Goal: Task Accomplishment & Management: Use online tool/utility

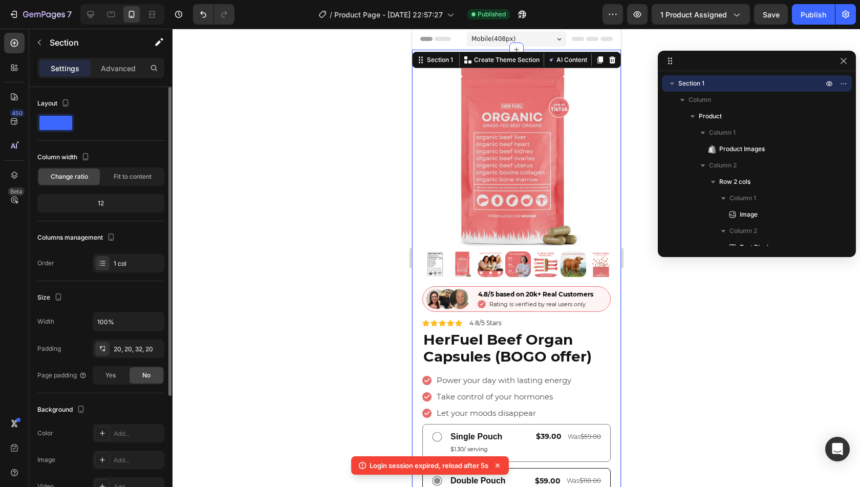
scroll to position [19, 0]
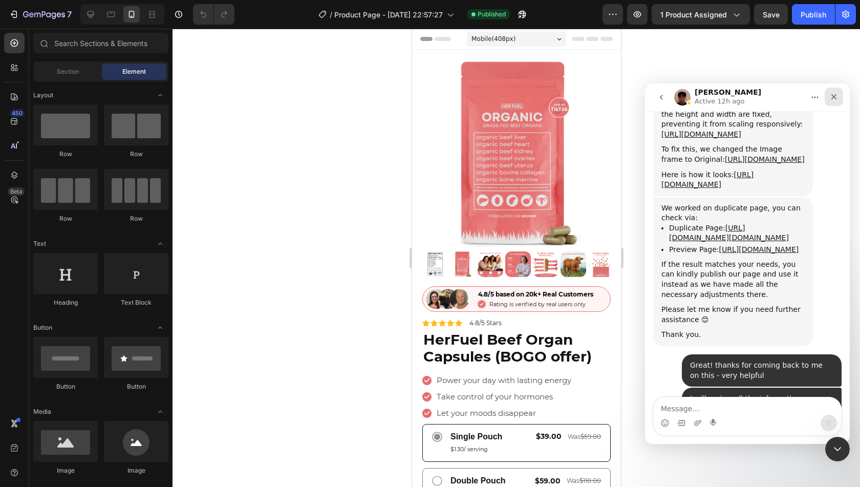
drag, startPoint x: 823, startPoint y: 89, endPoint x: 826, endPoint y: 95, distance: 7.6
click at [823, 89] on button "Home" at bounding box center [814, 97] width 19 height 19
click at [833, 97] on icon "Close" at bounding box center [834, 97] width 8 height 8
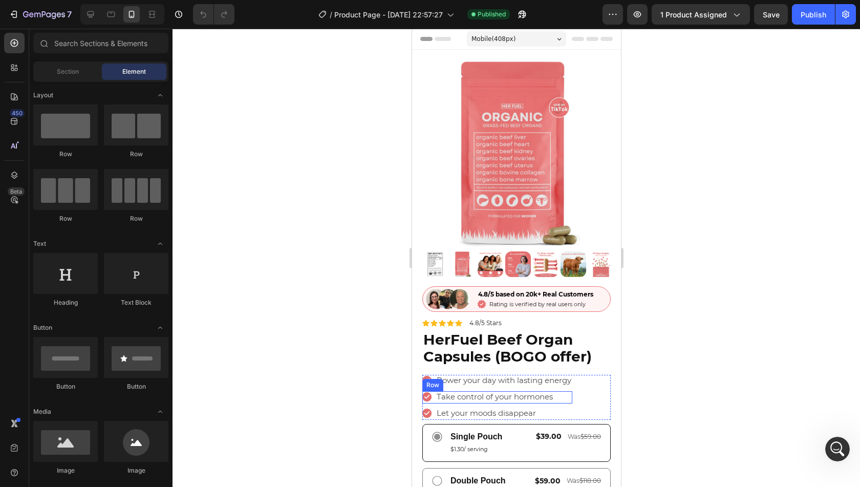
scroll to position [2753, 0]
click at [579, 403] on div "Icon Power your day with lasting energy Text Block Row Icon Take control of you…" at bounding box center [516, 398] width 188 height 46
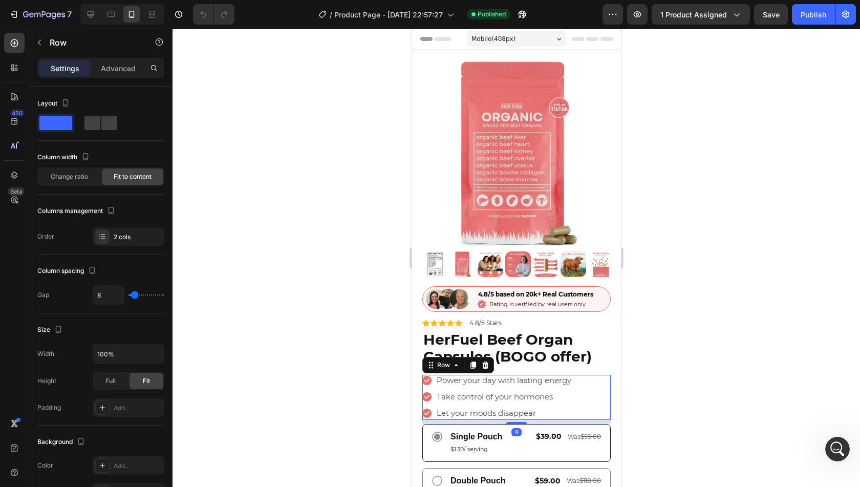
scroll to position [205, 0]
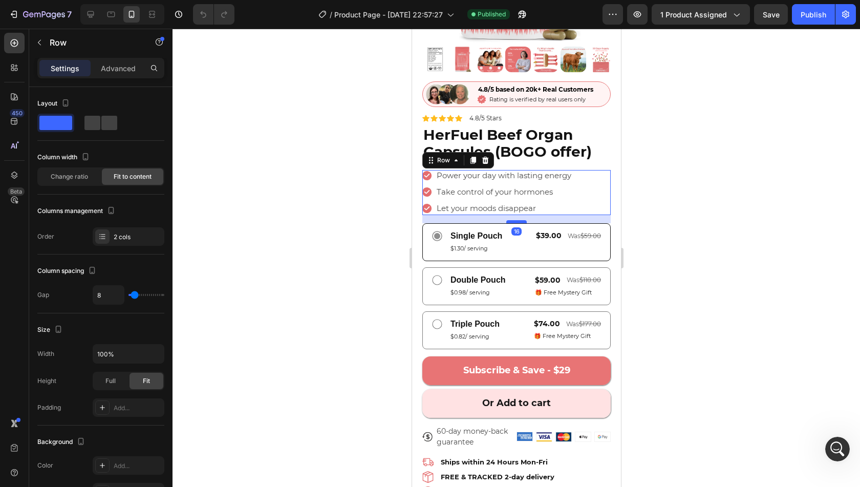
click at [511, 220] on div at bounding box center [516, 221] width 20 height 3
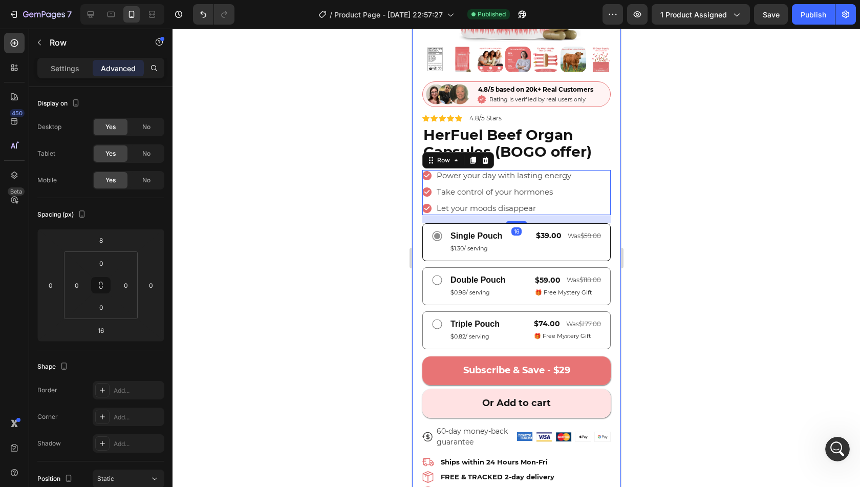
click at [611, 248] on div "Product Images Image 4.8/5 based on 20k+ Real Customers Text Block Icon Rating …" at bounding box center [516, 222] width 209 height 754
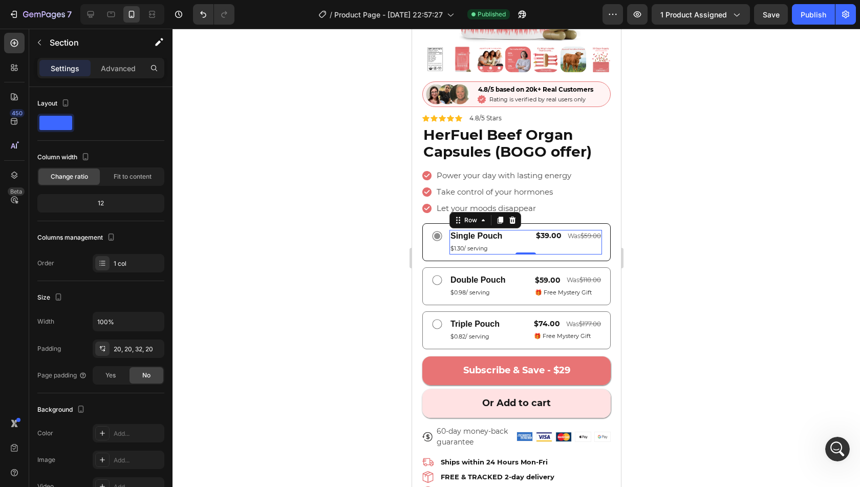
click at [567, 244] on div "$39.00 Text Block was $59.00 Text Block Row" at bounding box center [568, 242] width 67 height 25
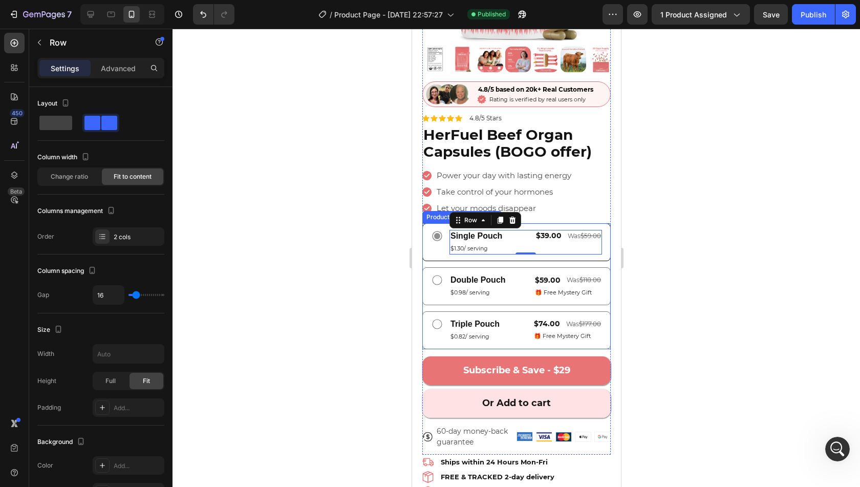
click at [427, 248] on div "Single Pouch Text Block $1.30/ serving Text Block $39.00 Text Block was $59.00 …" at bounding box center [516, 242] width 188 height 38
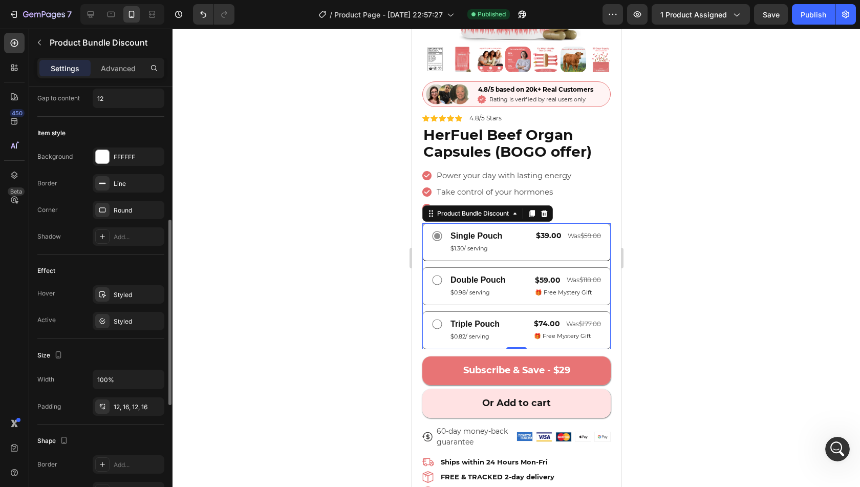
scroll to position [410, 0]
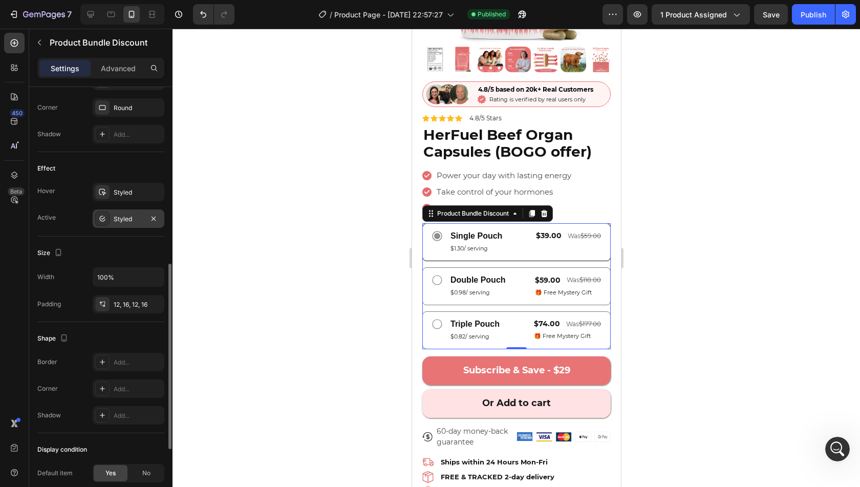
click at [126, 215] on div "Styled" at bounding box center [129, 219] width 30 height 9
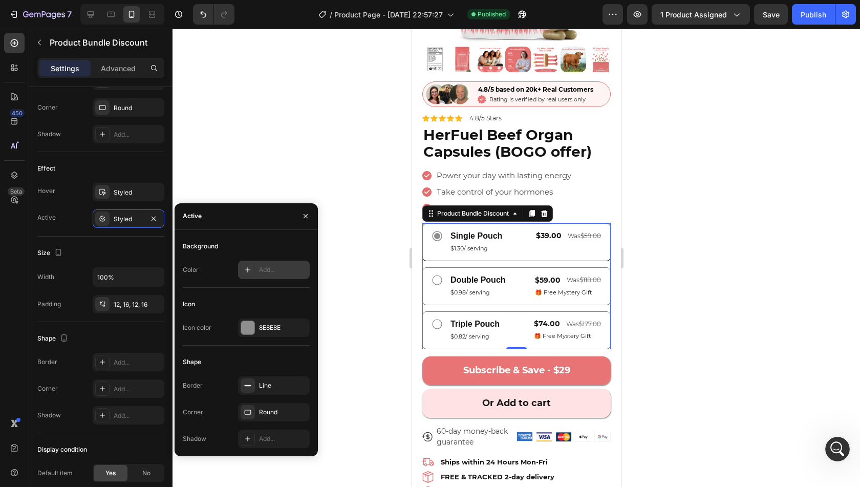
click at [276, 272] on div "Add..." at bounding box center [283, 269] width 48 height 9
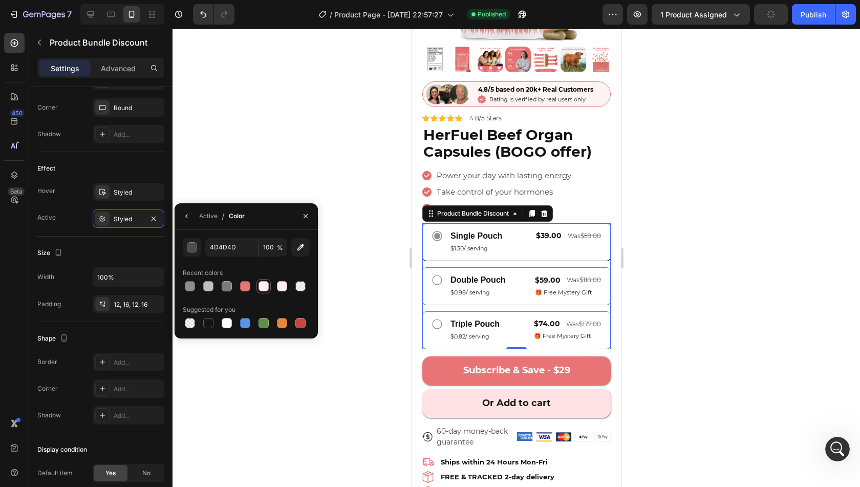
click at [263, 284] on div at bounding box center [264, 286] width 10 height 10
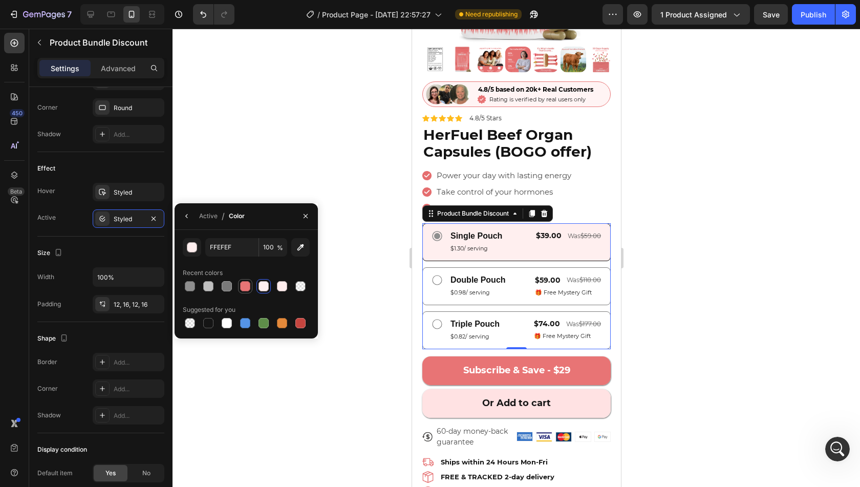
click at [248, 286] on div at bounding box center [245, 286] width 10 height 10
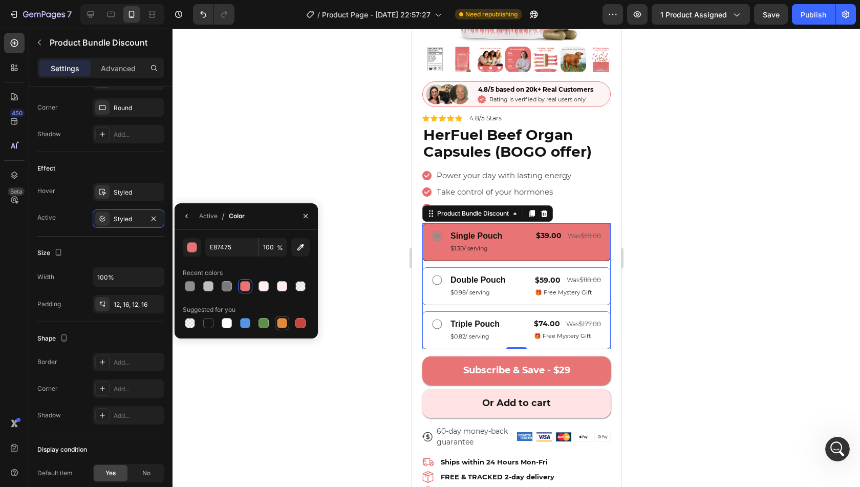
click at [289, 327] on div at bounding box center [282, 323] width 14 height 14
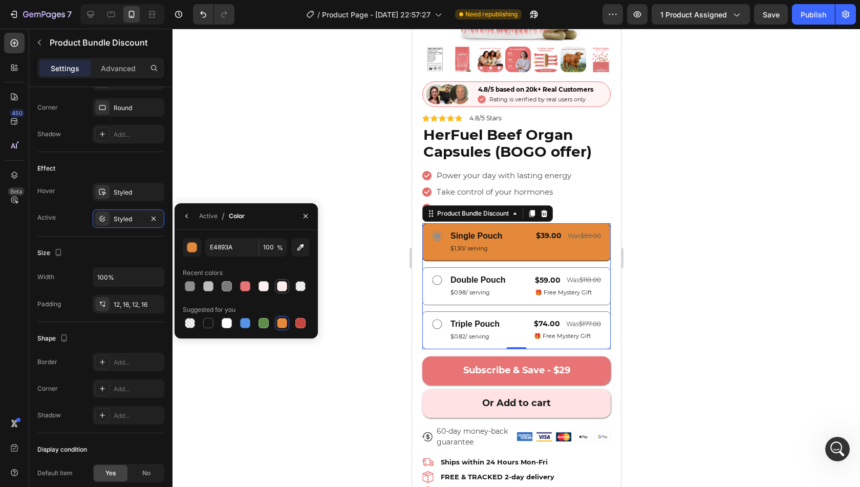
click at [276, 289] on div at bounding box center [282, 286] width 12 height 12
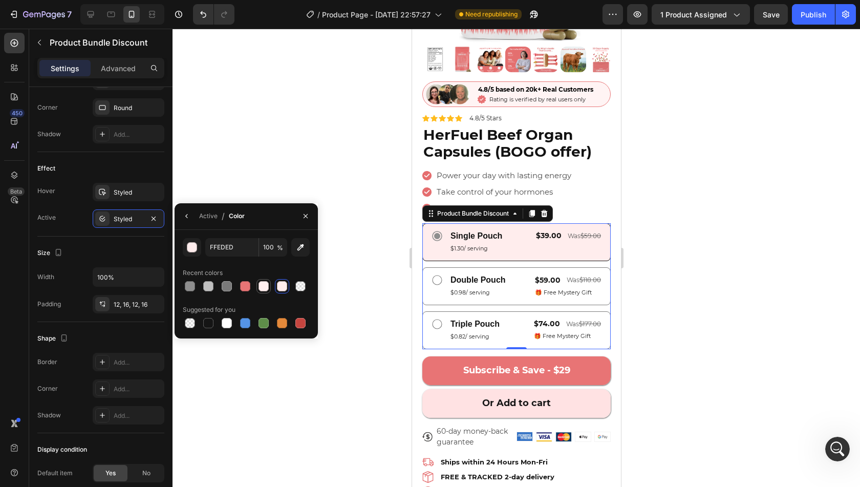
click at [267, 289] on div at bounding box center [264, 286] width 10 height 10
click at [282, 286] on div at bounding box center [282, 286] width 10 height 10
type input "FFEDED"
click at [433, 267] on div "Double Pouch Text Block $0.98/ serving Text Block $59.00 Text Block Was $118.00…" at bounding box center [516, 286] width 188 height 38
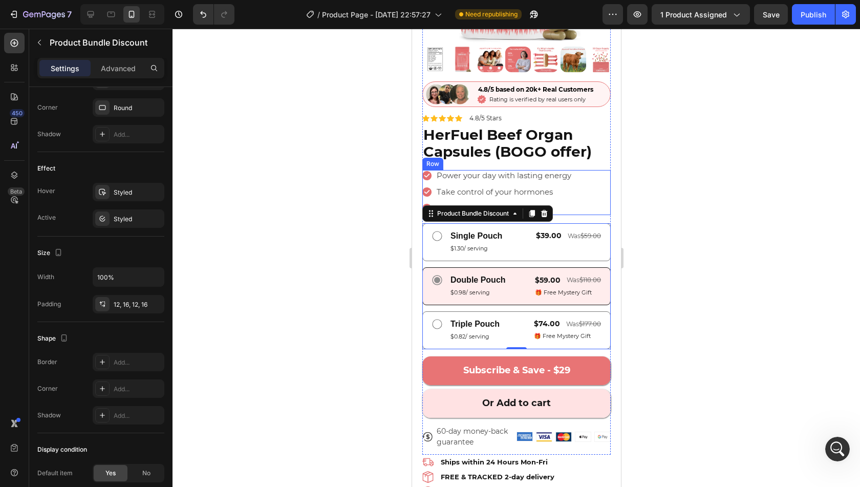
click at [599, 183] on div "Icon Power your day with lasting energy Text Block Row Icon Take control of you…" at bounding box center [516, 193] width 188 height 46
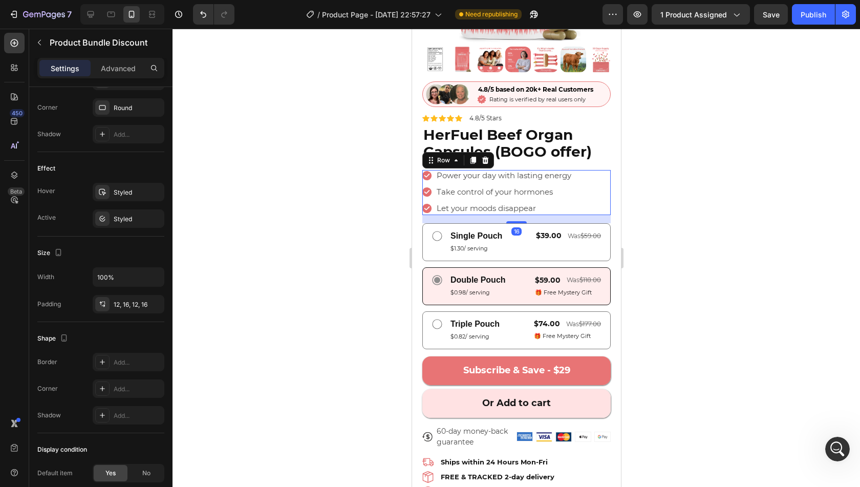
scroll to position [0, 0]
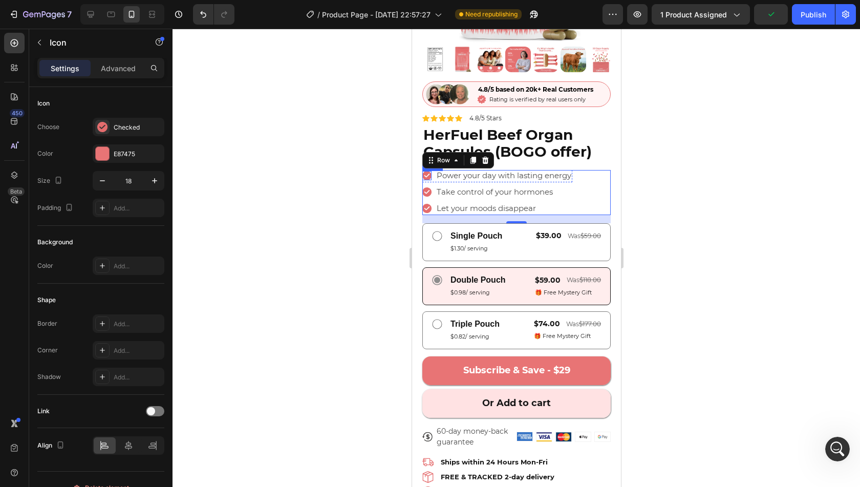
click at [430, 171] on icon at bounding box center [426, 175] width 9 height 9
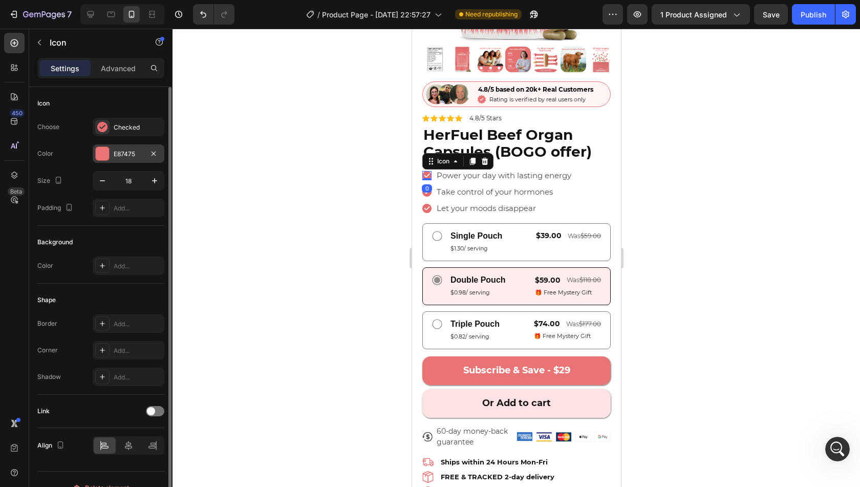
click at [131, 157] on div "E87475" at bounding box center [129, 154] width 30 height 9
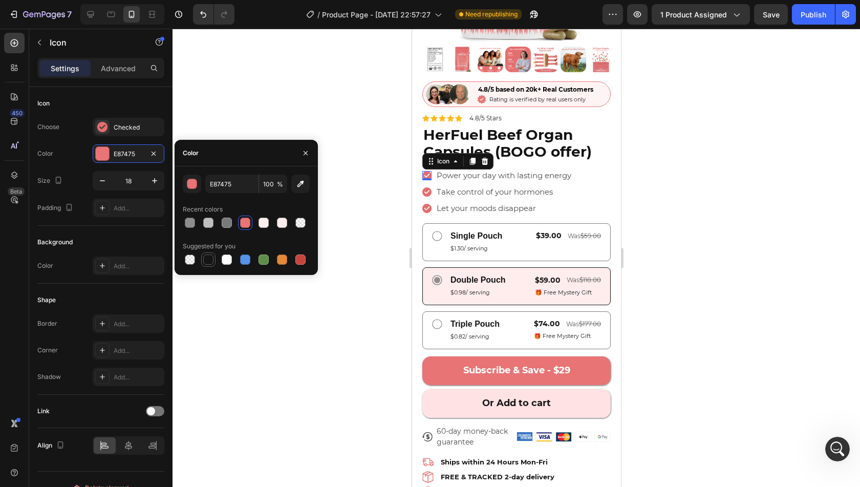
click at [210, 264] on div at bounding box center [208, 259] width 10 height 10
type input "151515"
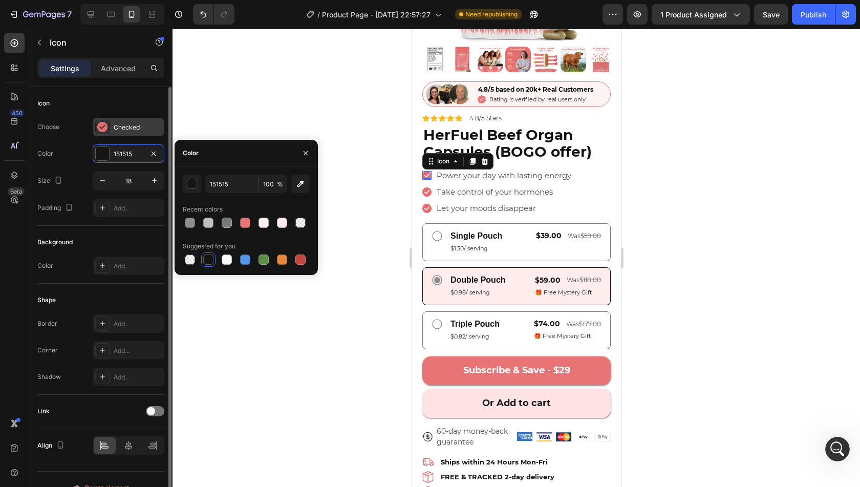
click at [131, 121] on div "Checked" at bounding box center [129, 127] width 72 height 18
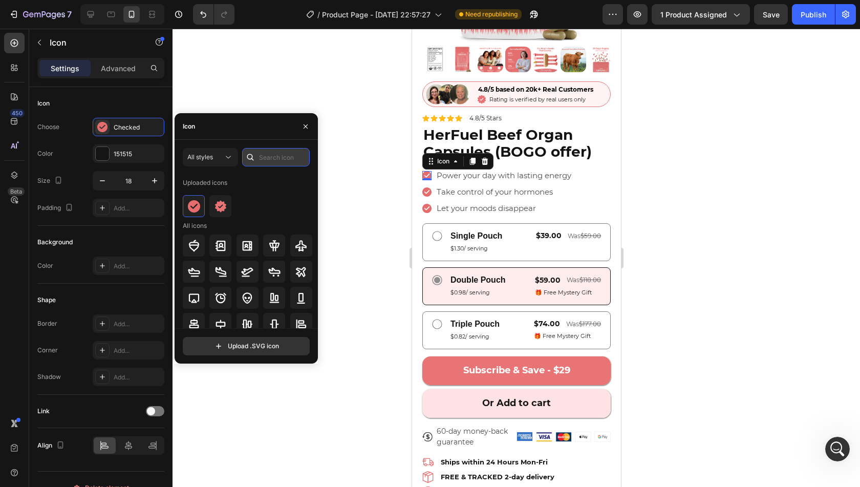
click at [259, 157] on input "text" at bounding box center [276, 157] width 68 height 18
type input "check"
click at [200, 155] on span "All styles" at bounding box center [200, 157] width 26 height 8
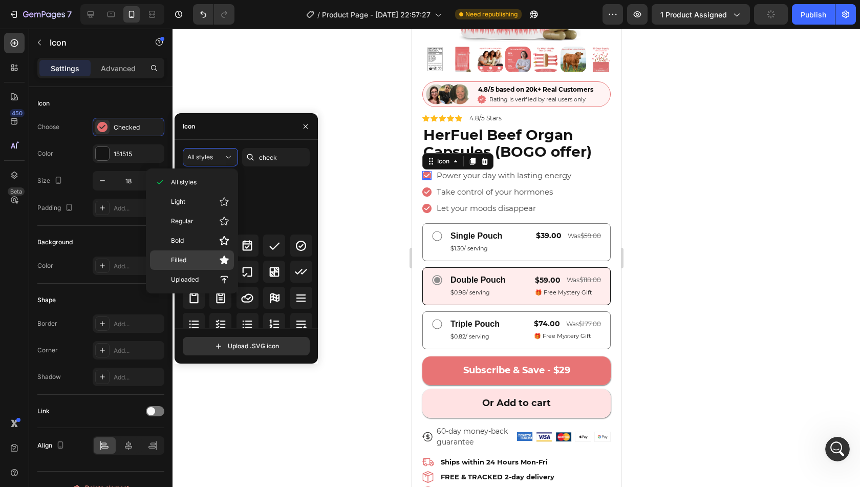
click at [190, 258] on p "Filled" at bounding box center [200, 260] width 58 height 10
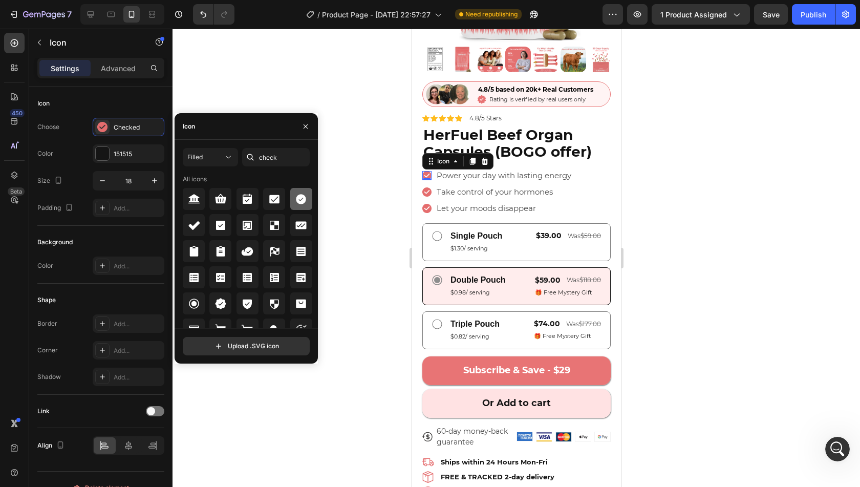
click at [296, 200] on icon at bounding box center [301, 199] width 10 height 10
click at [203, 21] on button "Undo/Redo" at bounding box center [203, 14] width 20 height 20
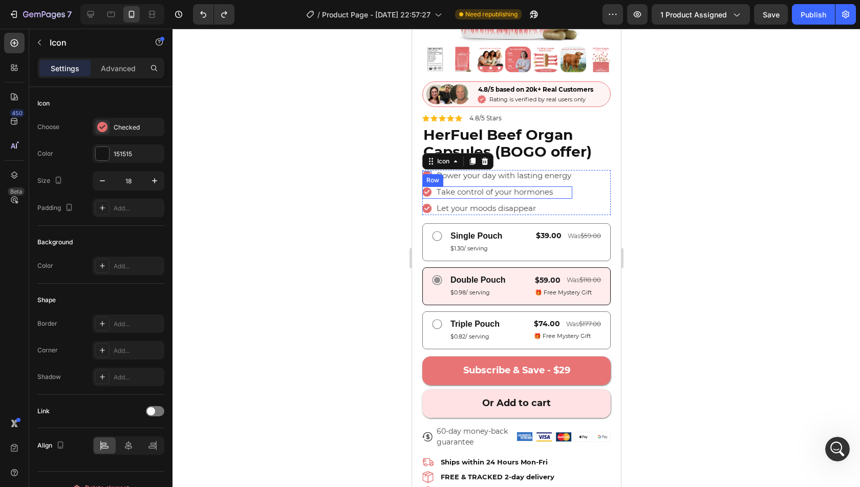
click at [569, 186] on div "Icon Take control of your hormones Text Block Row" at bounding box center [497, 192] width 150 height 12
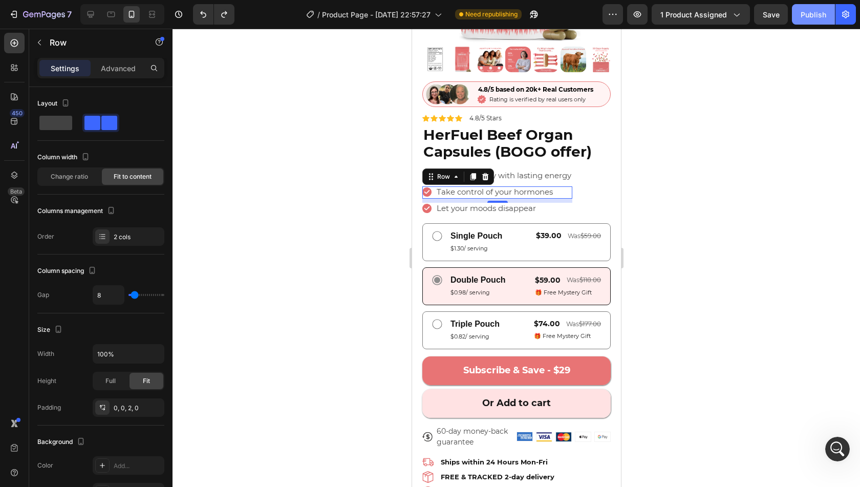
click at [802, 16] on div "Publish" at bounding box center [814, 14] width 26 height 11
click at [575, 191] on div "Icon Power your day with lasting energy Text Block Row Icon Take control of you…" at bounding box center [516, 193] width 188 height 46
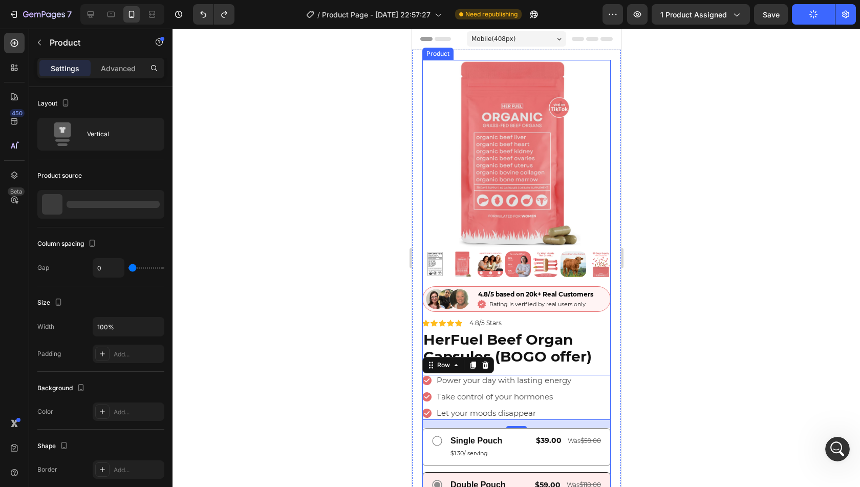
click at [579, 309] on div "Image 4.8/5 based on 20k+ Real Customers Text Block Icon Rating is verified by …" at bounding box center [516, 472] width 188 height 373
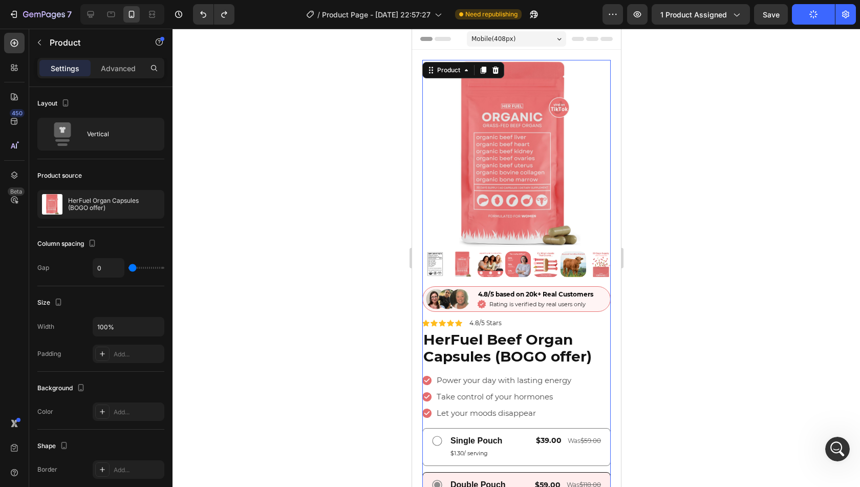
scroll to position [205, 0]
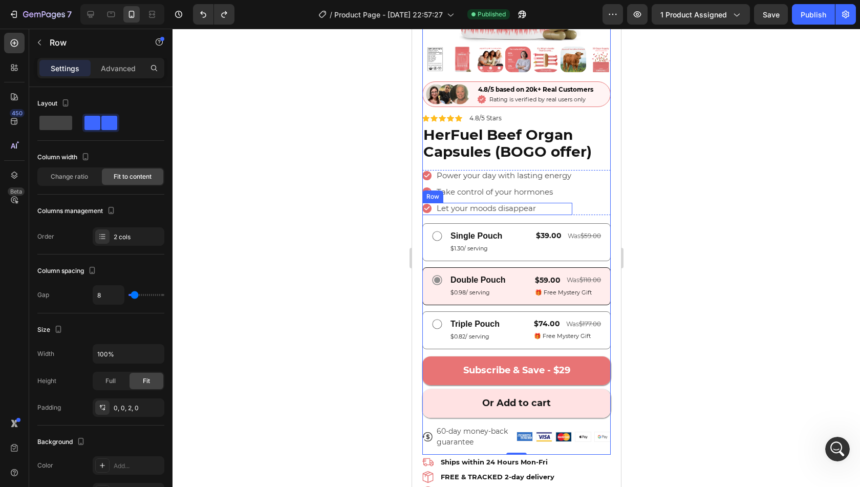
click at [559, 203] on div "Icon Let your moods disappear Text Block Row" at bounding box center [497, 209] width 150 height 12
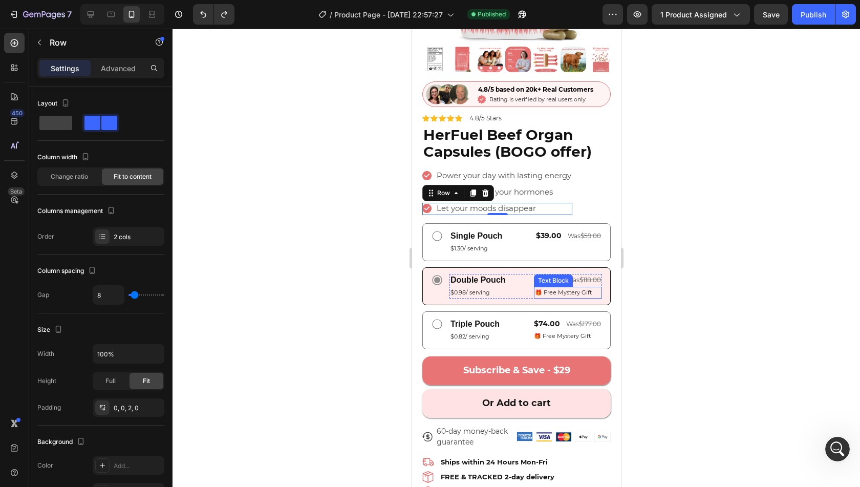
click at [561, 289] on span "🎁 Free Mystery Gift" at bounding box center [563, 292] width 57 height 7
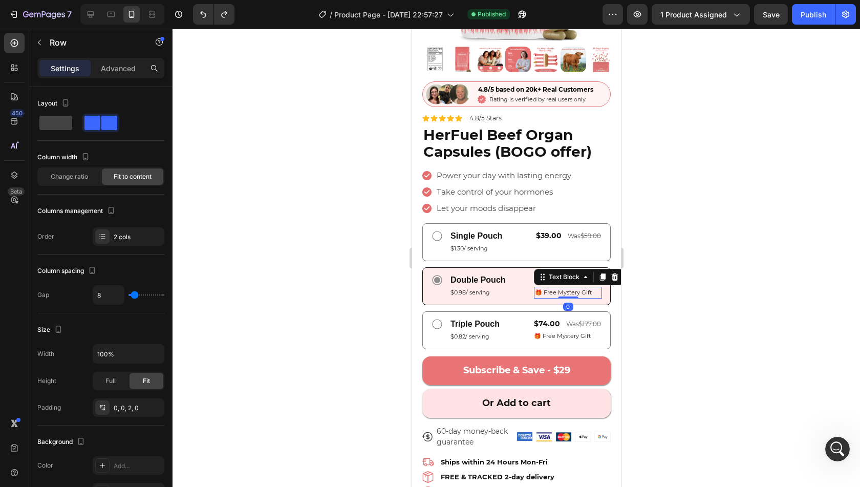
click at [561, 289] on span "🎁 Free Mystery Gift" at bounding box center [563, 292] width 57 height 7
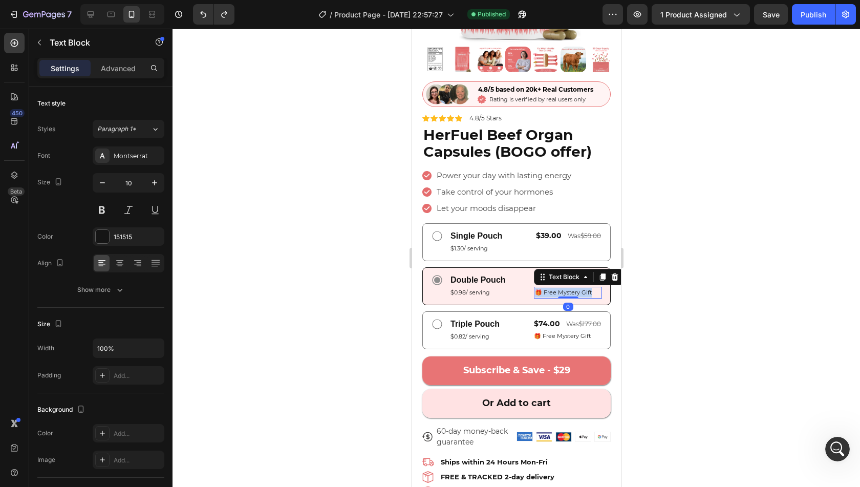
click at [561, 289] on span "🎁 Free Mystery Gift" at bounding box center [563, 292] width 57 height 7
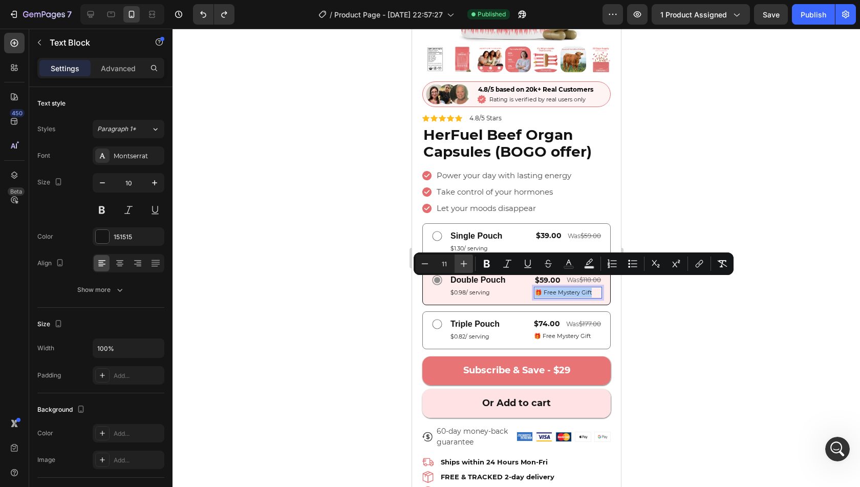
click at [462, 268] on icon "Editor contextual toolbar" at bounding box center [464, 264] width 10 height 10
type input "12"
click at [562, 332] on span "🎁 Free Mystery Gift" at bounding box center [562, 335] width 57 height 7
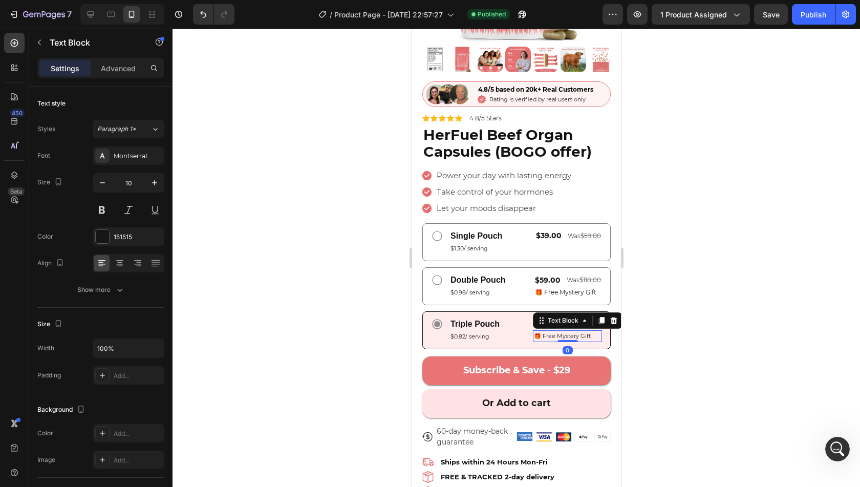
click at [562, 332] on span "🎁 Free Mystery Gift" at bounding box center [562, 335] width 57 height 7
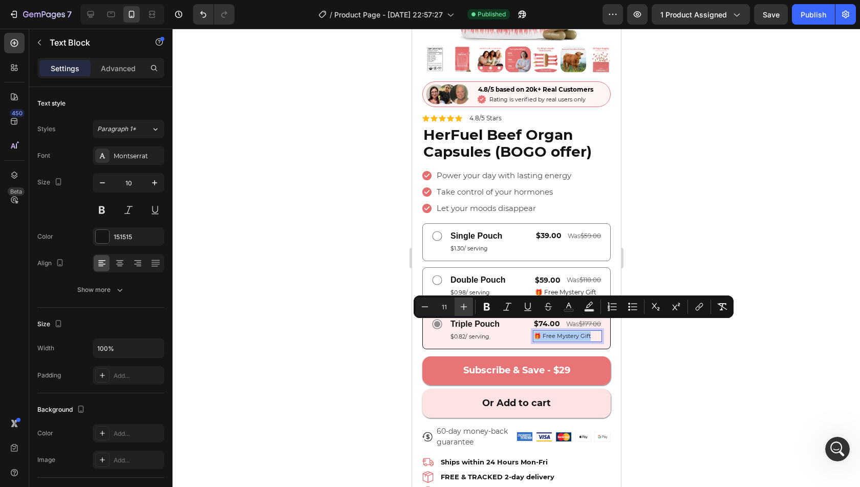
click at [457, 306] on button "Plus" at bounding box center [464, 306] width 18 height 18
type input "12"
click at [693, 224] on div at bounding box center [517, 258] width 688 height 458
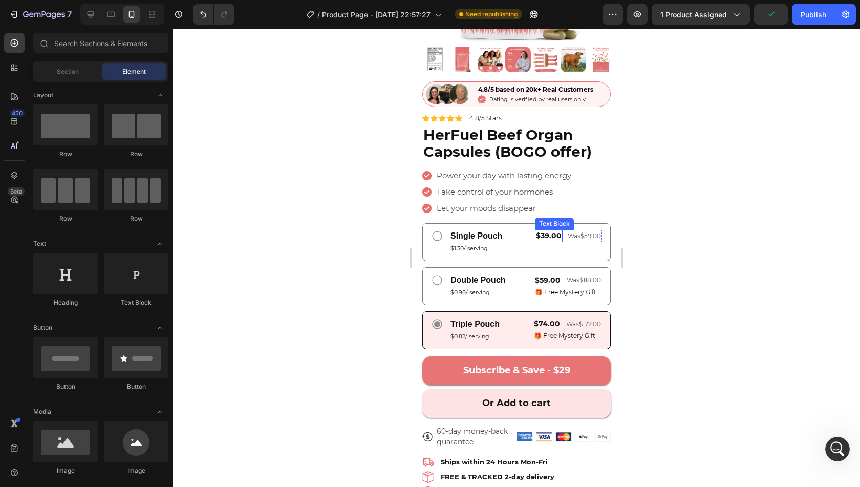
click at [542, 231] on span "$39.00" at bounding box center [549, 235] width 26 height 9
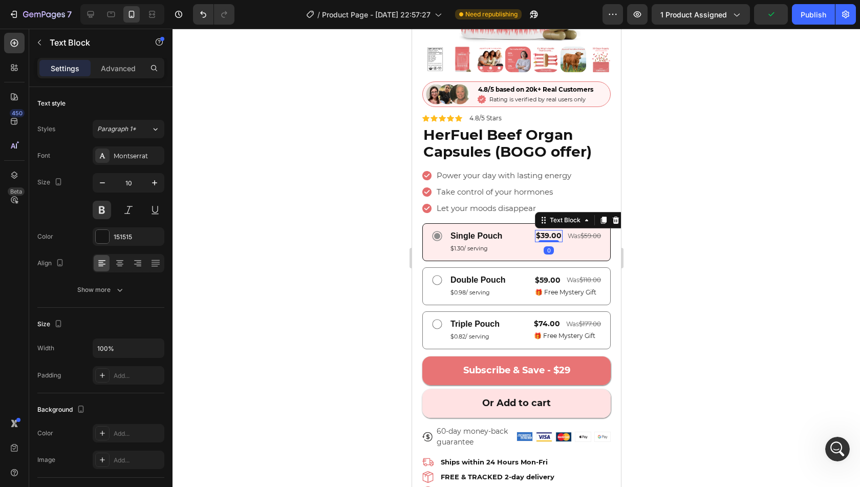
click at [542, 231] on span "$39.00" at bounding box center [549, 235] width 26 height 9
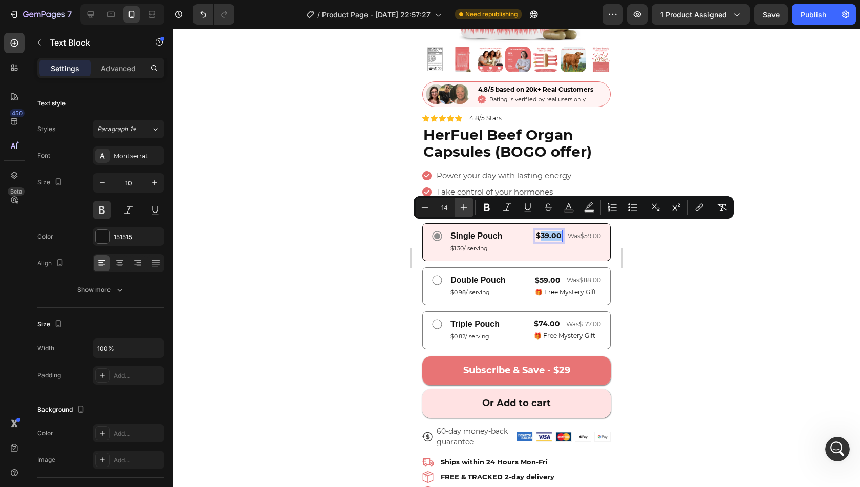
click at [468, 205] on icon "Editor contextual toolbar" at bounding box center [464, 207] width 10 height 10
click at [421, 209] on icon "Editor contextual toolbar" at bounding box center [425, 207] width 10 height 10
type input "14"
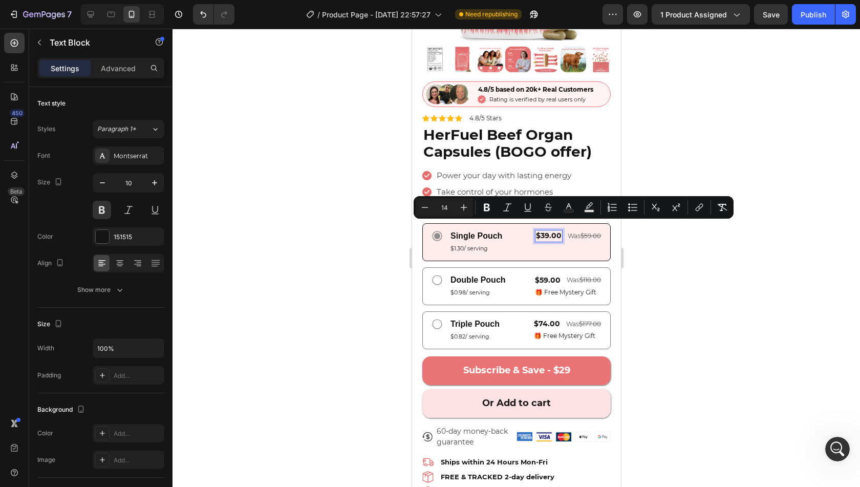
click at [536, 231] on span "$39.00" at bounding box center [549, 235] width 26 height 9
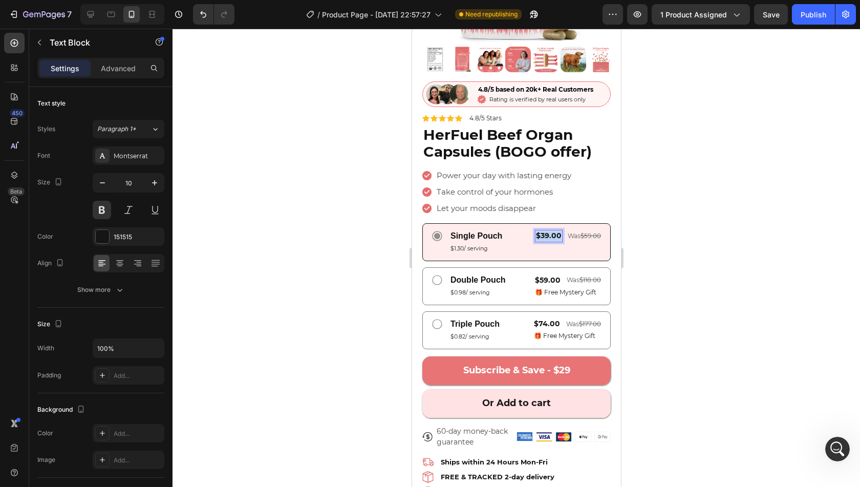
click at [536, 231] on span "$39.00" at bounding box center [549, 235] width 26 height 9
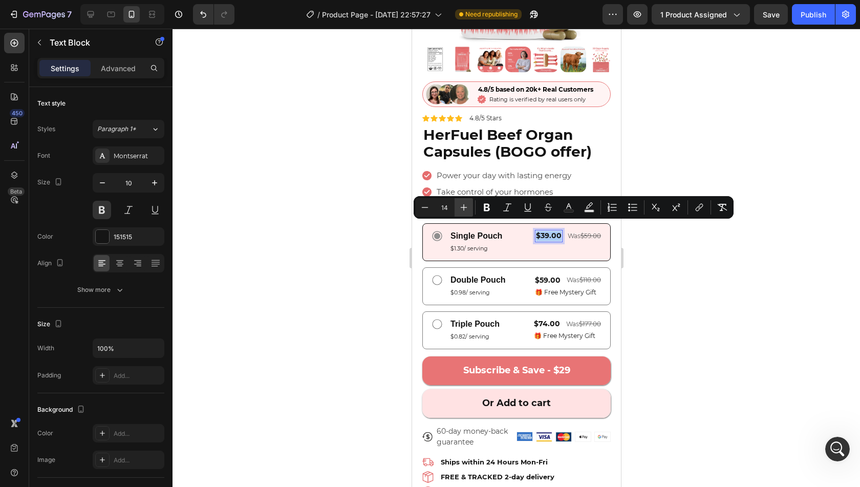
click at [455, 212] on button "Plus" at bounding box center [464, 207] width 18 height 18
type input "16"
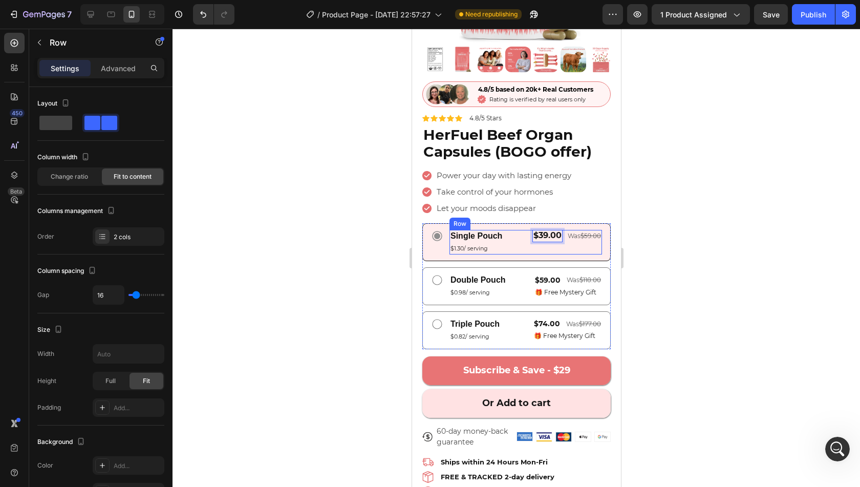
click at [532, 241] on div "$39.00 Text Block 0 was $59.00 Text Block Row" at bounding box center [567, 242] width 70 height 25
click at [535, 275] on span "$59.00" at bounding box center [548, 279] width 26 height 9
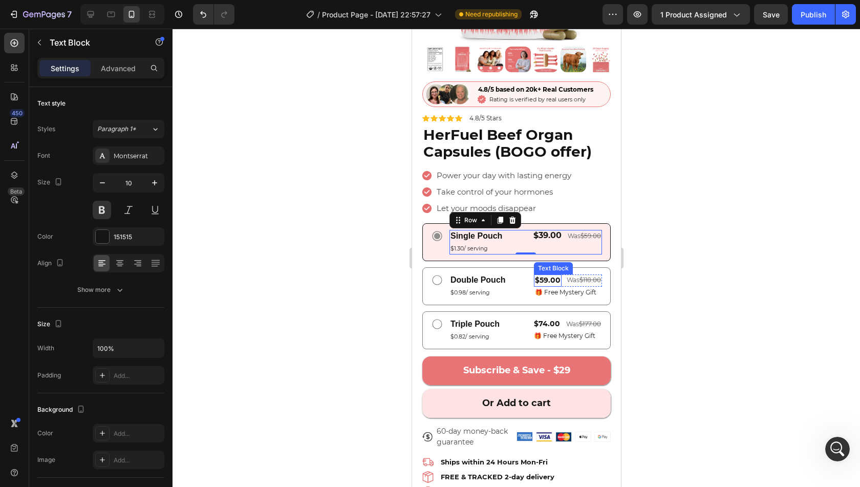
click at [535, 275] on span "$59.00" at bounding box center [548, 279] width 26 height 9
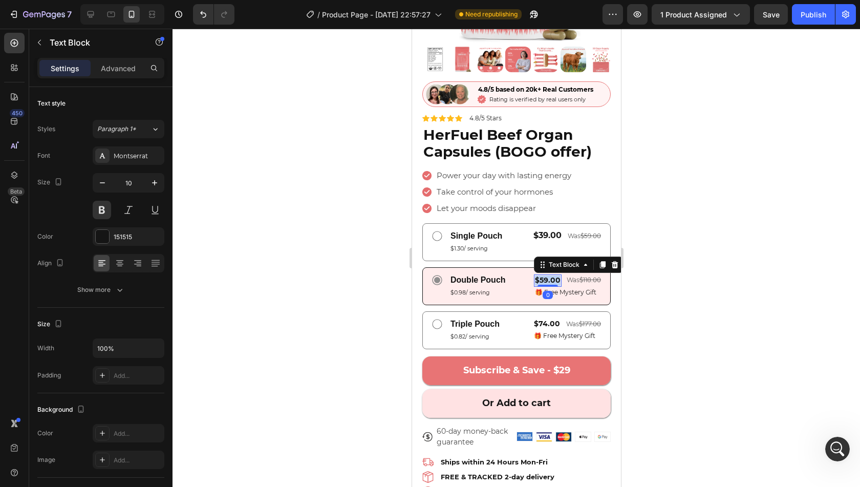
click at [535, 275] on span "$59.00" at bounding box center [548, 279] width 26 height 9
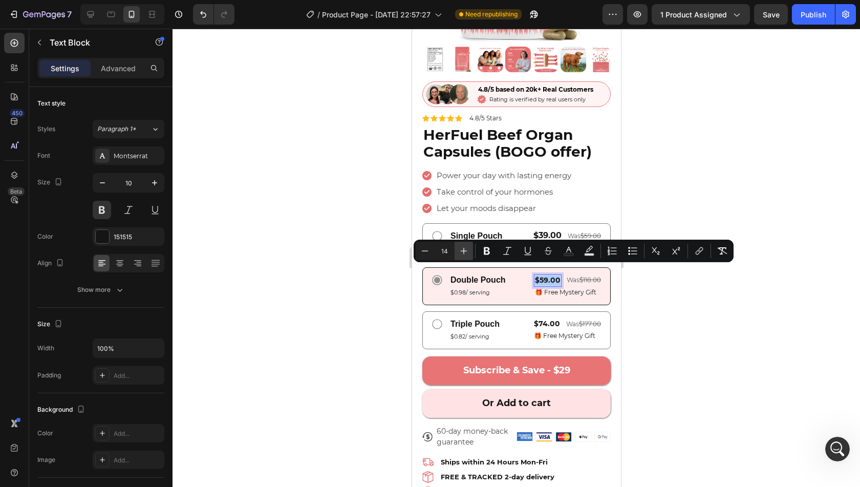
click at [458, 251] on button "Plus" at bounding box center [464, 251] width 18 height 18
type input "16"
click at [542, 319] on span "$74.00" at bounding box center [547, 323] width 26 height 9
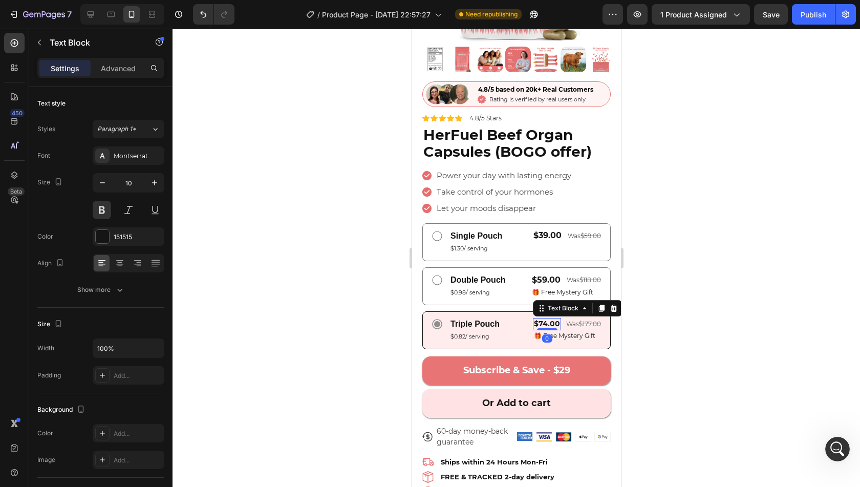
click at [542, 319] on span "$74.00" at bounding box center [547, 323] width 26 height 9
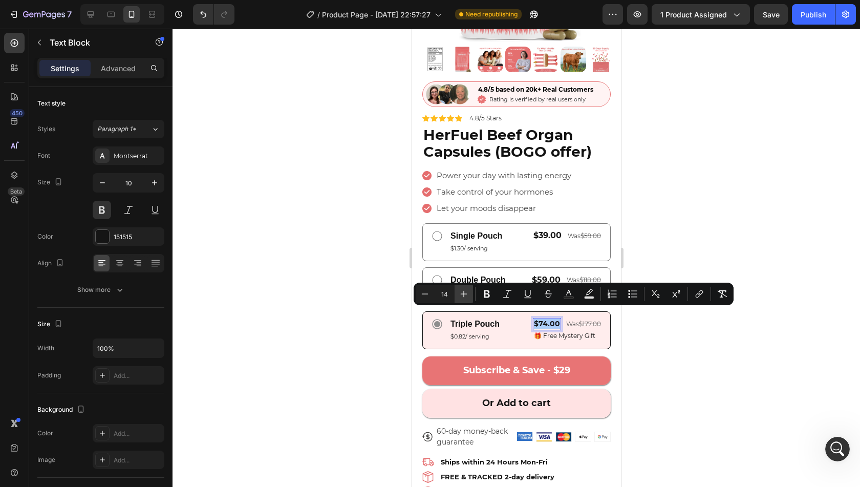
click at [459, 287] on button "Plus" at bounding box center [464, 294] width 18 height 18
type input "16"
click at [715, 184] on div at bounding box center [517, 258] width 688 height 458
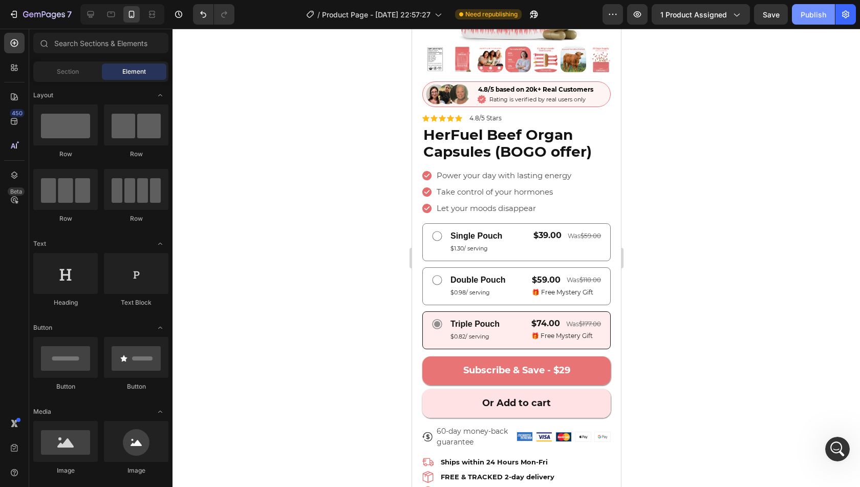
click at [811, 19] on div "Publish" at bounding box center [814, 14] width 26 height 11
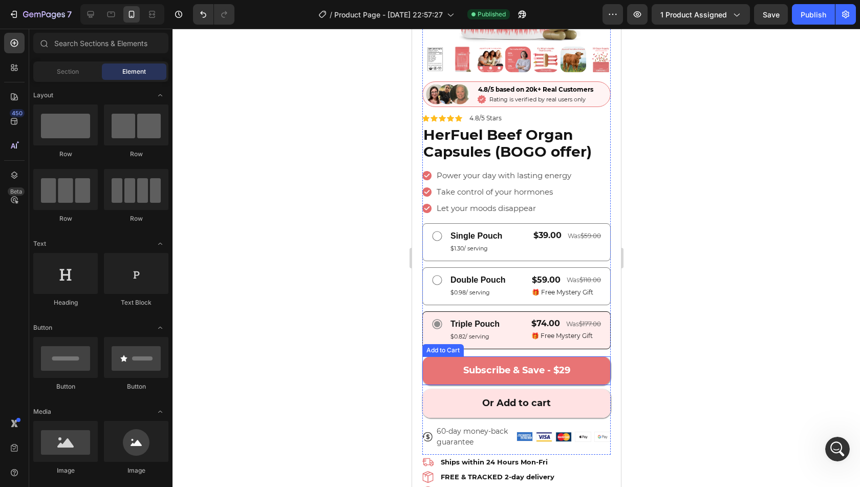
click at [595, 362] on button "Subscribe & Save - $29" at bounding box center [516, 370] width 188 height 29
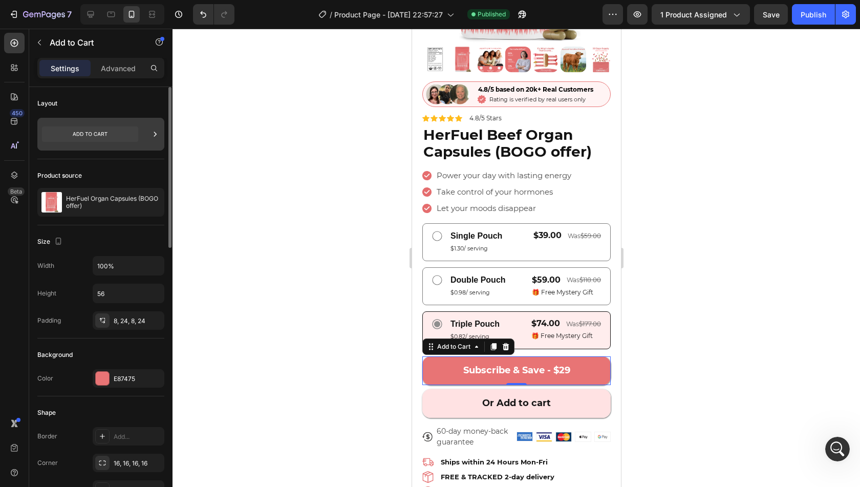
click at [119, 150] on div at bounding box center [100, 134] width 127 height 33
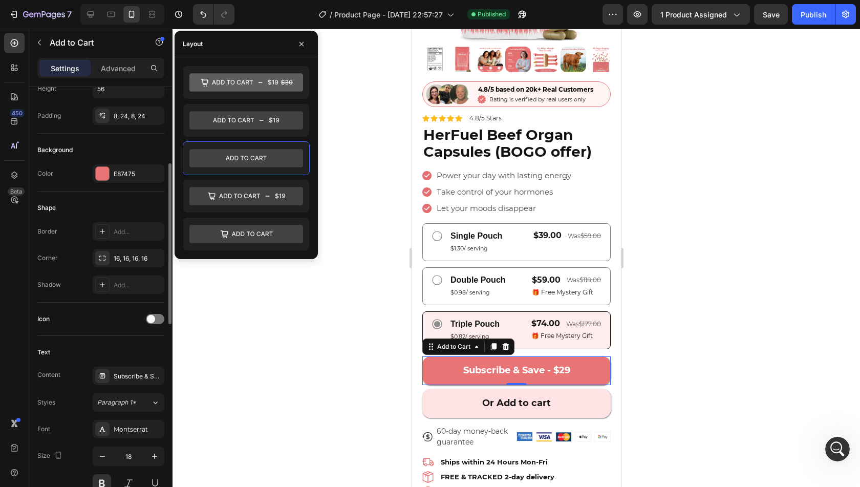
scroll to position [410, 0]
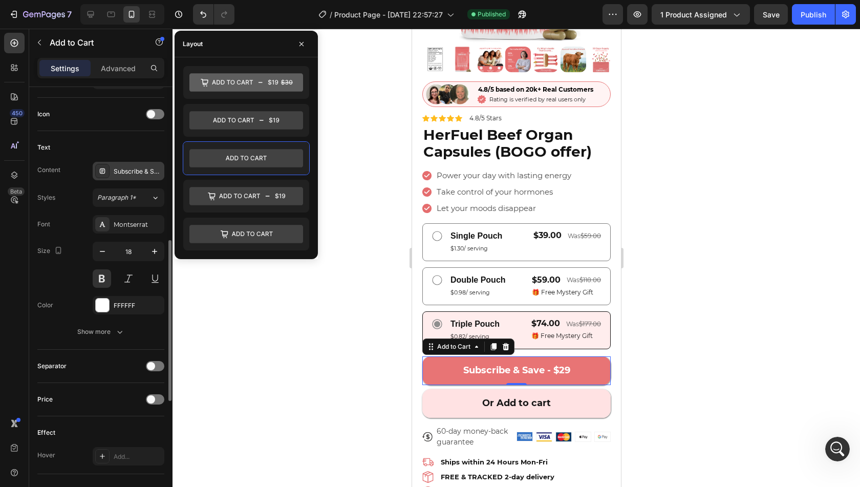
click at [126, 174] on div "Subscribe & Save - $29" at bounding box center [138, 171] width 48 height 9
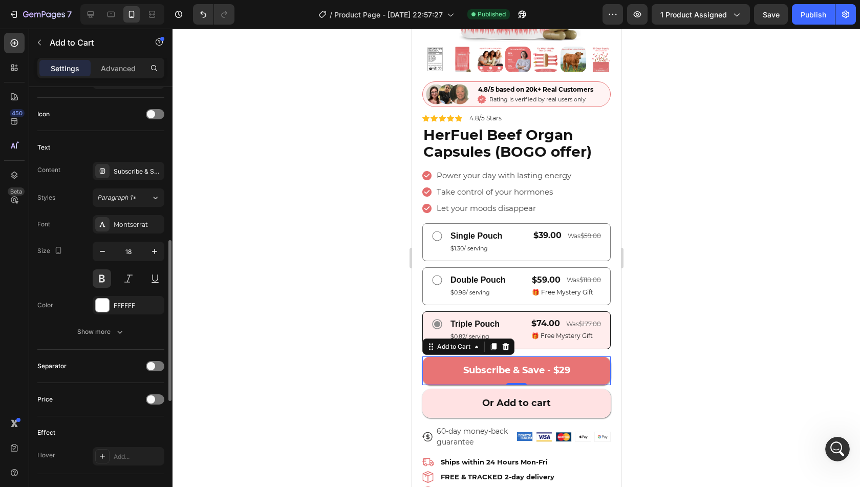
click at [92, 139] on div "Text" at bounding box center [100, 147] width 127 height 16
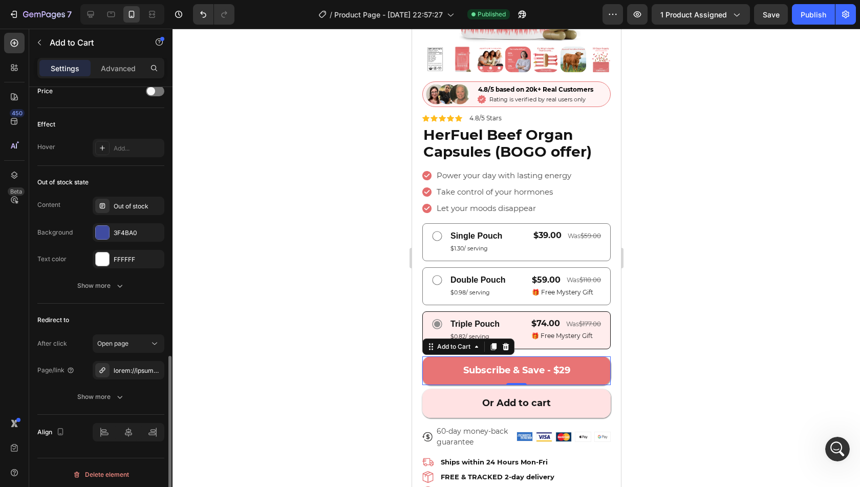
scroll to position [615, 0]
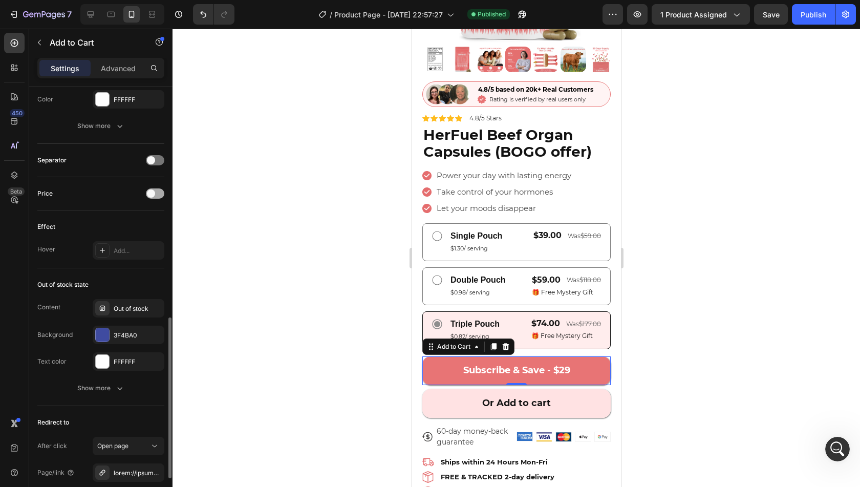
click at [155, 189] on span at bounding box center [151, 193] width 8 height 8
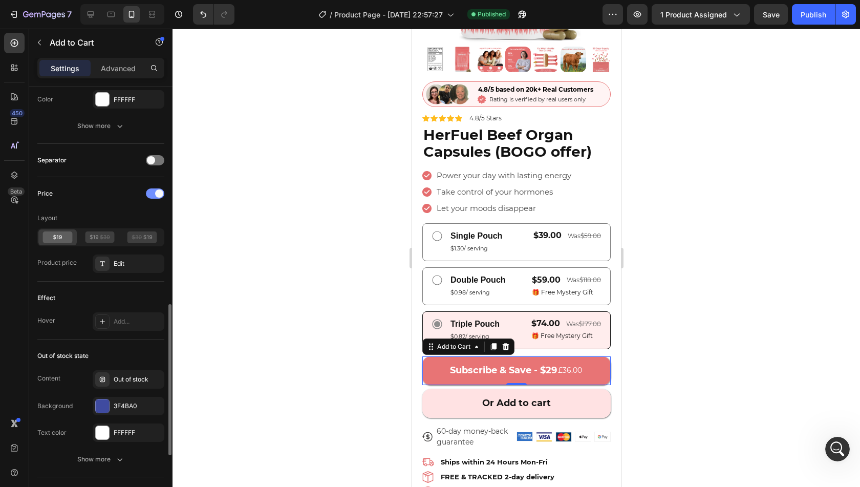
click at [155, 188] on div at bounding box center [155, 193] width 18 height 10
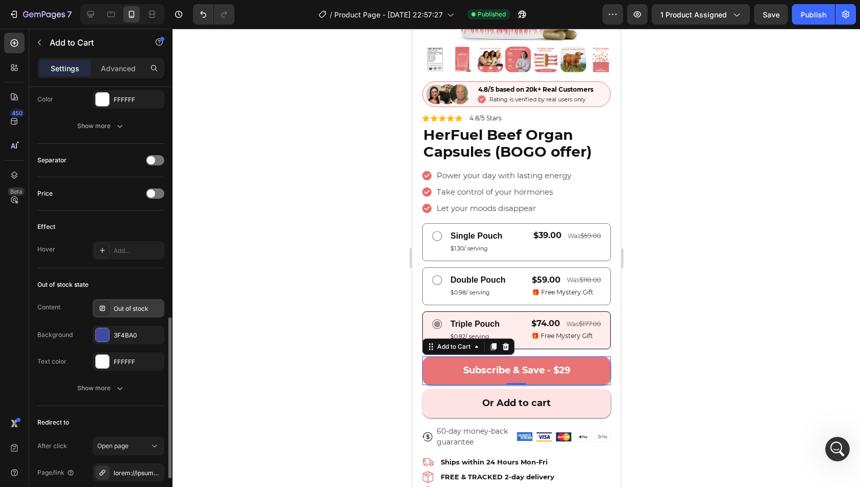
scroll to position [718, 0]
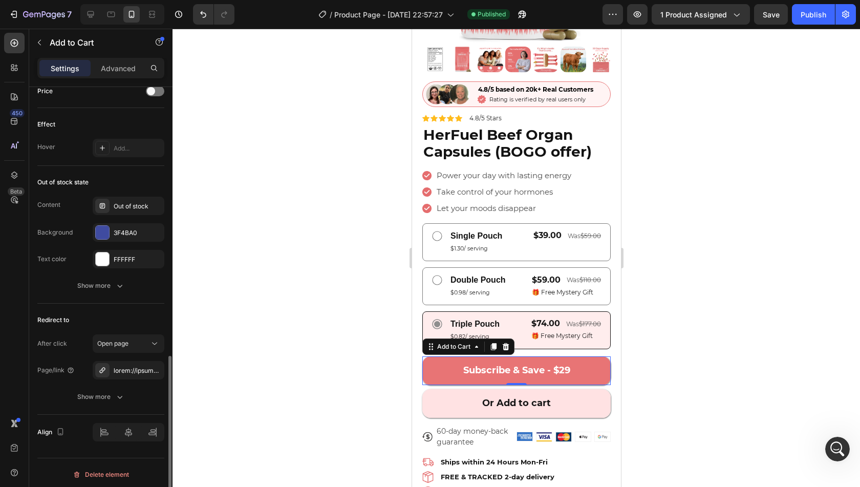
click at [127, 350] on div "After click Open page Page/link Show more" at bounding box center [100, 370] width 127 height 72
click at [129, 344] on span "Open page" at bounding box center [112, 343] width 31 height 9
click at [134, 307] on div "Redirect to After click Open page Page/link Show more" at bounding box center [100, 359] width 127 height 111
click at [126, 367] on div at bounding box center [129, 370] width 30 height 9
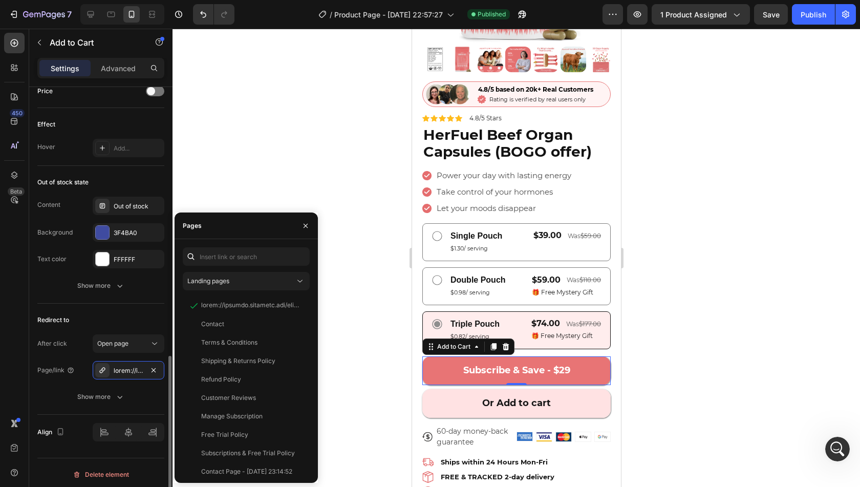
click at [93, 319] on div "Redirect to" at bounding box center [100, 320] width 127 height 16
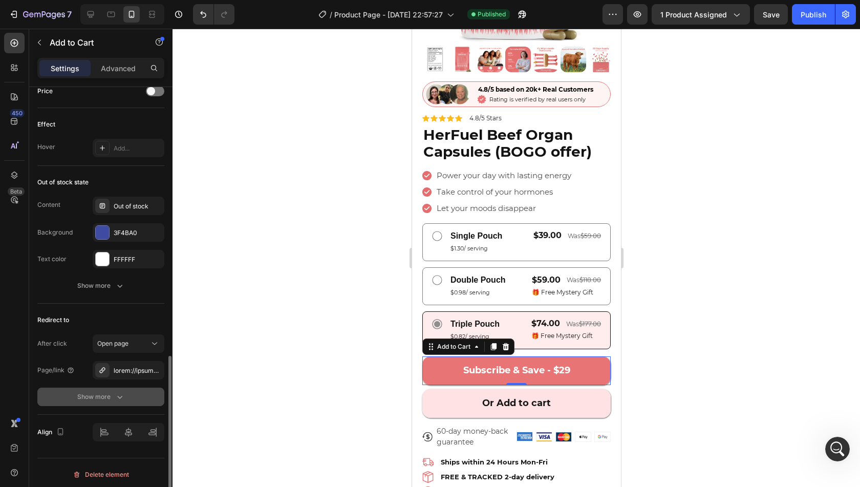
click at [78, 388] on button "Show more" at bounding box center [100, 397] width 127 height 18
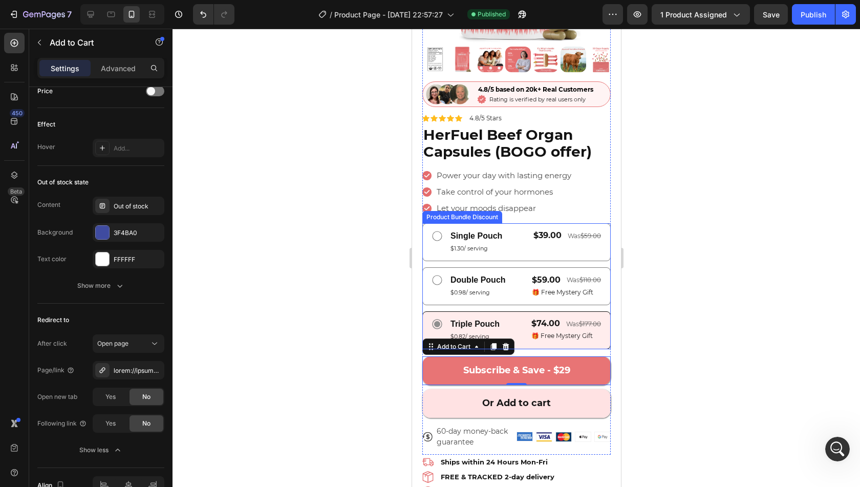
click at [512, 249] on div "Single Pouch Text Block $1.30/ serving Text Block $39.00 Text Block was $59.00 …" at bounding box center [516, 242] width 188 height 38
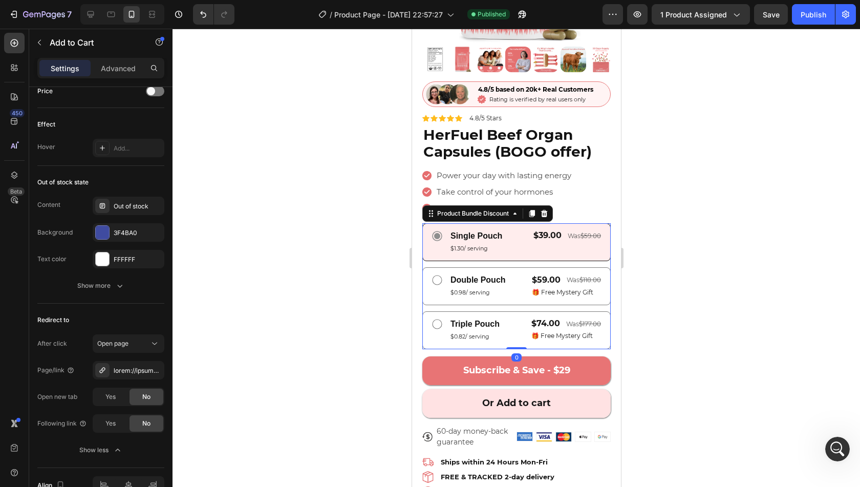
scroll to position [0, 0]
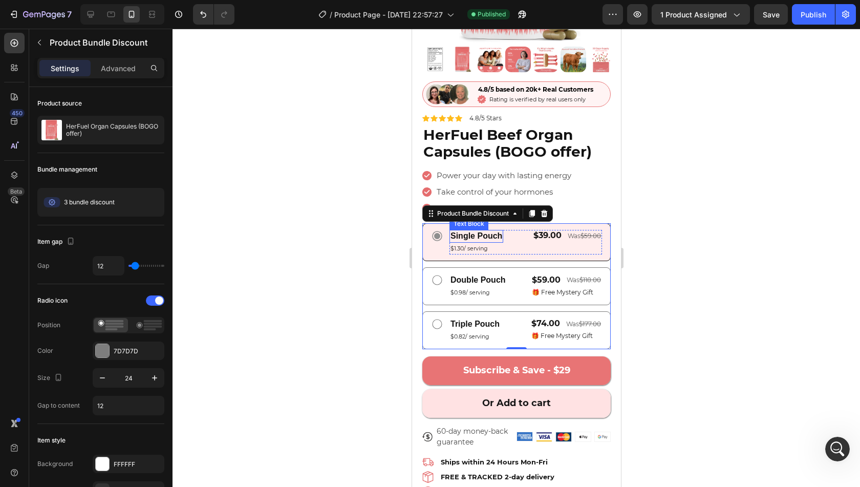
click at [496, 231] on p "Single Pouch" at bounding box center [476, 236] width 52 height 11
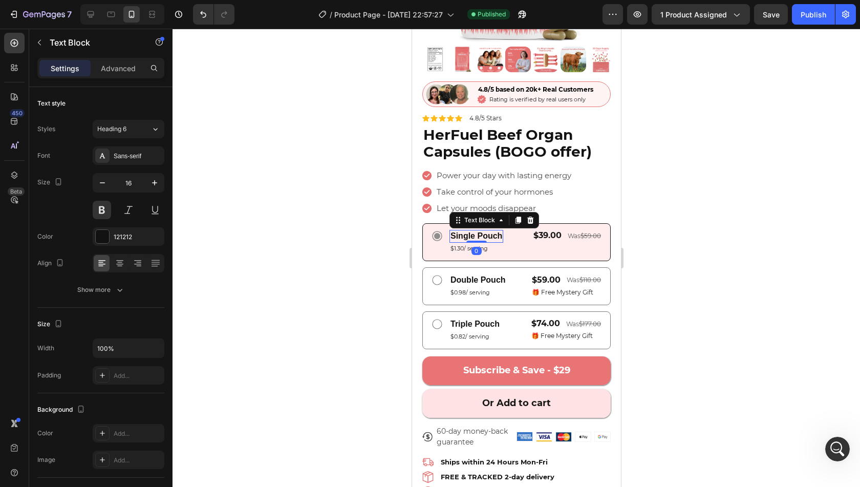
click at [496, 231] on p "Single Pouch" at bounding box center [476, 236] width 52 height 11
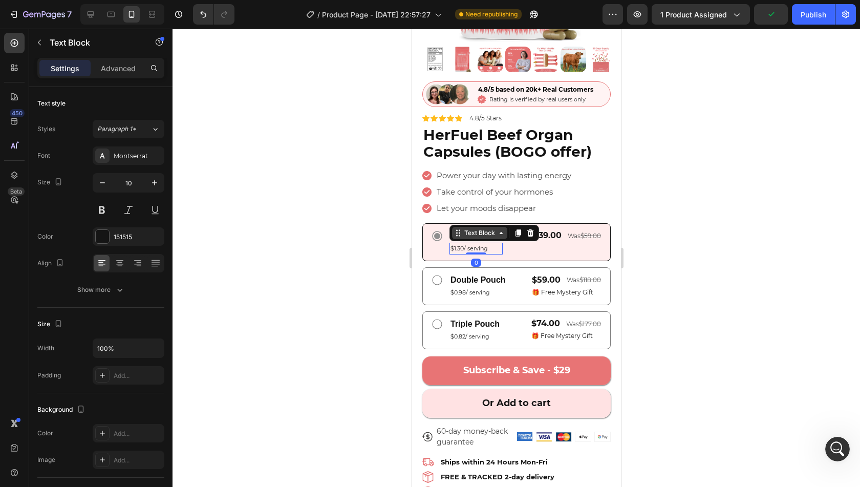
click at [458, 230] on div "Text Block" at bounding box center [479, 233] width 55 height 12
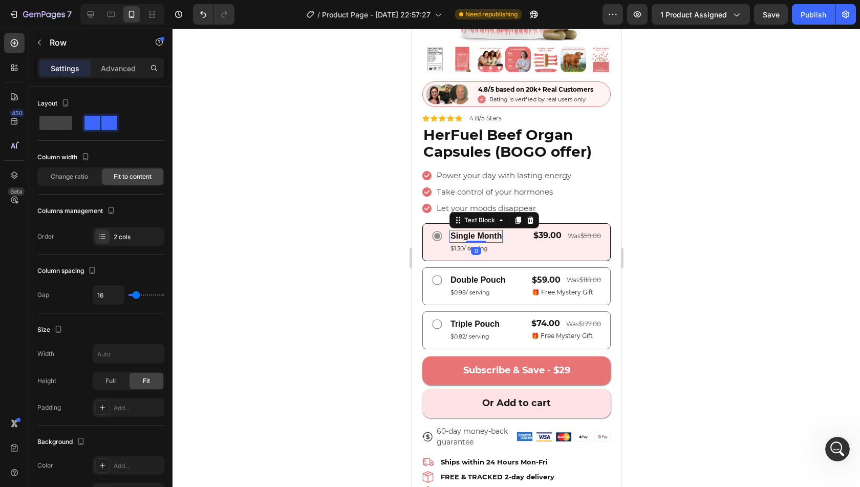
click at [466, 231] on p "Single Month" at bounding box center [475, 236] width 51 height 11
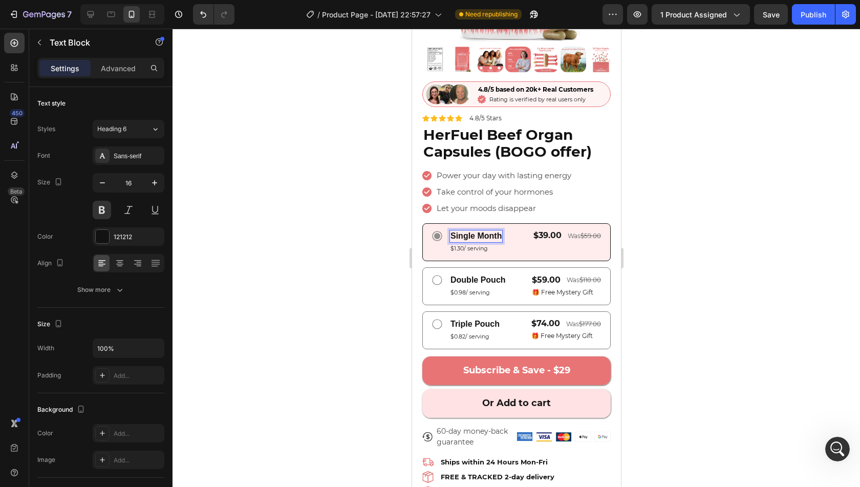
click at [466, 231] on p "Single Month" at bounding box center [475, 236] width 51 height 11
click at [471, 275] on p "Double Pouch" at bounding box center [477, 280] width 55 height 11
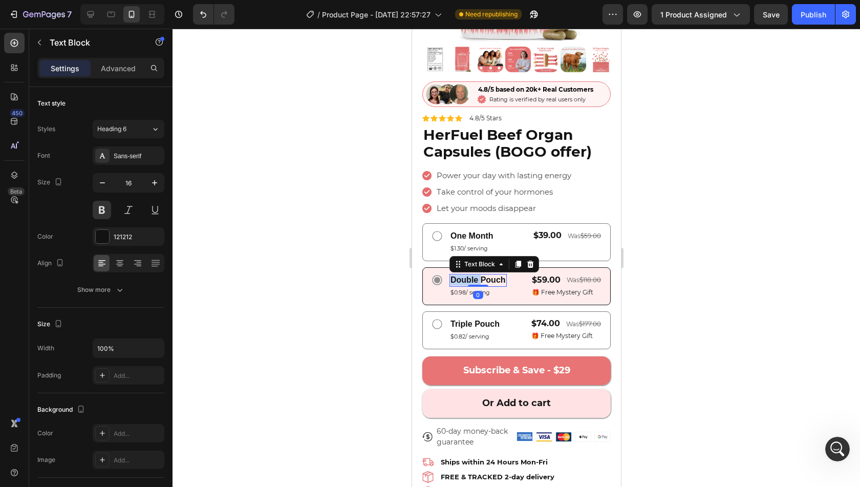
click at [471, 275] on p "Double Pouch" at bounding box center [477, 280] width 55 height 11
click at [472, 319] on p "Triple Pouch" at bounding box center [474, 324] width 49 height 11
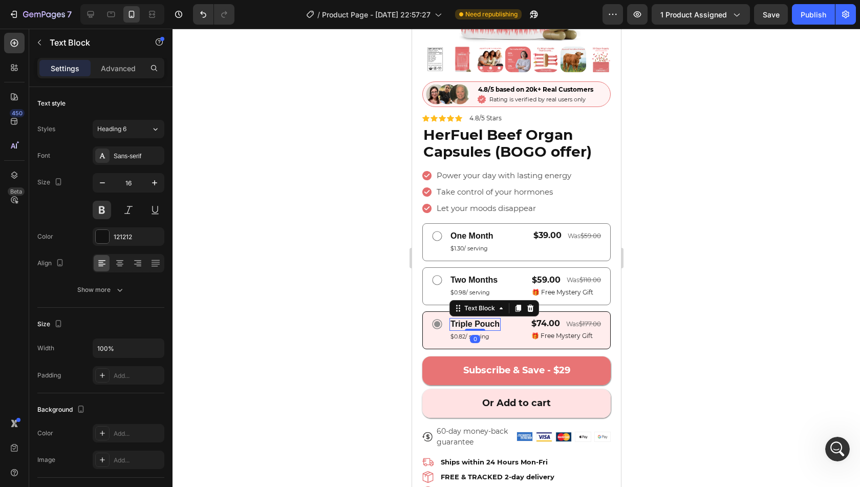
click at [472, 319] on p "Triple Pouch" at bounding box center [474, 324] width 49 height 11
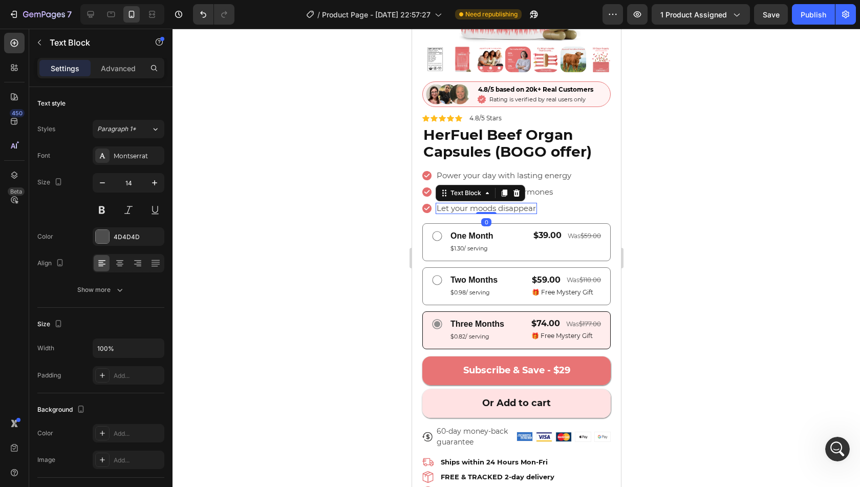
click at [526, 203] on span "Let your moods disappear" at bounding box center [485, 208] width 99 height 10
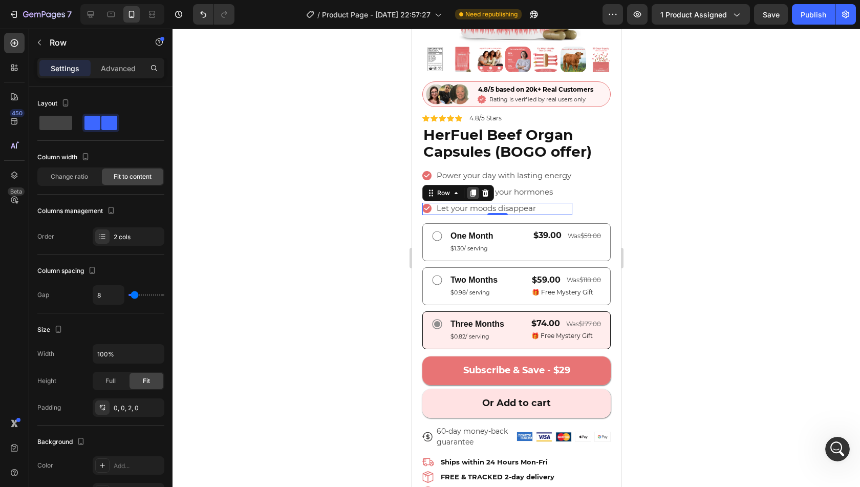
click at [472, 189] on icon at bounding box center [473, 192] width 6 height 7
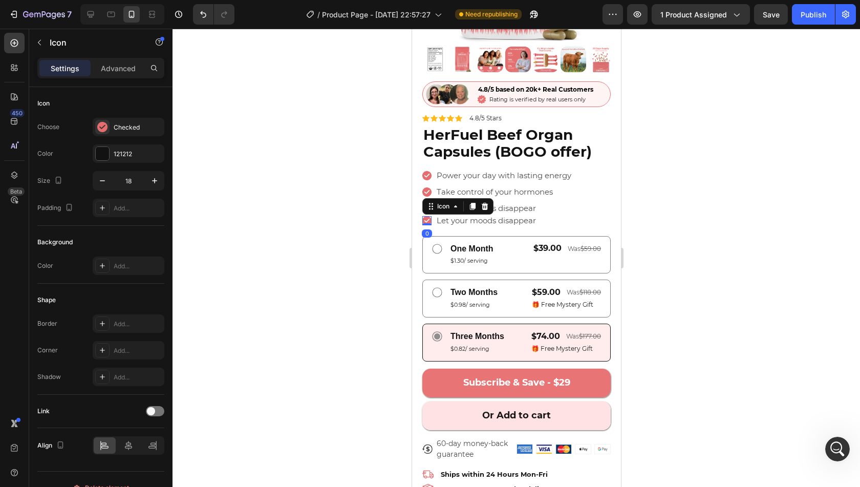
click at [425, 216] on icon at bounding box center [426, 220] width 9 height 9
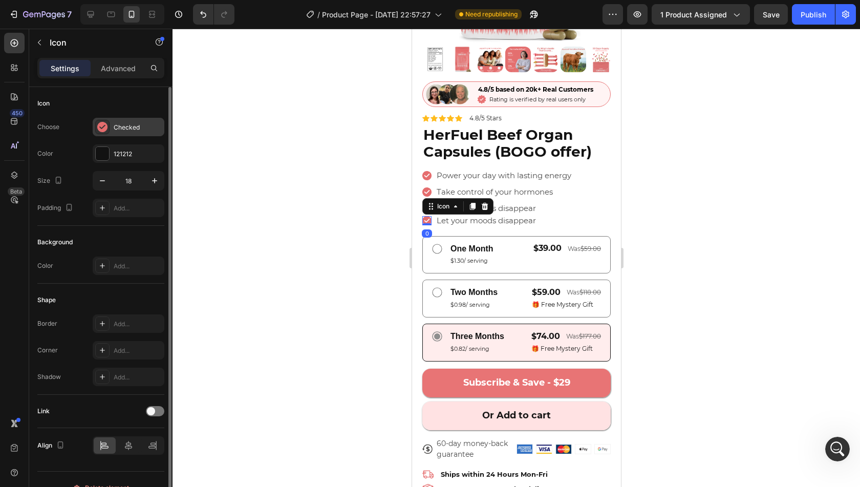
click at [133, 127] on div "Checked" at bounding box center [138, 127] width 48 height 9
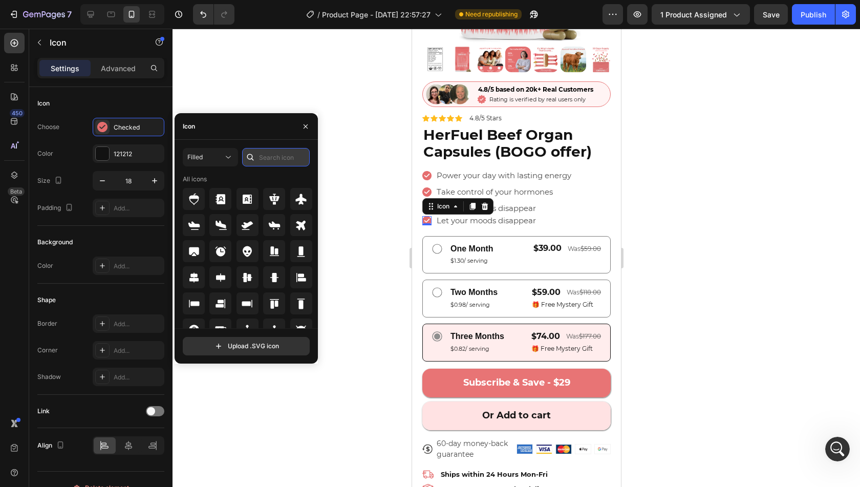
click at [273, 153] on input "text" at bounding box center [276, 157] width 68 height 18
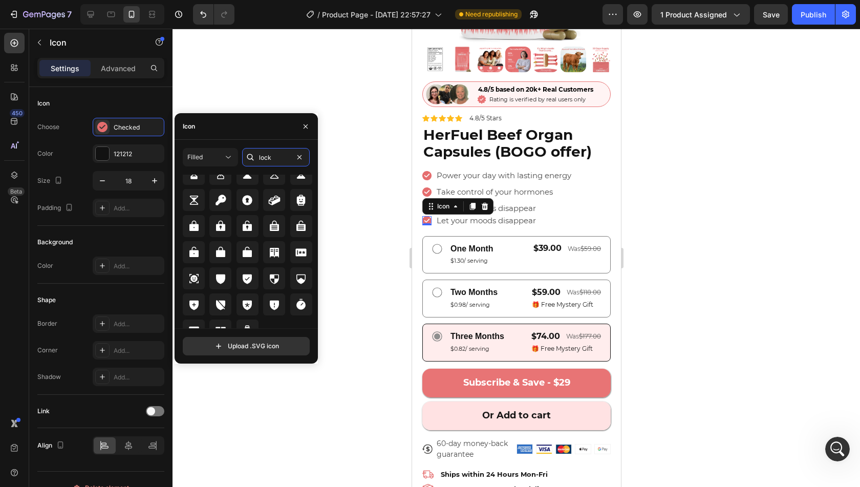
scroll to position [170, 0]
type input "lock"
click at [244, 251] on icon at bounding box center [247, 251] width 9 height 10
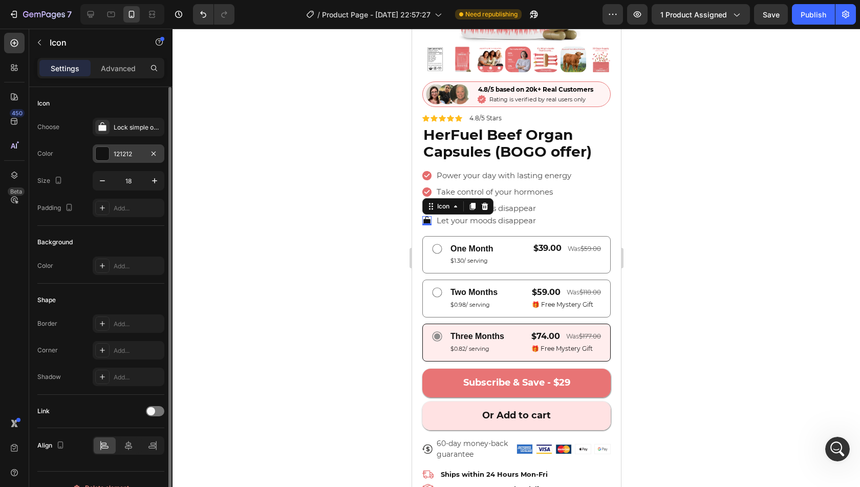
click at [125, 150] on div "121212" at bounding box center [129, 154] width 30 height 9
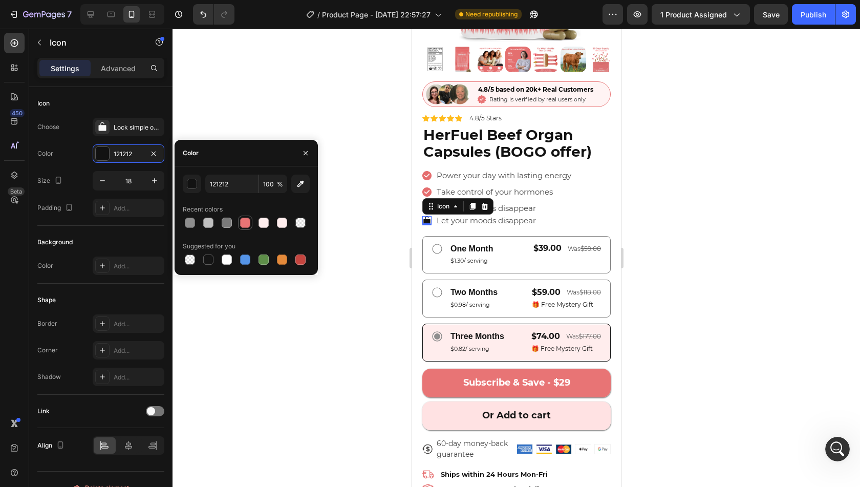
click at [246, 224] on div at bounding box center [245, 223] width 10 height 10
type input "E87475"
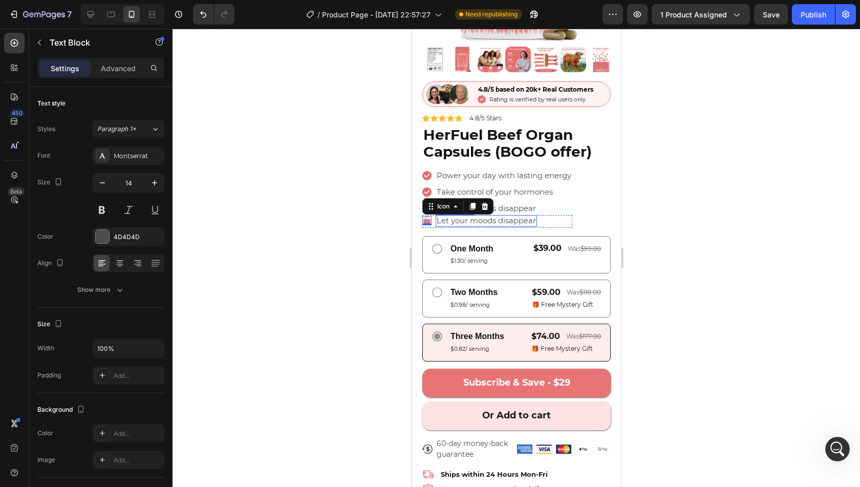
click at [493, 216] on span "Let your moods disappear" at bounding box center [485, 221] width 99 height 10
click at [508, 216] on span "Unlock BOGO offer when subscribed" at bounding box center [506, 221] width 140 height 10
drag, startPoint x: 511, startPoint y: 212, endPoint x: 436, endPoint y: 206, distance: 75.0
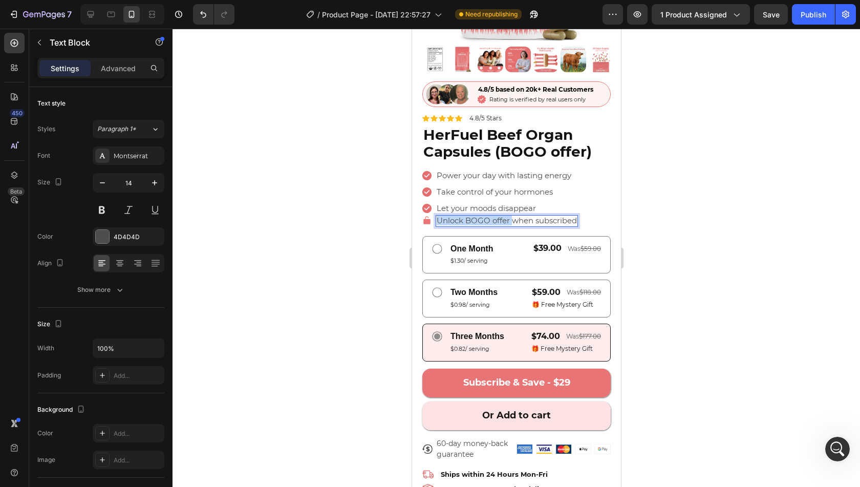
click at [436, 215] on div "Unlock BOGO offer when subscribed" at bounding box center [506, 220] width 142 height 11
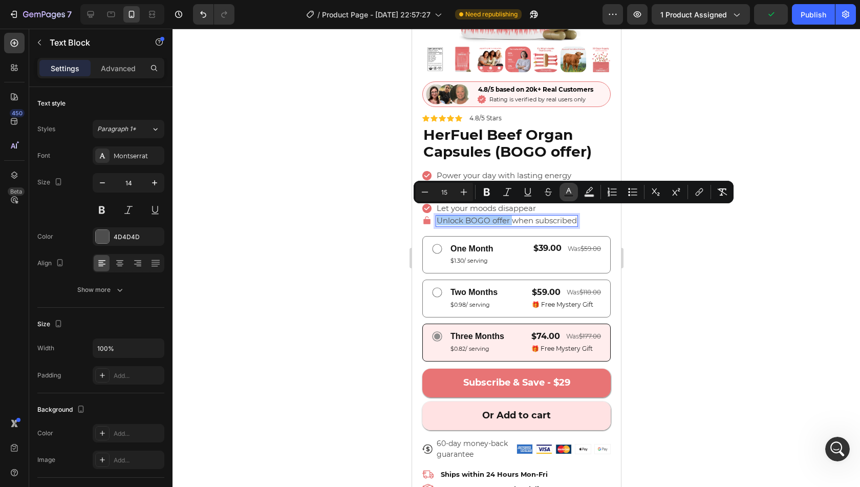
click at [567, 198] on button "Text Color" at bounding box center [569, 192] width 18 height 18
type input "4D4D4D"
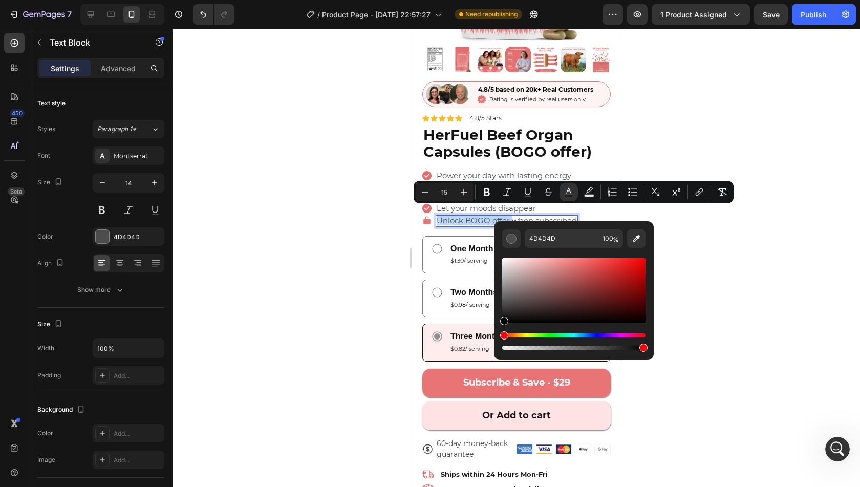
type input "000000"
drag, startPoint x: 529, startPoint y: 314, endPoint x: 498, endPoint y: 332, distance: 36.0
click at [498, 332] on div "000000 100 %" at bounding box center [574, 286] width 160 height 131
click at [491, 192] on icon "Editor contextual toolbar" at bounding box center [487, 192] width 10 height 10
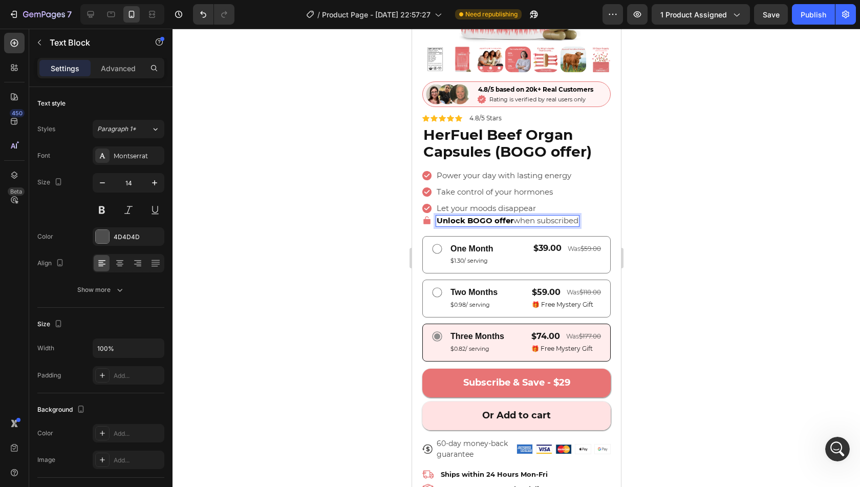
click at [527, 218] on div "Unlock BOGO offer when subscribed" at bounding box center [507, 220] width 144 height 11
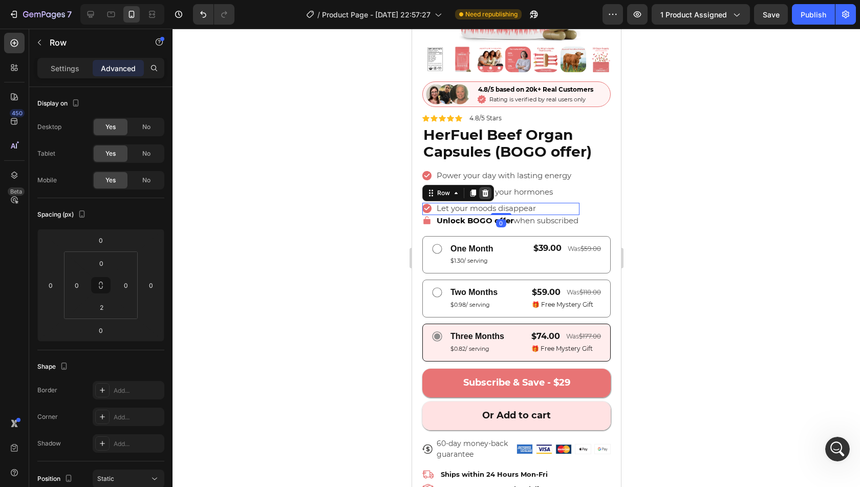
click at [484, 189] on icon at bounding box center [485, 192] width 7 height 7
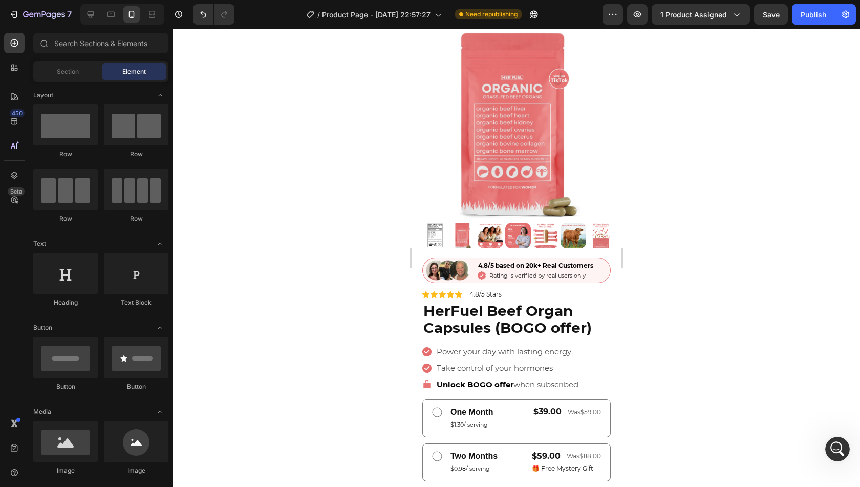
scroll to position [0, 0]
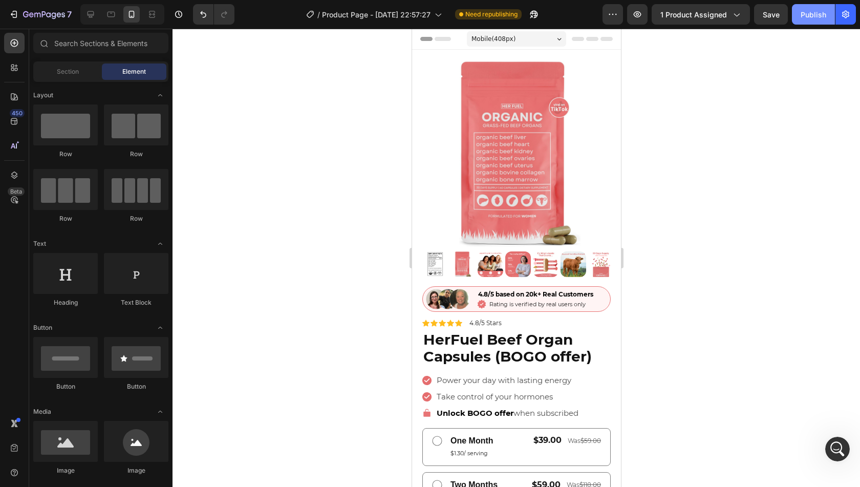
click at [800, 18] on button "Publish" at bounding box center [813, 14] width 43 height 20
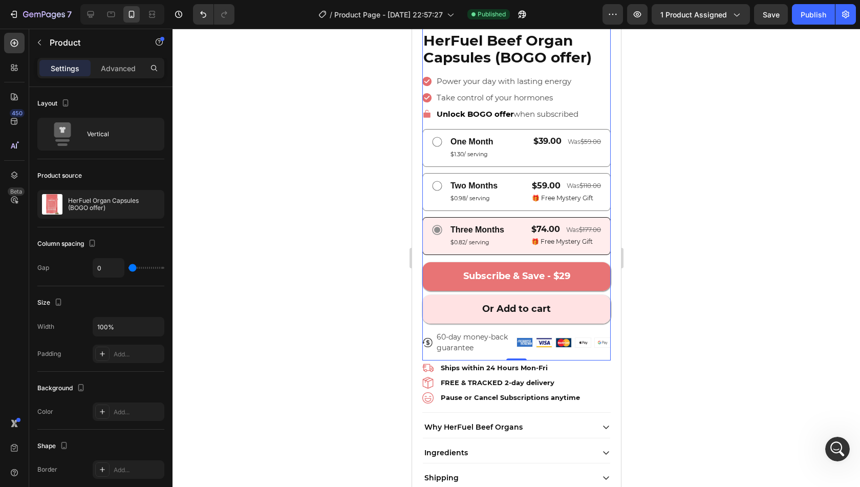
scroll to position [291, 0]
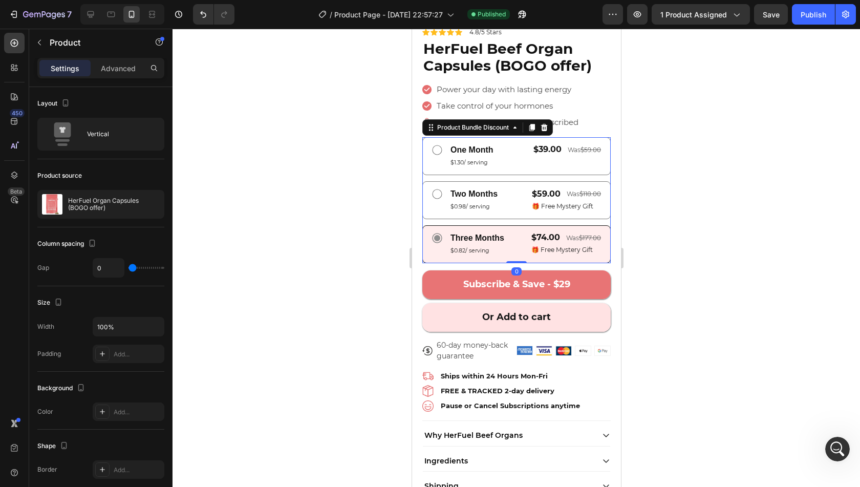
click at [550, 169] on div "One Month Text Block $1.30/ serving Text Block $39.00 Text Block was $59.00 Tex…" at bounding box center [516, 199] width 188 height 125
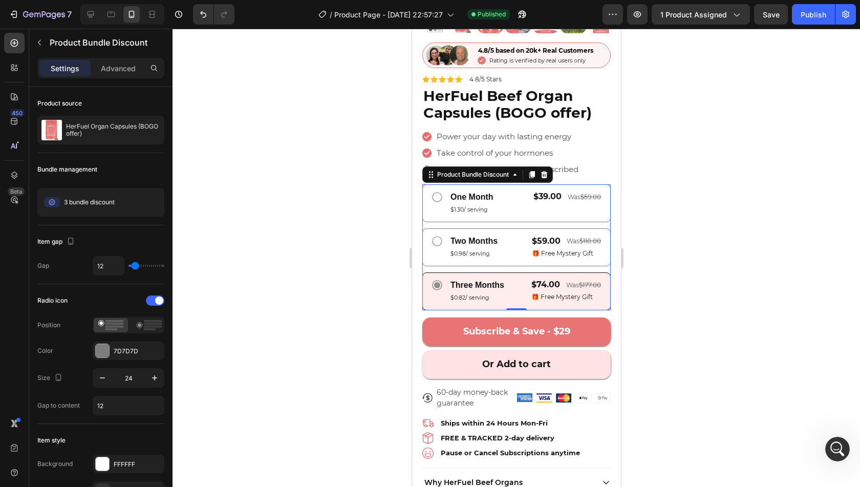
scroll to position [233, 0]
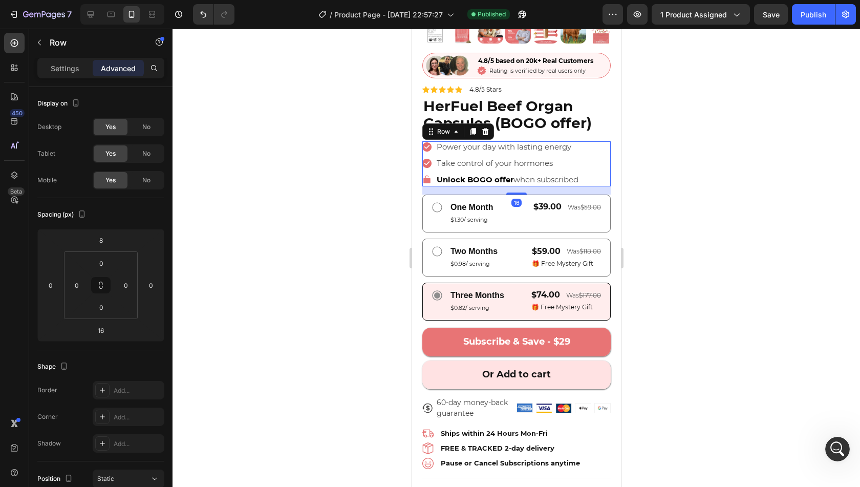
click at [735, 219] on div at bounding box center [517, 258] width 688 height 458
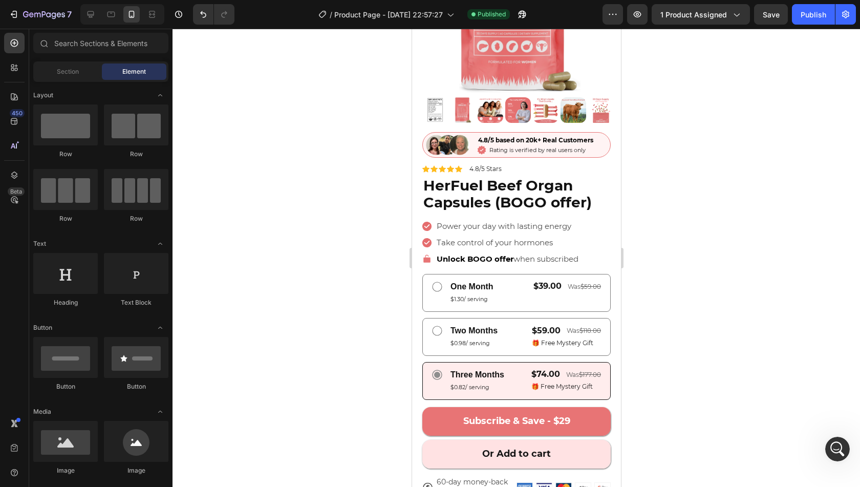
scroll to position [154, 0]
click at [803, 25] on div "7 Version history / Product Page - Aug 26, 22:57:27 Published Preview 1 product…" at bounding box center [430, 14] width 860 height 29
click at [809, 19] on div "Publish" at bounding box center [814, 14] width 26 height 11
click at [815, 6] on button "Publish" at bounding box center [813, 14] width 43 height 20
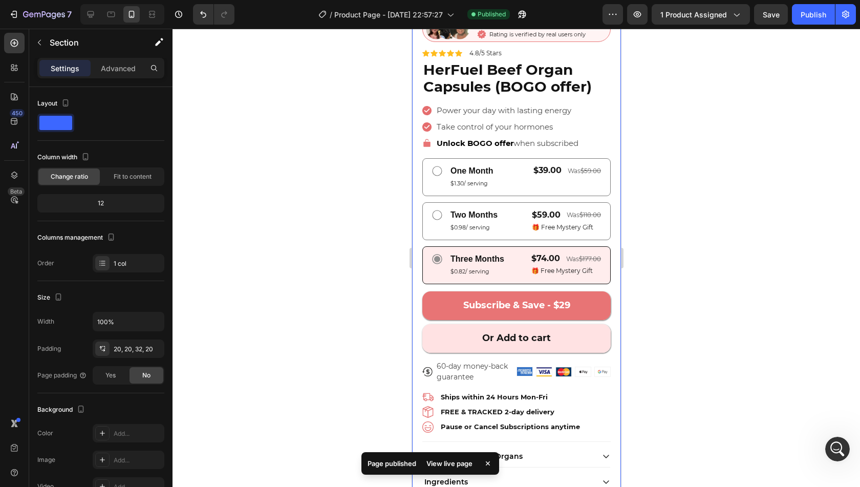
scroll to position [269, 0]
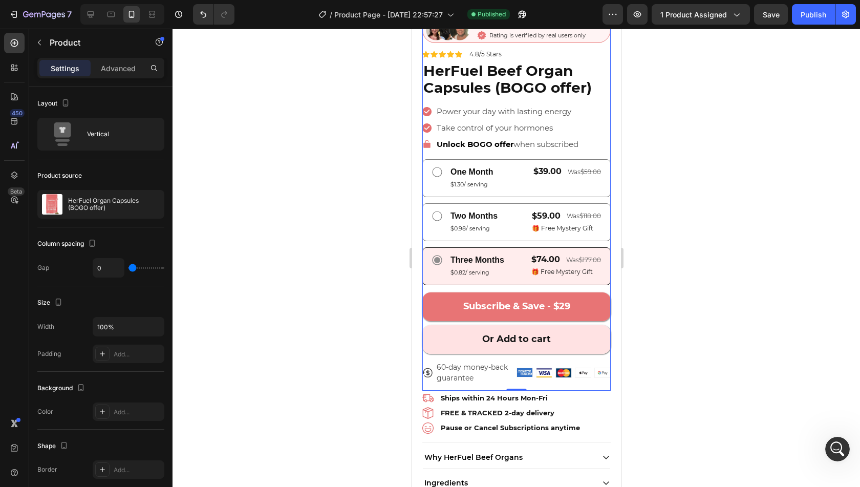
click at [430, 285] on div "Subscribe & Save - $29 Add to Cart" at bounding box center [516, 303] width 188 height 36
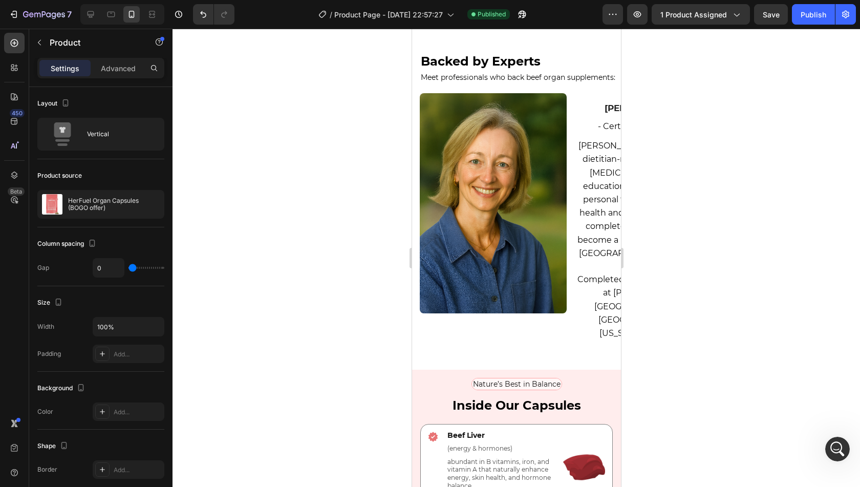
scroll to position [2292, 0]
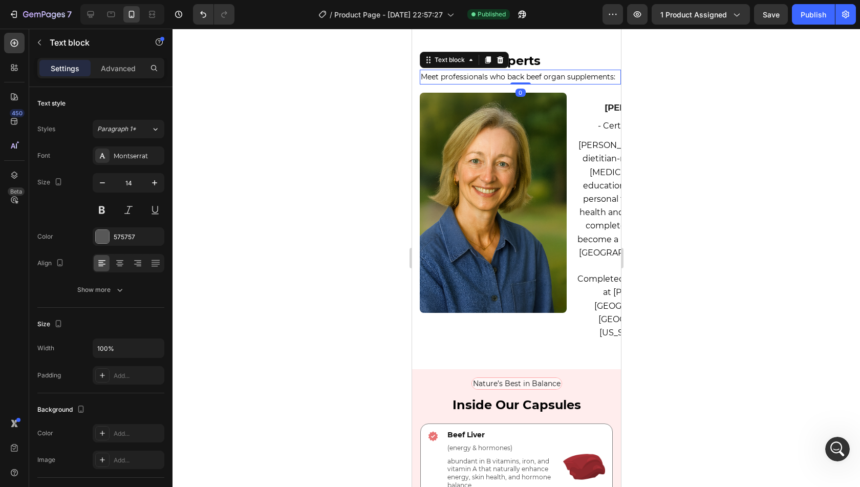
click at [521, 82] on p "Meet professionals who back beef organ supplements:" at bounding box center [519, 77] width 199 height 13
click at [102, 180] on icon "button" at bounding box center [102, 183] width 10 height 10
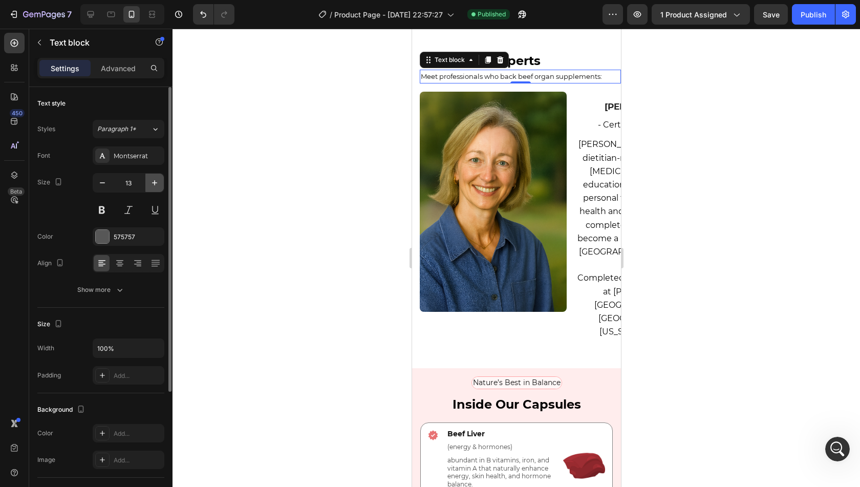
click at [155, 179] on icon "button" at bounding box center [155, 183] width 10 height 10
type input "14"
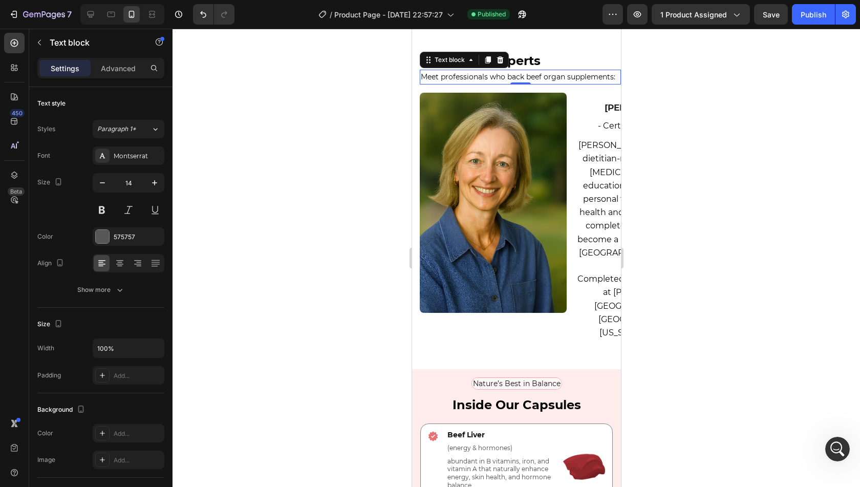
click at [485, 83] on p "Meet professionals who back beef organ supplements:" at bounding box center [519, 77] width 199 height 13
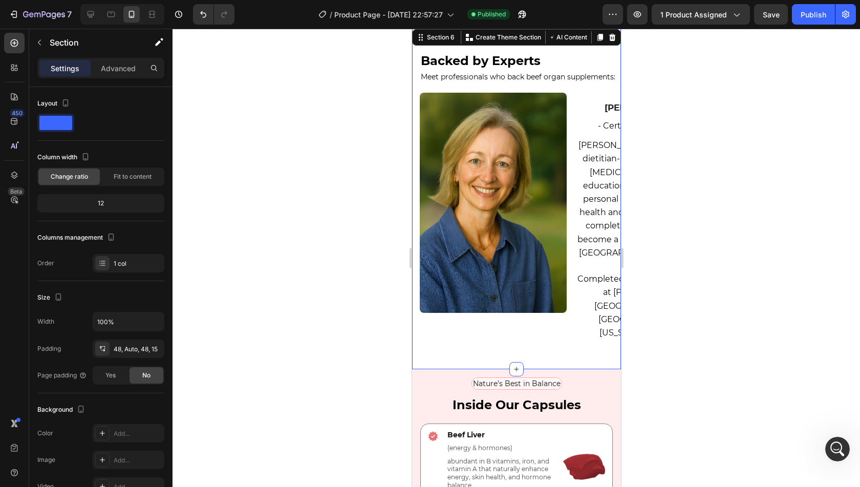
click at [563, 105] on div "Backed by Experts Heading Meet professionals who back beef organ supplements: T…" at bounding box center [519, 198] width 201 height 293
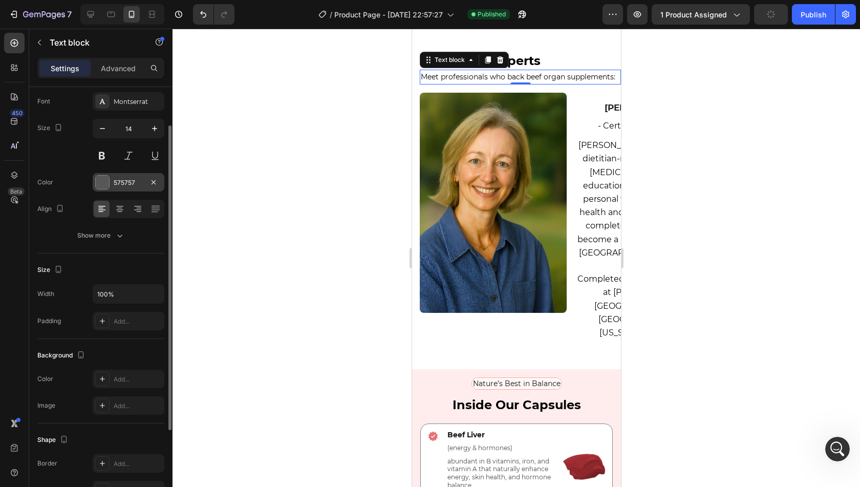
scroll to position [53, 0]
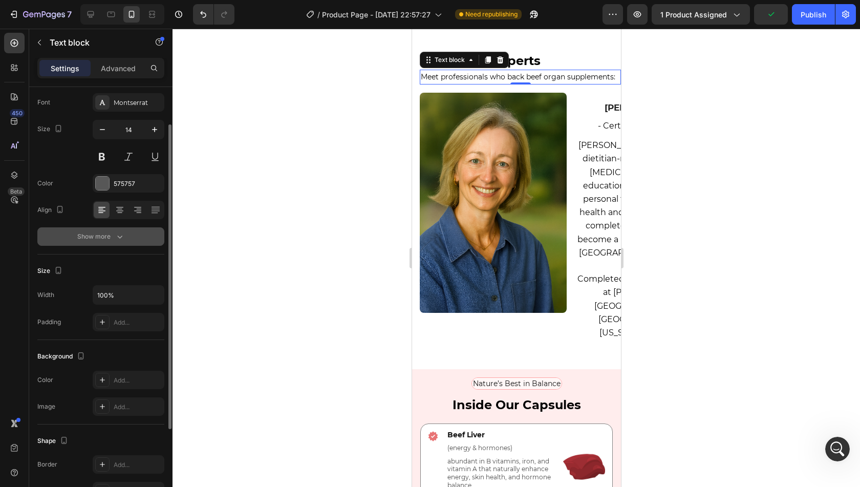
click at [111, 232] on div "Show more" at bounding box center [101, 236] width 48 height 10
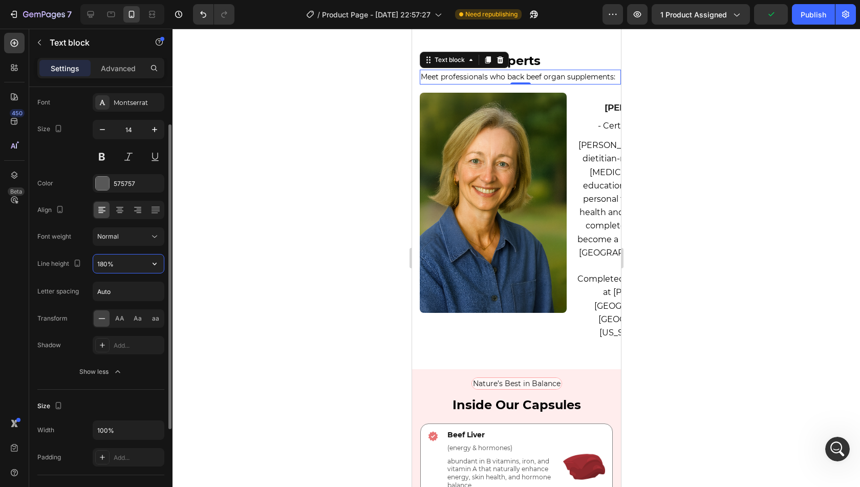
click at [119, 267] on input "180%" at bounding box center [128, 263] width 71 height 18
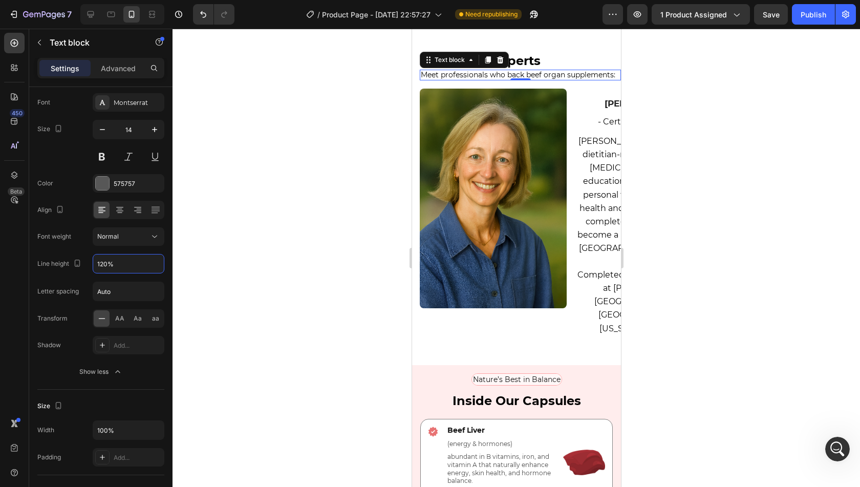
type input "120%"
click at [347, 189] on div at bounding box center [517, 258] width 688 height 458
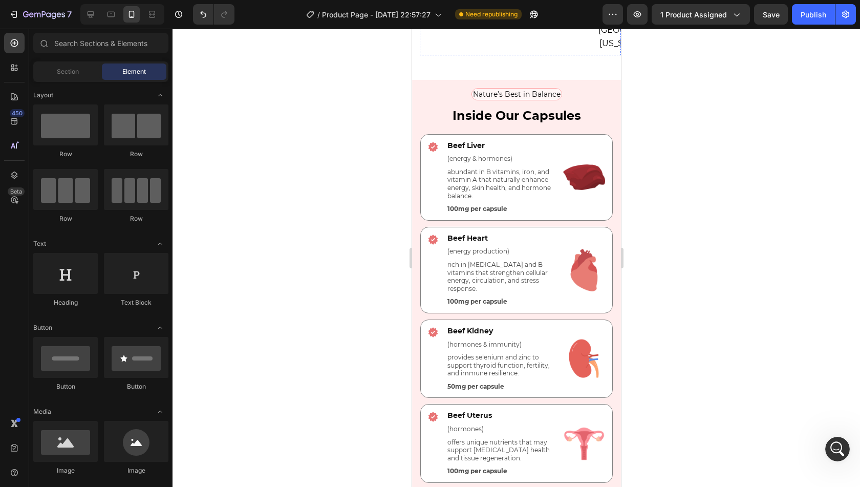
scroll to position [2392, 0]
click at [480, 167] on p "abundant in B vitamins, iron, and vitamin A that naturally enhance energy, skin…" at bounding box center [502, 183] width 111 height 32
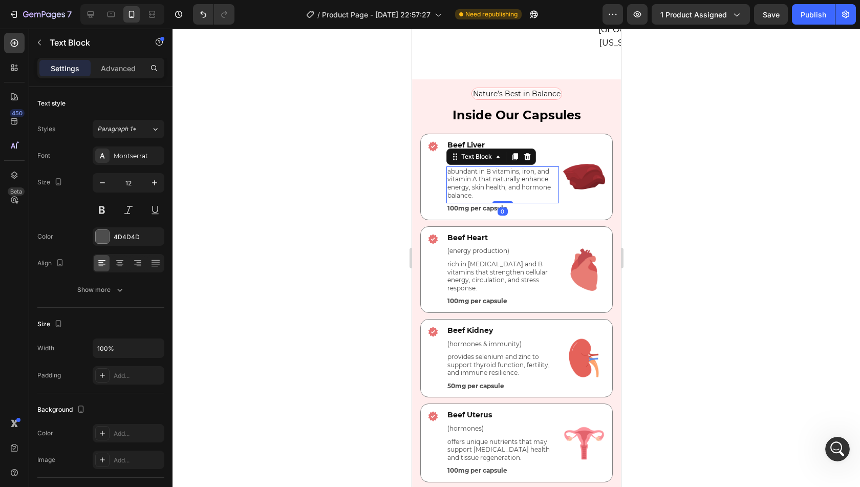
click at [480, 167] on p "abundant in B vitamins, iron, and vitamin A that naturally enhance energy, skin…" at bounding box center [502, 183] width 111 height 32
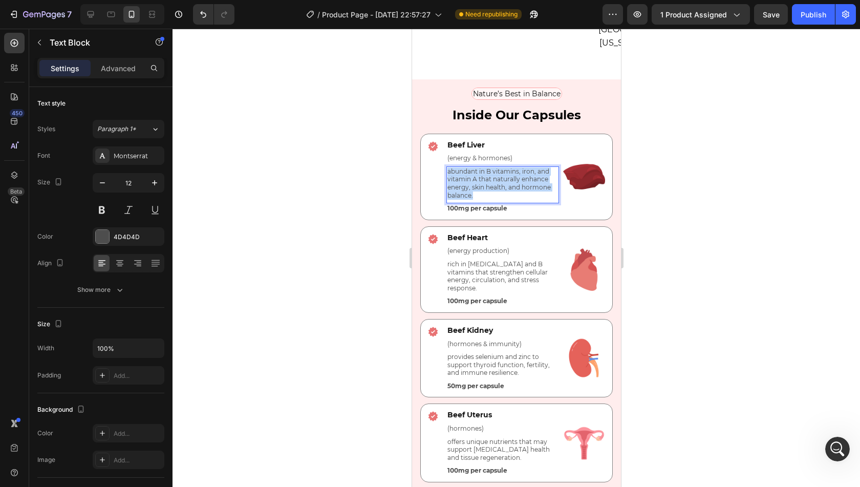
click at [480, 167] on p "abundant in B vitamins, iron, and vitamin A that naturally enhance energy, skin…" at bounding box center [502, 183] width 111 height 32
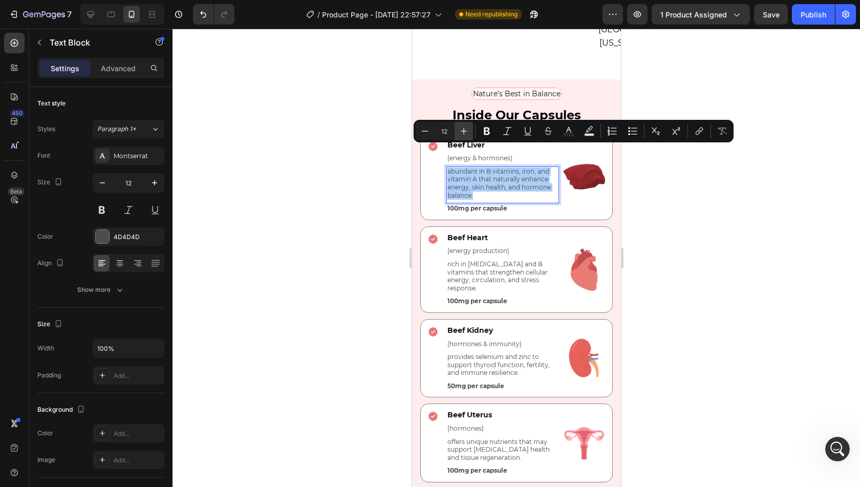
click at [463, 125] on button "Plus" at bounding box center [464, 131] width 18 height 18
type input "14"
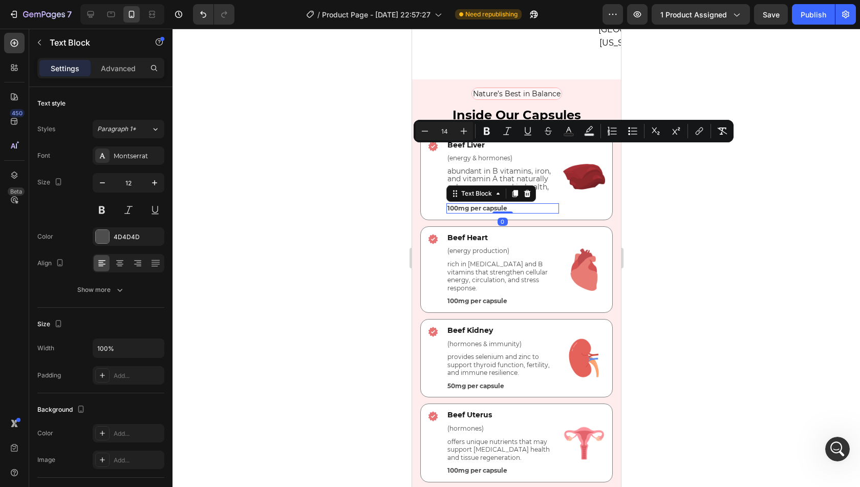
scroll to position [53, 0]
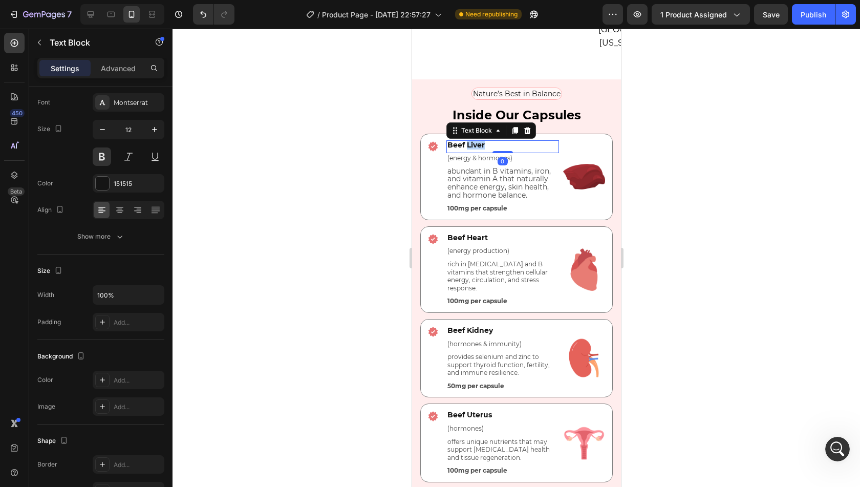
click at [466, 140] on span "Beef Liver" at bounding box center [465, 144] width 37 height 9
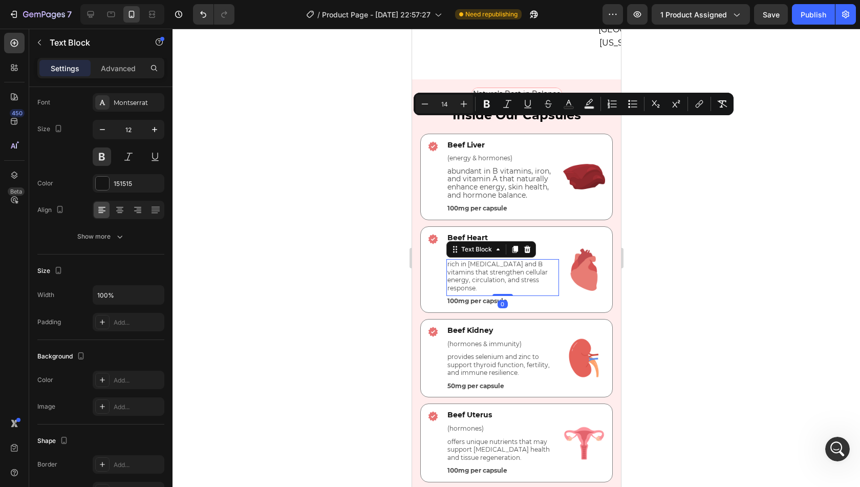
click at [477, 260] on p "rich in [MEDICAL_DATA] and B vitamins that strengthen cellular energy, circulat…" at bounding box center [502, 276] width 111 height 32
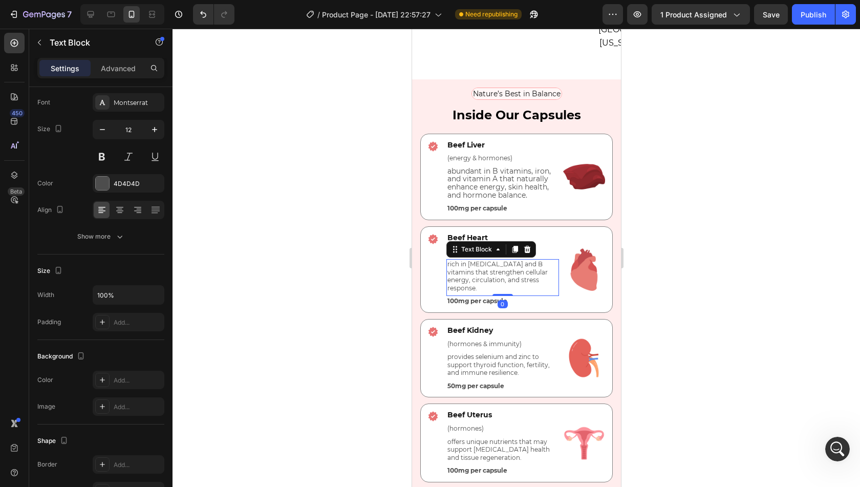
click at [477, 260] on p "rich in [MEDICAL_DATA] and B vitamins that strengthen cellular energy, circulat…" at bounding box center [502, 276] width 111 height 32
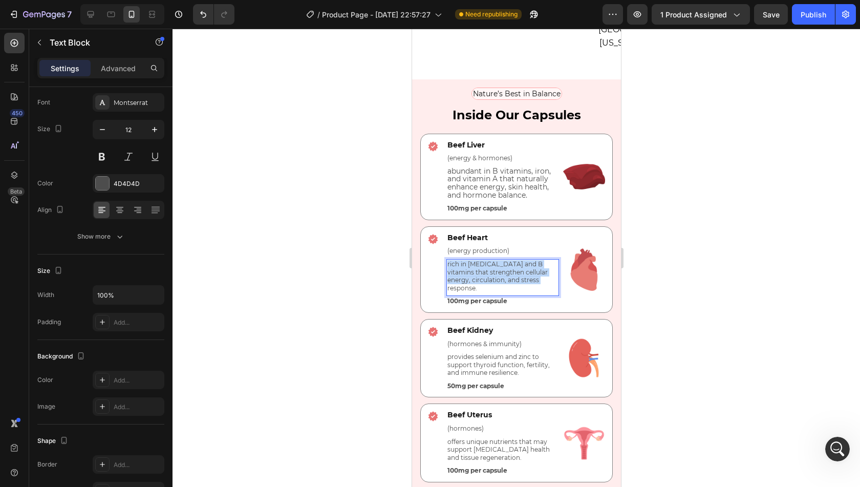
click at [477, 260] on p "rich in [MEDICAL_DATA] and B vitamins that strengthen cellular energy, circulat…" at bounding box center [502, 276] width 111 height 32
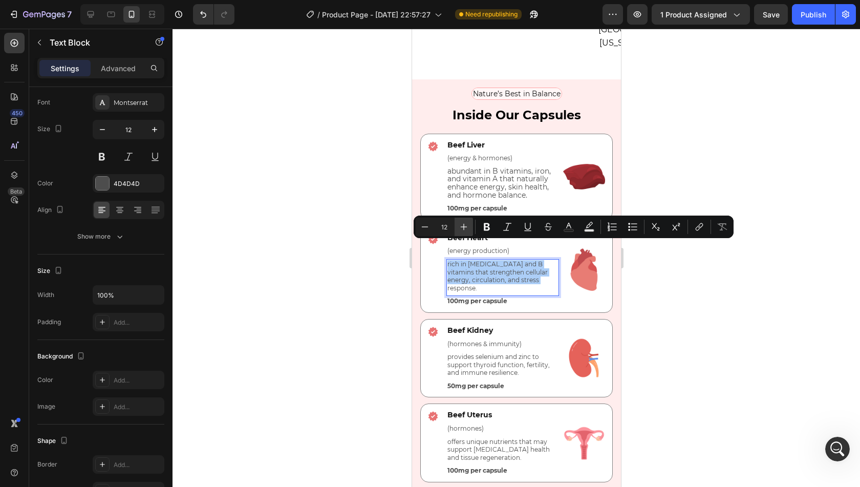
click at [464, 230] on icon "Editor contextual toolbar" at bounding box center [464, 227] width 10 height 10
type input "14"
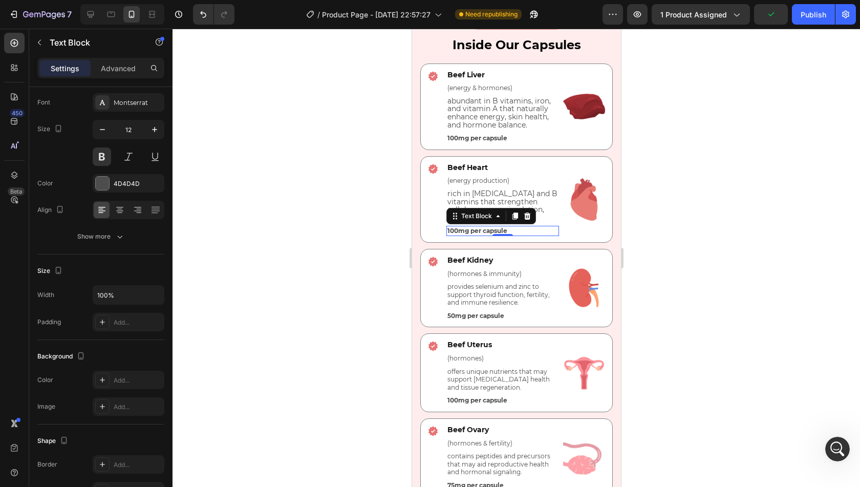
scroll to position [2442, 0]
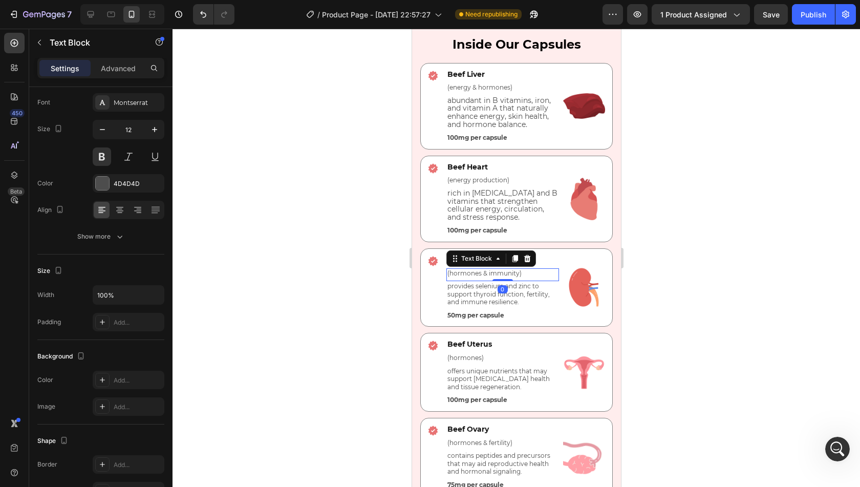
click at [493, 282] on div "(hormones & immunity) Text Block 0" at bounding box center [502, 274] width 113 height 13
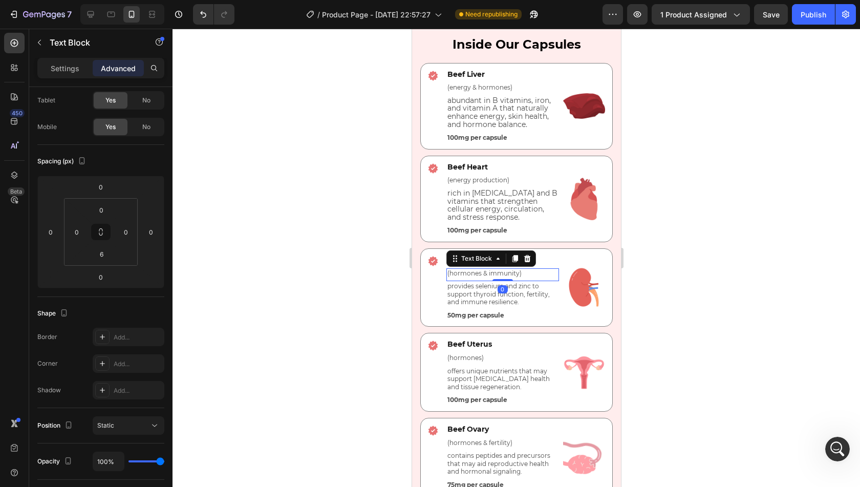
click at [493, 281] on div at bounding box center [502, 280] width 20 height 2
click at [472, 297] on p "provides selenium and zinc to support thyroid function, fertility, and immune r…" at bounding box center [502, 294] width 111 height 24
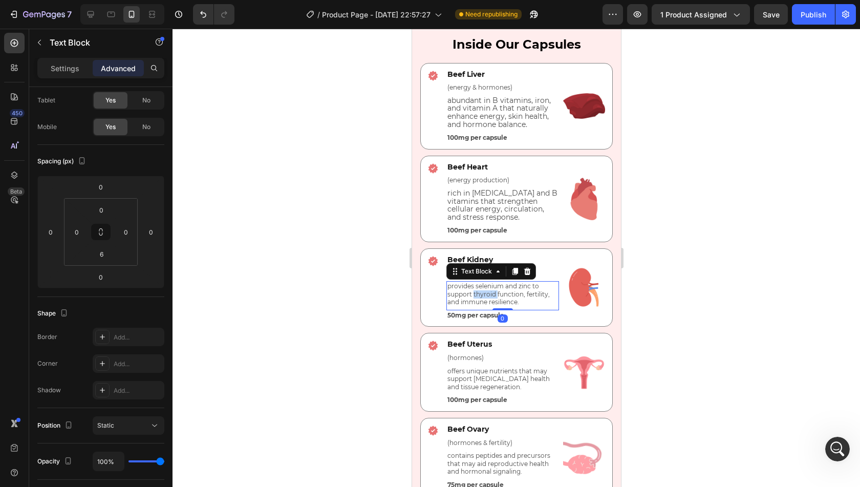
click at [472, 297] on p "provides selenium and zinc to support thyroid function, fertility, and immune r…" at bounding box center [502, 294] width 111 height 24
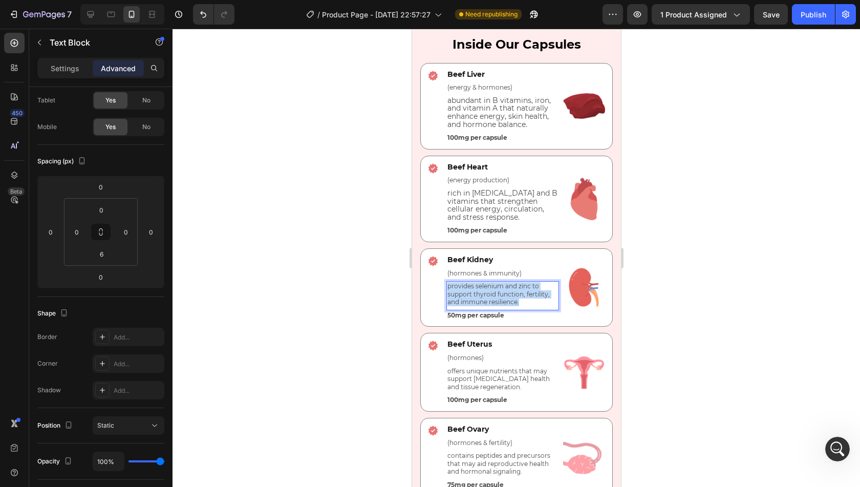
click at [472, 297] on p "provides selenium and zinc to support thyroid function, fertility, and immune r…" at bounding box center [502, 294] width 111 height 24
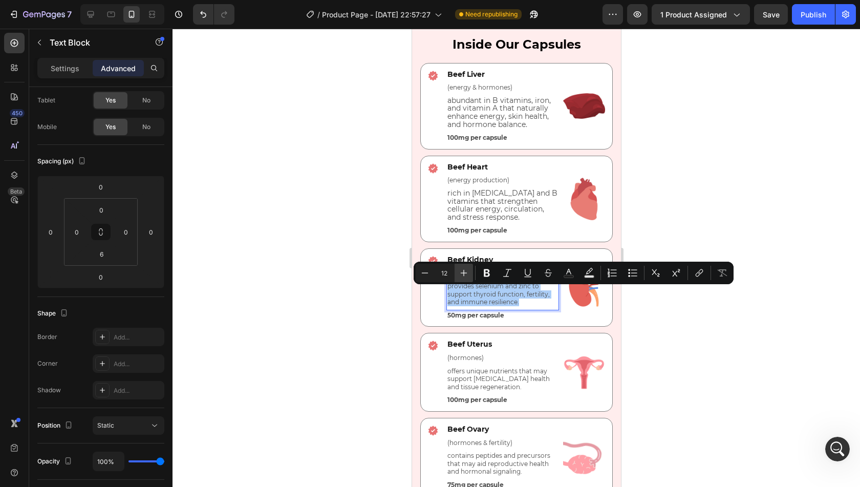
click at [461, 277] on icon "Editor contextual toolbar" at bounding box center [464, 273] width 10 height 10
type input "13"
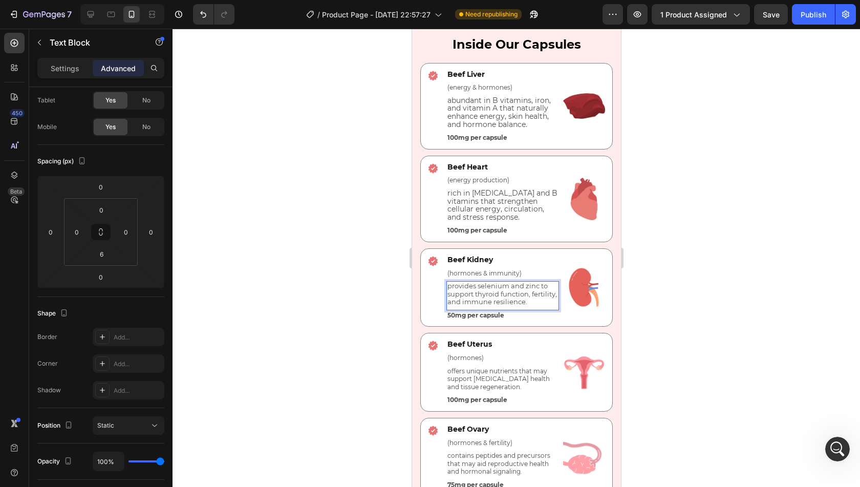
click at [474, 306] on span "provides selenium and zinc to support thyroid function, fertility, and immune r…" at bounding box center [502, 294] width 110 height 24
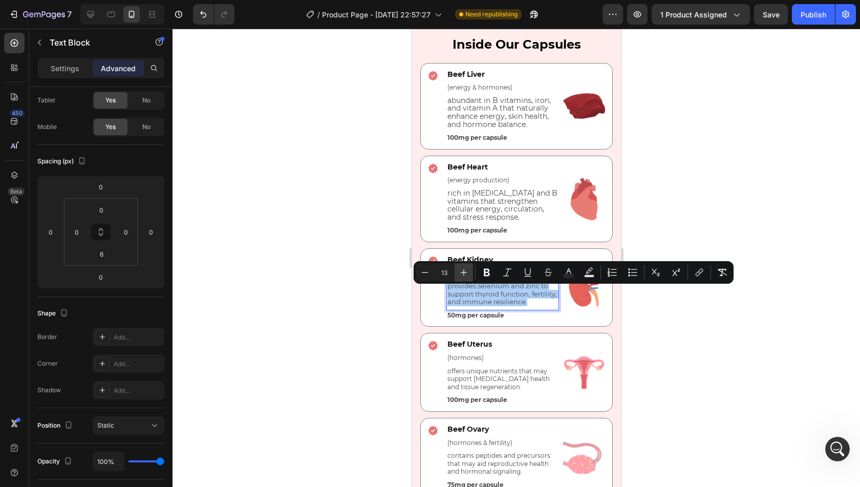
click at [463, 278] on button "Plus" at bounding box center [464, 272] width 18 height 18
type input "14"
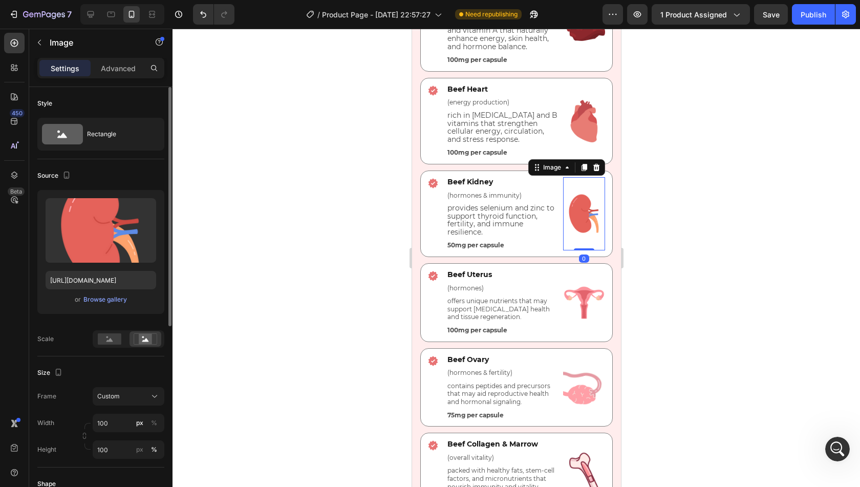
scroll to position [2529, 0]
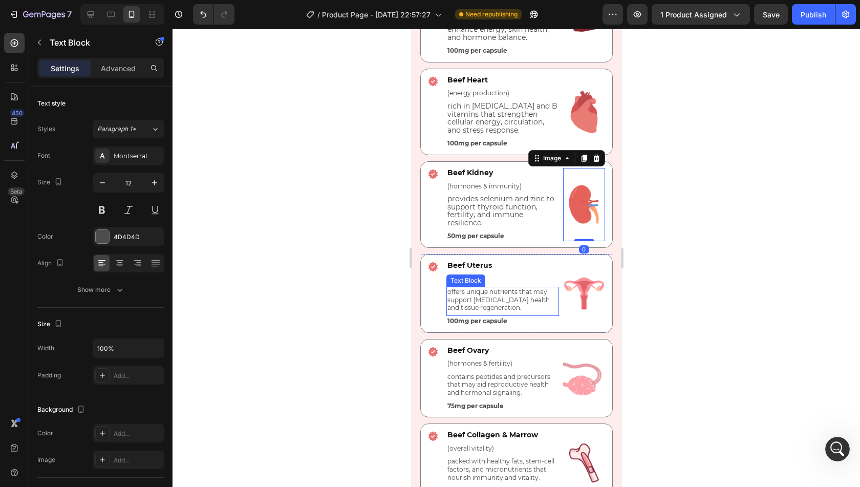
click at [515, 305] on p "offers unique nutrients that may support [MEDICAL_DATA] health and tissue regen…" at bounding box center [502, 300] width 111 height 24
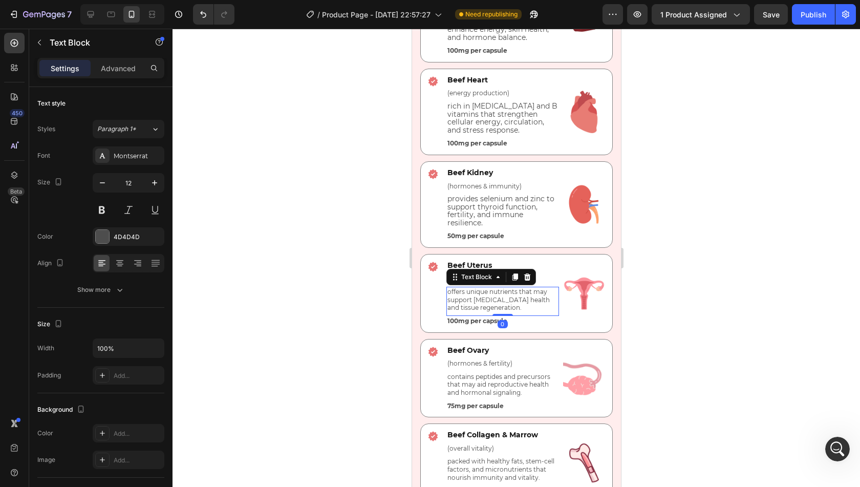
click at [515, 305] on p "offers unique nutrients that may support [MEDICAL_DATA] health and tissue regen…" at bounding box center [502, 300] width 111 height 24
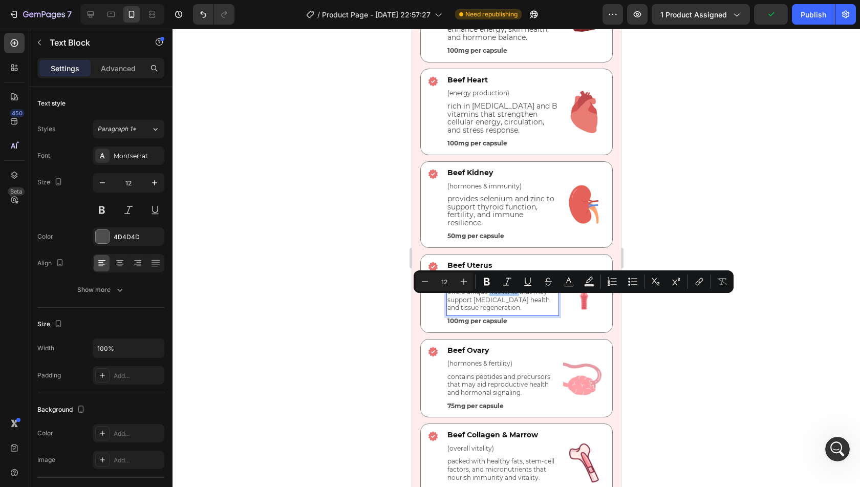
click at [345, 143] on div at bounding box center [517, 258] width 688 height 458
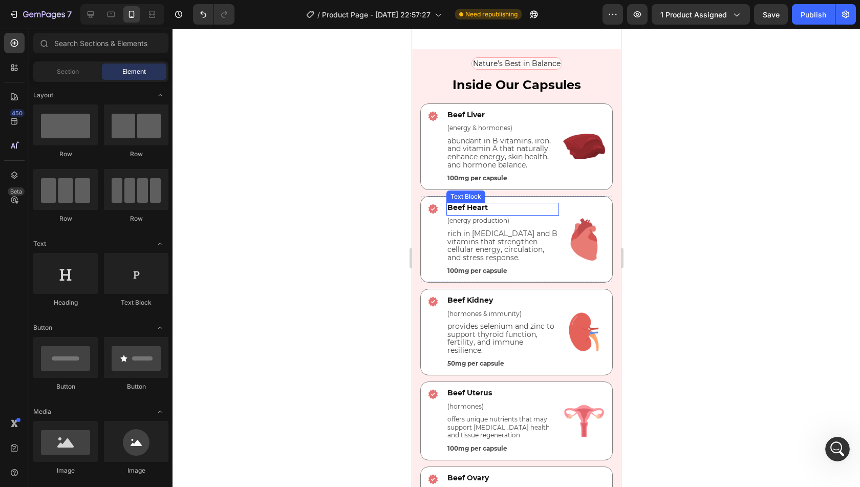
scroll to position [2421, 0]
click at [205, 11] on icon "Undo/Redo" at bounding box center [203, 14] width 10 height 10
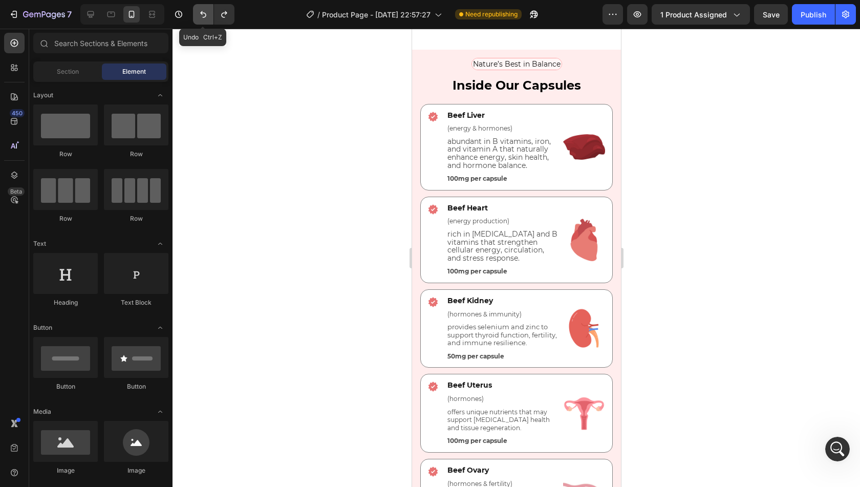
click at [205, 11] on icon "Undo/Redo" at bounding box center [203, 14] width 10 height 10
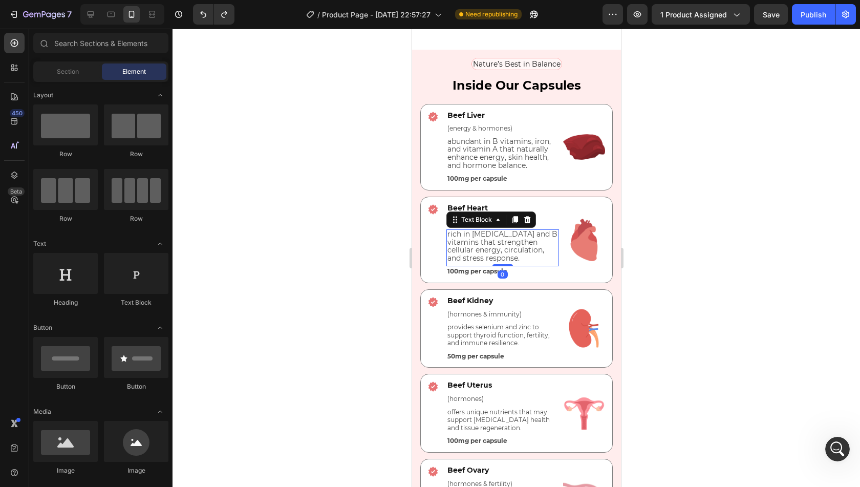
click at [483, 234] on span "rich in [MEDICAL_DATA] and B vitamins that strengthen cellular energy, circulat…" at bounding box center [502, 245] width 110 height 33
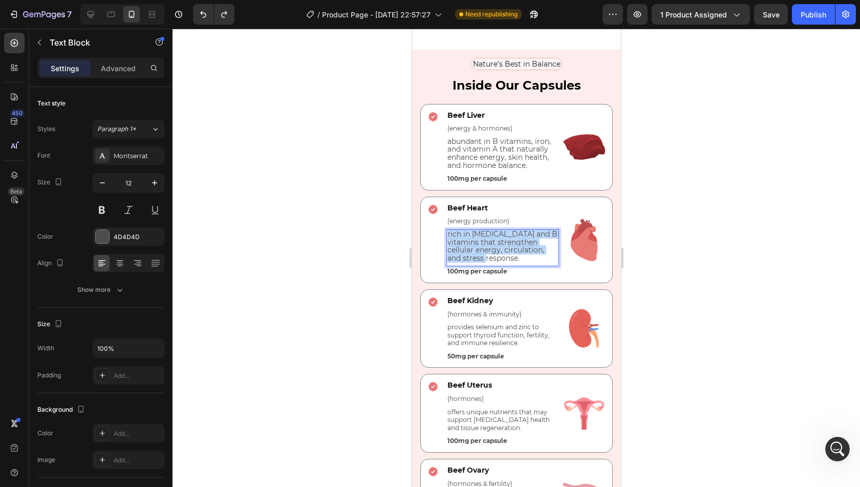
click at [483, 234] on span "rich in [MEDICAL_DATA] and B vitamins that strengthen cellular energy, circulat…" at bounding box center [502, 245] width 110 height 33
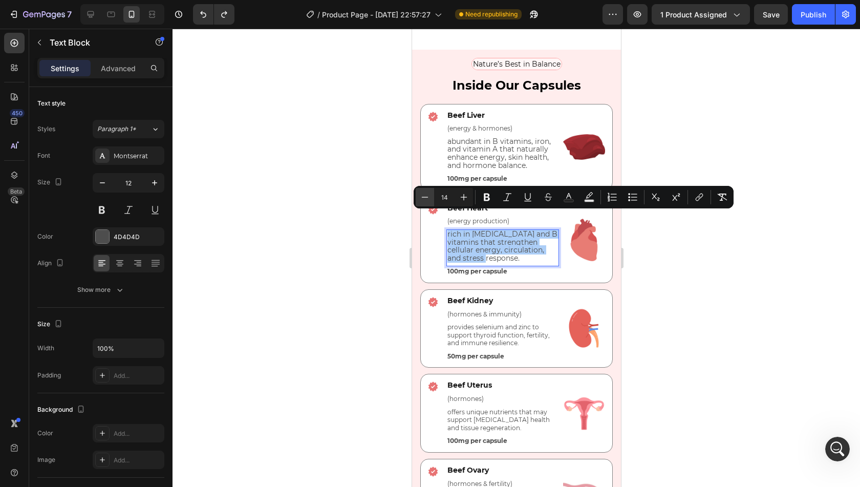
click at [420, 198] on icon "Editor contextual toolbar" at bounding box center [425, 197] width 10 height 10
type input "12"
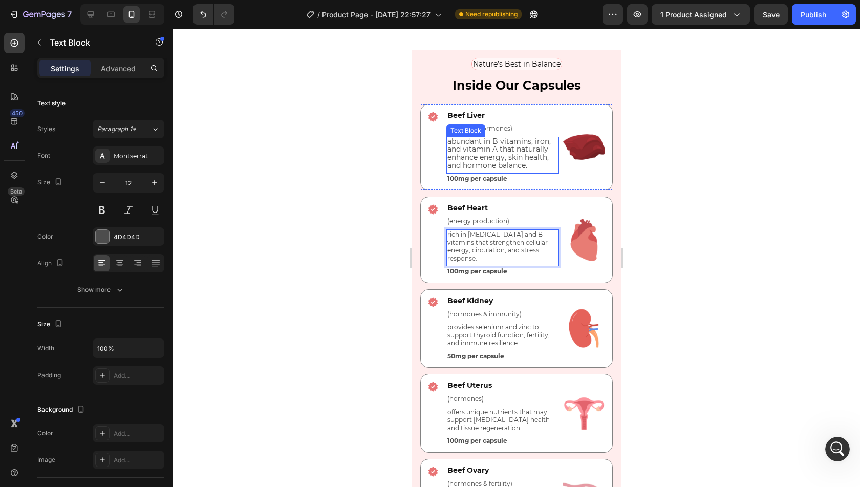
click at [491, 137] on span "abundant in B vitamins, iron, and vitamin A that naturally enhance energy, skin…" at bounding box center [498, 153] width 103 height 33
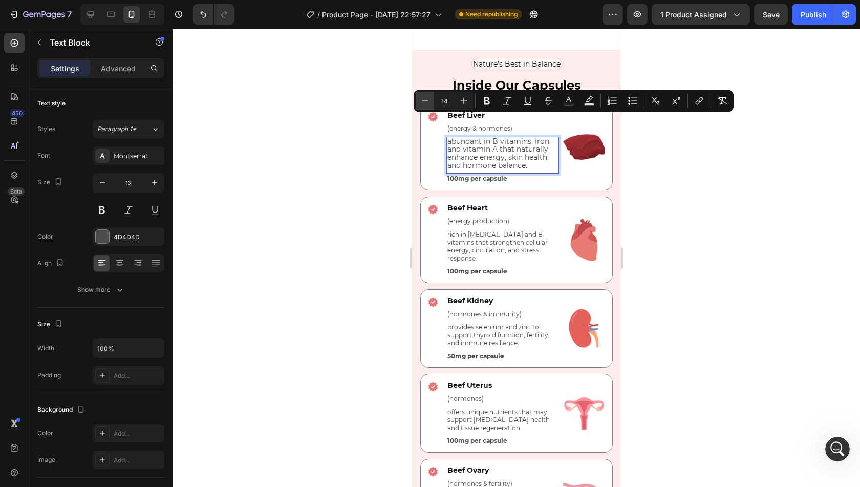
click at [428, 101] on icon "Editor contextual toolbar" at bounding box center [425, 101] width 10 height 10
type input "12"
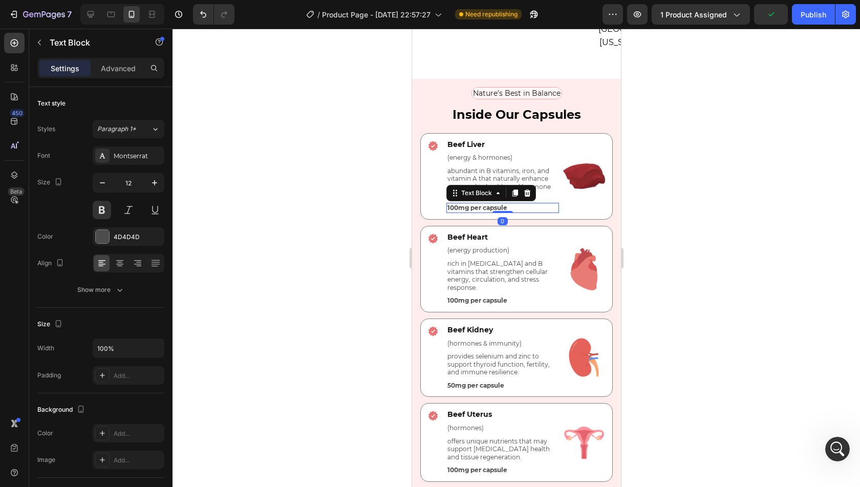
scroll to position [2392, 0]
click at [481, 140] on span "Beef Liver" at bounding box center [465, 144] width 37 height 9
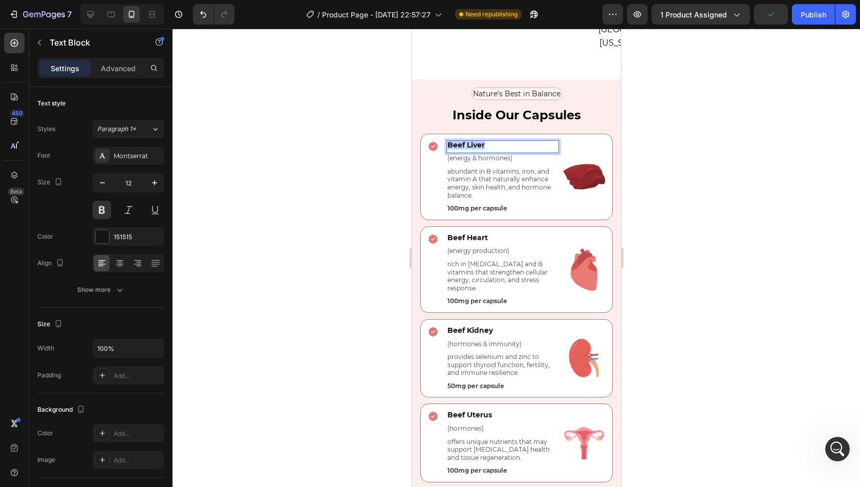
click at [481, 140] on span "Beef Liver" at bounding box center [465, 144] width 37 height 9
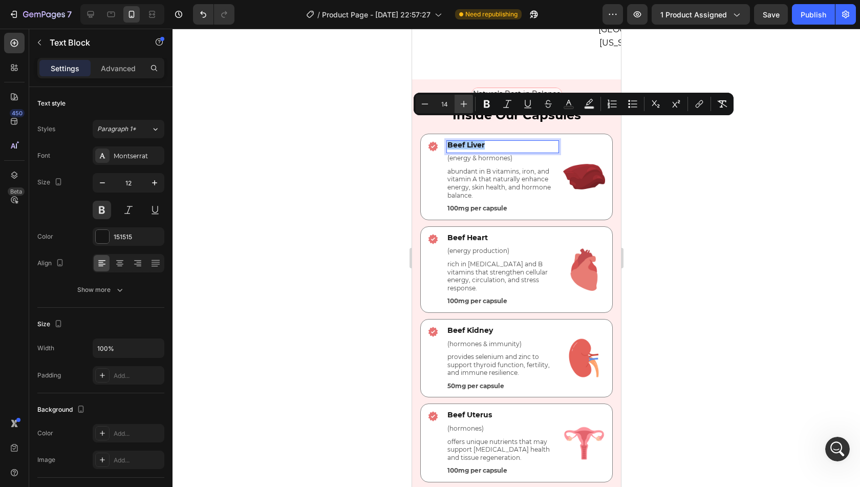
click at [461, 108] on icon "Editor contextual toolbar" at bounding box center [464, 104] width 10 height 10
type input "16"
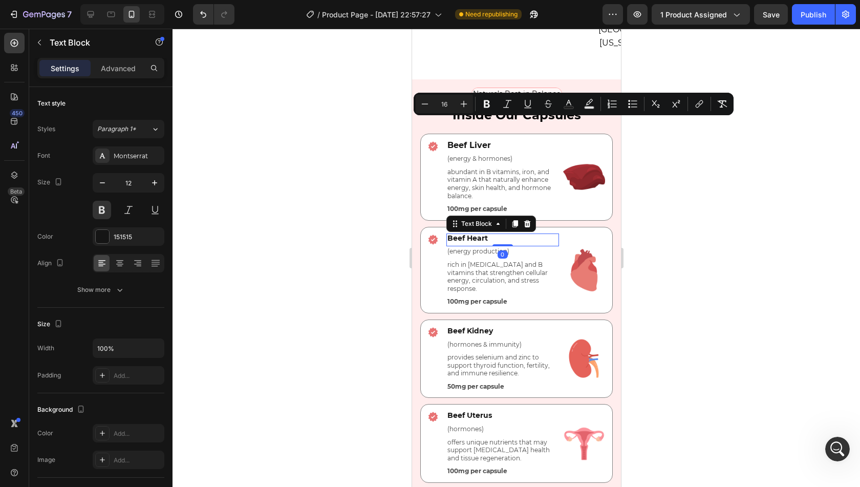
click at [470, 233] on span "Beef Heart" at bounding box center [467, 237] width 40 height 9
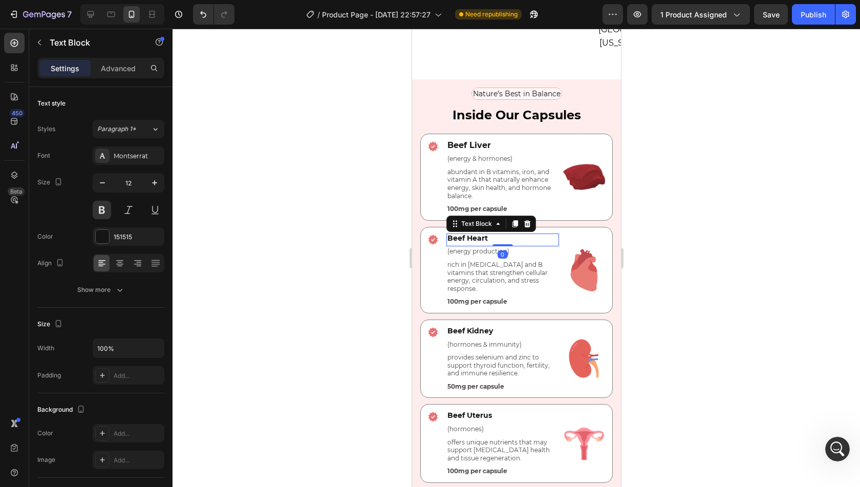
click at [470, 233] on span "Beef Heart" at bounding box center [467, 237] width 40 height 9
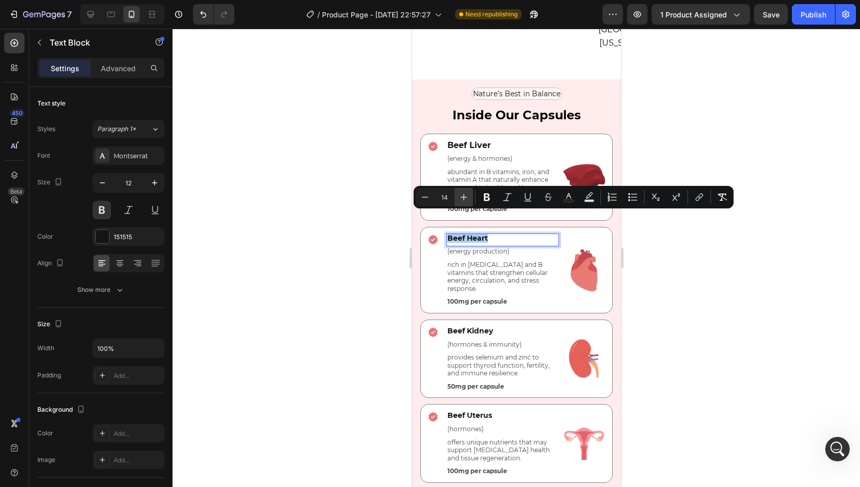
click at [465, 201] on icon "Editor contextual toolbar" at bounding box center [464, 197] width 10 height 10
type input "16"
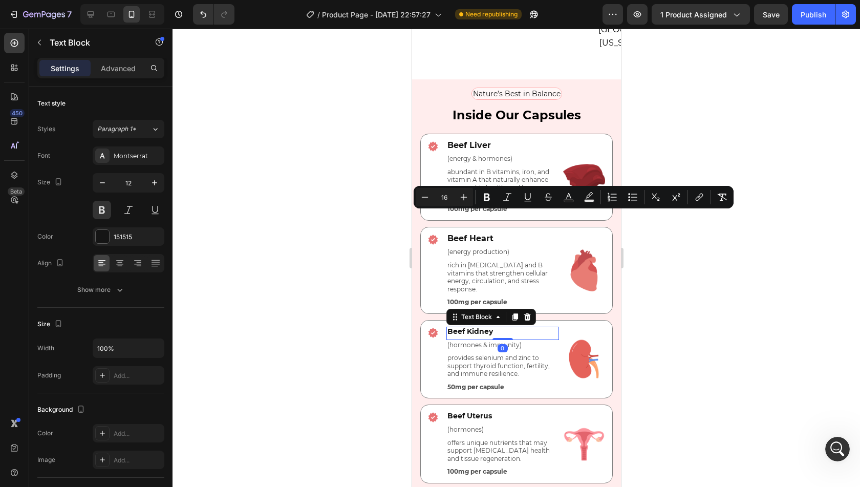
click at [481, 327] on span "Beef Kidney" at bounding box center [470, 331] width 46 height 9
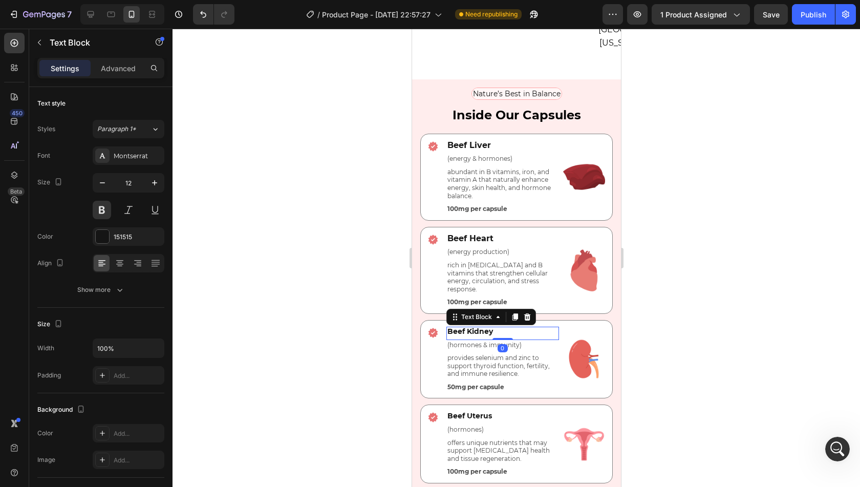
click at [481, 327] on span "Beef Kidney" at bounding box center [470, 331] width 46 height 9
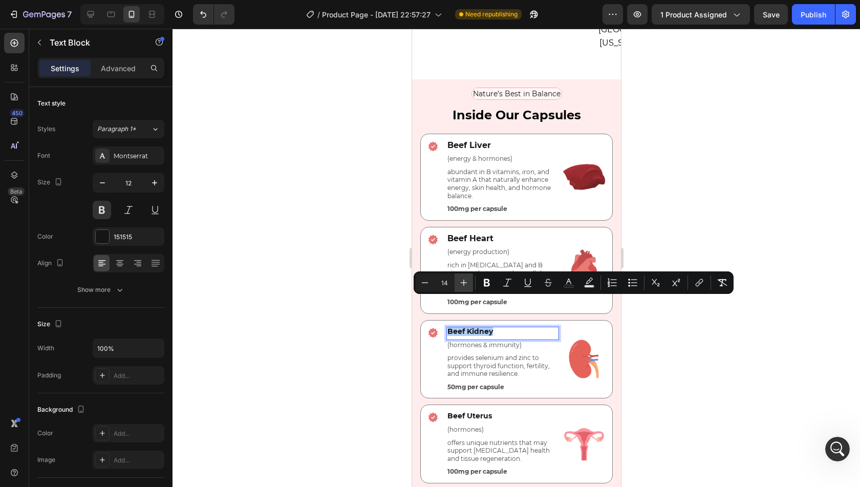
click at [466, 280] on icon "Editor contextual toolbar" at bounding box center [464, 283] width 10 height 10
type input "16"
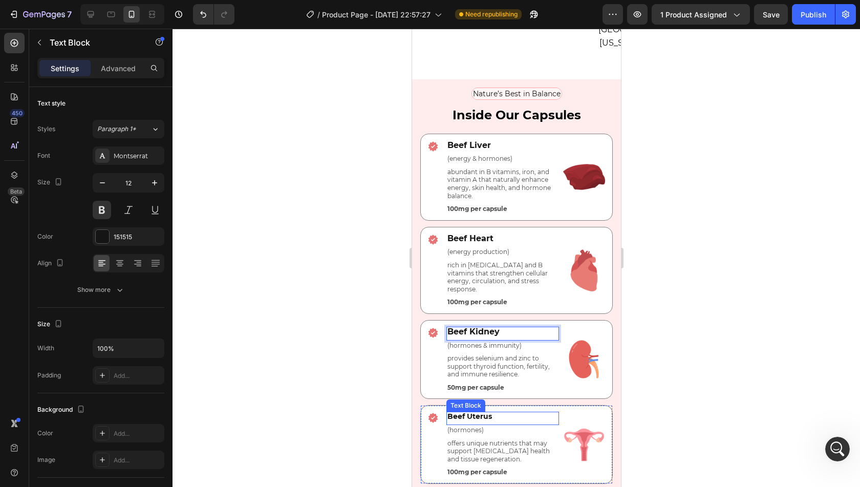
click at [480, 412] on span "Beef Uterus" at bounding box center [469, 416] width 45 height 9
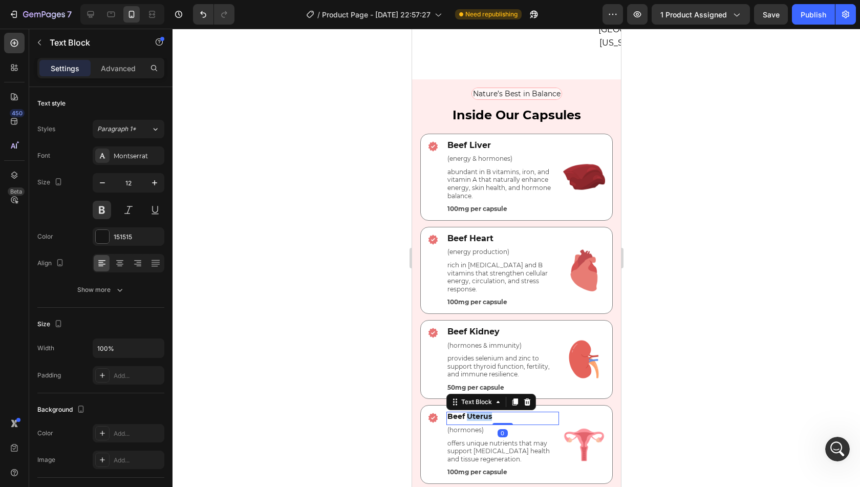
click at [480, 412] on span "Beef Uterus" at bounding box center [469, 416] width 45 height 9
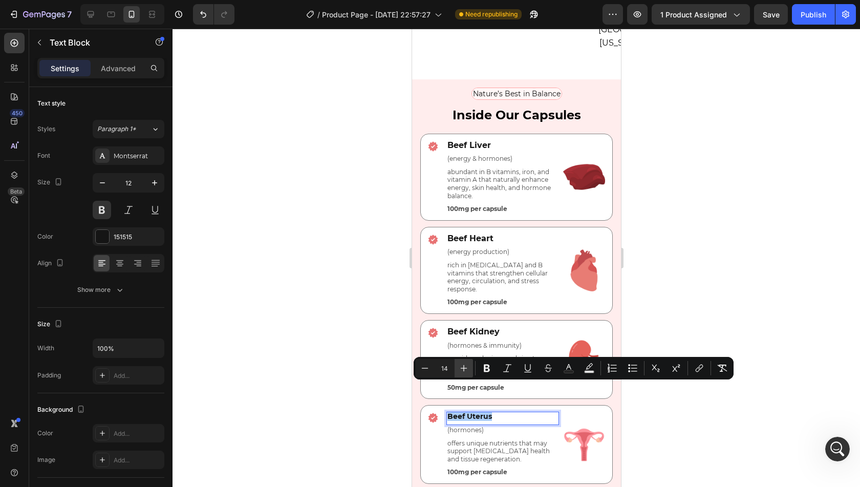
click at [463, 369] on icon "Editor contextual toolbar" at bounding box center [464, 368] width 10 height 10
type input "16"
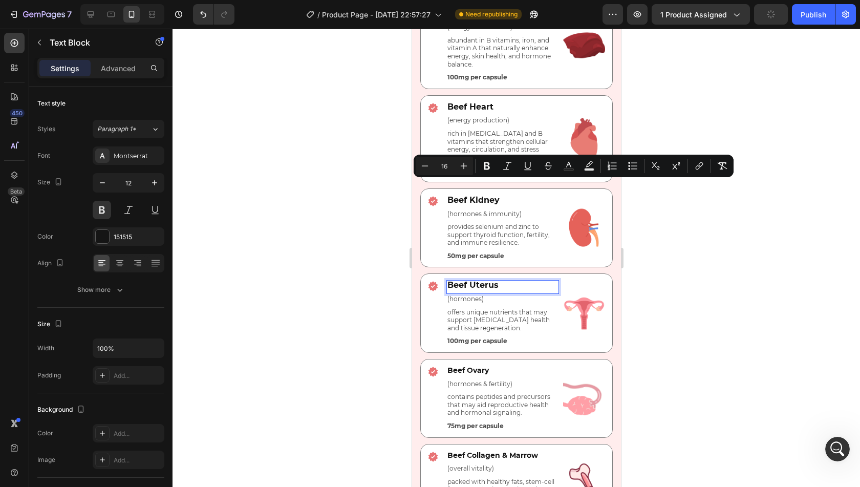
scroll to position [2593, 0]
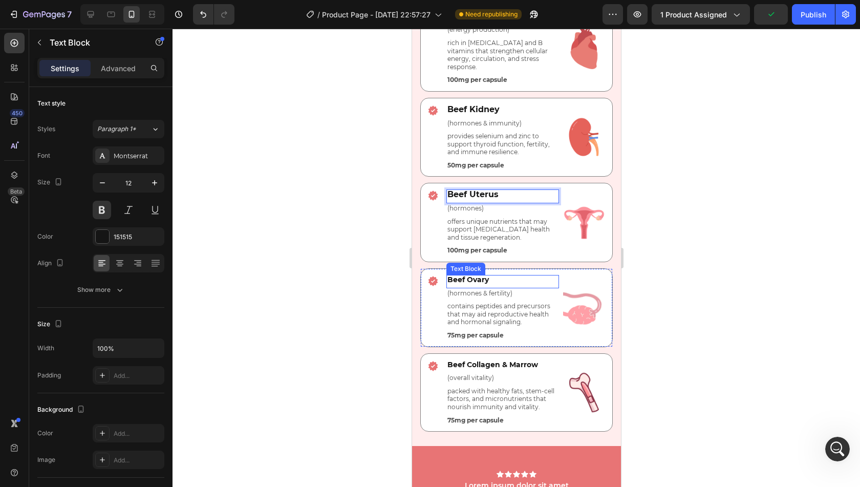
click at [476, 275] on span "Beef Ovary" at bounding box center [467, 279] width 41 height 9
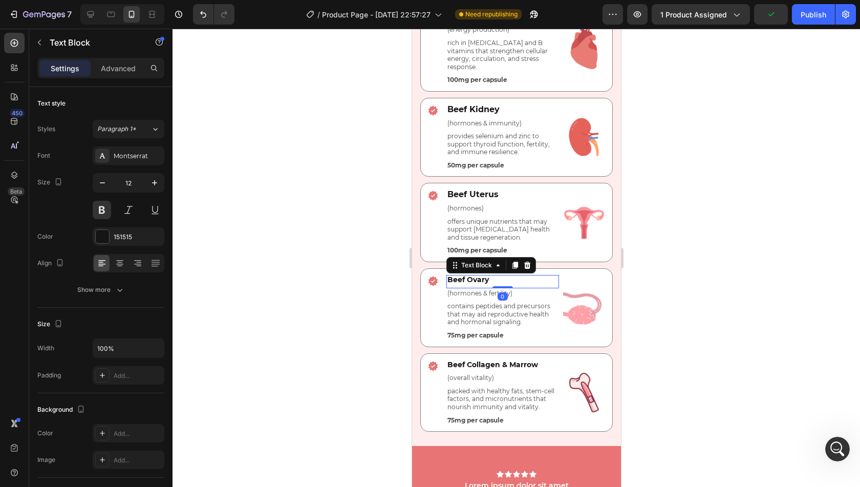
click at [476, 275] on span "Beef Ovary" at bounding box center [467, 279] width 41 height 9
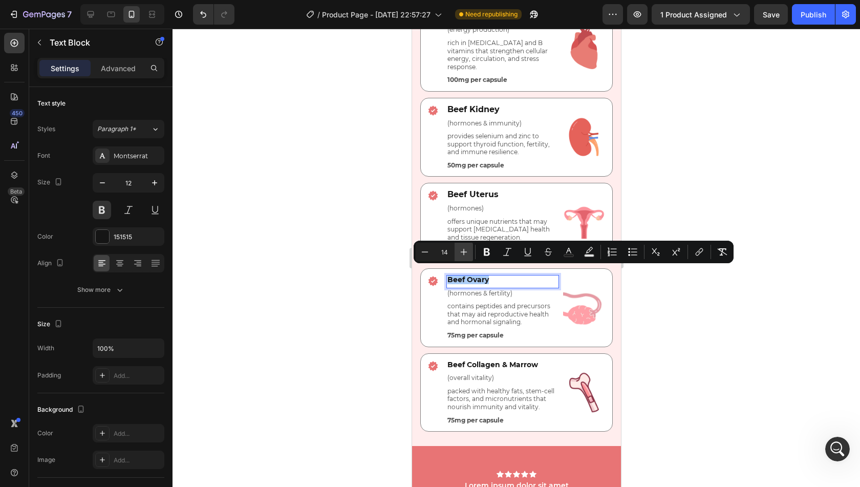
click at [466, 251] on icon "Editor contextual toolbar" at bounding box center [464, 252] width 10 height 10
type input "16"
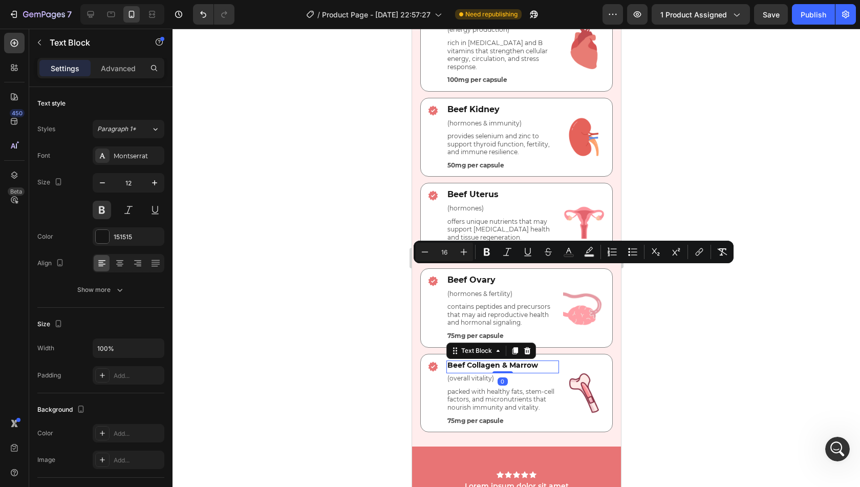
click at [494, 360] on span "Beef Collagen & Marrow" at bounding box center [492, 364] width 91 height 9
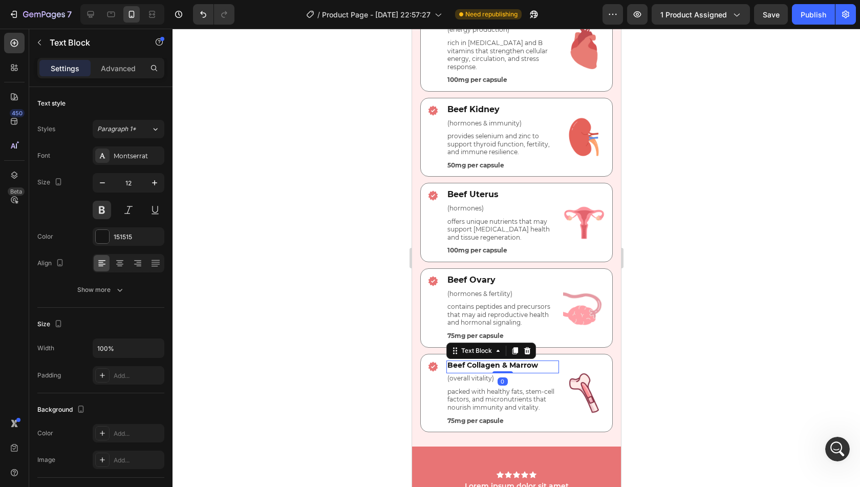
click at [494, 360] on span "Beef Collagen & Marrow" at bounding box center [492, 364] width 91 height 9
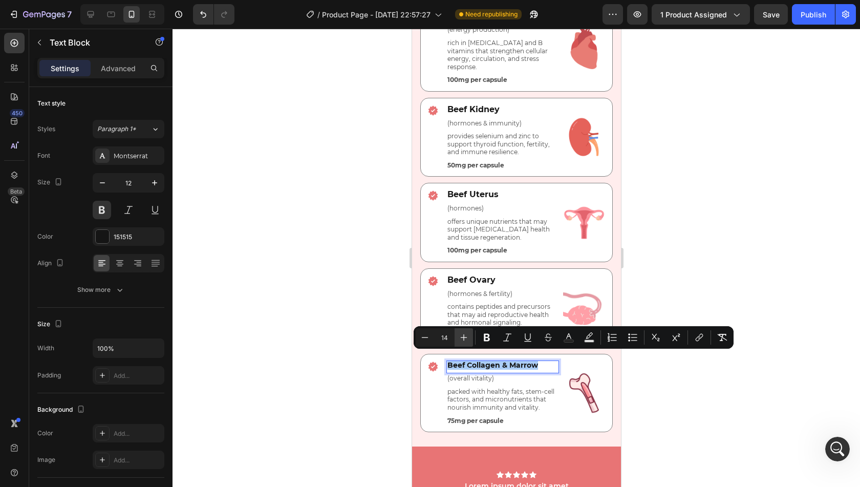
click at [465, 338] on icon "Editor contextual toolbar" at bounding box center [464, 337] width 10 height 10
type input "16"
click at [700, 388] on div at bounding box center [517, 258] width 688 height 458
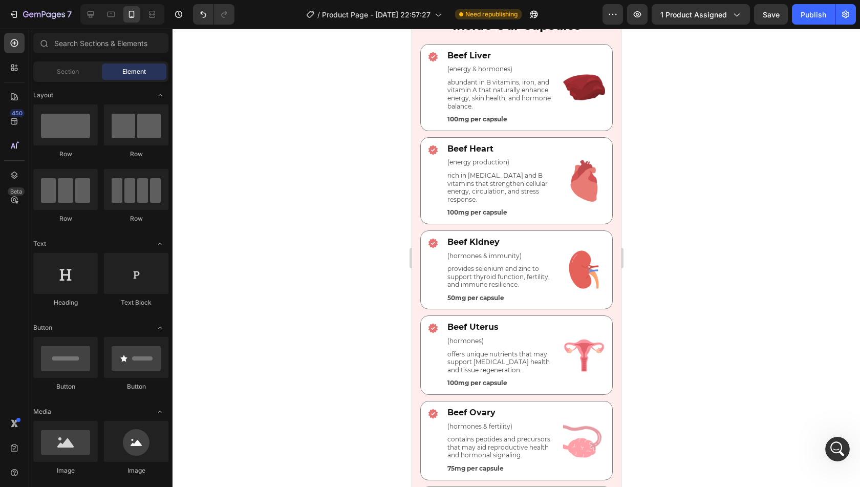
scroll to position [2457, 0]
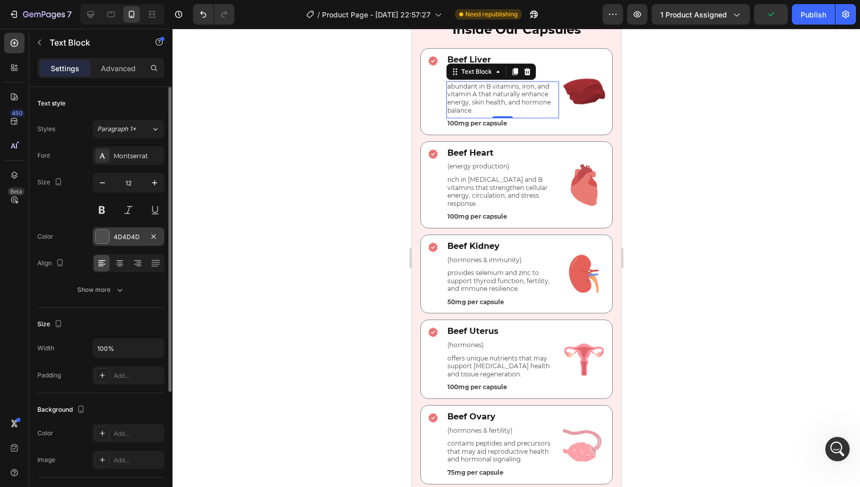
click at [130, 235] on div "4D4D4D" at bounding box center [129, 236] width 30 height 9
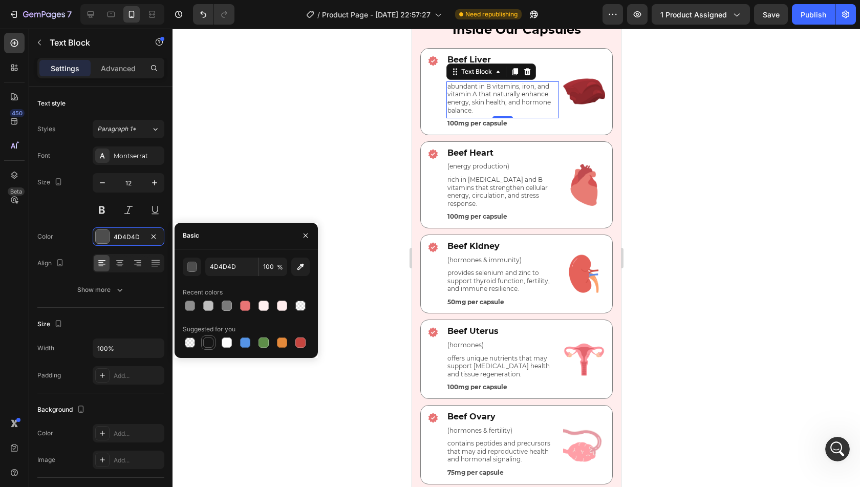
click at [210, 342] on div at bounding box center [208, 342] width 10 height 10
type input "151515"
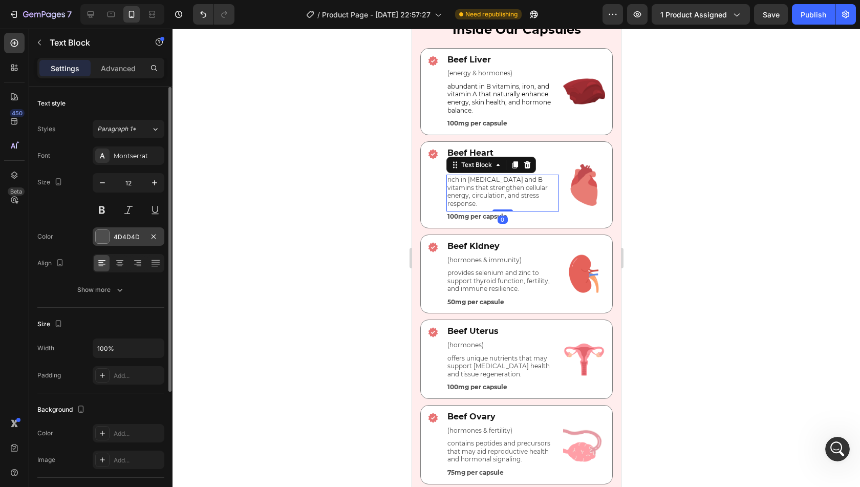
click at [122, 236] on div "4D4D4D" at bounding box center [129, 236] width 30 height 9
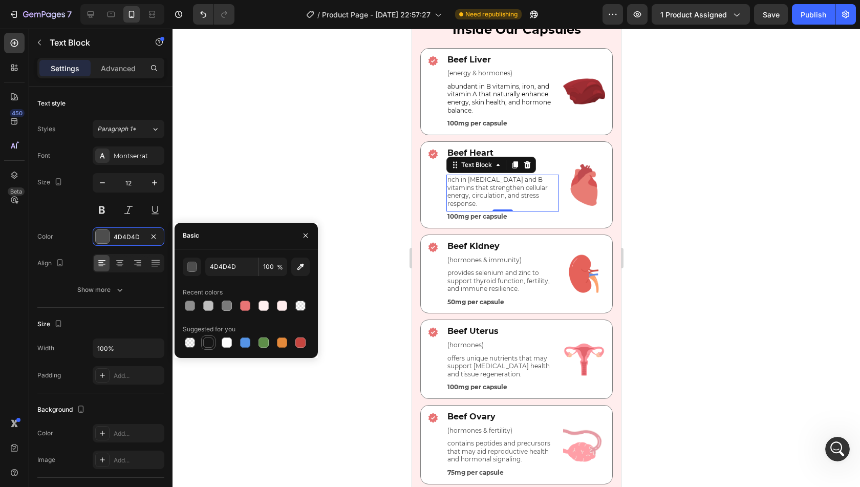
click at [209, 341] on div at bounding box center [208, 342] width 10 height 10
type input "151515"
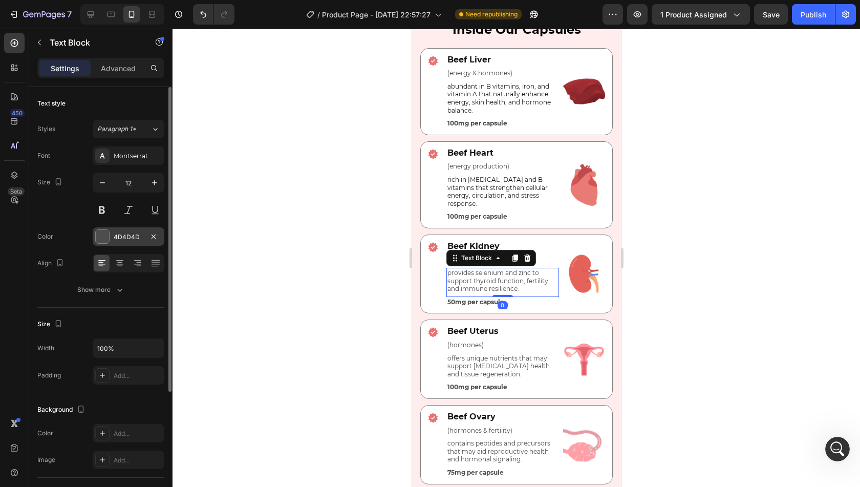
click at [131, 232] on div "4D4D4D" at bounding box center [129, 236] width 30 height 9
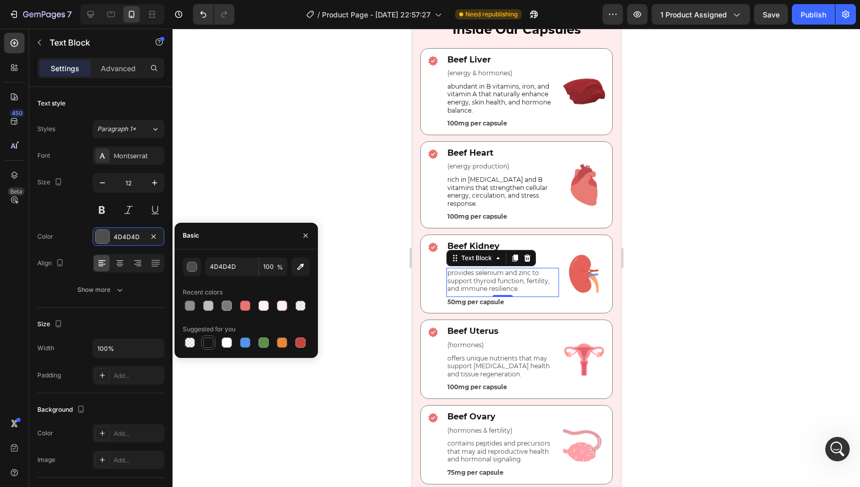
click at [207, 338] on div at bounding box center [208, 342] width 10 height 10
click at [197, 268] on div "button" at bounding box center [192, 267] width 10 height 10
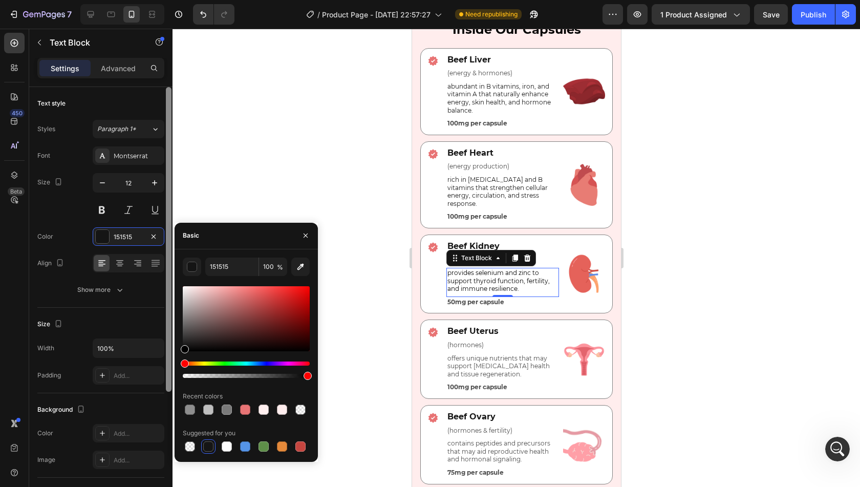
drag, startPoint x: 183, startPoint y: 347, endPoint x: 170, endPoint y: 380, distance: 36.0
click at [170, 380] on div "450 Beta Sections(18) Elements(84) Section Element Hero Section Product Detail …" at bounding box center [86, 258] width 173 height 458
type input "000000"
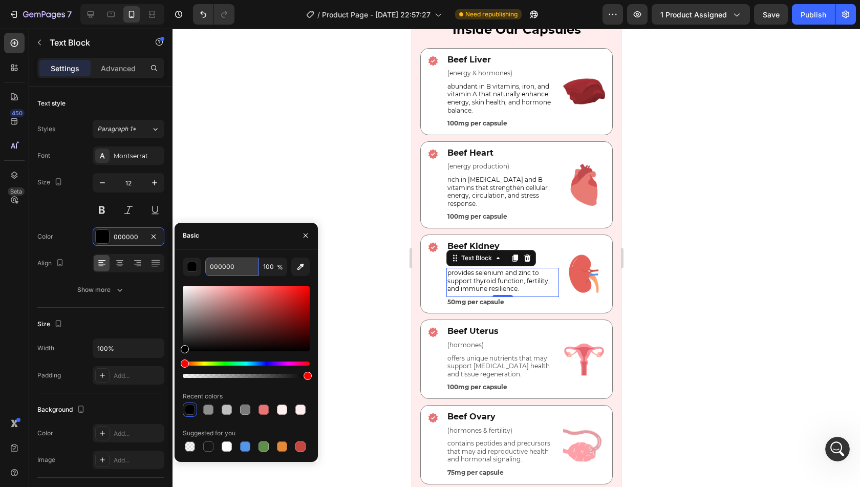
click at [236, 275] on input "000000" at bounding box center [231, 267] width 53 height 18
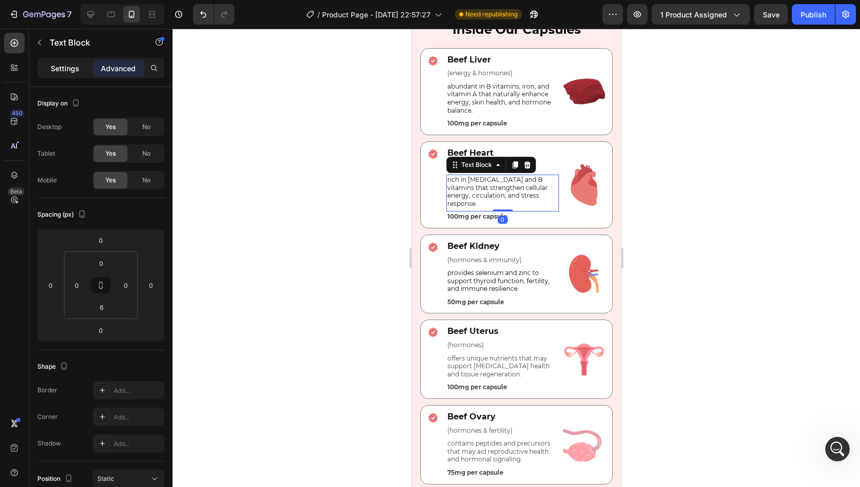
click at [67, 60] on div "Settings" at bounding box center [64, 68] width 51 height 16
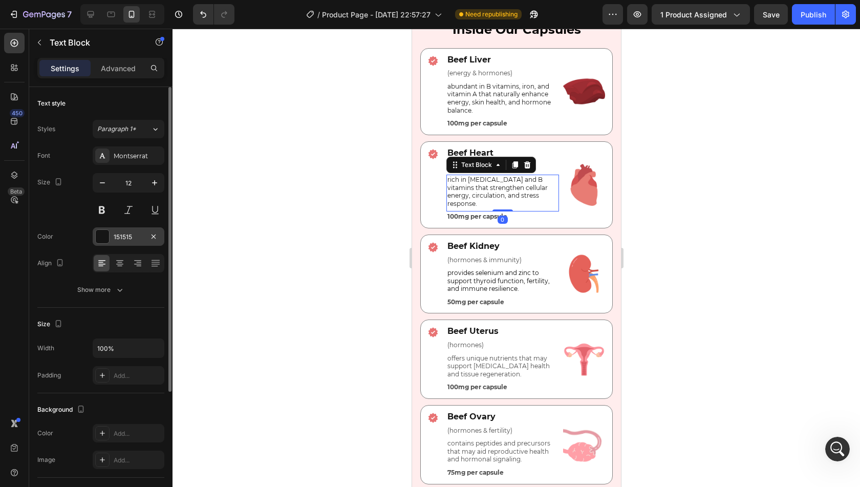
click at [135, 233] on div "151515" at bounding box center [129, 236] width 30 height 9
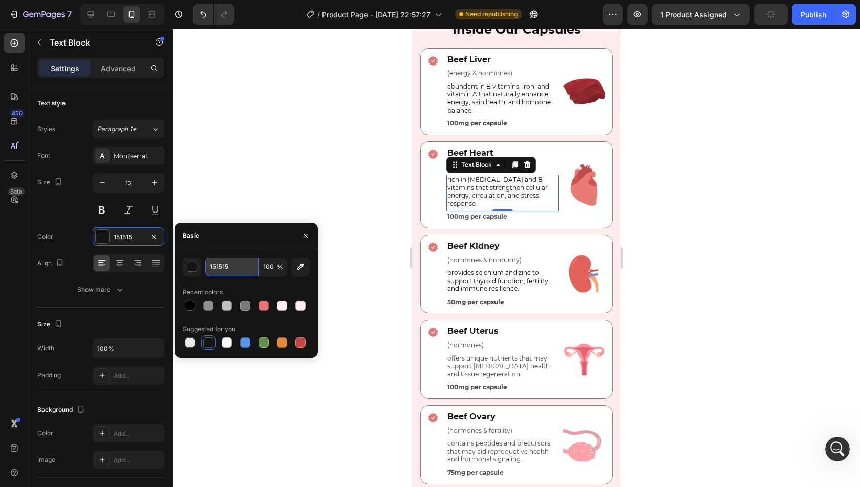
click at [228, 269] on input "151515" at bounding box center [231, 267] width 53 height 18
paste input "000000"
type input "000000"
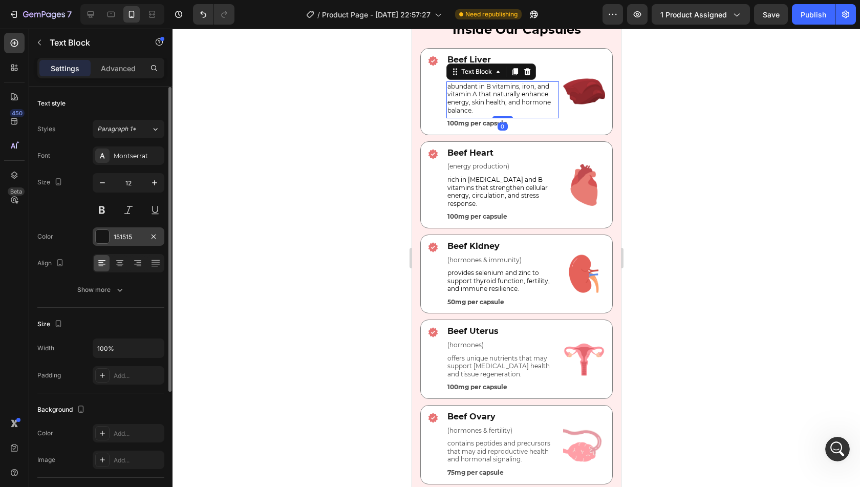
click at [129, 236] on div "151515" at bounding box center [129, 236] width 30 height 9
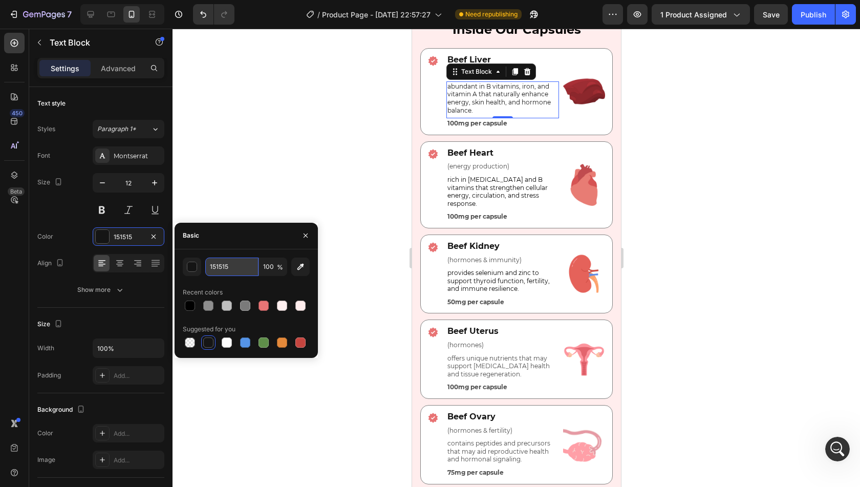
click at [232, 275] on input "151515" at bounding box center [231, 267] width 53 height 18
paste input "000000"
type input "000000"
click at [249, 284] on div "Recent colors" at bounding box center [246, 292] width 127 height 16
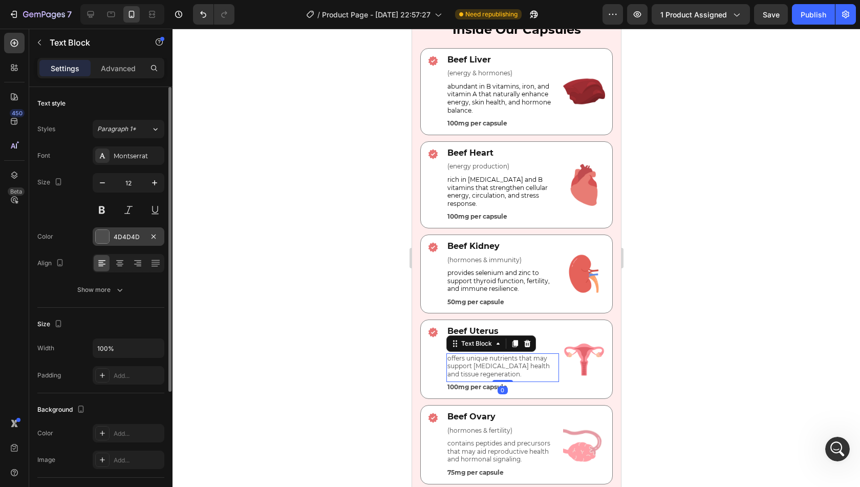
click at [119, 232] on div "4D4D4D" at bounding box center [129, 236] width 30 height 9
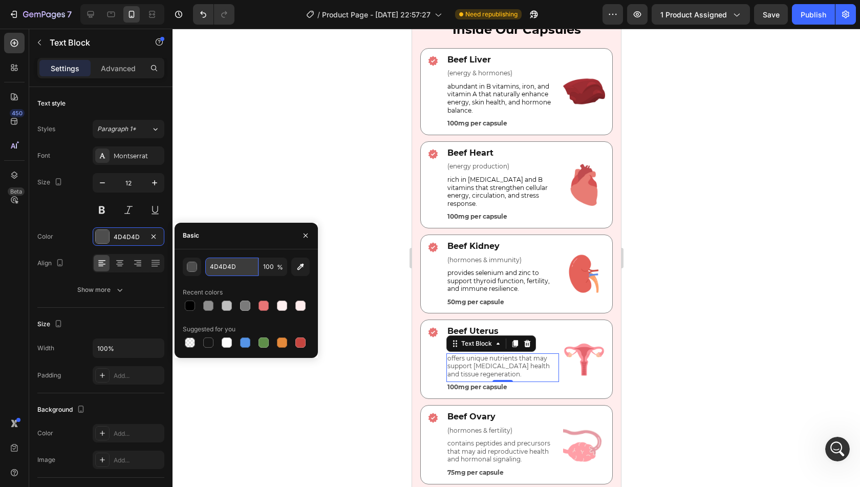
click at [243, 268] on input "4D4D4D" at bounding box center [231, 267] width 53 height 18
paste input "000000"
type input "000000"
click at [254, 285] on div "Recent colors" at bounding box center [246, 292] width 127 height 16
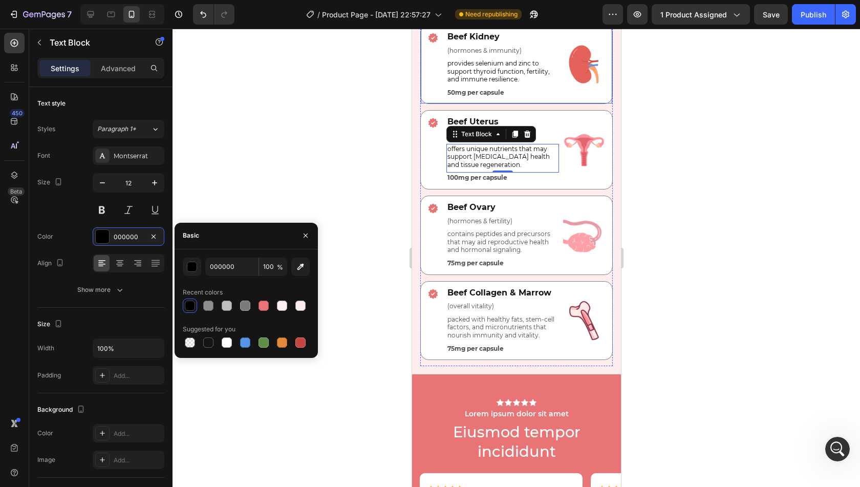
scroll to position [2669, 0]
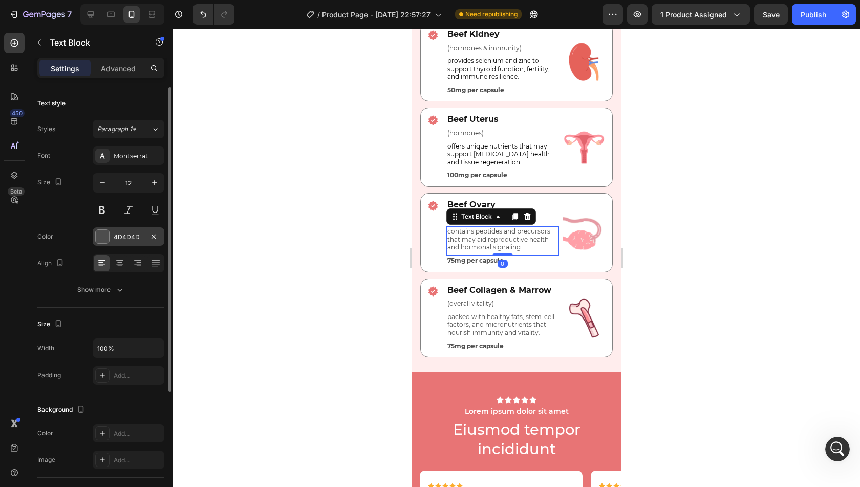
click at [111, 237] on div "4D4D4D" at bounding box center [129, 236] width 72 height 18
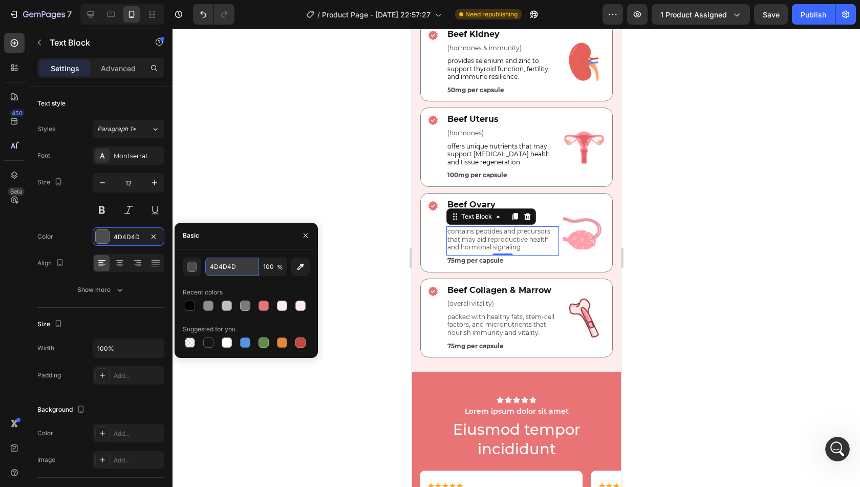
click at [246, 271] on input "4D4D4D" at bounding box center [231, 267] width 53 height 18
paste input "000000"
type input "000000"
click at [267, 284] on div "Recent colors" at bounding box center [246, 292] width 127 height 16
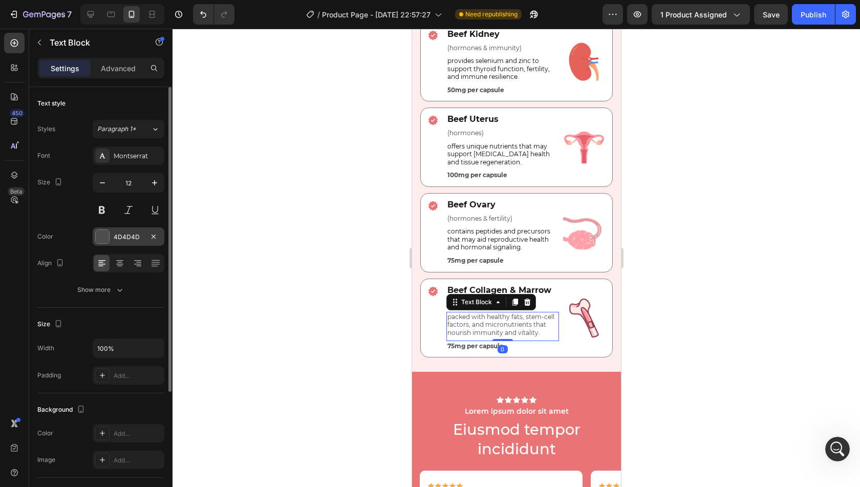
click at [130, 232] on div "4D4D4D" at bounding box center [129, 236] width 30 height 9
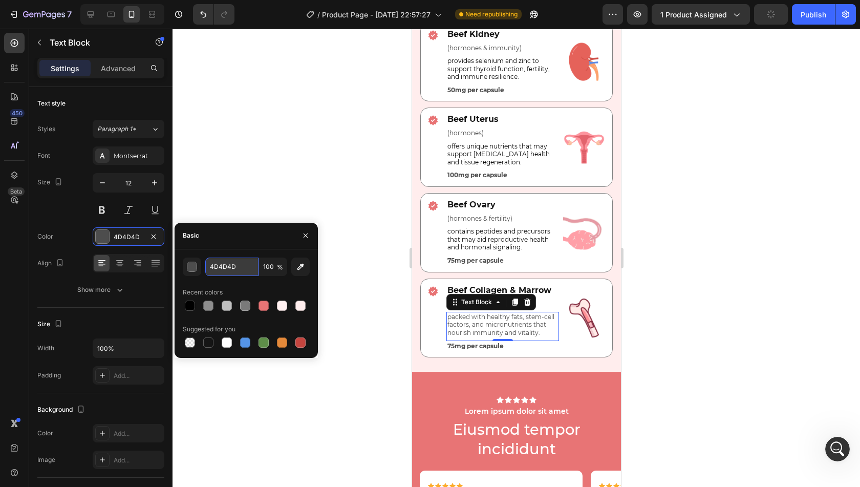
paste input "000000"
type input "000000"
click at [241, 268] on input "000000" at bounding box center [231, 267] width 53 height 18
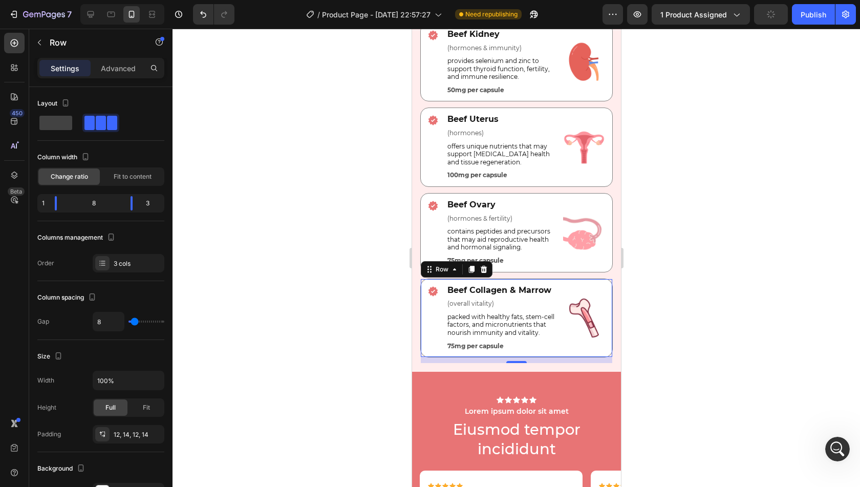
click at [547, 352] on div "Icon Beef Collagen & Marrow Text Block (overall vitality) Text Block packed wit…" at bounding box center [516, 318] width 193 height 79
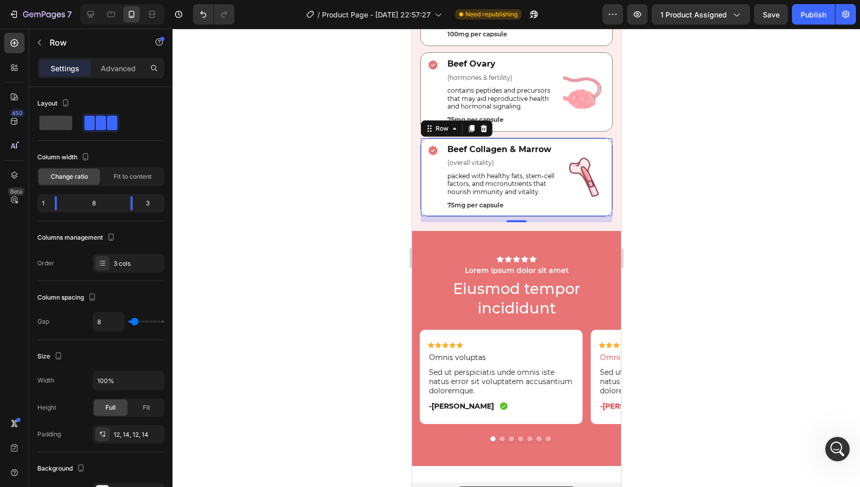
scroll to position [2809, 0]
click at [803, 19] on div "Publish" at bounding box center [814, 14] width 26 height 11
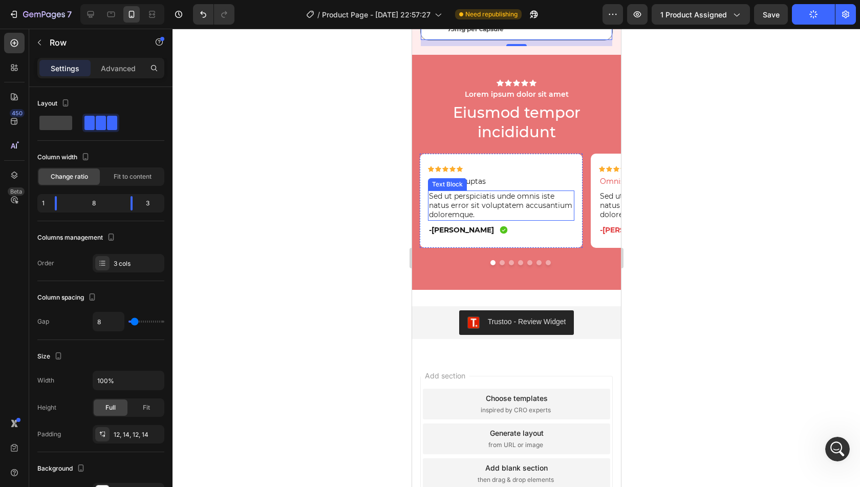
scroll to position [2984, 0]
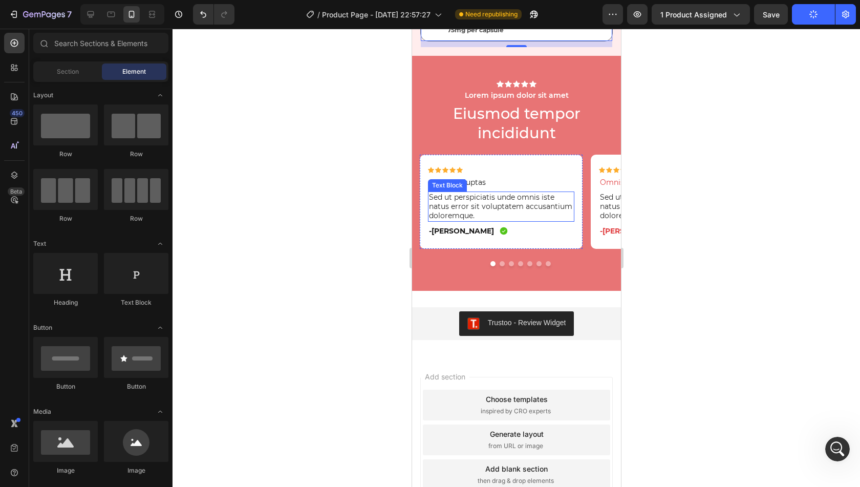
click at [475, 374] on div "Add section Choose templates inspired by CRO experts Generate layout from URL o…" at bounding box center [516, 454] width 209 height 196
click at [461, 203] on p "Sed ut perspiciatis unde omnis iste natus error sit voluptatem accusantium dolo…" at bounding box center [501, 207] width 144 height 28
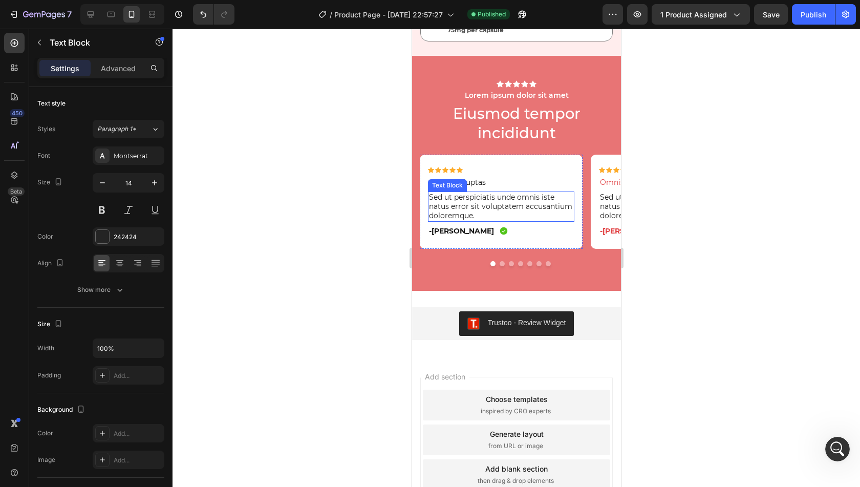
click at [461, 203] on p "Sed ut perspiciatis unde omnis iste natus error sit voluptatem accusantium dolo…" at bounding box center [501, 207] width 144 height 28
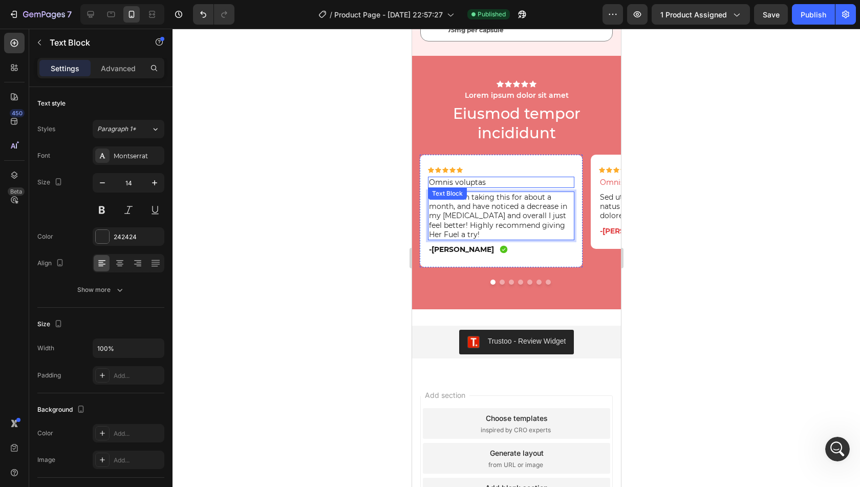
click at [458, 183] on p "Omnis voluptas" at bounding box center [501, 182] width 144 height 9
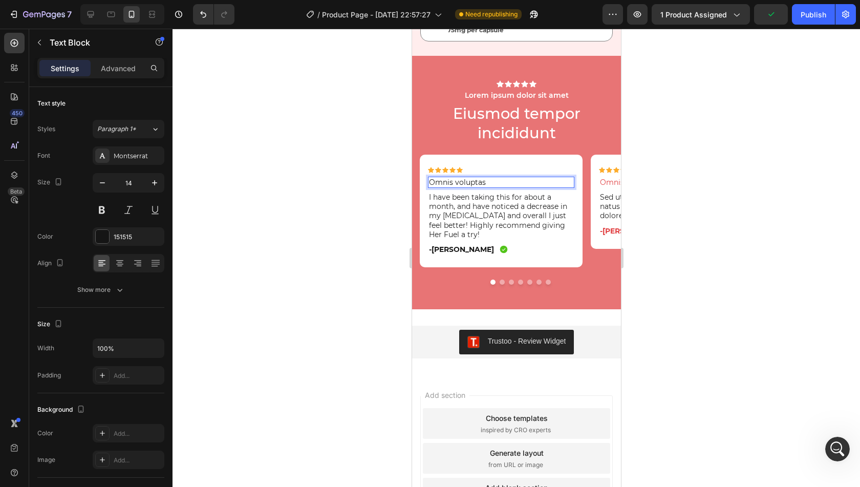
click at [463, 183] on p "Omnis voluptas" at bounding box center [501, 182] width 144 height 9
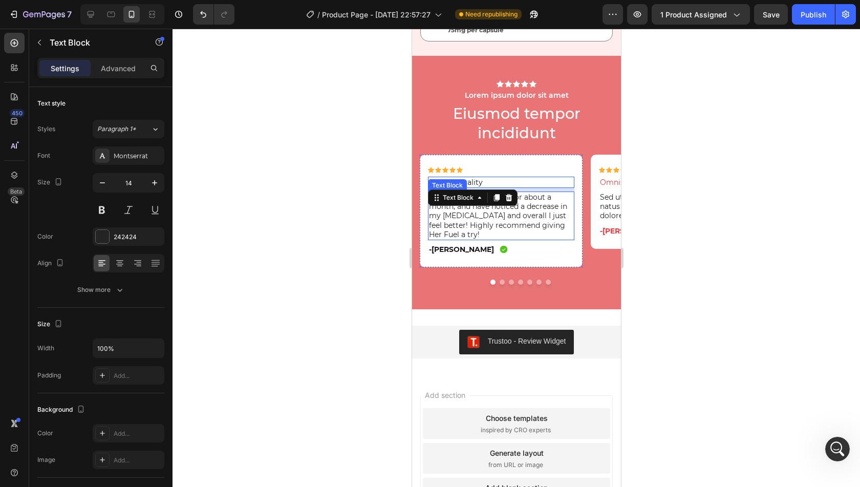
click at [562, 223] on p "I have been taking this for about a month, and have noticed a decrease in my [M…" at bounding box center [501, 216] width 144 height 47
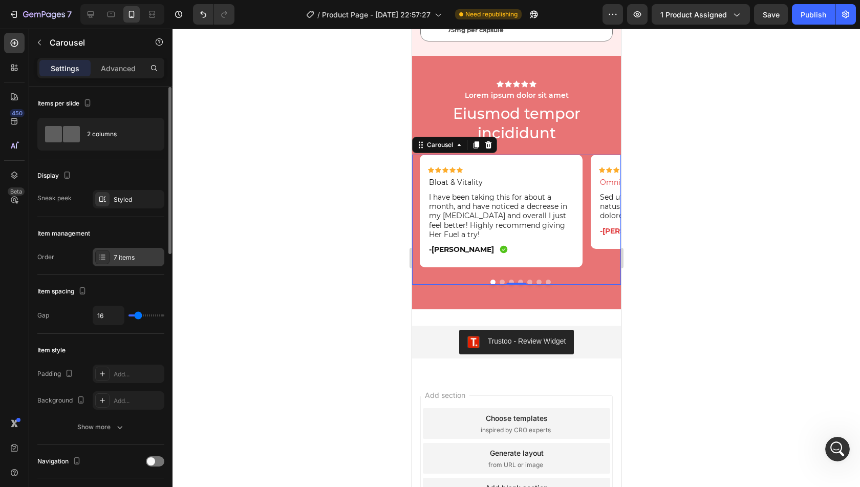
click at [127, 257] on div "7 items" at bounding box center [138, 257] width 48 height 9
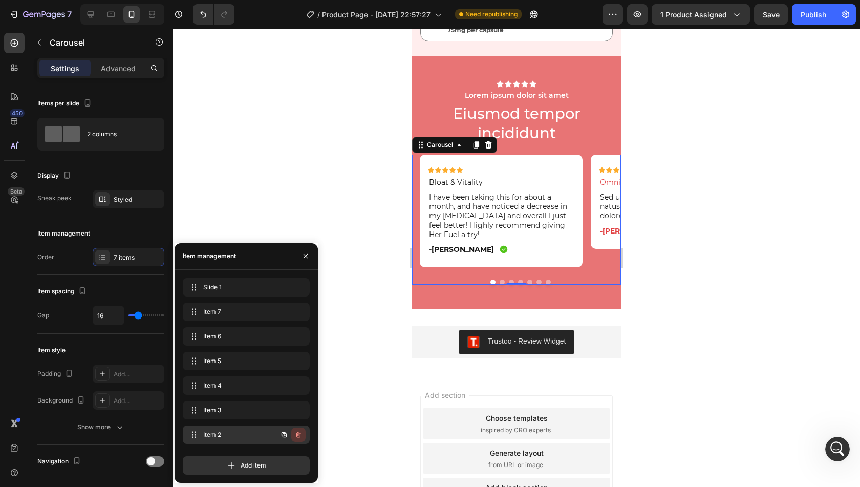
click at [299, 431] on icon "button" at bounding box center [298, 435] width 8 height 8
click at [295, 434] on div "Delete" at bounding box center [291, 434] width 19 height 9
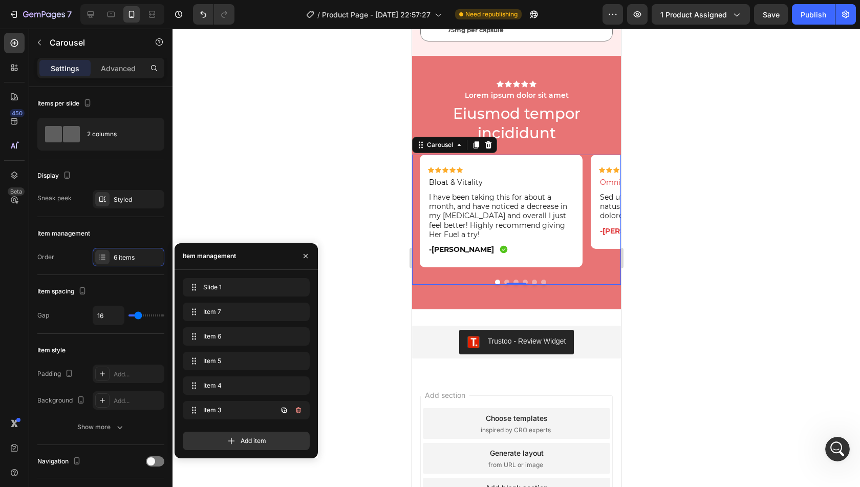
click at [298, 408] on icon "button" at bounding box center [298, 410] width 5 height 6
click at [298, 408] on div "Delete" at bounding box center [291, 410] width 19 height 9
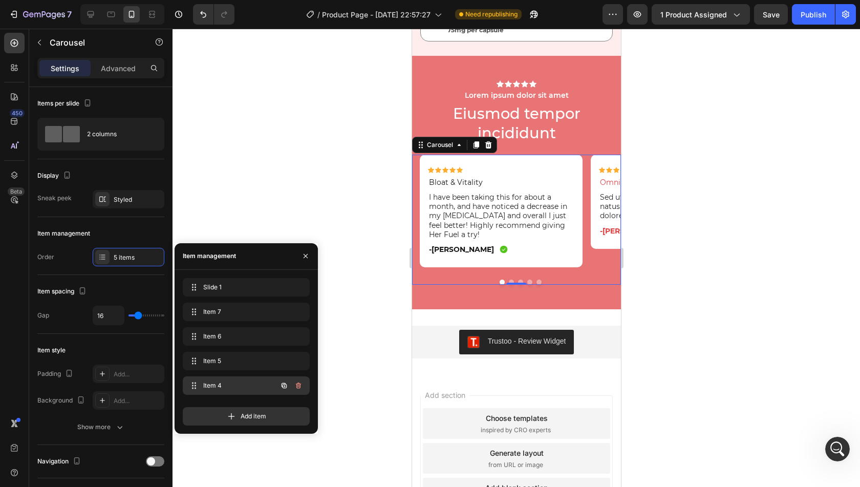
click at [298, 388] on icon "button" at bounding box center [298, 385] width 5 height 6
click at [298, 388] on div "Delete" at bounding box center [291, 385] width 19 height 9
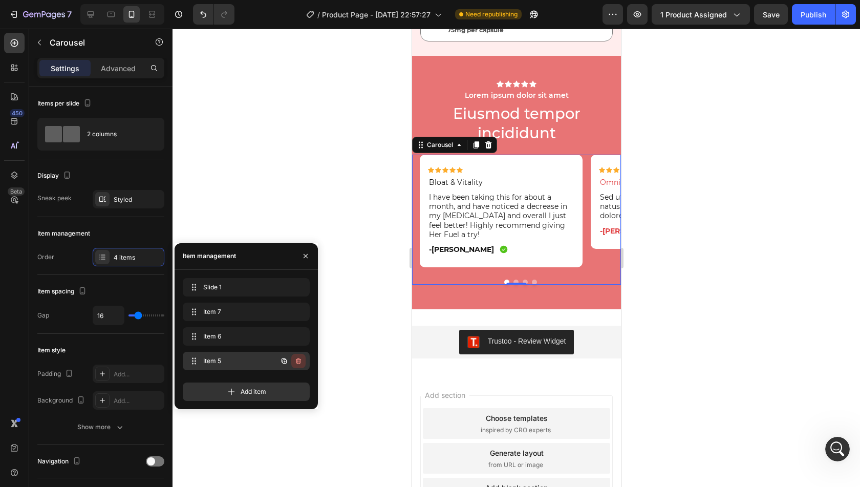
click at [298, 360] on icon "button" at bounding box center [298, 361] width 8 height 8
click at [298, 360] on div "Delete" at bounding box center [291, 360] width 19 height 9
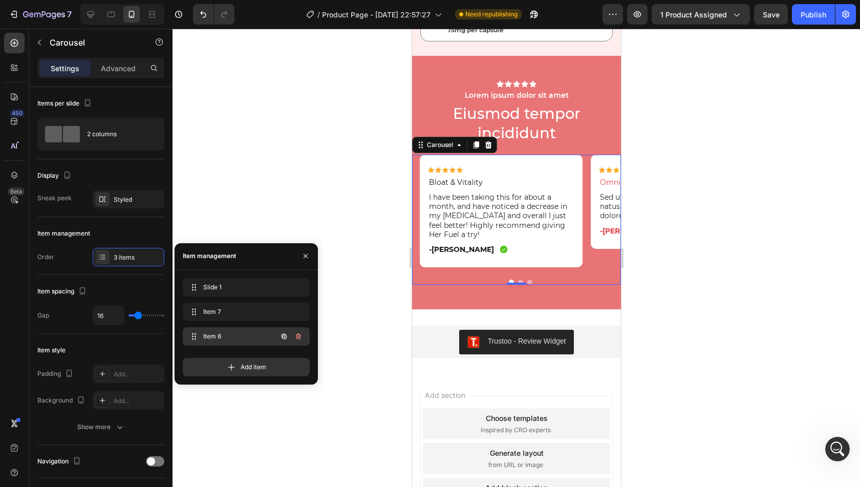
click at [298, 337] on icon "button" at bounding box center [298, 336] width 8 height 8
click at [298, 337] on div "Delete" at bounding box center [291, 336] width 19 height 9
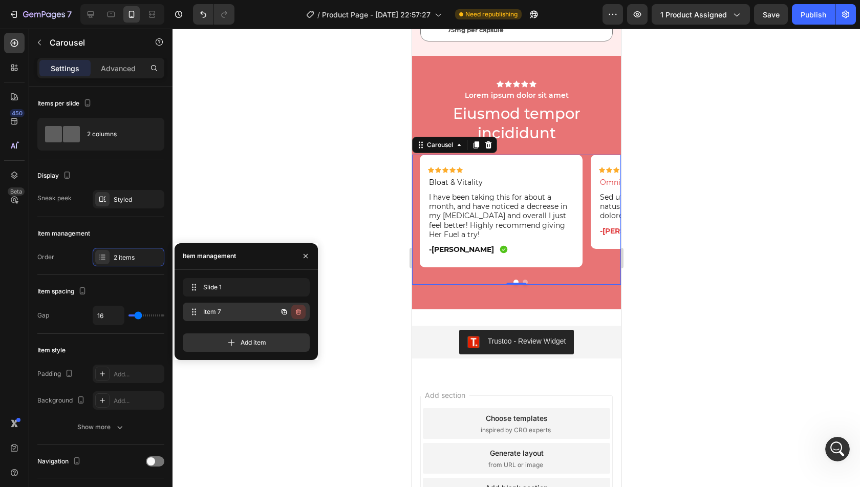
click at [297, 312] on icon "button" at bounding box center [298, 312] width 8 height 8
click at [297, 312] on div "Delete" at bounding box center [291, 311] width 19 height 9
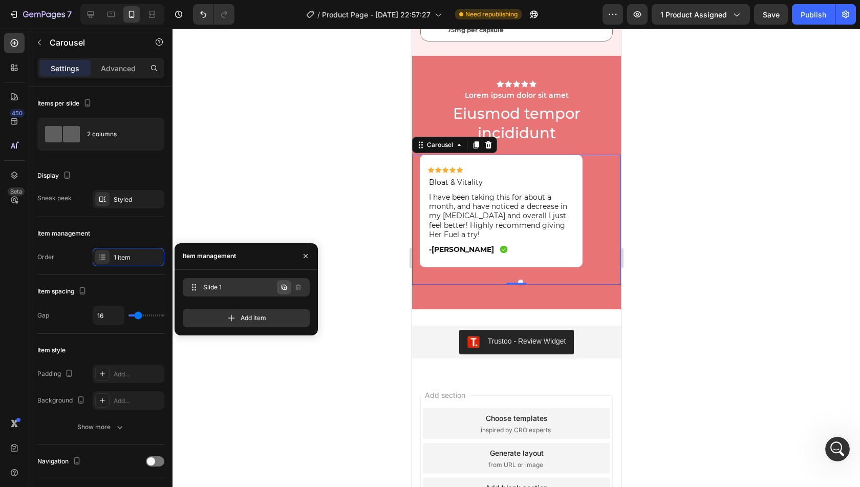
click at [285, 288] on icon "button" at bounding box center [284, 287] width 8 height 8
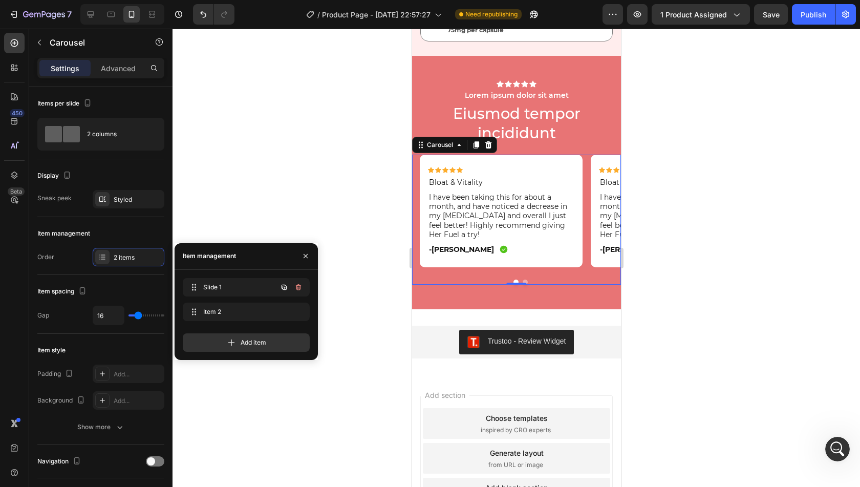
click at [285, 288] on icon "button" at bounding box center [284, 287] width 8 height 8
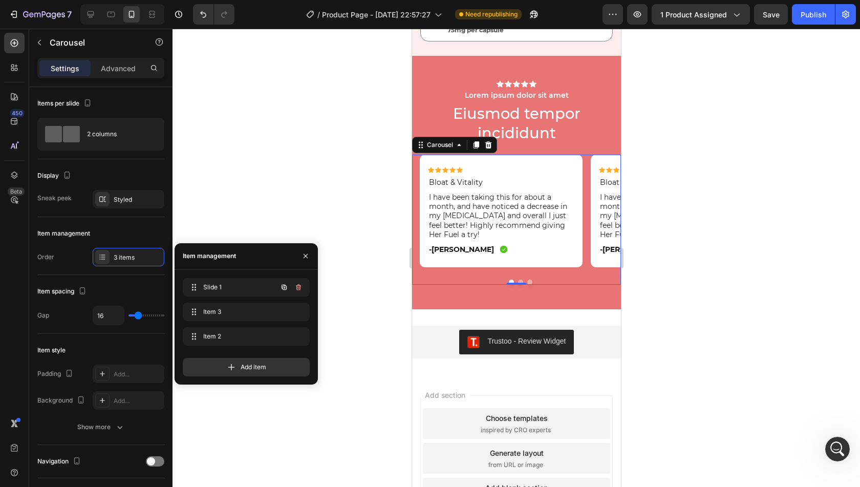
click at [285, 288] on icon "button" at bounding box center [284, 287] width 8 height 8
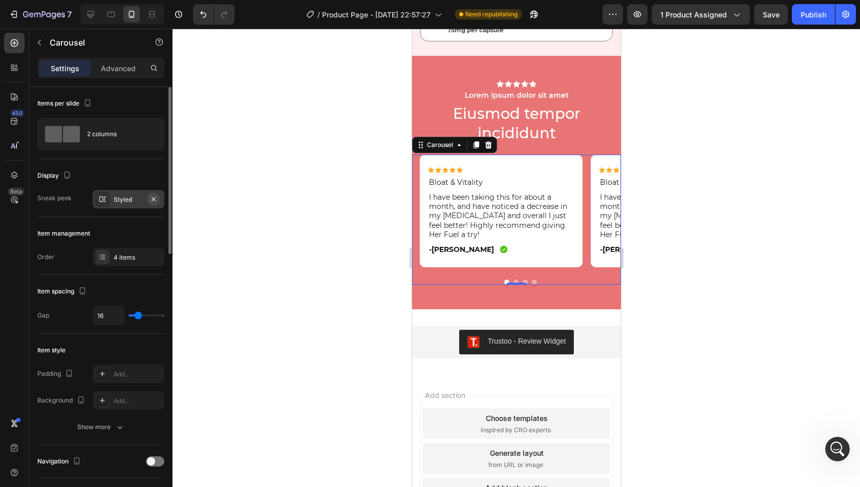
click at [156, 199] on icon "button" at bounding box center [154, 199] width 8 height 8
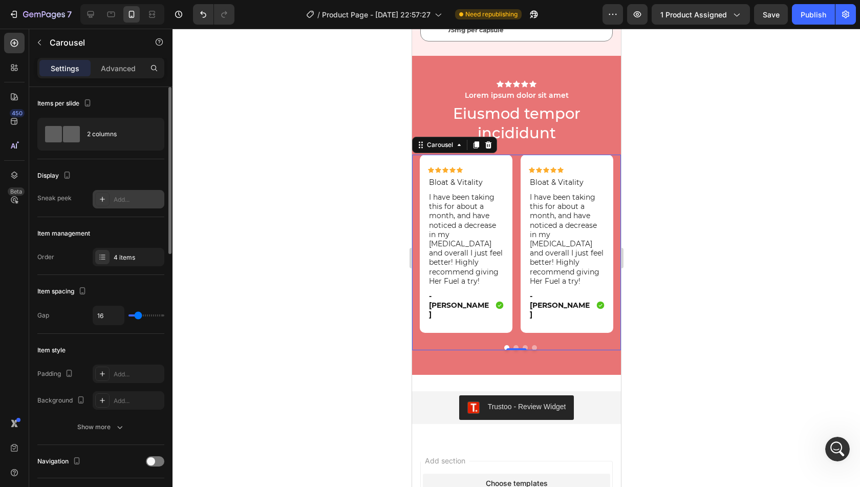
click at [132, 198] on div "Add..." at bounding box center [138, 199] width 48 height 9
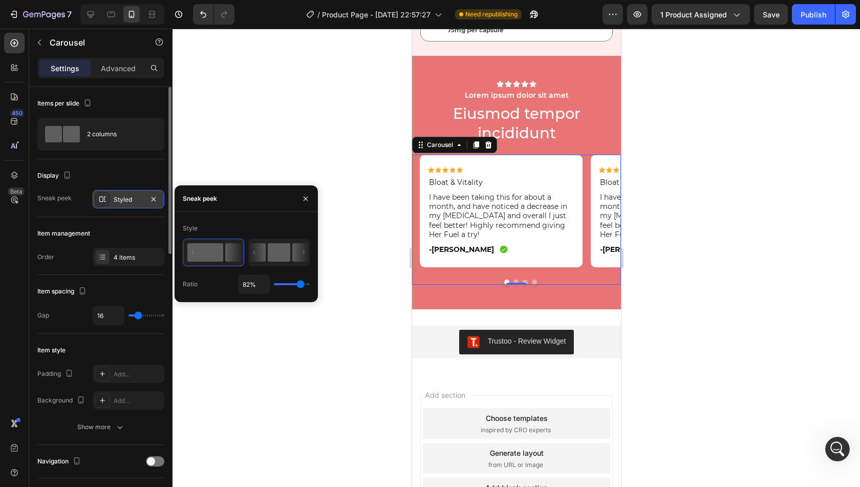
click at [279, 255] on rect at bounding box center [279, 252] width 23 height 18
type input "50%"
type input "50"
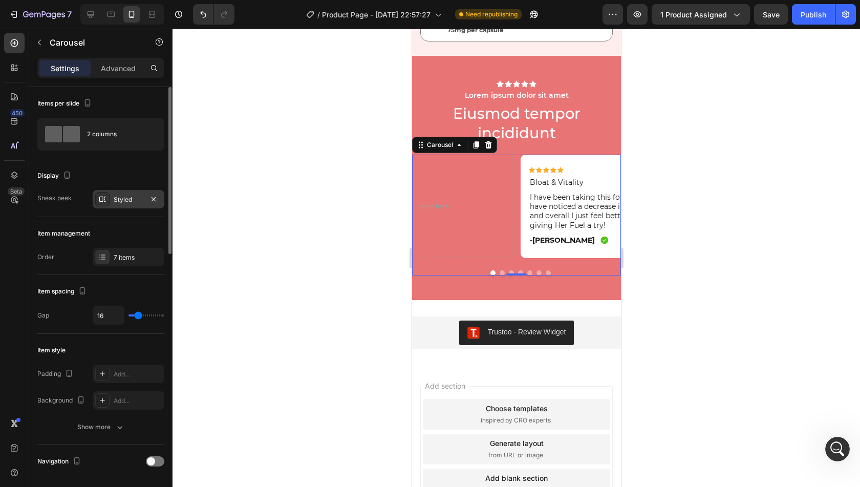
click at [499, 271] on button "Dot" at bounding box center [501, 272] width 5 height 5
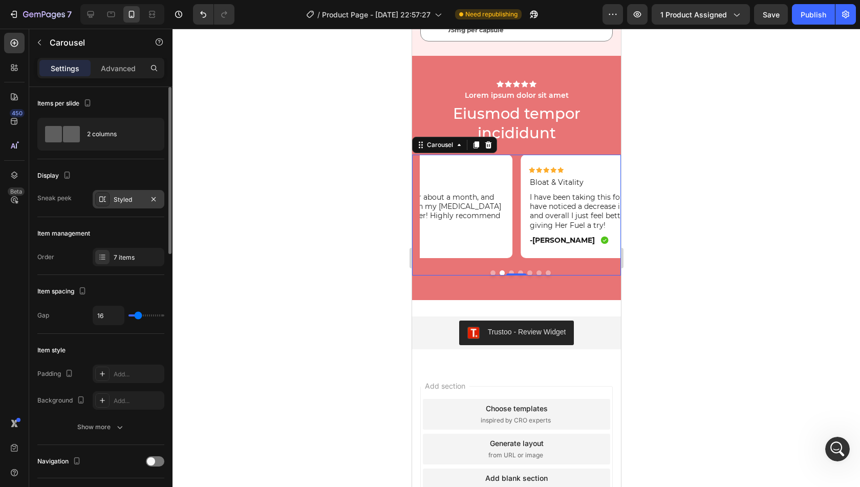
click at [140, 192] on div "Styled" at bounding box center [129, 199] width 72 height 18
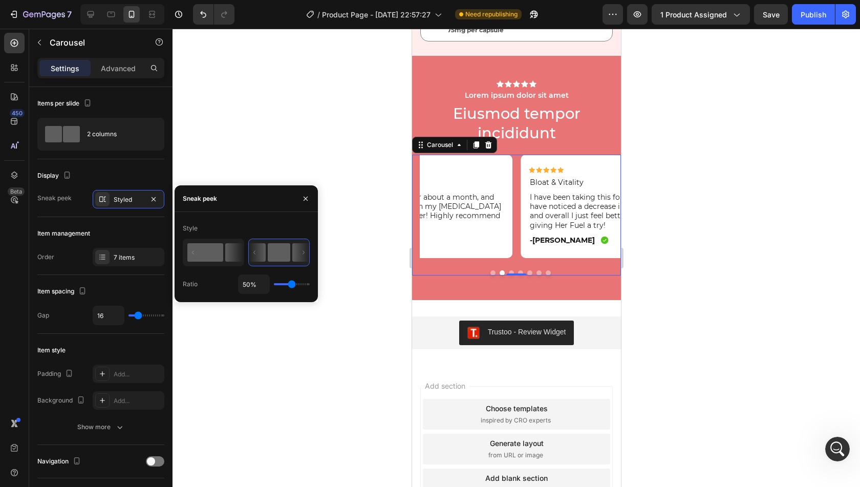
click at [231, 247] on icon at bounding box center [234, 252] width 18 height 18
type input "82%"
type input "82"
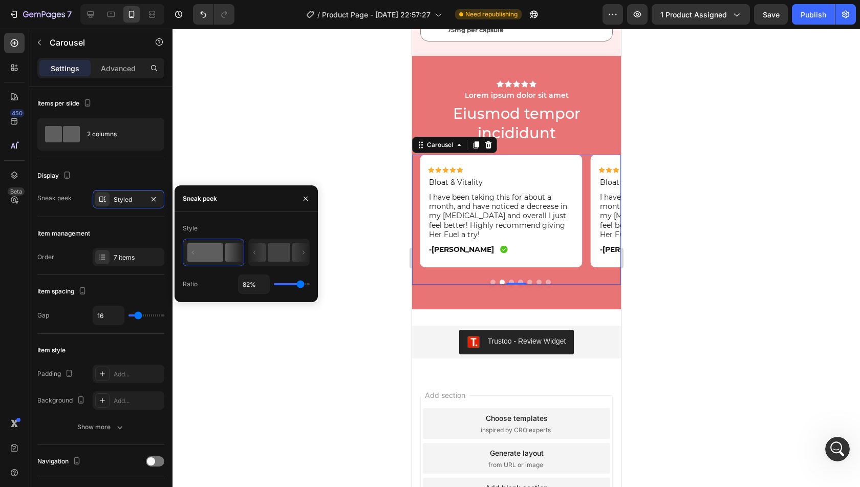
type input "93%"
type input "93"
click at [304, 283] on input "range" at bounding box center [292, 284] width 36 height 2
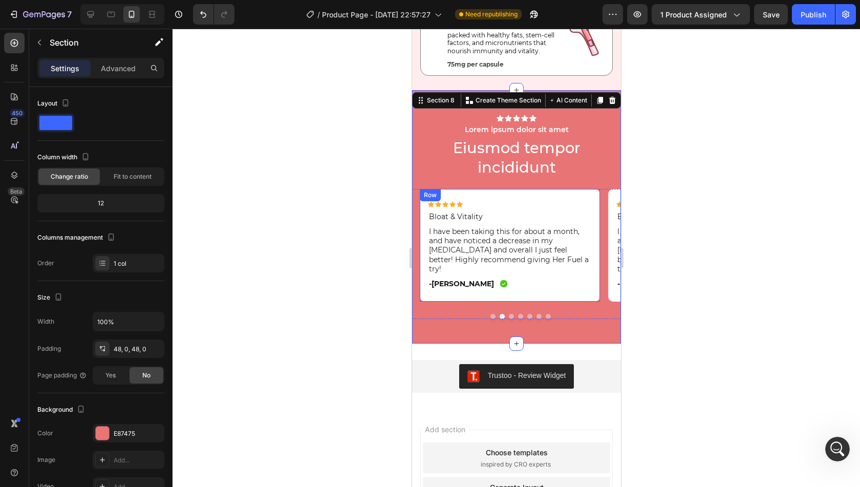
scroll to position [2949, 0]
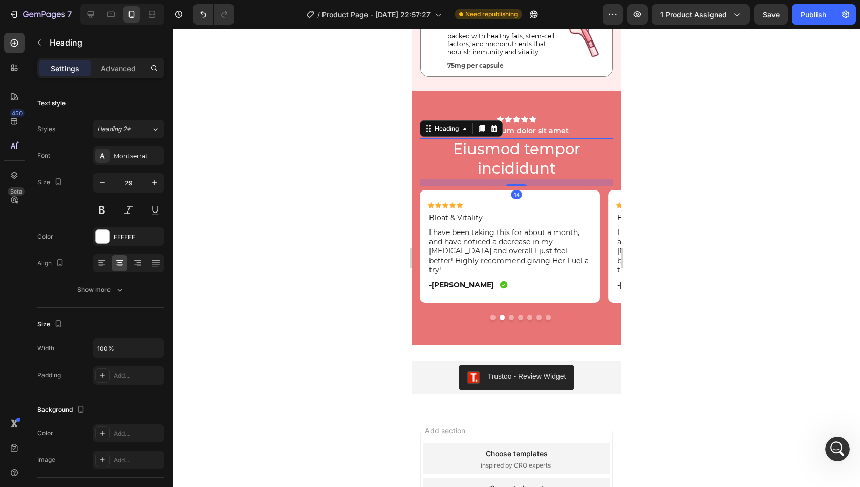
click at [502, 154] on h2 "Eiusmod tempor incididunt" at bounding box center [516, 158] width 194 height 40
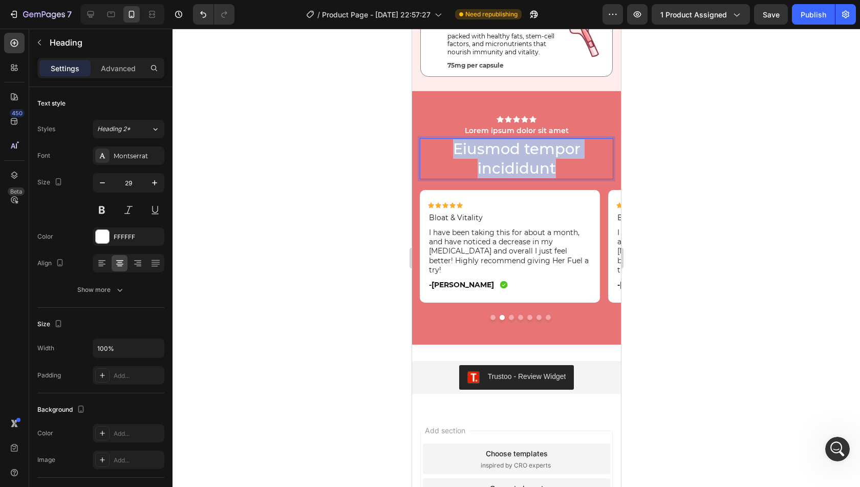
click at [502, 154] on p "Eiusmod tempor incididunt" at bounding box center [515, 158] width 191 height 38
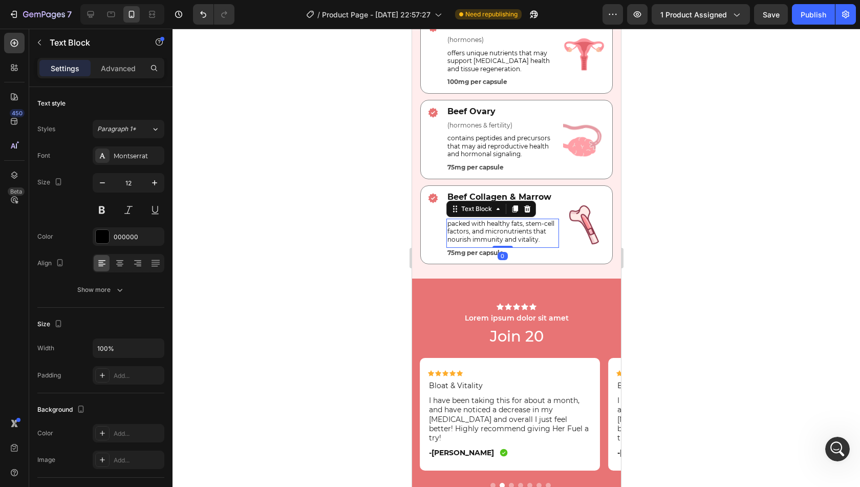
click at [501, 234] on p "packed with healthy fats, stem-cell factors, and micronutrients that nourish im…" at bounding box center [502, 232] width 111 height 24
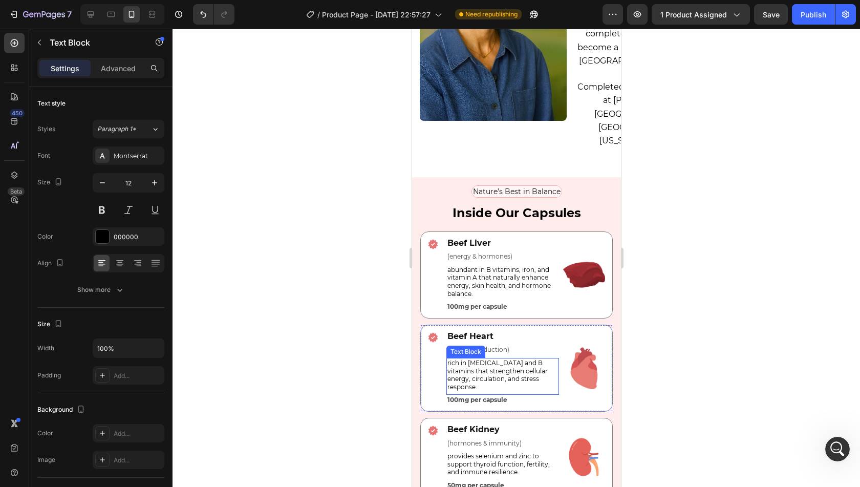
scroll to position [2293, 0]
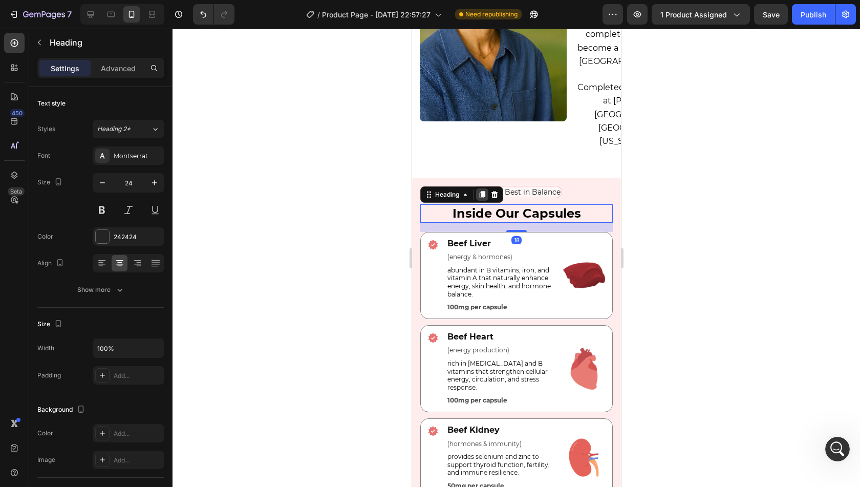
click at [482, 191] on icon at bounding box center [482, 194] width 6 height 7
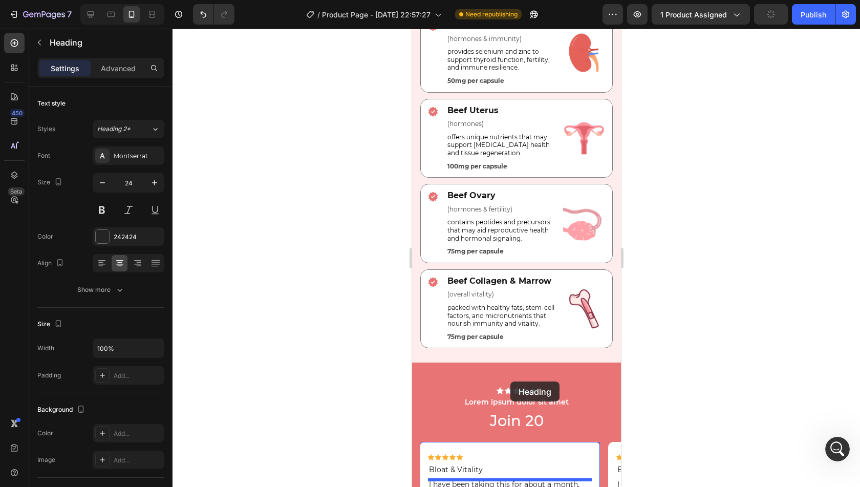
scroll to position [2793, 0]
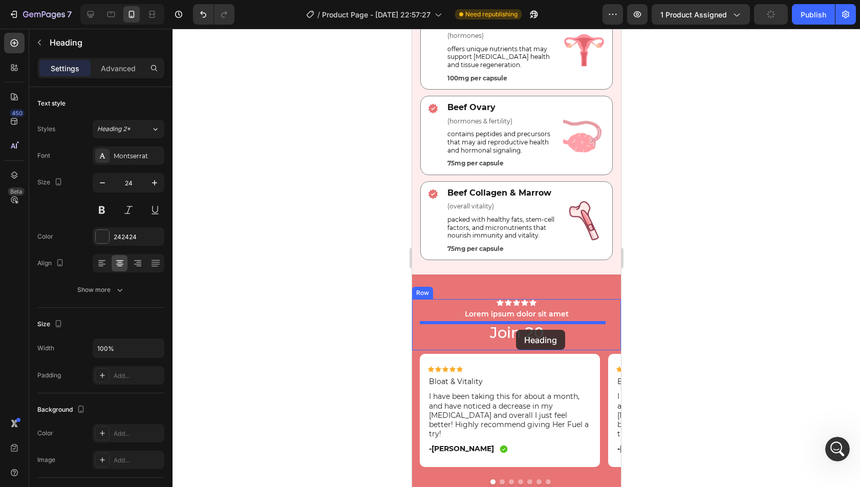
drag, startPoint x: 452, startPoint y: 204, endPoint x: 516, endPoint y: 330, distance: 140.8
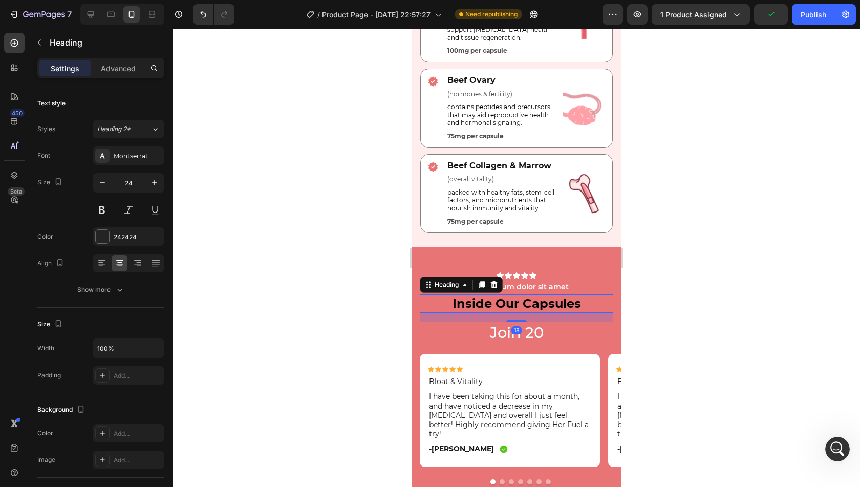
scroll to position [2766, 0]
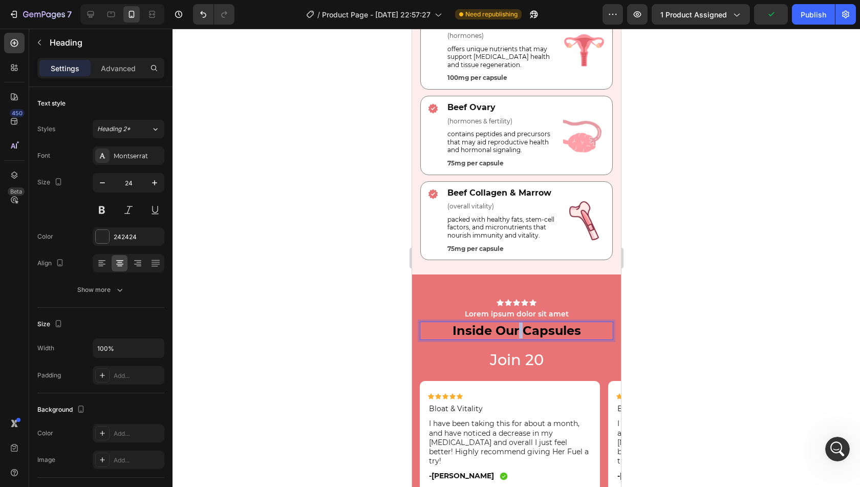
click at [516, 330] on strong "Inside Our Capsules" at bounding box center [516, 330] width 129 height 15
click at [558, 330] on strong "Join 20,000+ Other Women" at bounding box center [516, 330] width 176 height 15
click at [549, 338] on p "Join 20,000+ Women Feeling" at bounding box center [515, 331] width 191 height 16
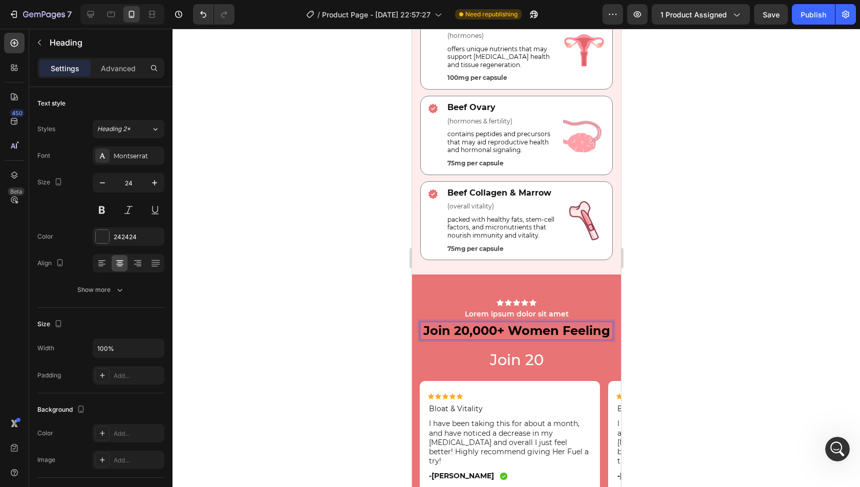
click at [495, 338] on strong "Join 20,000+ Women Feeling" at bounding box center [516, 330] width 187 height 15
click at [502, 338] on strong "Join 20,000+ Women Feeling" at bounding box center [516, 330] width 187 height 15
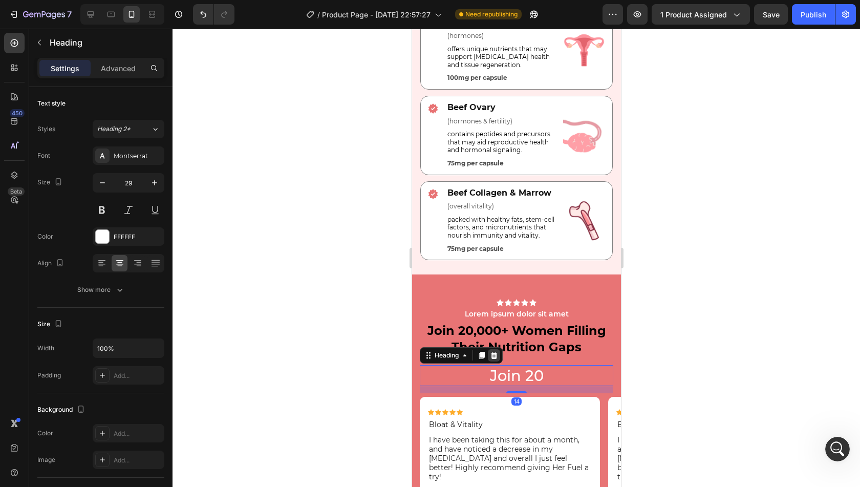
click at [492, 358] on icon at bounding box center [494, 355] width 7 height 7
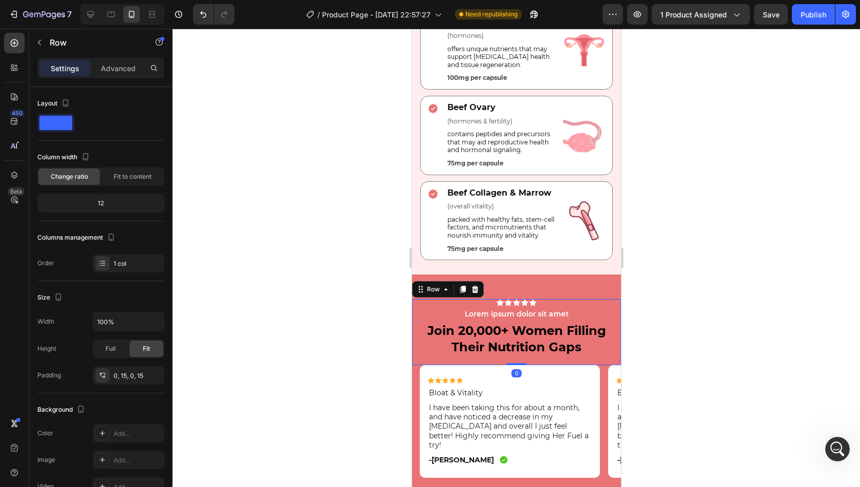
drag, startPoint x: 516, startPoint y: 368, endPoint x: 520, endPoint y: 361, distance: 8.3
click at [520, 361] on div "Icon Icon Icon Icon Icon Icon List Lorem ipsum dolor sit amet Text Block ⁠⁠⁠⁠⁠⁠…" at bounding box center [516, 332] width 209 height 66
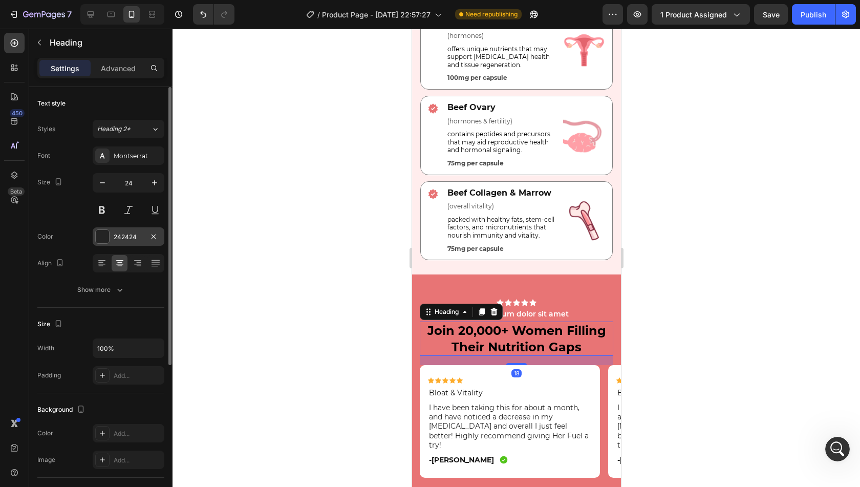
click at [126, 235] on div "242424" at bounding box center [129, 236] width 30 height 9
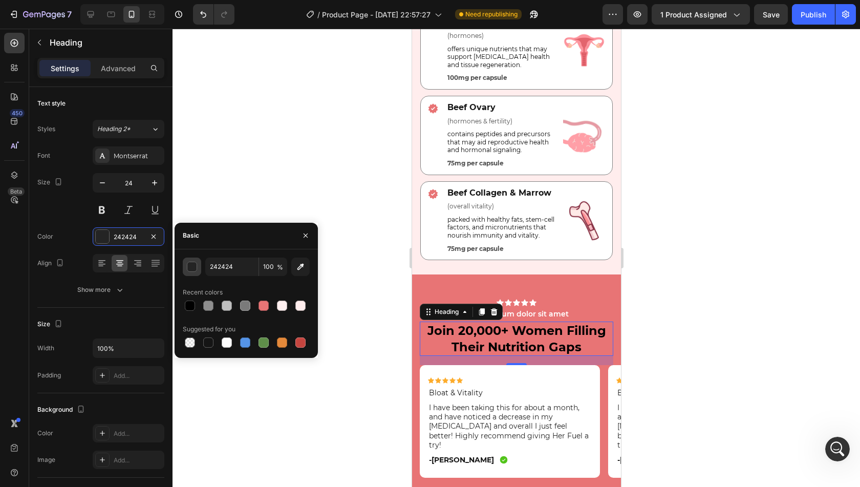
click at [199, 267] on button "button" at bounding box center [192, 267] width 18 height 18
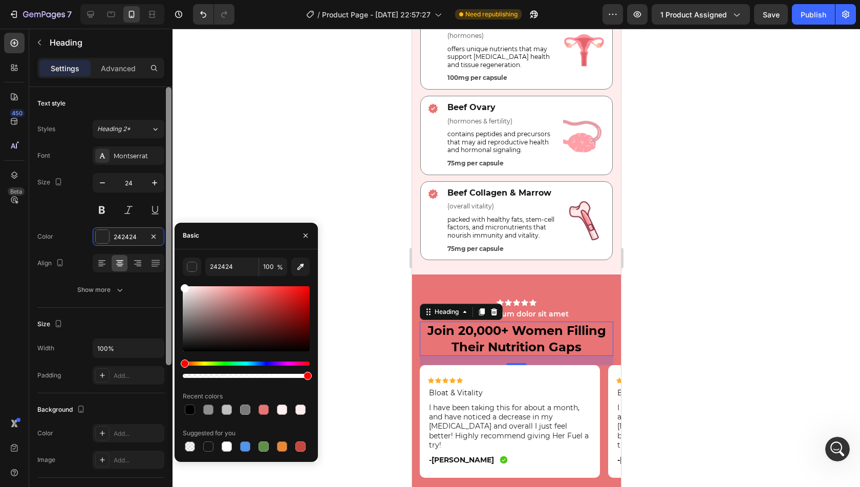
drag, startPoint x: 200, startPoint y: 295, endPoint x: 172, endPoint y: 277, distance: 33.7
click at [172, 277] on div "450 Beta Sections(18) Elements(84) Section Element Hero Section Product Detail …" at bounding box center [86, 258] width 173 height 458
type input "FFFFFF"
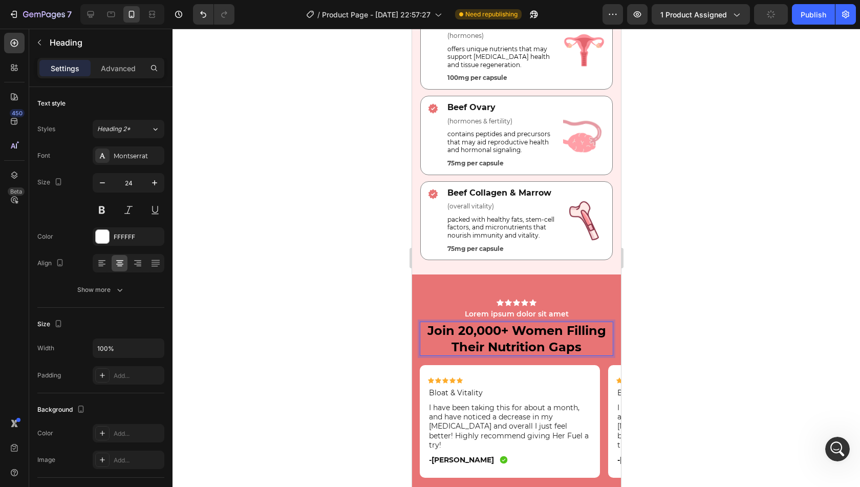
click at [581, 347] on p "Join 20,000+ Women Filling Their Nutrition Gaps" at bounding box center [515, 339] width 191 height 32
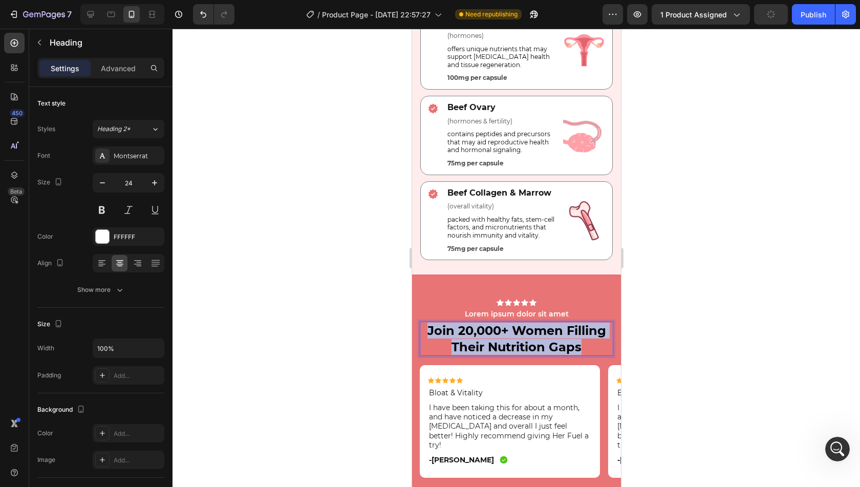
click at [581, 347] on p "Join 20,000+ Women Filling Their Nutrition Gaps" at bounding box center [515, 339] width 191 height 32
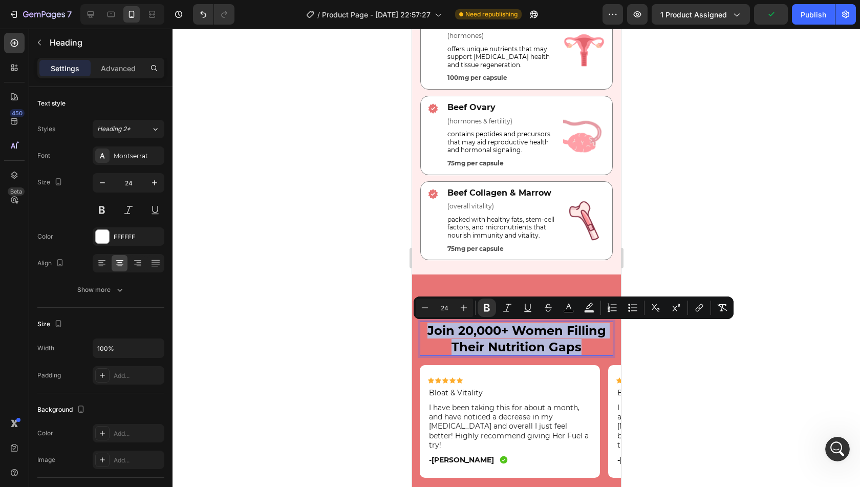
click at [581, 347] on p "Join 20,000+ Women Filling Their Nutrition Gaps" at bounding box center [515, 339] width 191 height 32
click at [566, 310] on icon "Editor contextual toolbar" at bounding box center [569, 308] width 10 height 10
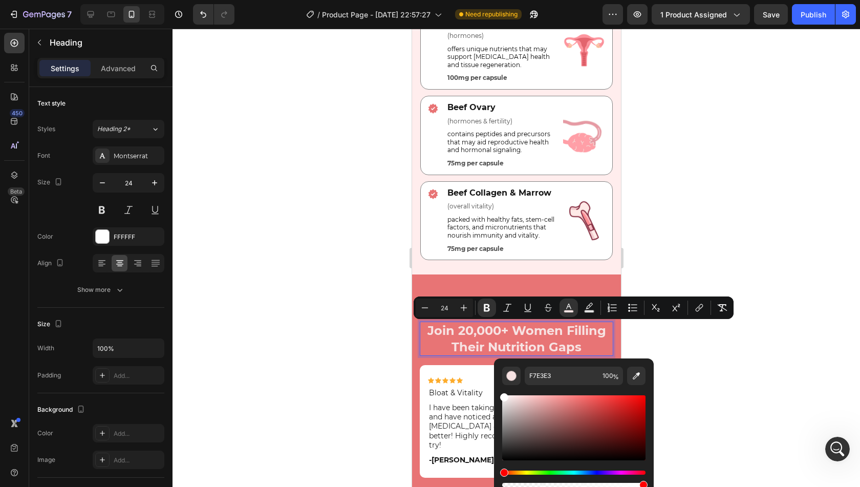
type input "FFFFFF"
drag, startPoint x: 514, startPoint y: 397, endPoint x: 496, endPoint y: 390, distance: 19.6
click at [496, 390] on div "FFFFFF 100 %" at bounding box center [574, 423] width 160 height 131
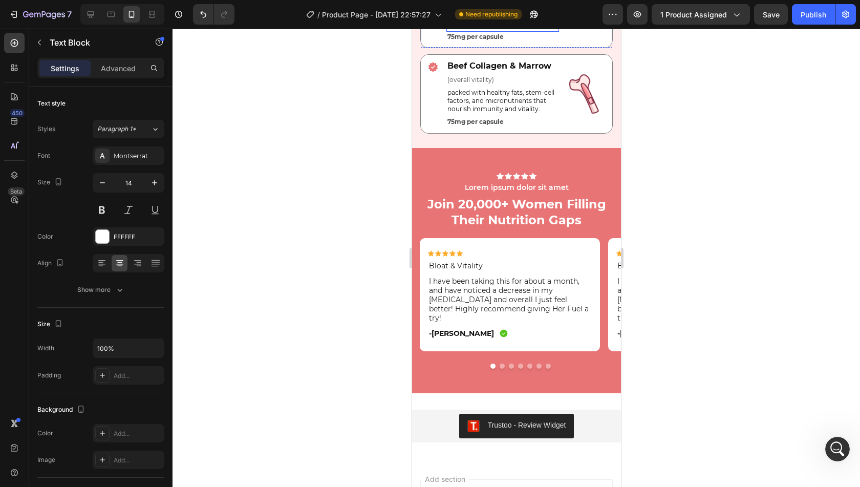
scroll to position [3078, 0]
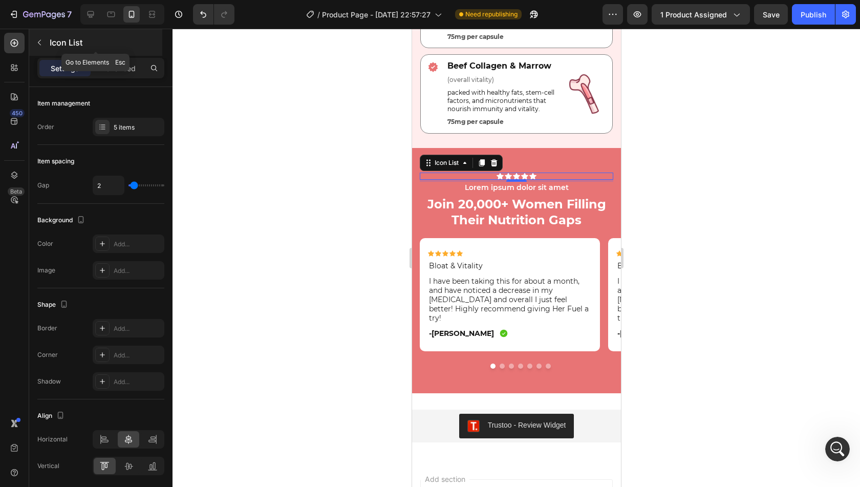
click at [70, 41] on p "Icon List" at bounding box center [105, 42] width 111 height 12
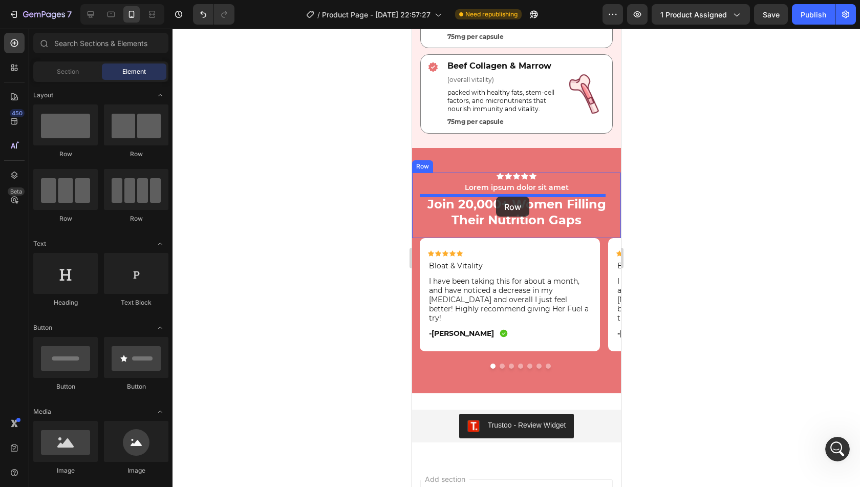
drag, startPoint x: 535, startPoint y: 158, endPoint x: 496, endPoint y: 197, distance: 55.0
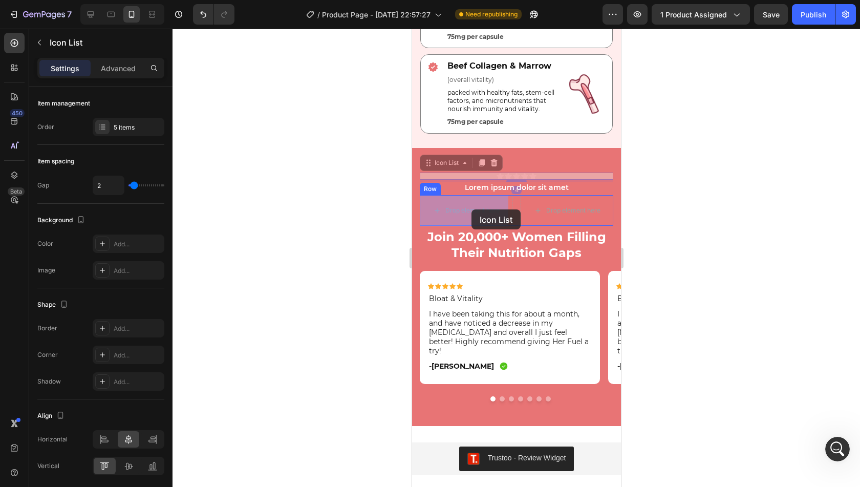
drag, startPoint x: 454, startPoint y: 163, endPoint x: 471, endPoint y: 209, distance: 49.7
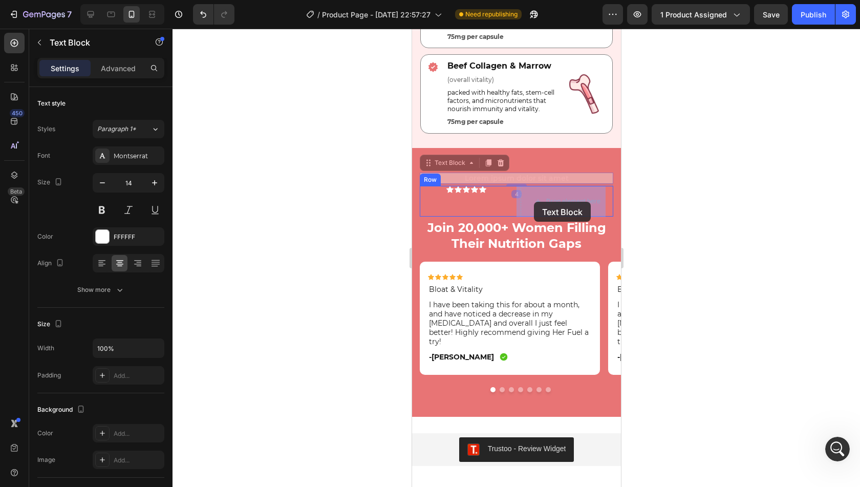
drag, startPoint x: 452, startPoint y: 166, endPoint x: 534, endPoint y: 202, distance: 89.9
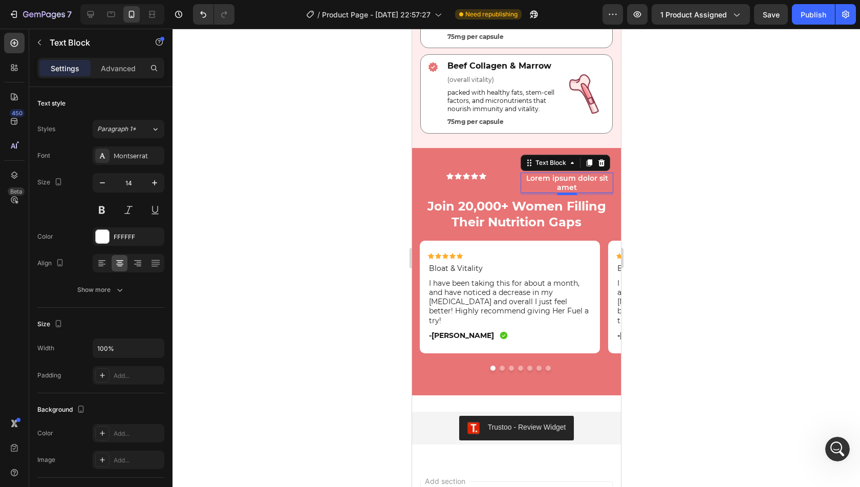
click at [529, 185] on p "Lorem ipsum dolor sit amet" at bounding box center [566, 183] width 91 height 18
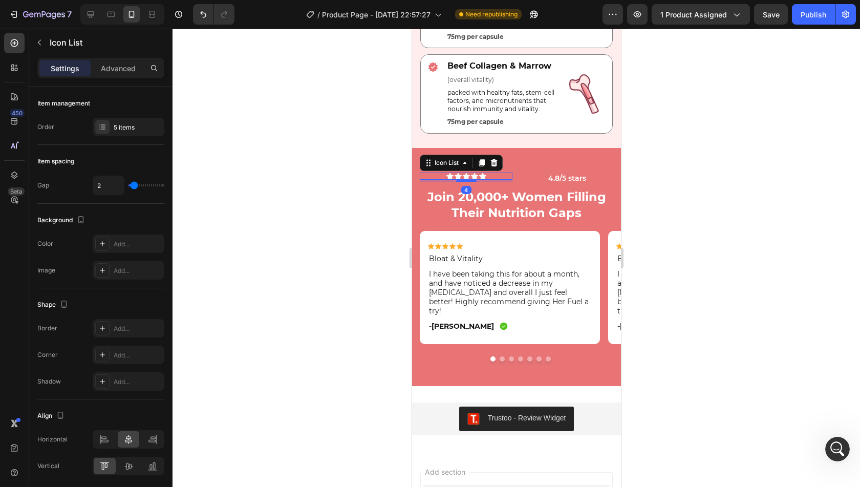
click at [502, 178] on div "Icon Icon Icon Icon Icon" at bounding box center [465, 176] width 93 height 7
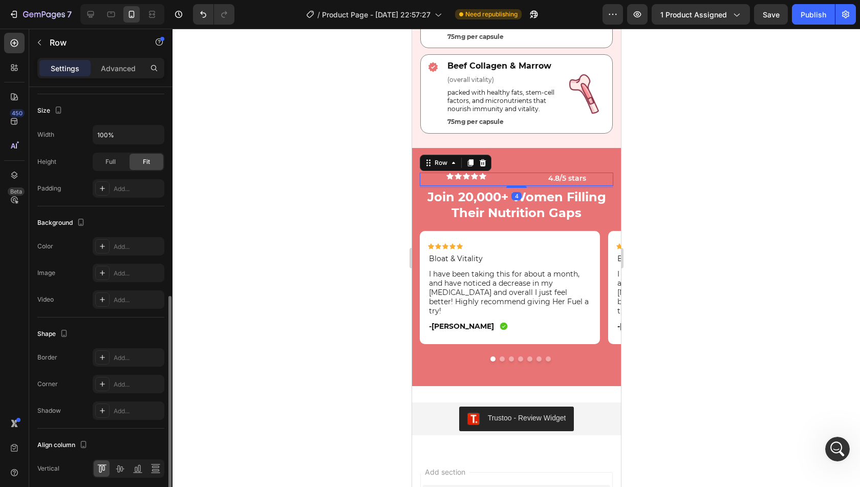
scroll to position [284, 0]
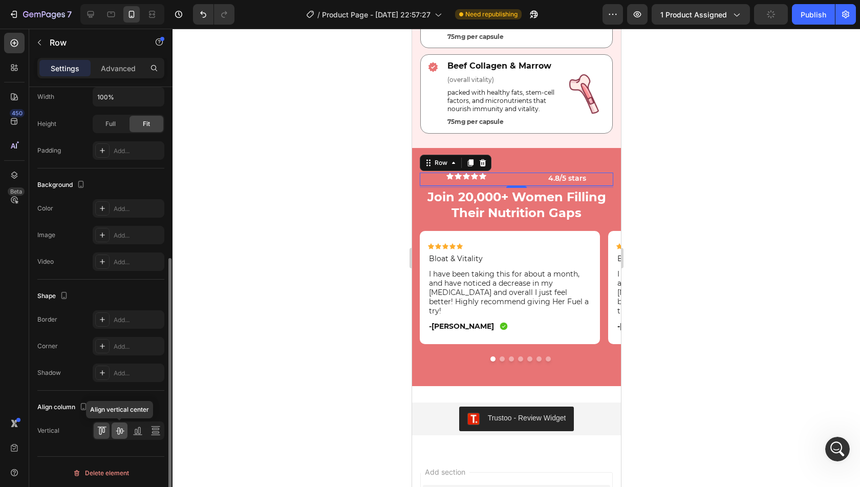
click at [119, 430] on icon at bounding box center [120, 431] width 8 height 7
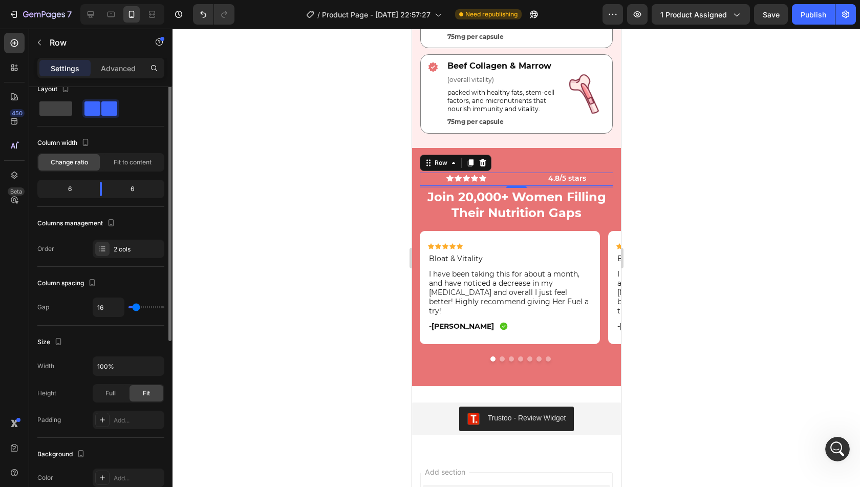
scroll to position [0, 0]
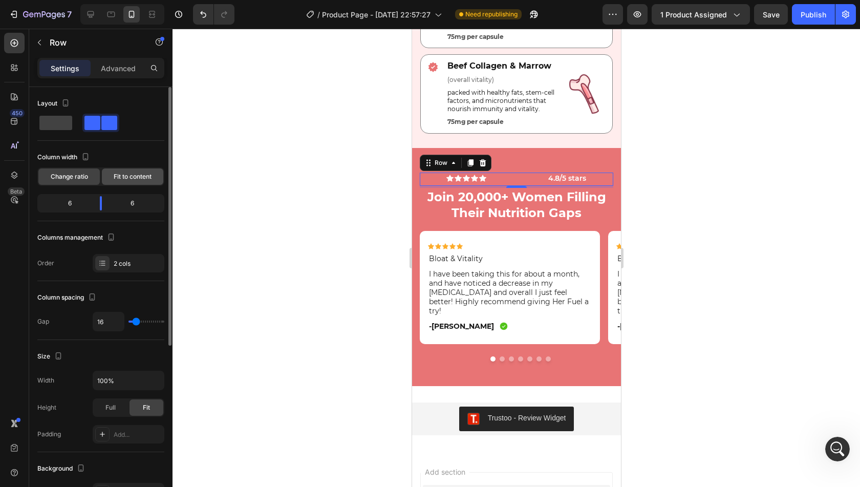
click at [140, 182] on div "Fit to content" at bounding box center [132, 176] width 61 height 16
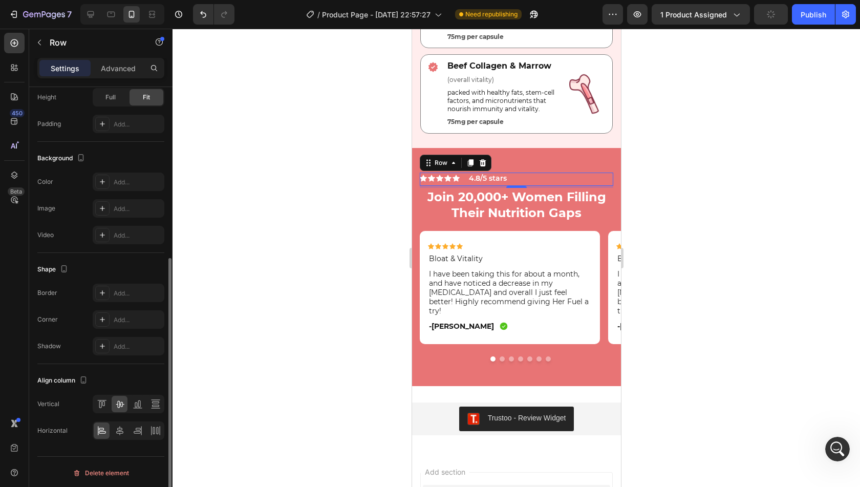
scroll to position [284, 0]
click at [117, 431] on icon at bounding box center [120, 430] width 10 height 10
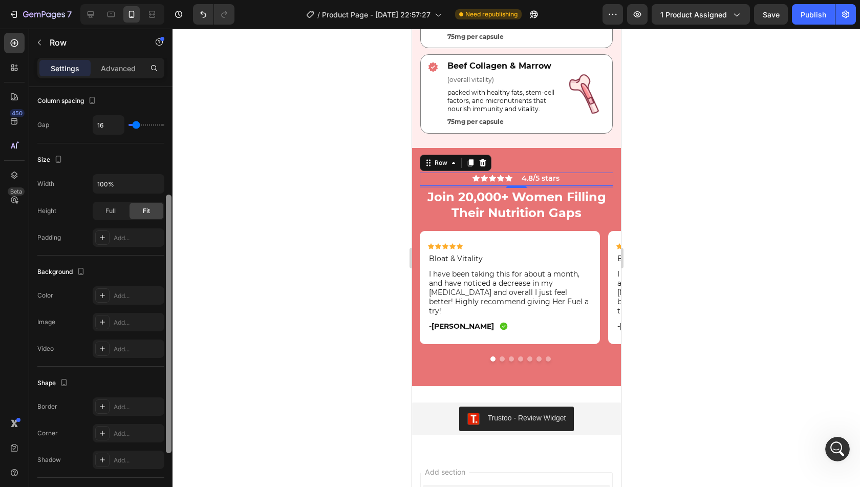
scroll to position [157, 0]
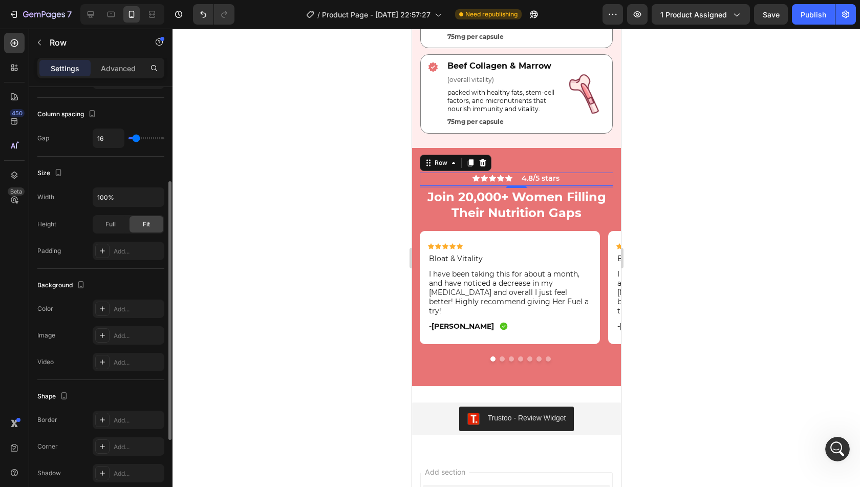
type input "10"
type input "7"
type input "5"
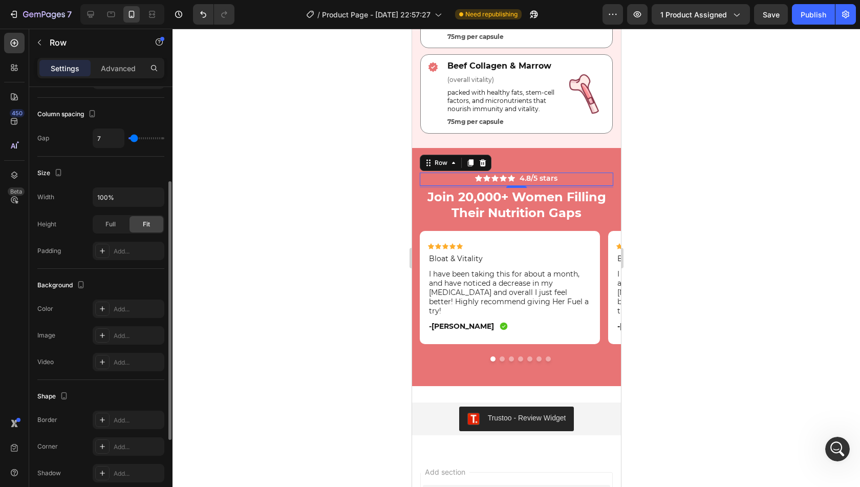
type input "5"
type input "4"
type input "2"
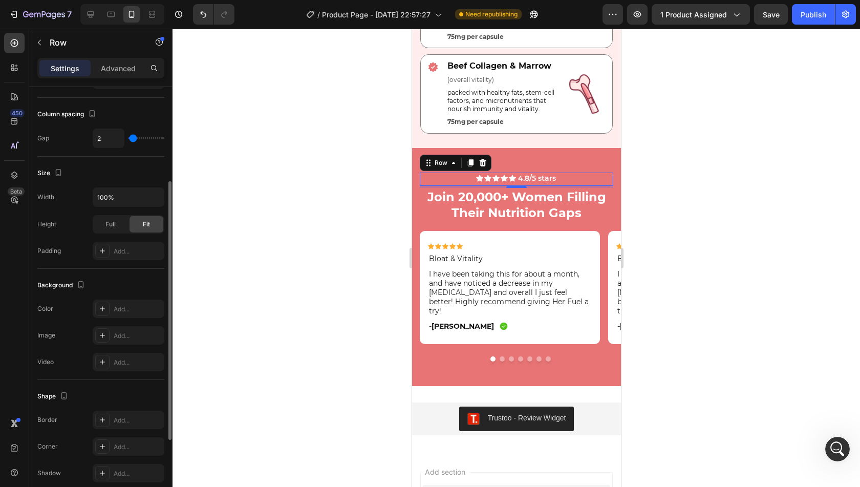
type input "1"
type input "2"
type input "4"
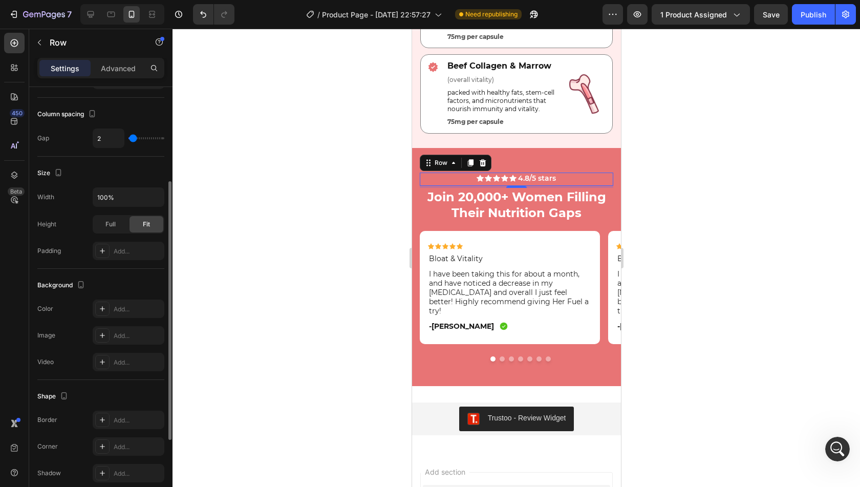
type input "4"
type input "5"
click at [134, 137] on input "range" at bounding box center [147, 138] width 36 height 2
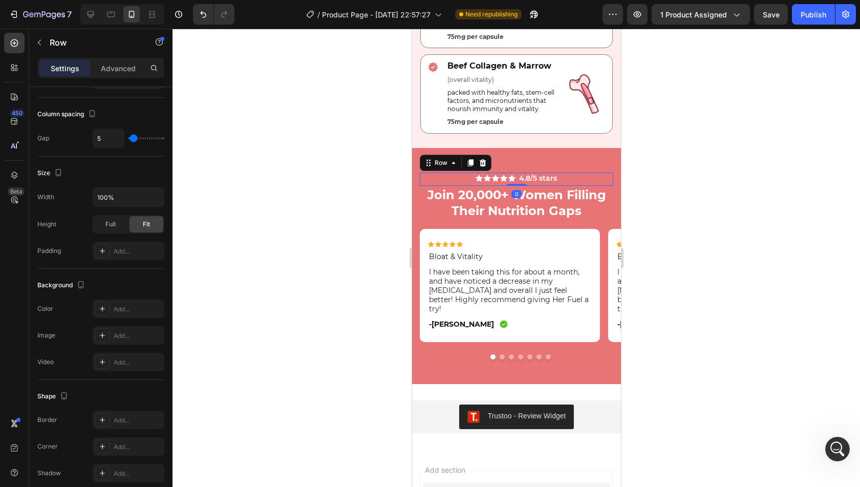
drag, startPoint x: 514, startPoint y: 188, endPoint x: 515, endPoint y: 179, distance: 8.8
click at [515, 179] on div "Icon Icon Icon Icon Icon Icon List 4.8/5 stars Text Block Row 0" at bounding box center [516, 179] width 194 height 13
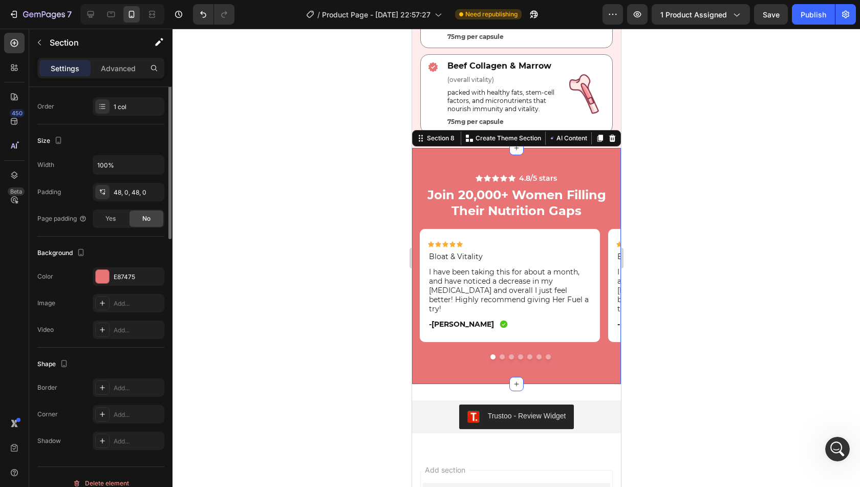
scroll to position [0, 0]
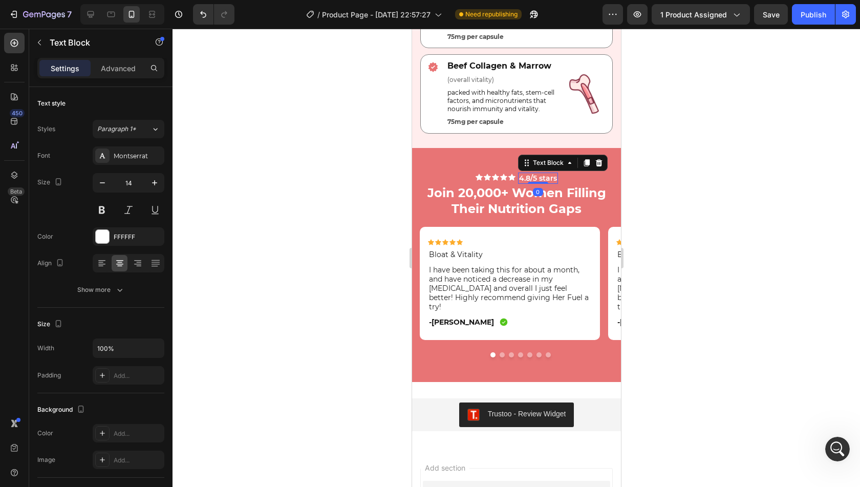
drag, startPoint x: 541, startPoint y: 184, endPoint x: 542, endPoint y: 177, distance: 7.7
click at [542, 177] on div "4.8/5 stars Text Block 0" at bounding box center [538, 178] width 40 height 11
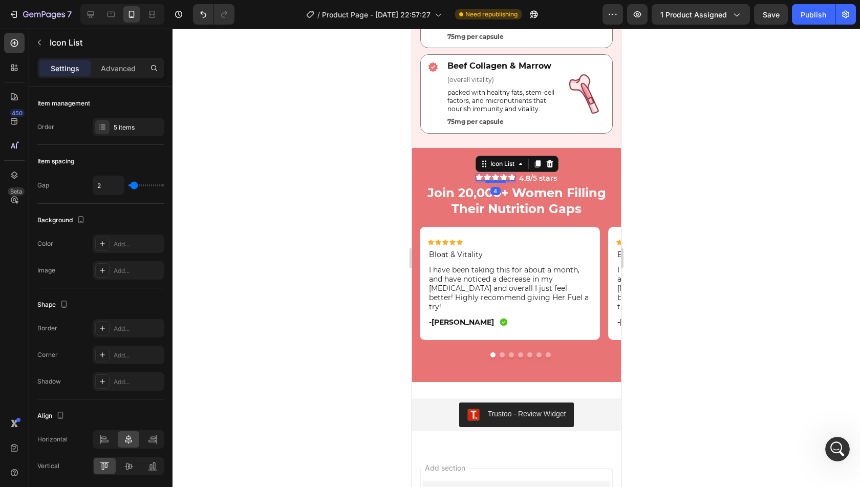
click at [503, 180] on div "Icon Icon Icon Icon Icon" at bounding box center [495, 177] width 40 height 7
drag, startPoint x: 497, startPoint y: 183, endPoint x: 498, endPoint y: 177, distance: 6.2
click at [498, 177] on div "Icon Icon Icon Icon Icon Icon List 0" at bounding box center [495, 178] width 40 height 7
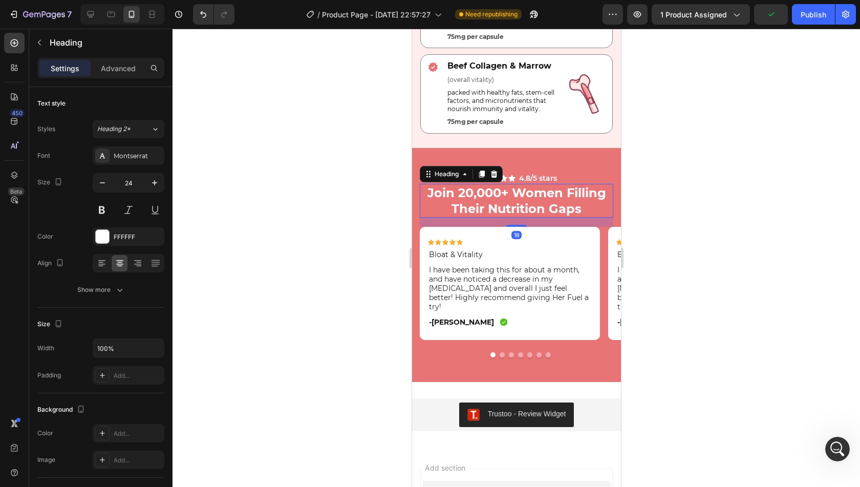
click at [686, 255] on div at bounding box center [517, 258] width 688 height 458
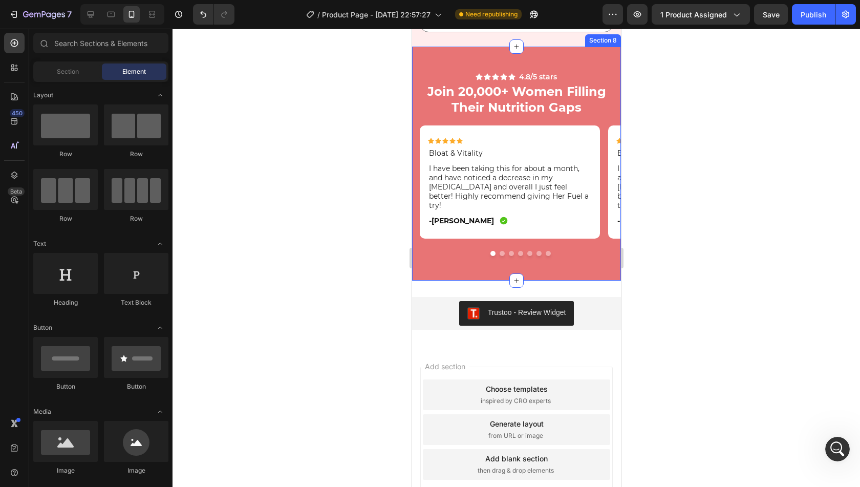
scroll to position [3181, 0]
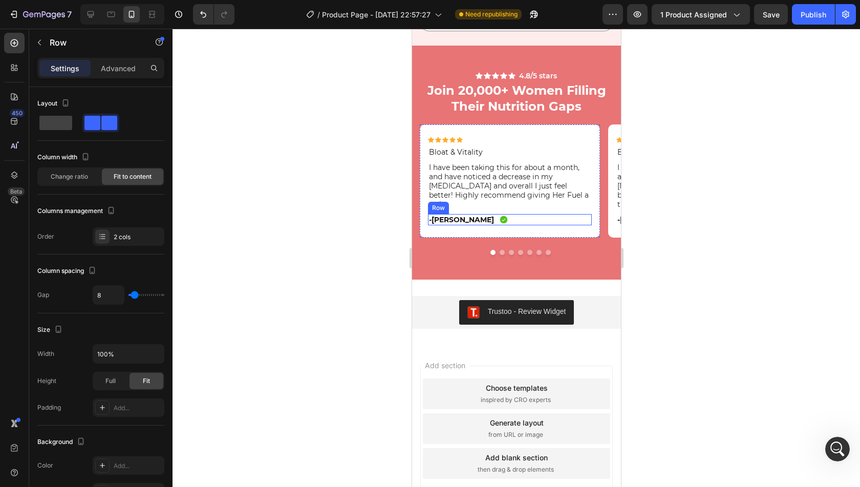
click at [568, 214] on div "-[PERSON_NAME] Text Block Icon Row" at bounding box center [510, 219] width 164 height 11
click at [598, 184] on div "Icon Icon Icon Icon Icon Icon List Bloat & Vitality Text Block I have been taki…" at bounding box center [509, 180] width 180 height 113
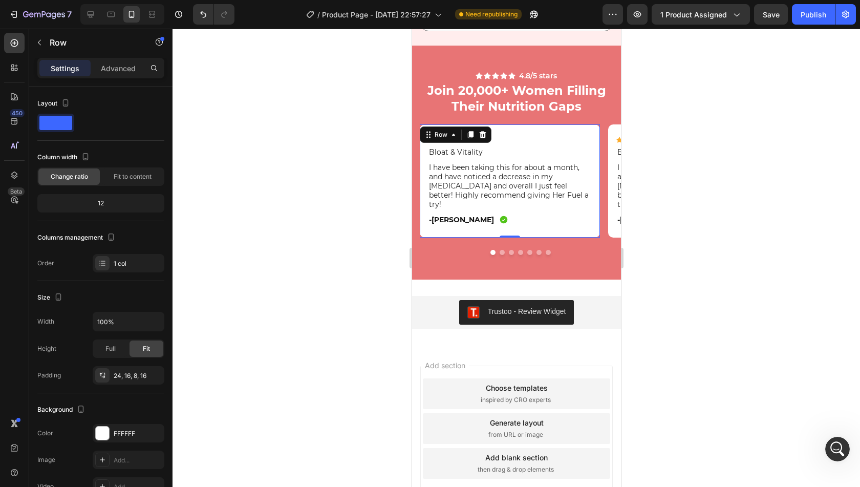
click at [809, 25] on div "7 Version history / Product Page - [DATE] 22:57:27 Need republishing Preview 1 …" at bounding box center [430, 14] width 860 height 29
click at [809, 17] on div "Publish" at bounding box center [814, 14] width 26 height 11
click at [606, 176] on div "Icon Icon Icon Icon Icon Icon List Bloat & Vitality Text Block I have been taki…" at bounding box center [519, 180] width 201 height 113
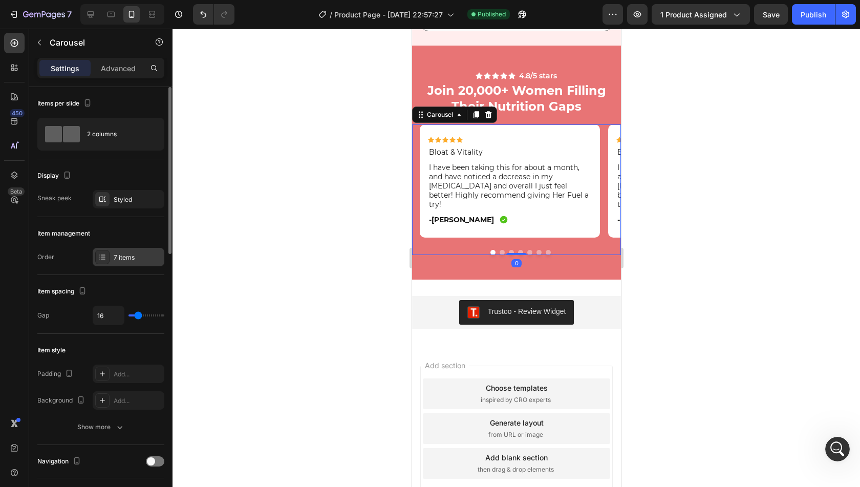
click at [104, 253] on icon at bounding box center [102, 257] width 8 height 8
click at [86, 17] on icon at bounding box center [91, 14] width 10 height 10
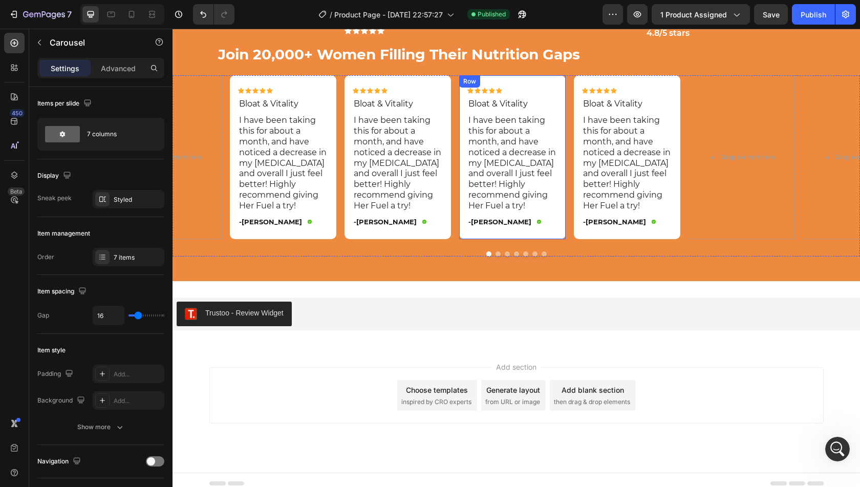
scroll to position [3538, 0]
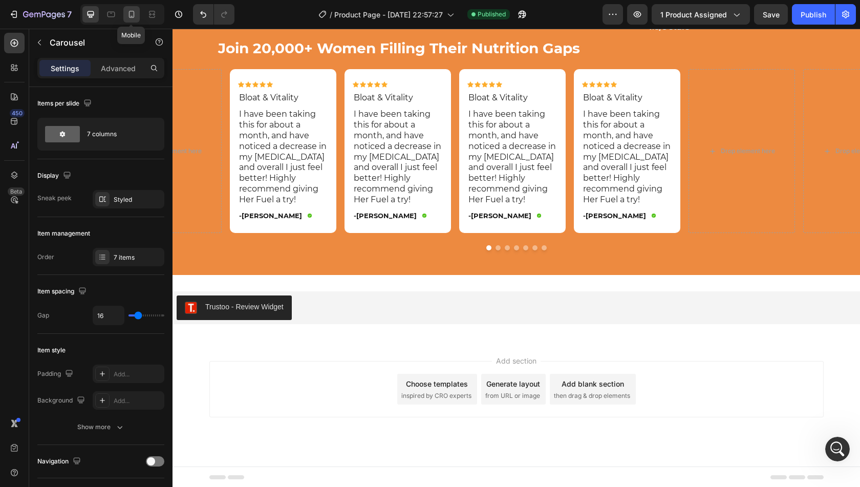
click at [129, 12] on icon at bounding box center [132, 14] width 6 height 7
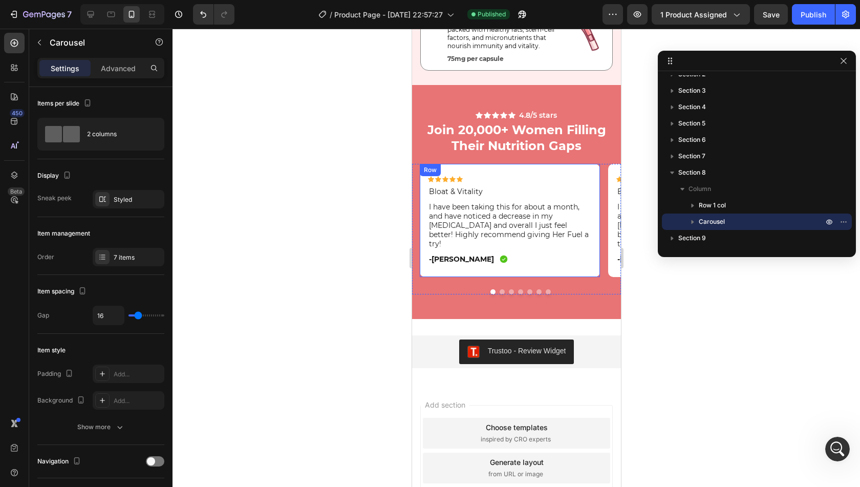
scroll to position [3139, 0]
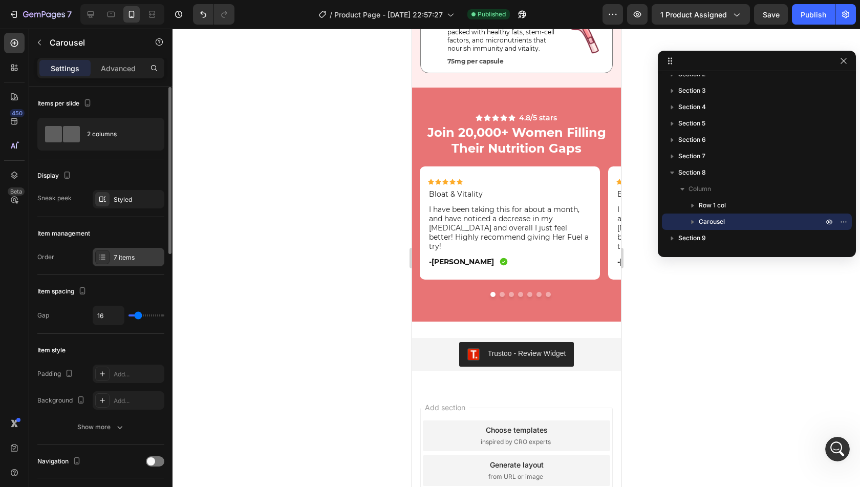
click at [110, 263] on div "7 items" at bounding box center [129, 257] width 72 height 18
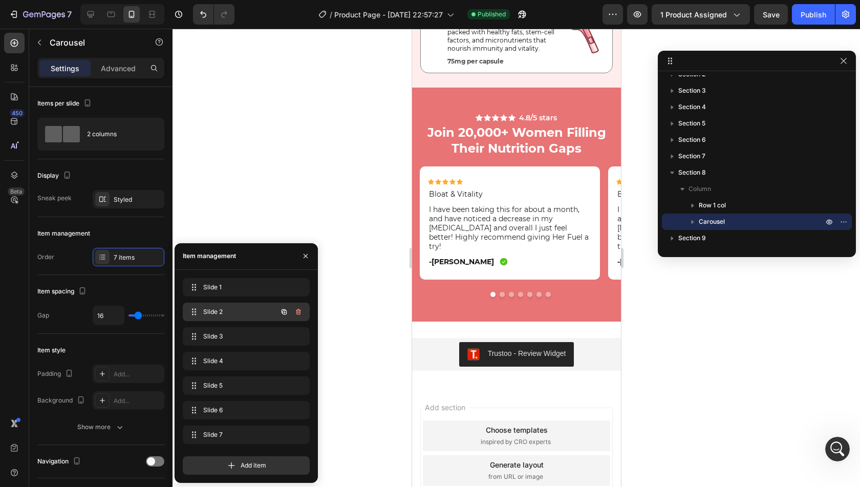
click at [228, 311] on span "Slide 2" at bounding box center [232, 311] width 58 height 9
click at [486, 224] on p "I have been taking this for about a month, and have noticed a decrease in my [M…" at bounding box center [510, 228] width 162 height 47
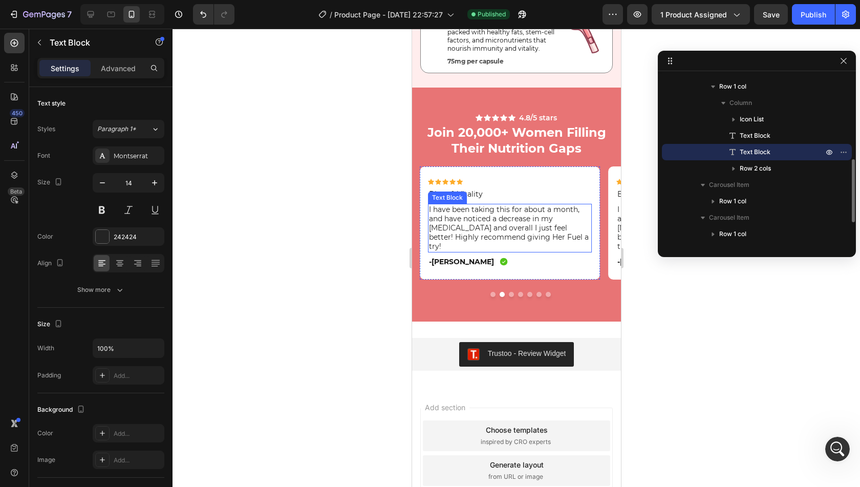
click at [486, 224] on p "I have been taking this for about a month, and have noticed a decrease in my [M…" at bounding box center [510, 228] width 162 height 47
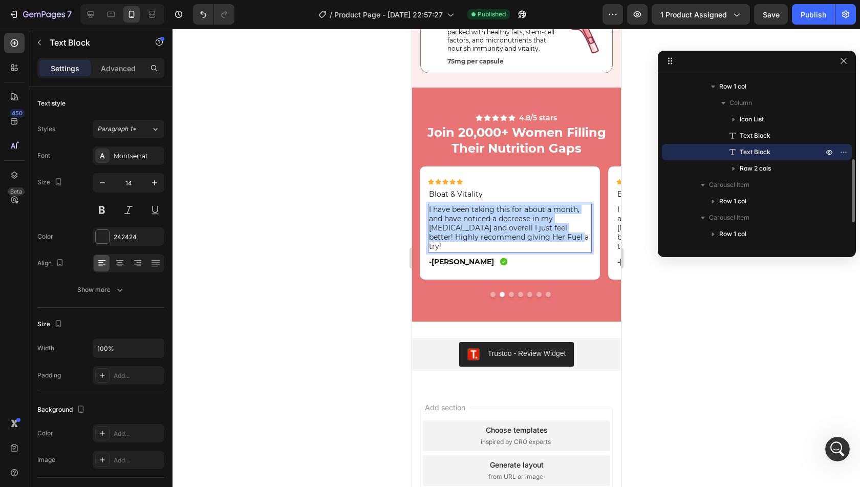
click at [486, 223] on p "I have been taking this for about a month, and have noticed a decrease in my [M…" at bounding box center [510, 228] width 162 height 47
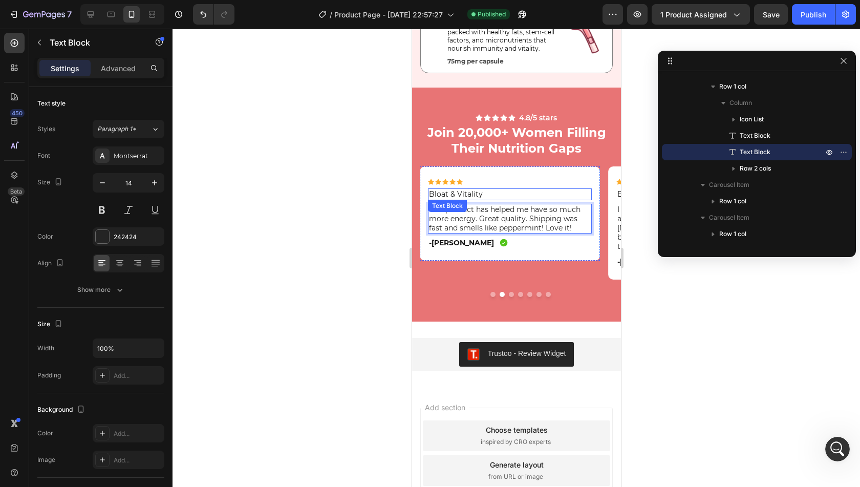
click at [457, 190] on p "Bloat & Vitality" at bounding box center [510, 193] width 162 height 9
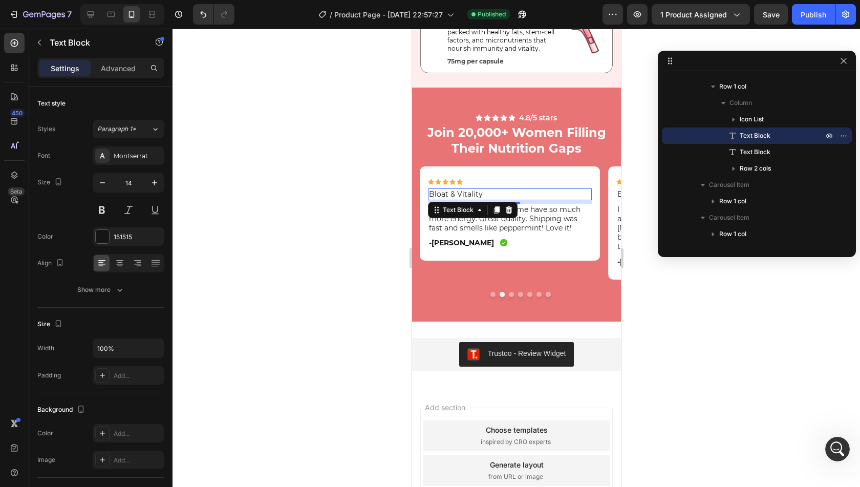
click at [457, 190] on p "Bloat & Vitality" at bounding box center [510, 193] width 162 height 9
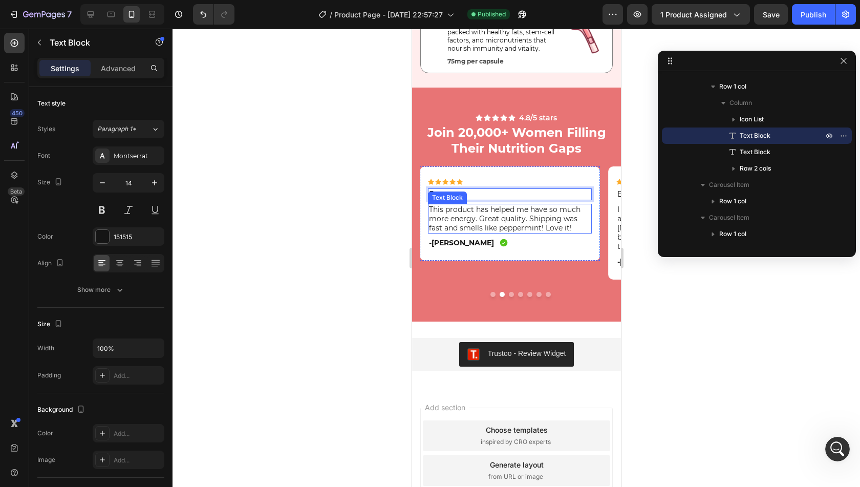
click at [498, 222] on p "This product has helped me have so much more energy. Great quality. Shipping wa…" at bounding box center [510, 219] width 162 height 28
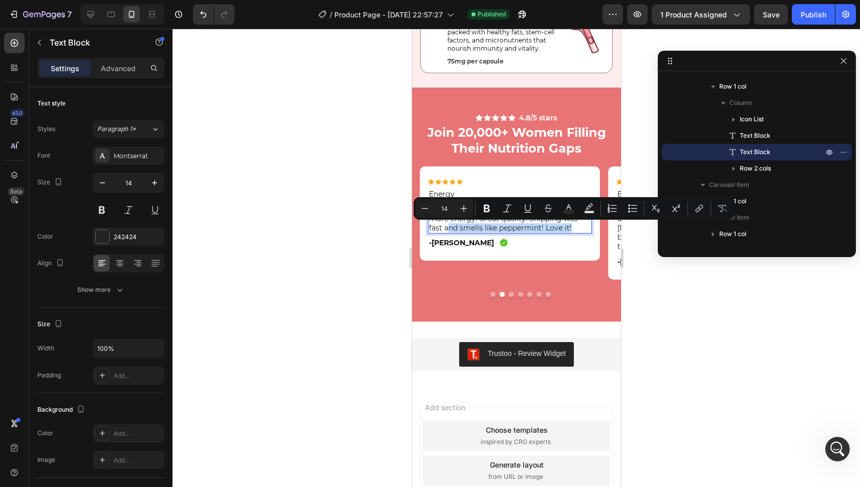
drag, startPoint x: 447, startPoint y: 230, endPoint x: 572, endPoint y: 227, distance: 125.5
click at [572, 227] on p "This product has helped me have so much more energy. Great quality. Shipping wa…" at bounding box center [510, 219] width 162 height 28
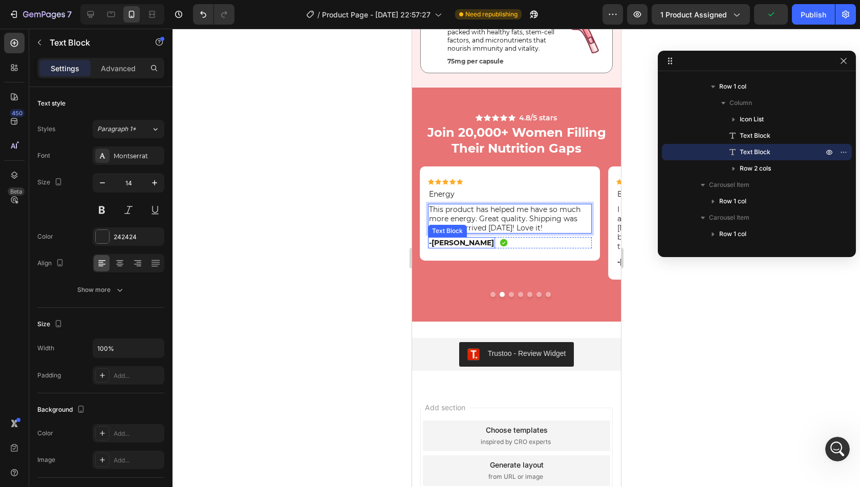
click at [446, 243] on p "-[PERSON_NAME]" at bounding box center [461, 242] width 65 height 9
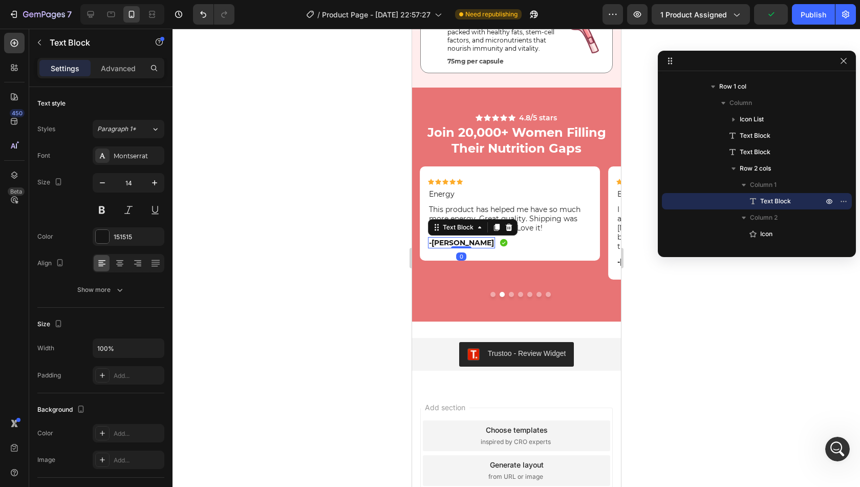
click at [446, 243] on p "-[PERSON_NAME]" at bounding box center [461, 242] width 65 height 9
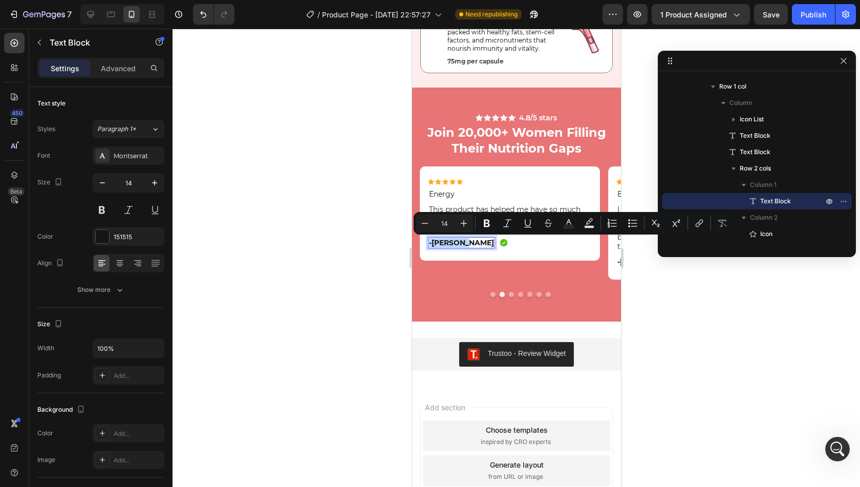
click at [446, 243] on p "-[PERSON_NAME]" at bounding box center [461, 242] width 65 height 9
drag, startPoint x: 432, startPoint y: 242, endPoint x: 460, endPoint y: 245, distance: 27.8
click at [460, 245] on p "-[PERSON_NAME]" at bounding box center [461, 242] width 65 height 9
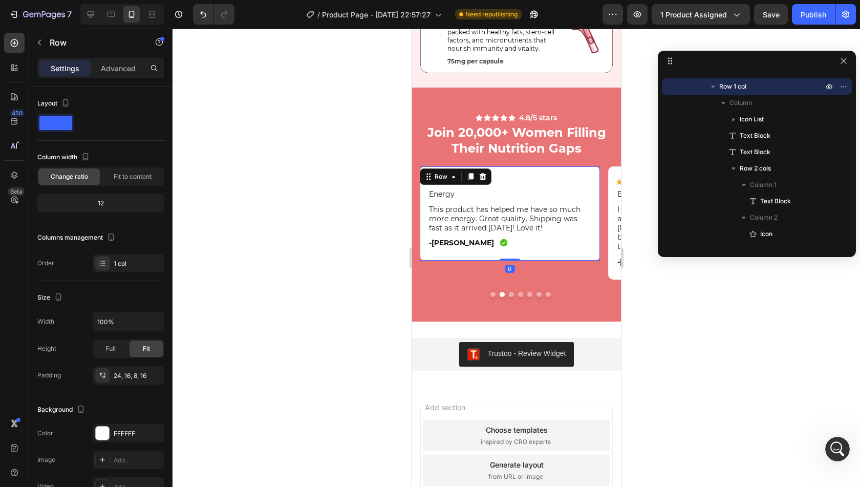
click at [474, 253] on div "Icon Icon Icon Icon Icon Icon List Energy Text Block This product has helped me…" at bounding box center [510, 218] width 164 height 78
click at [449, 242] on p "-[PERSON_NAME]" at bounding box center [461, 242] width 65 height 9
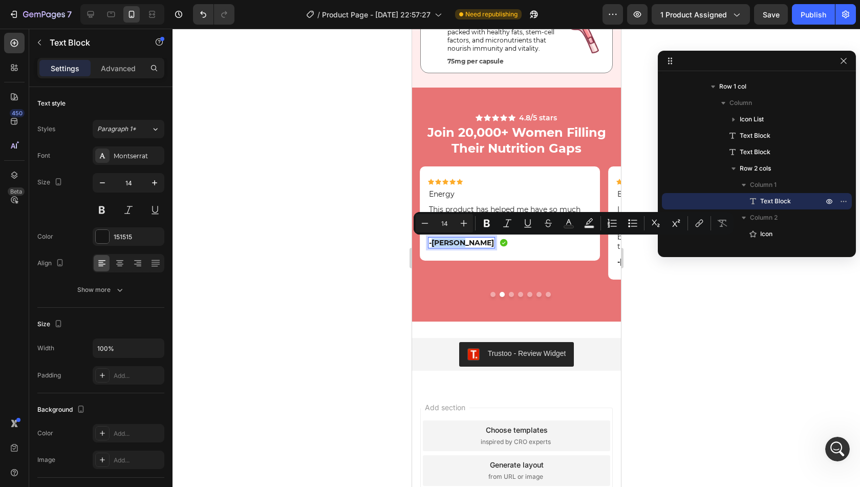
drag, startPoint x: 433, startPoint y: 243, endPoint x: 459, endPoint y: 244, distance: 26.1
click at [459, 244] on p "-[PERSON_NAME]" at bounding box center [461, 242] width 65 height 9
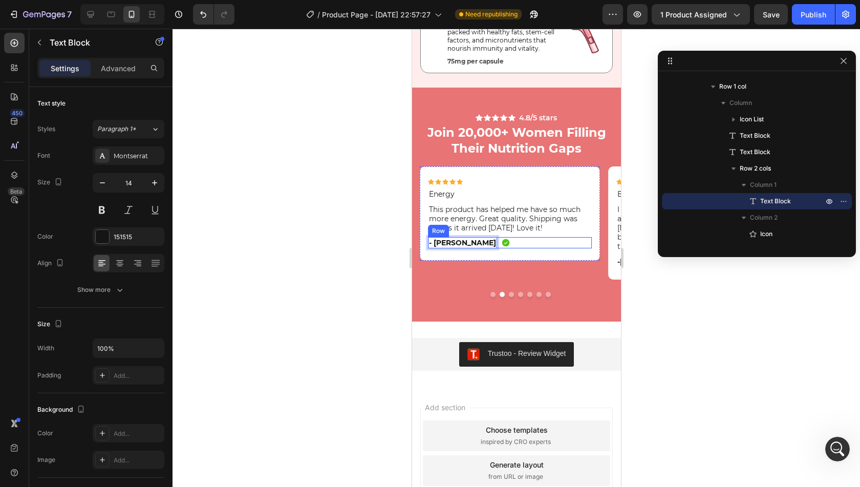
click at [459, 257] on div "Icon Icon Icon Icon Icon Icon List Energy Text Block This product has helped me…" at bounding box center [510, 218] width 164 height 78
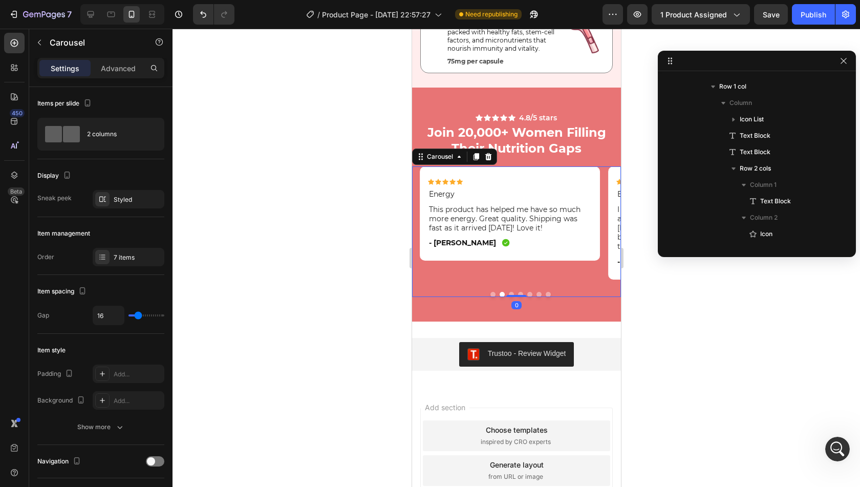
click at [490, 292] on button "Dot" at bounding box center [492, 294] width 5 height 5
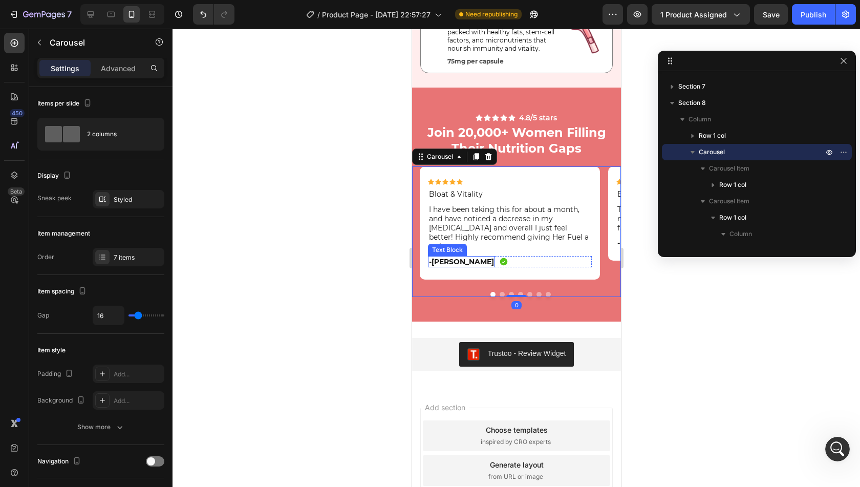
click at [460, 257] on p "-[PERSON_NAME]" at bounding box center [461, 261] width 65 height 9
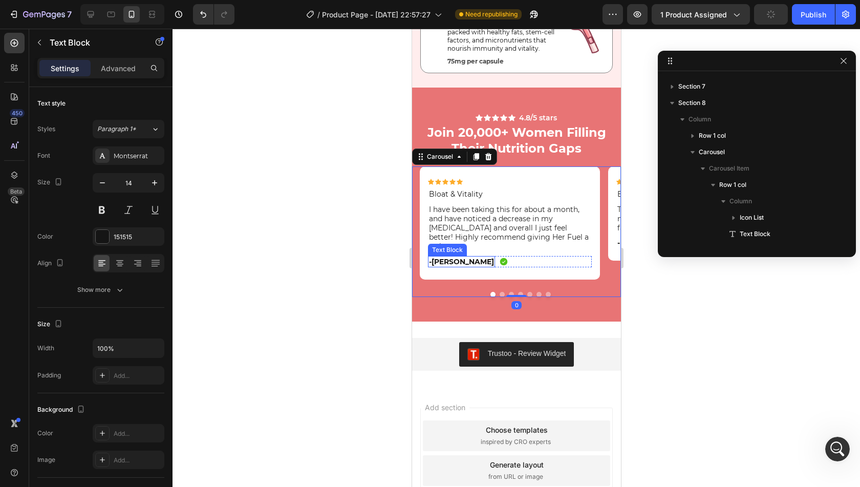
scroll to position [243, 0]
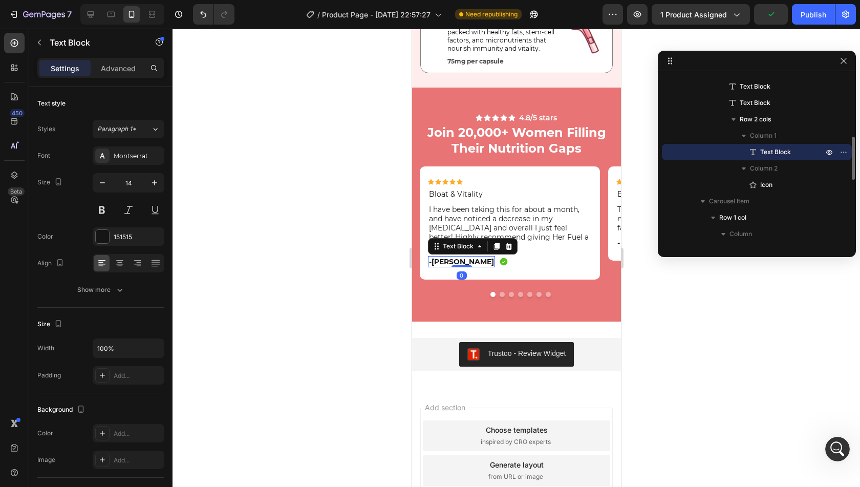
click at [460, 257] on p "-[PERSON_NAME]" at bounding box center [461, 261] width 65 height 9
click at [433, 257] on p "-[PERSON_NAME]" at bounding box center [461, 261] width 65 height 9
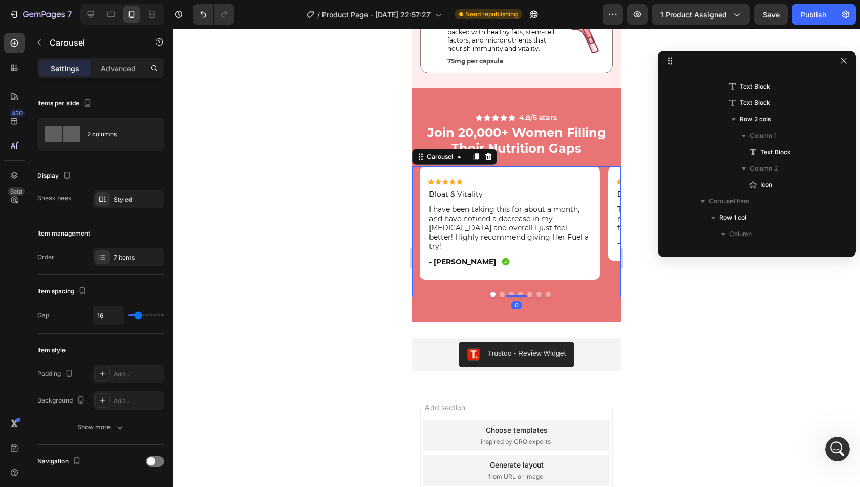
click at [508, 286] on div "Icon Icon Icon Icon Icon Icon List Bloat & Vitality Text Block I have been taki…" at bounding box center [516, 231] width 209 height 130
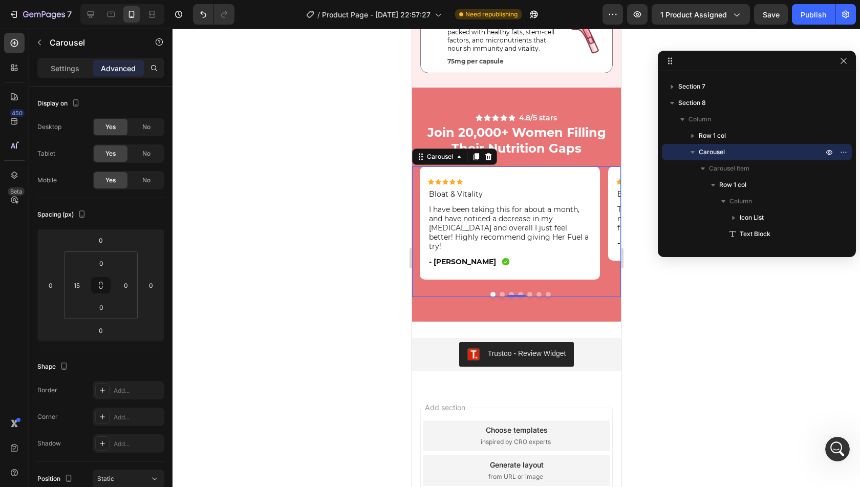
click at [508, 292] on button "Dot" at bounding box center [510, 294] width 5 height 5
click at [453, 257] on p "-[PERSON_NAME]" at bounding box center [461, 261] width 65 height 9
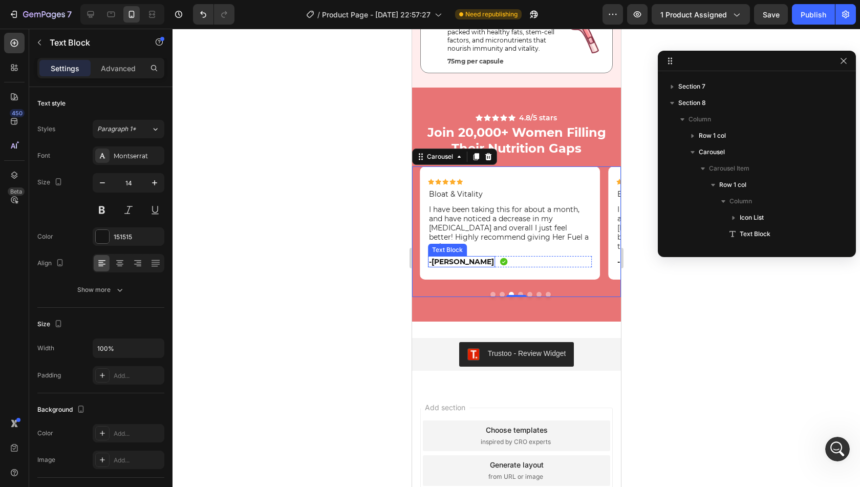
scroll to position [603, 0]
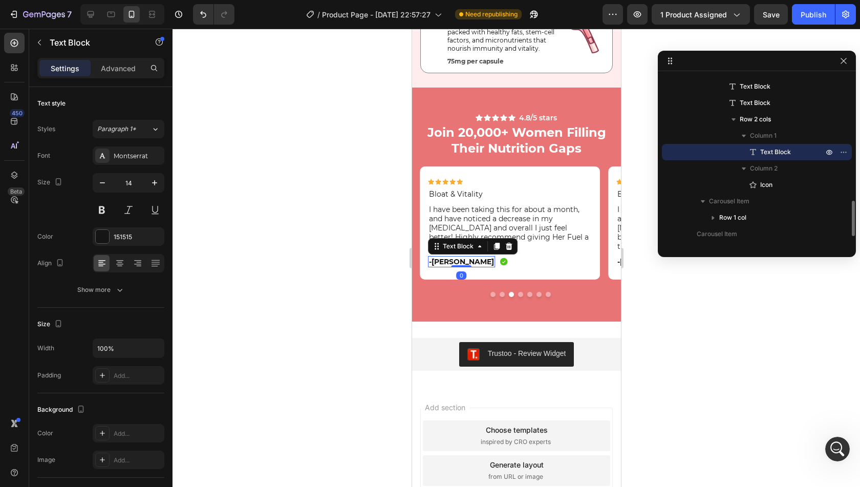
click at [451, 257] on p "-[PERSON_NAME]" at bounding box center [461, 261] width 65 height 9
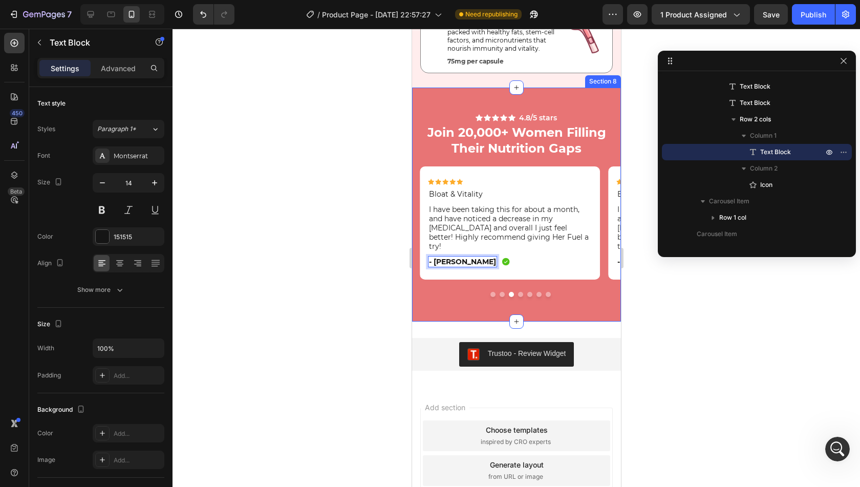
click at [560, 294] on div "Icon Icon Icon Icon Icon Icon List 4.8/5 stars Text Block Row Join 20,000+ Wome…" at bounding box center [516, 205] width 209 height 234
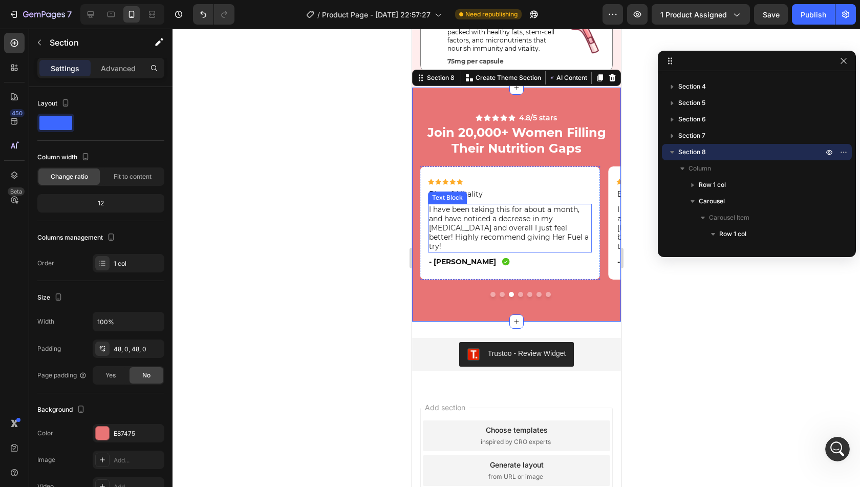
click at [488, 220] on p "I have been taking this for about a month, and have noticed a decrease in my [M…" at bounding box center [510, 228] width 162 height 47
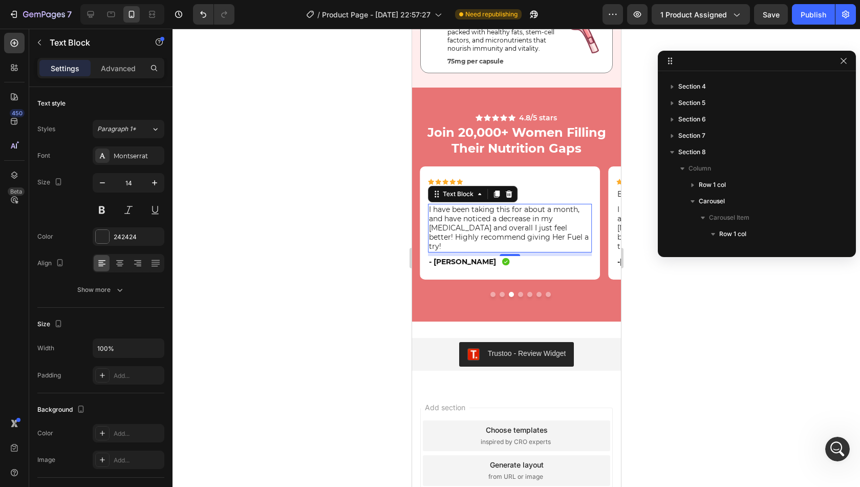
scroll to position [554, 0]
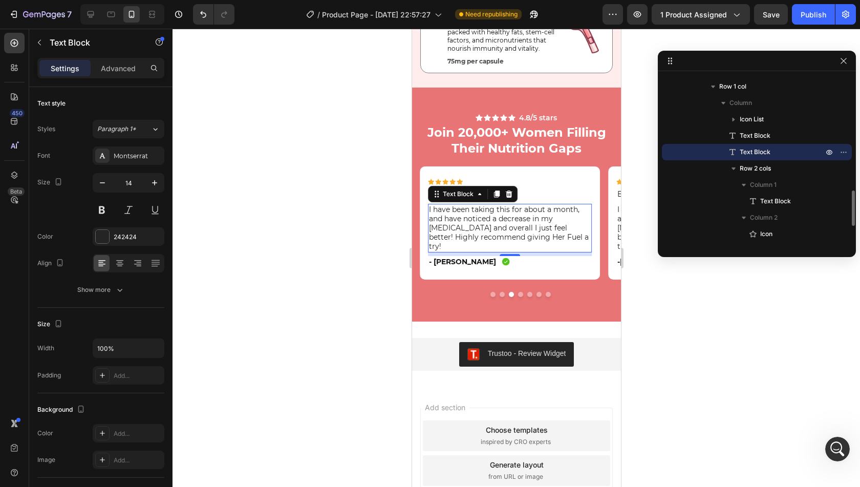
click at [488, 220] on p "I have been taking this for about a month, and have noticed a decrease in my [M…" at bounding box center [510, 228] width 162 height 47
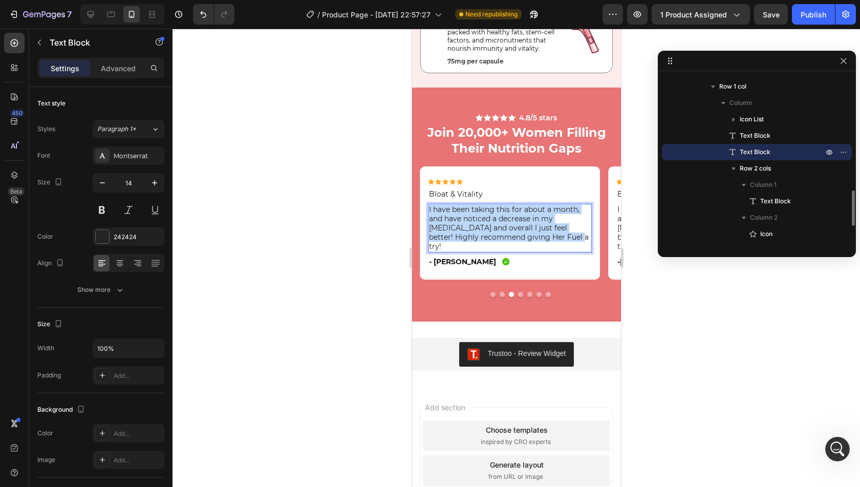
click at [488, 220] on p "I have been taking this for about a month, and have noticed a decrease in my [M…" at bounding box center [510, 228] width 162 height 47
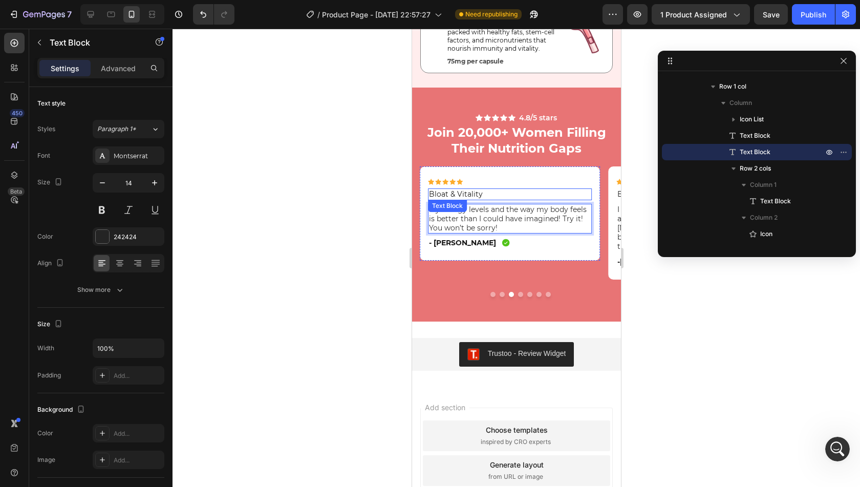
click at [476, 194] on p "Bloat & Vitality" at bounding box center [510, 193] width 162 height 9
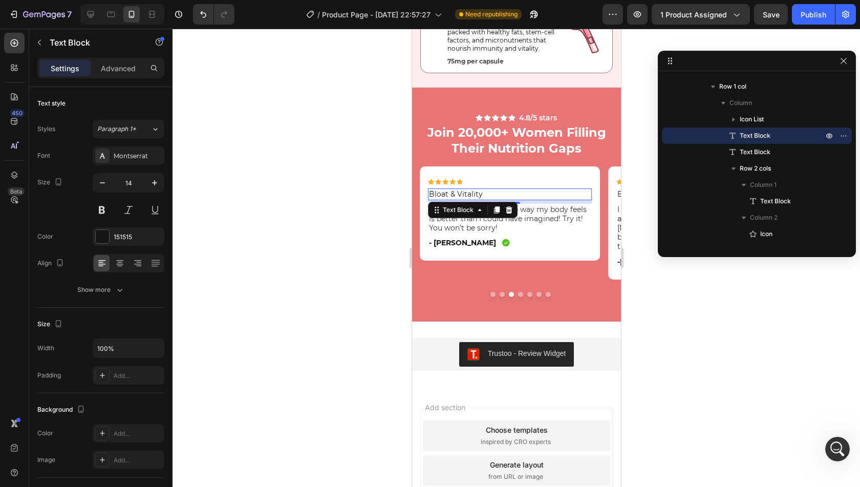
click at [476, 194] on p "Bloat & Vitality" at bounding box center [510, 193] width 162 height 9
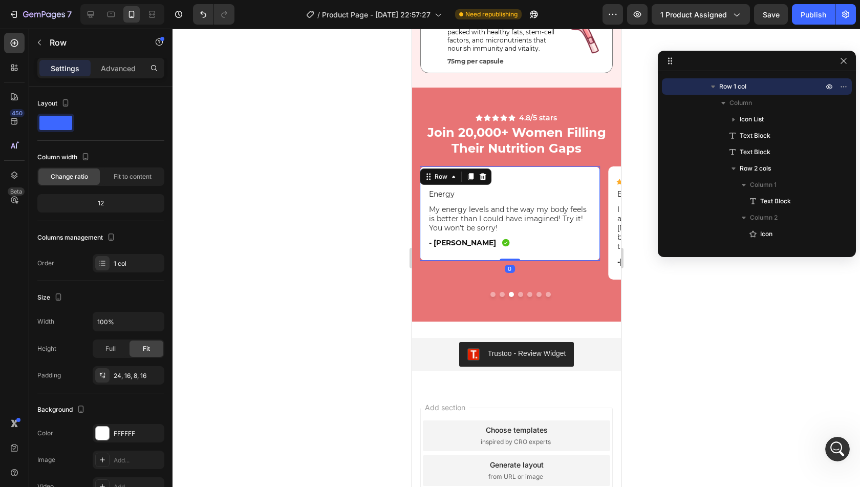
click at [540, 257] on div "Icon Icon Icon Icon Icon Icon List Energy Text Block My energy levels and the w…" at bounding box center [509, 213] width 180 height 94
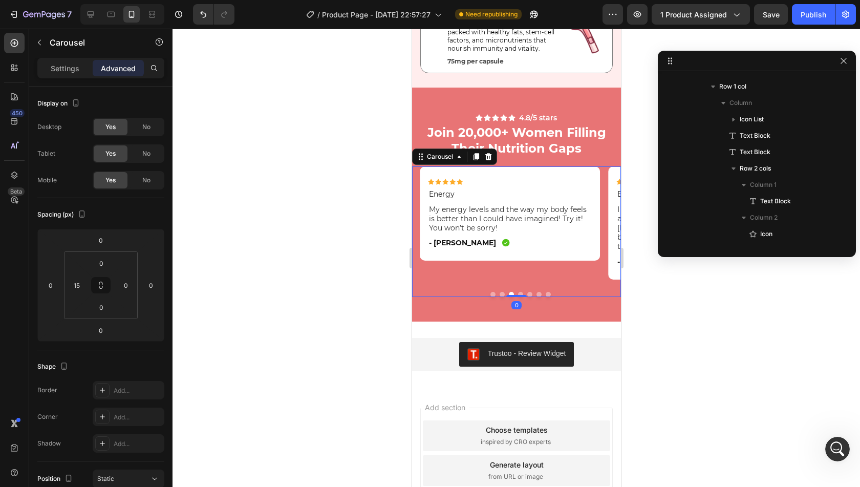
click at [518, 292] on button "Dot" at bounding box center [520, 294] width 5 height 5
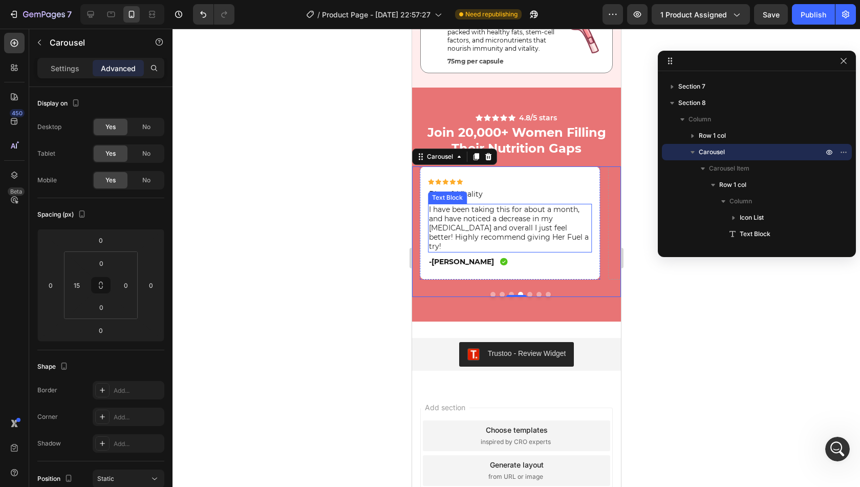
click at [506, 223] on p "I have been taking this for about a month, and have noticed a decrease in my [M…" at bounding box center [510, 228] width 162 height 47
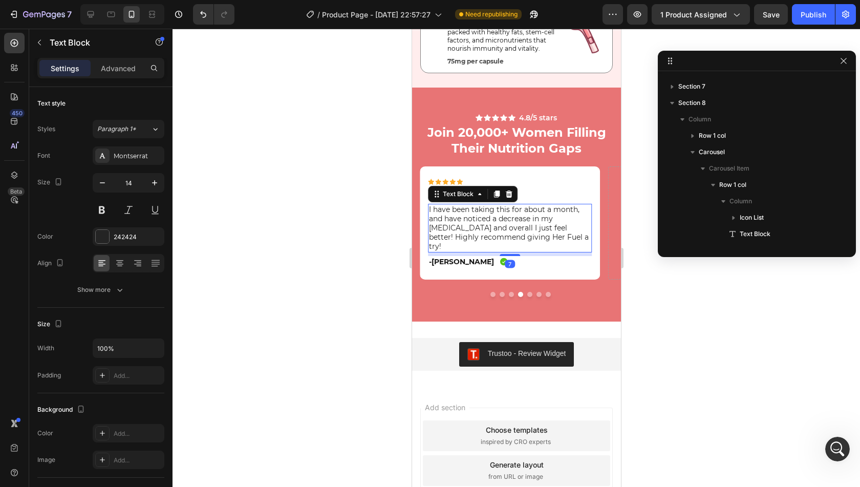
scroll to position [730, 0]
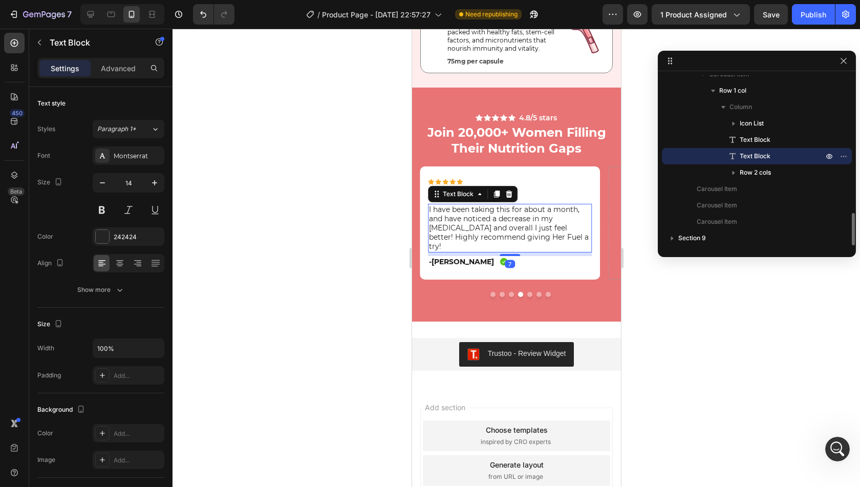
click at [506, 223] on p "I have been taking this for about a month, and have noticed a decrease in my [M…" at bounding box center [510, 228] width 162 height 47
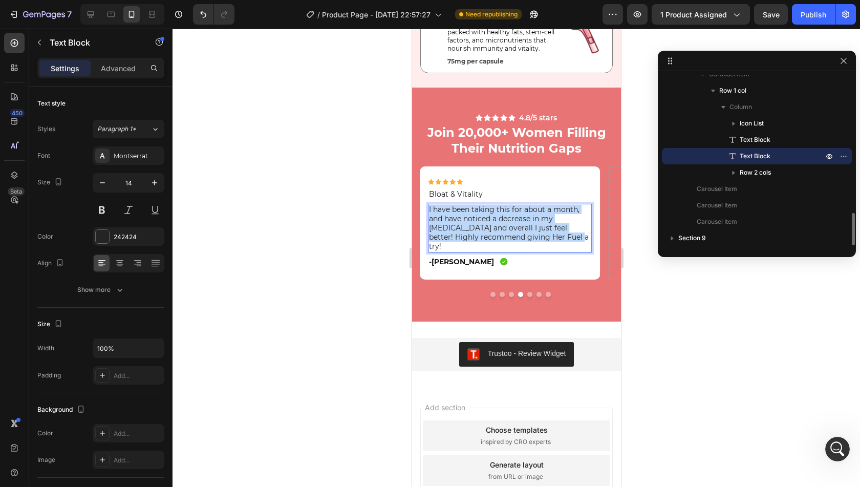
click at [506, 223] on p "I have been taking this for about a month, and have noticed a decrease in my [M…" at bounding box center [510, 228] width 162 height 47
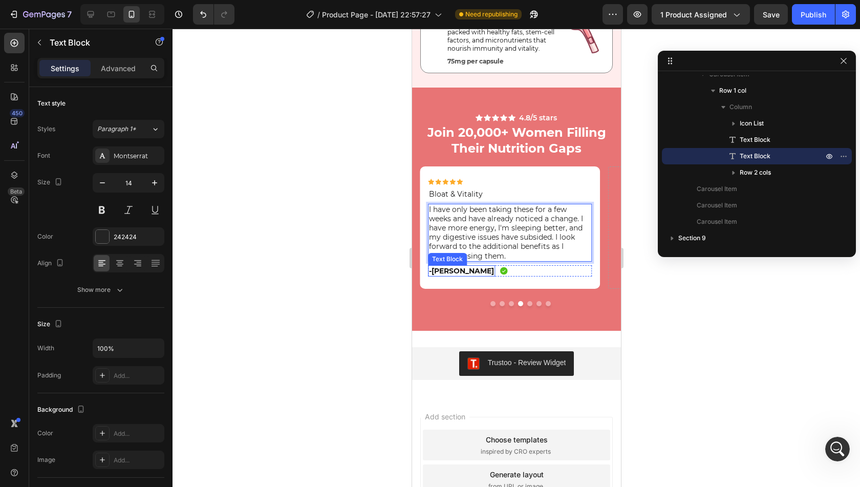
click at [453, 273] on p "-[PERSON_NAME]" at bounding box center [461, 270] width 65 height 9
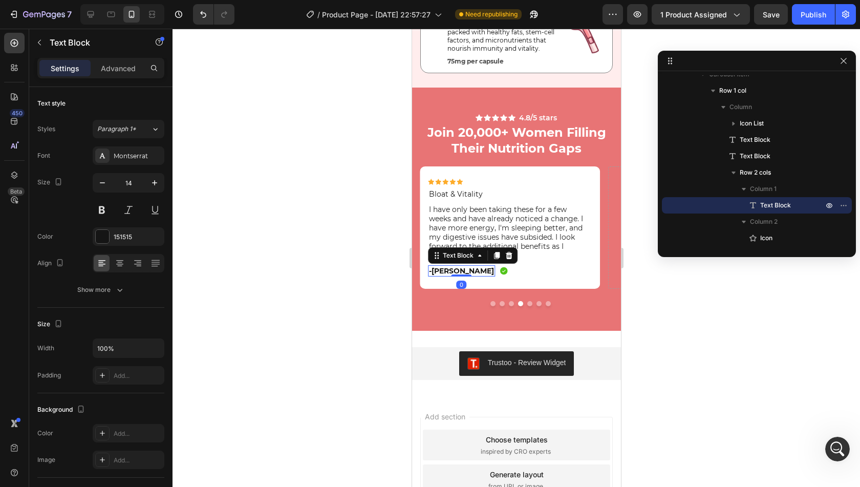
click at [453, 273] on p "-[PERSON_NAME]" at bounding box center [461, 270] width 65 height 9
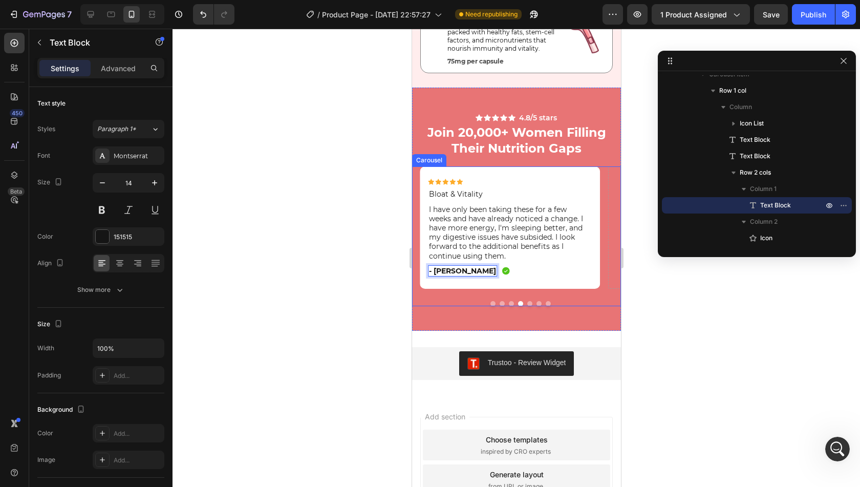
click at [527, 303] on div at bounding box center [519, 303] width 201 height 5
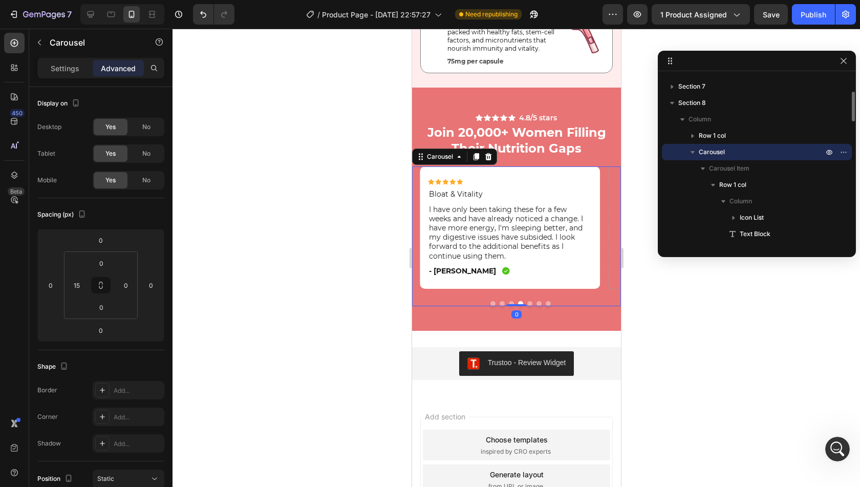
click at [527, 303] on button "Dot" at bounding box center [529, 303] width 5 height 5
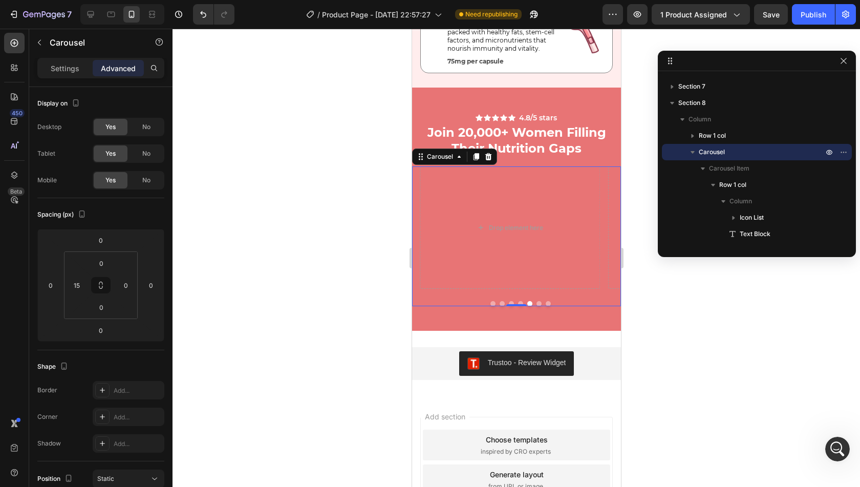
click at [518, 304] on button "Dot" at bounding box center [520, 303] width 5 height 5
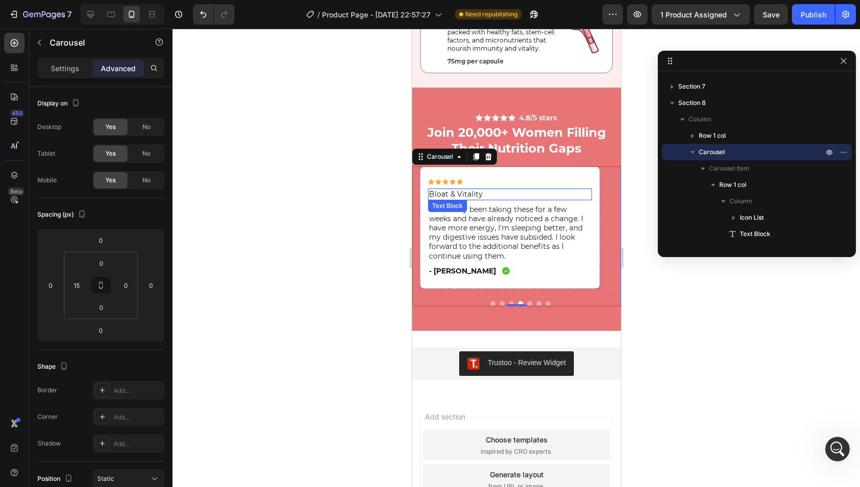
click at [441, 197] on p "Bloat & Vitality" at bounding box center [510, 193] width 162 height 9
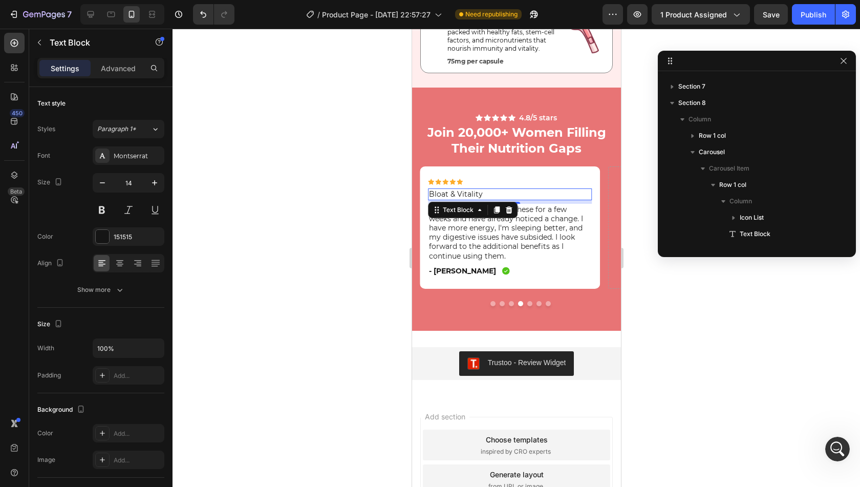
scroll to position [718, 0]
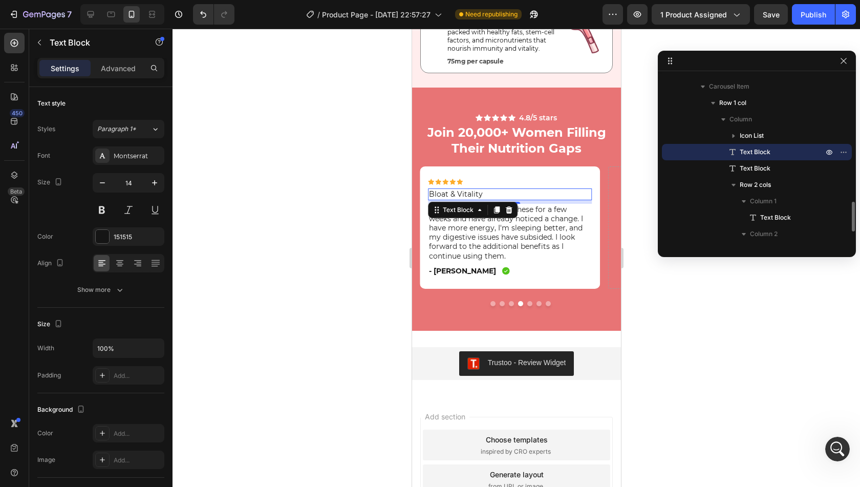
click at [441, 197] on p "Bloat & Vitality" at bounding box center [510, 193] width 162 height 9
click at [562, 269] on div "- [PERSON_NAME] Text Block Icon Row" at bounding box center [510, 270] width 164 height 11
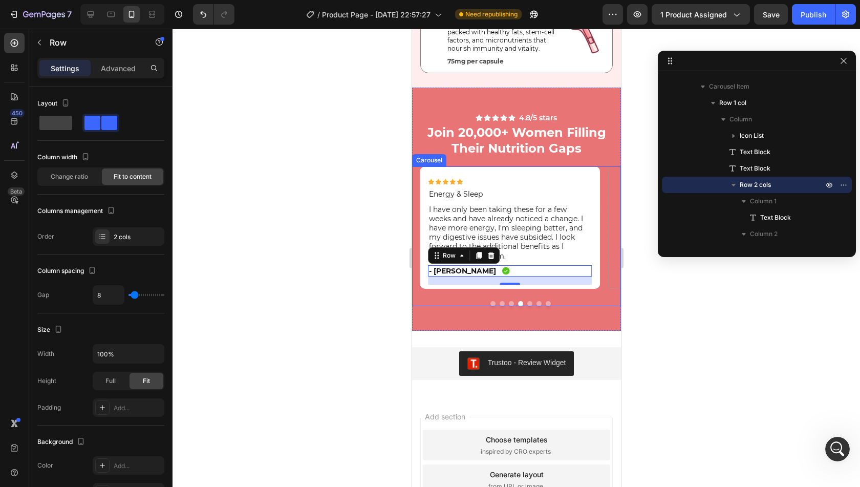
click at [600, 262] on div "Icon Icon Icon Icon Icon Icon List Bloat & Vitality Text Block I have been taki…" at bounding box center [519, 227] width 201 height 122
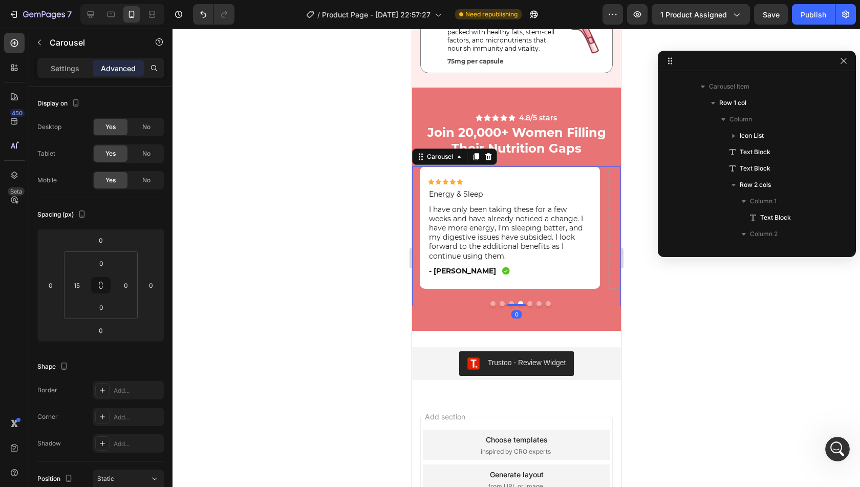
scroll to position [95, 0]
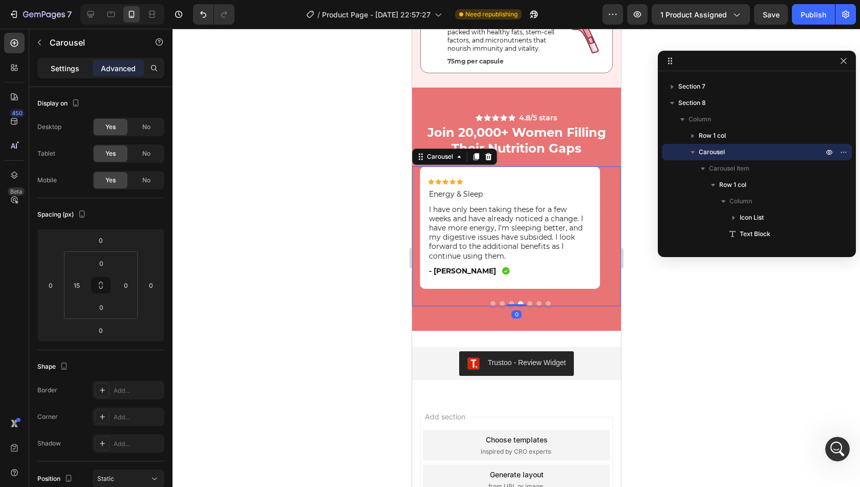
click at [65, 64] on p "Settings" at bounding box center [65, 68] width 29 height 11
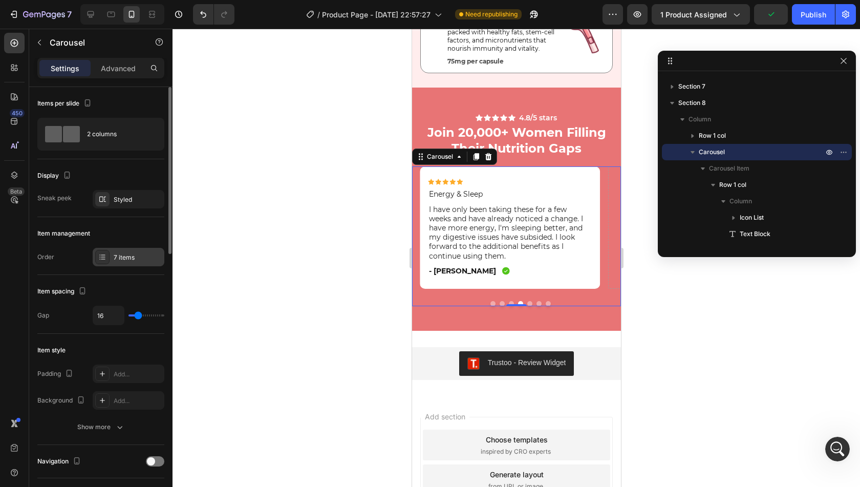
click at [121, 254] on div "7 items" at bounding box center [138, 257] width 48 height 9
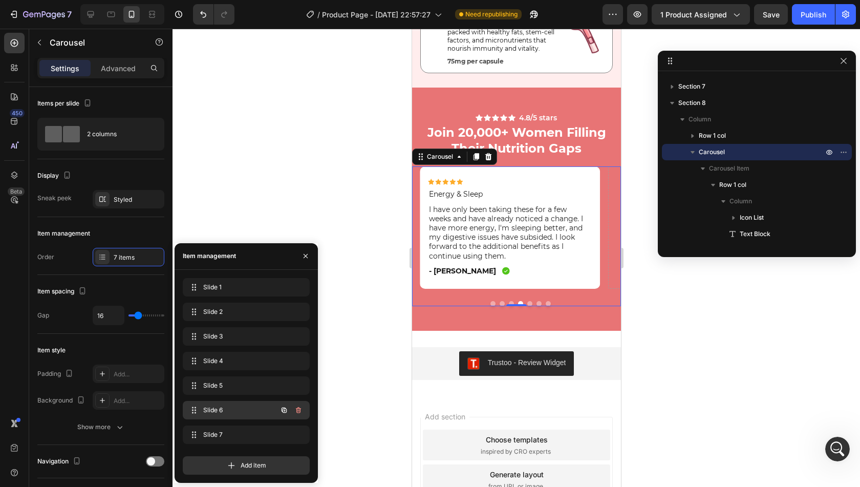
click at [255, 409] on span "Slide 6" at bounding box center [232, 410] width 58 height 9
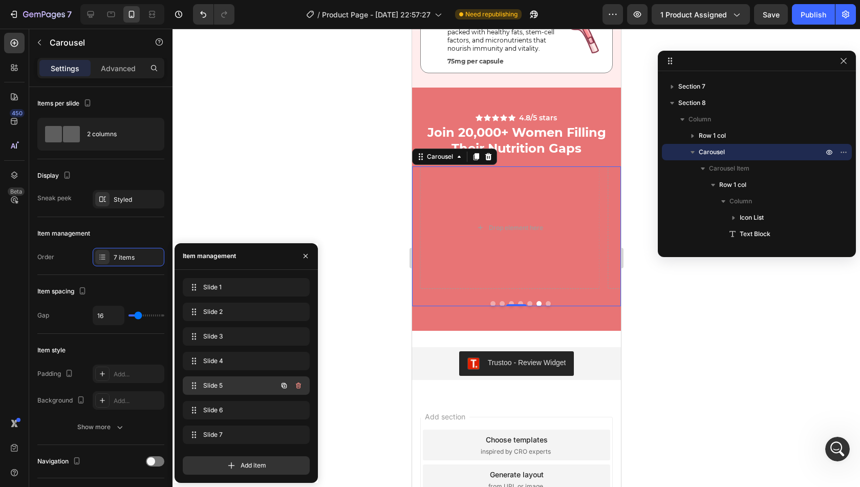
click at [249, 385] on span "Slide 5" at bounding box center [232, 385] width 58 height 9
click at [254, 368] on div "Slide 4 Slide 4" at bounding box center [246, 361] width 127 height 18
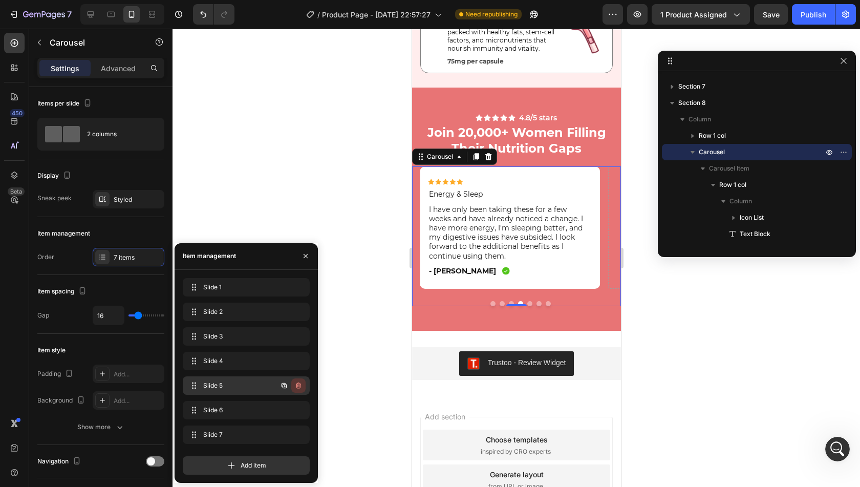
click at [302, 385] on icon "button" at bounding box center [298, 385] width 8 height 8
click at [302, 385] on button "Delete" at bounding box center [292, 385] width 28 height 14
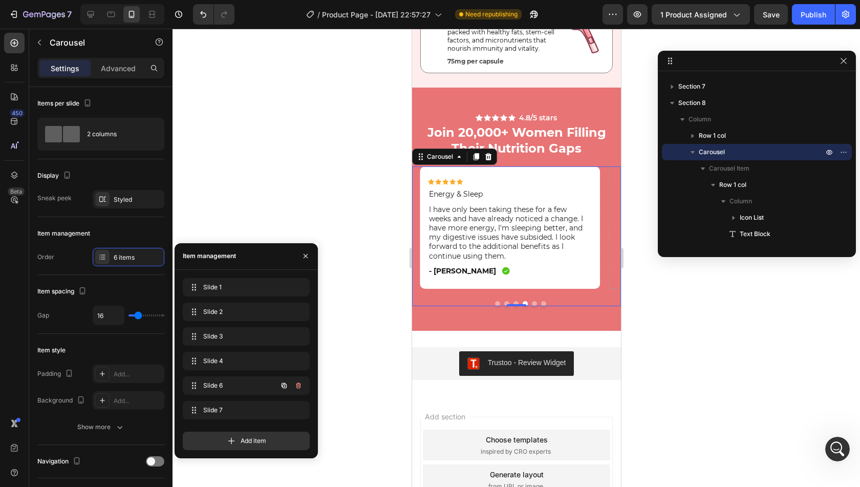
click at [302, 385] on icon "button" at bounding box center [298, 385] width 8 height 8
click at [302, 385] on button "Delete" at bounding box center [292, 385] width 28 height 14
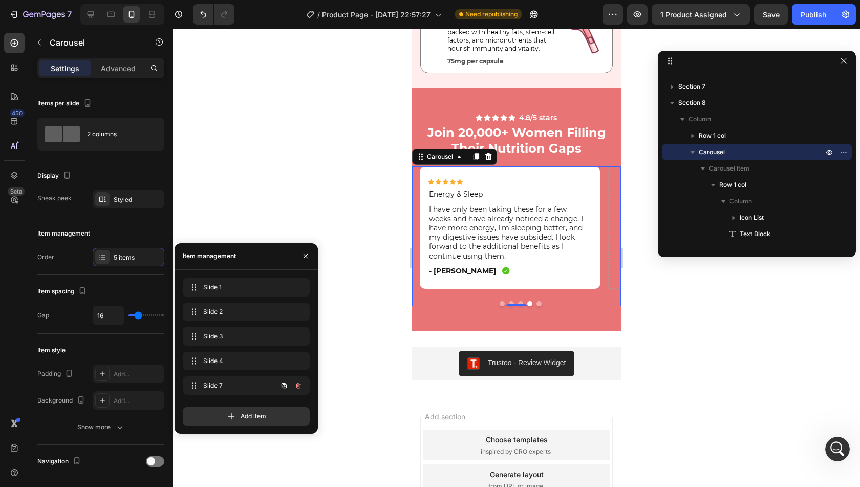
click at [302, 385] on icon "button" at bounding box center [298, 385] width 8 height 8
click at [302, 385] on button "Delete" at bounding box center [292, 385] width 28 height 14
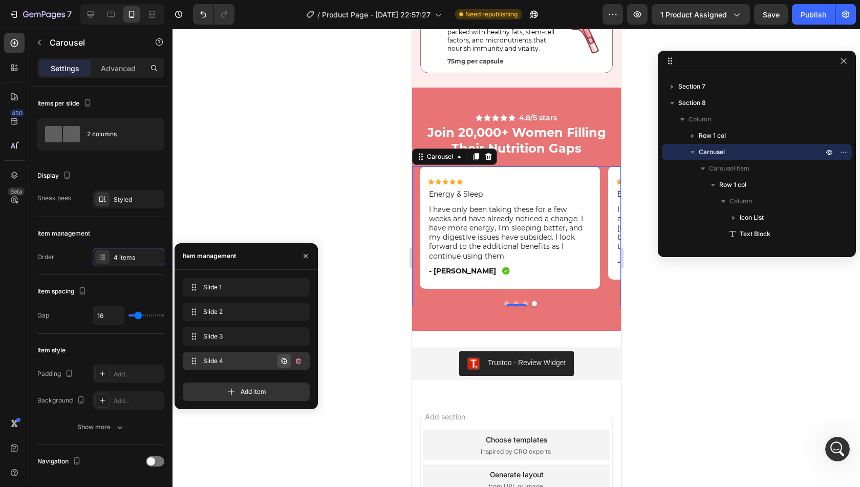
click at [287, 360] on icon "button" at bounding box center [284, 361] width 8 height 8
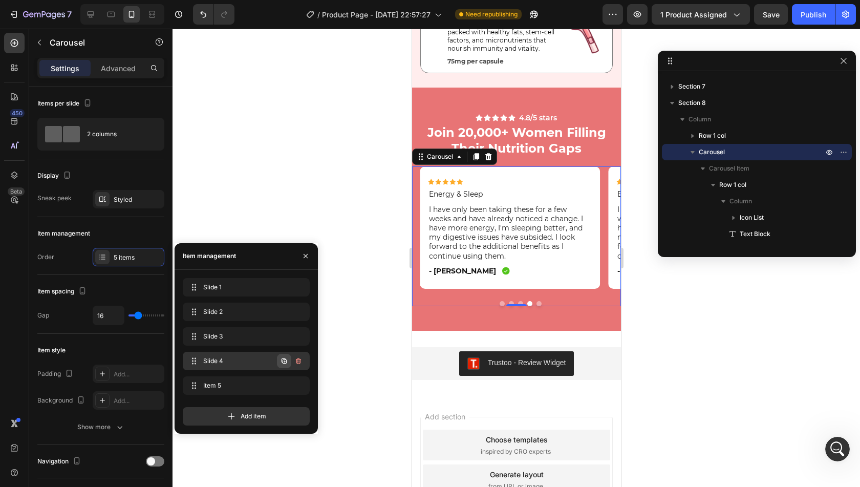
click at [284, 364] on icon "button" at bounding box center [284, 361] width 8 height 8
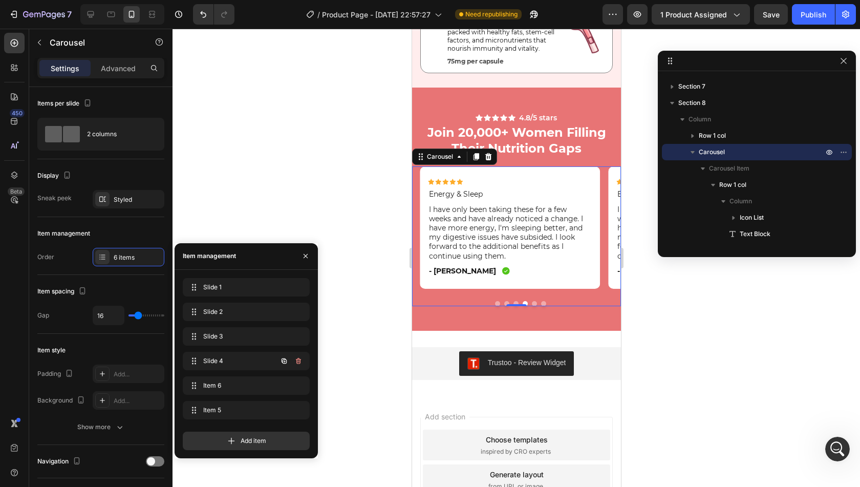
click at [284, 364] on icon "button" at bounding box center [284, 361] width 8 height 8
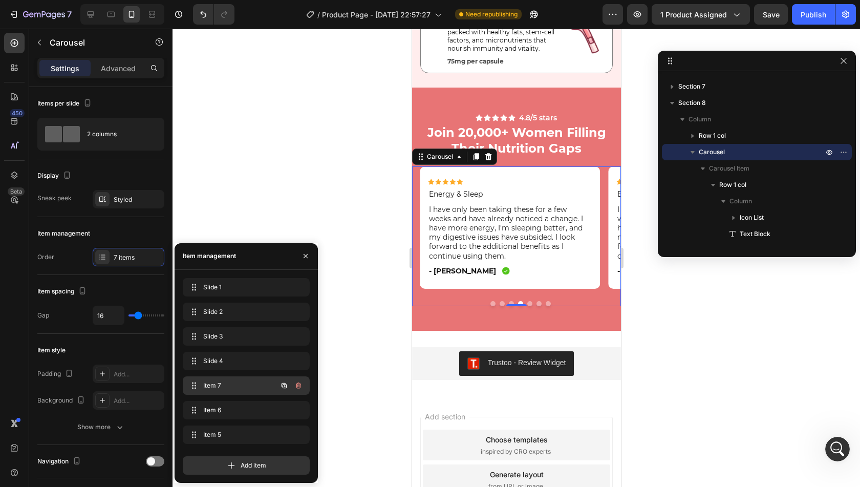
click at [251, 388] on span "Item 7" at bounding box center [232, 385] width 58 height 9
click at [480, 227] on p "I have only been taking these for a few weeks and have already noticed a change…" at bounding box center [510, 233] width 162 height 56
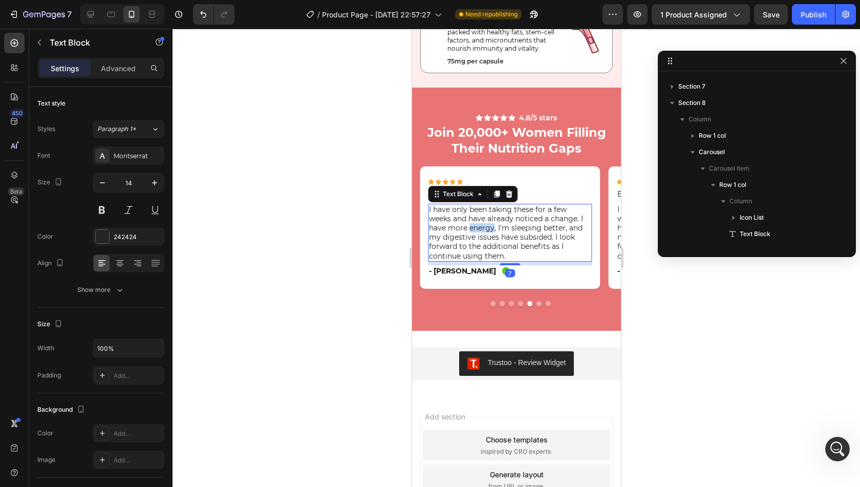
click at [480, 227] on p "I have only been taking these for a few weeks and have already noticed a change…" at bounding box center [510, 233] width 162 height 56
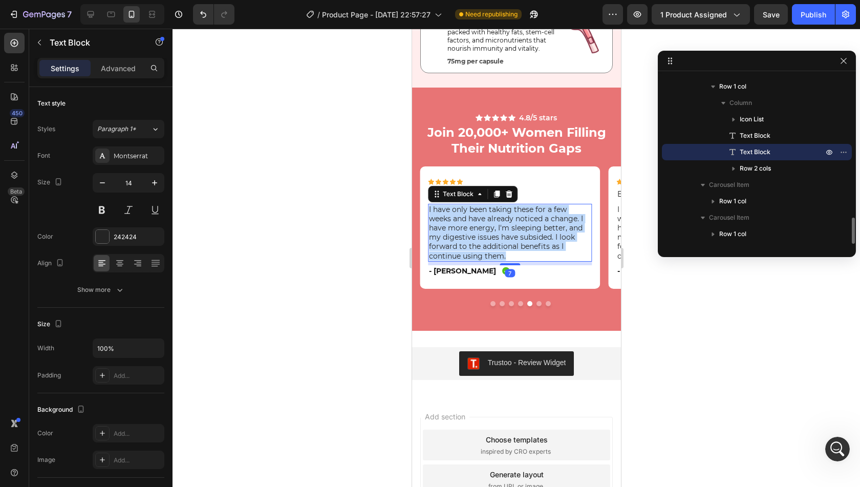
click at [480, 227] on p "I have only been taking these for a few weeks and have already noticed a change…" at bounding box center [510, 233] width 162 height 56
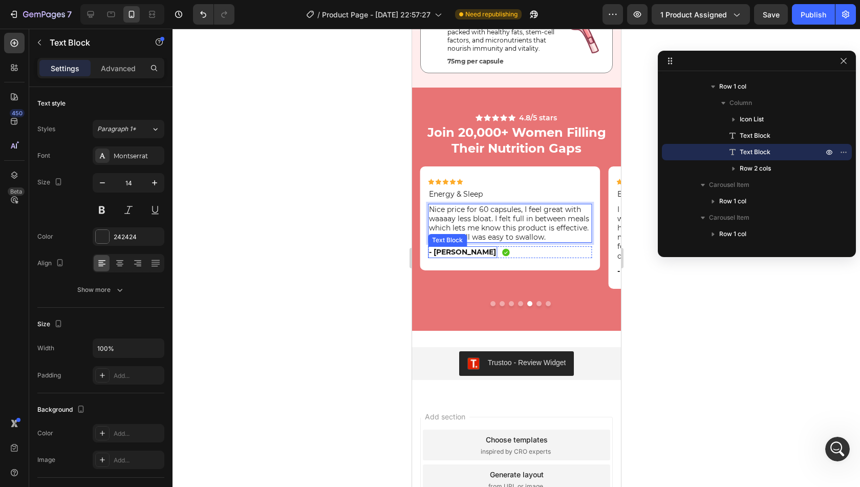
click at [446, 250] on p "- [PERSON_NAME]" at bounding box center [462, 251] width 67 height 9
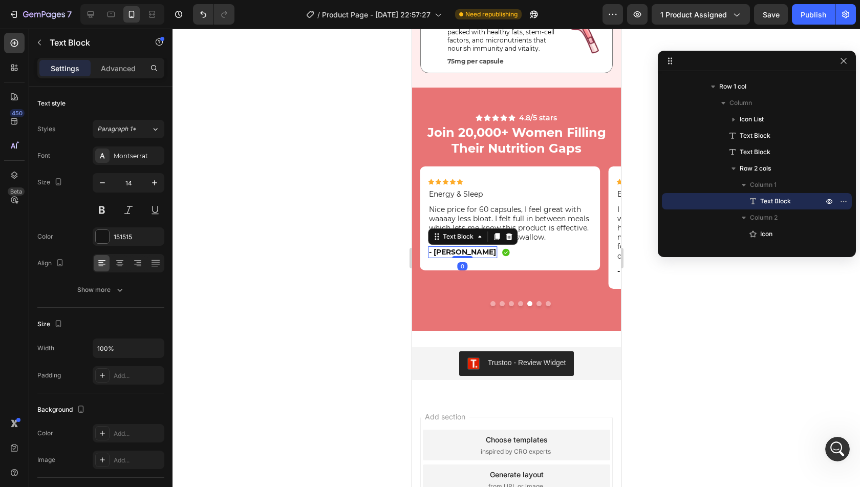
click at [446, 250] on p "- [PERSON_NAME]" at bounding box center [462, 251] width 67 height 9
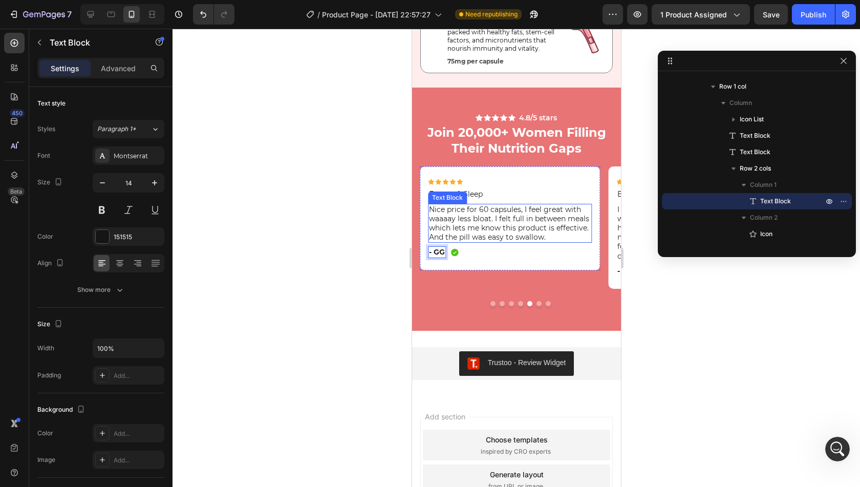
click at [446, 221] on p "Nice price for 60 capsules, I feel great with waaaay less bloat. I felt full in…" at bounding box center [510, 223] width 162 height 37
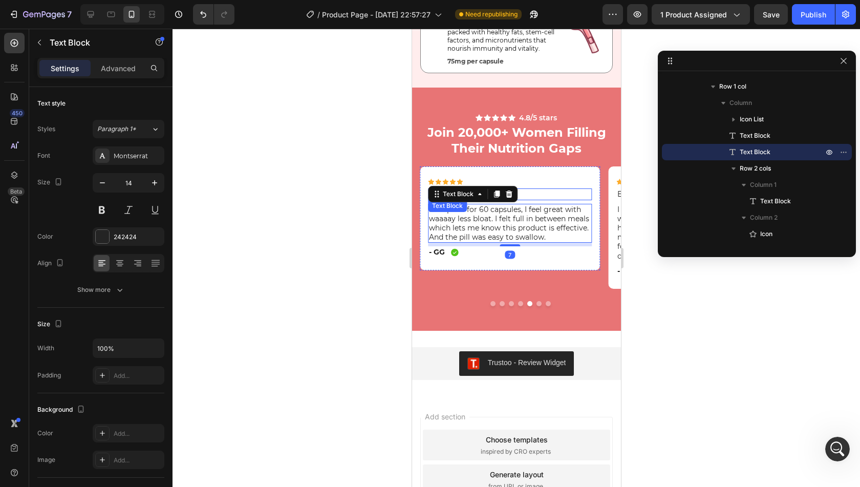
click at [556, 197] on p "Energy & Sleep" at bounding box center [510, 193] width 162 height 9
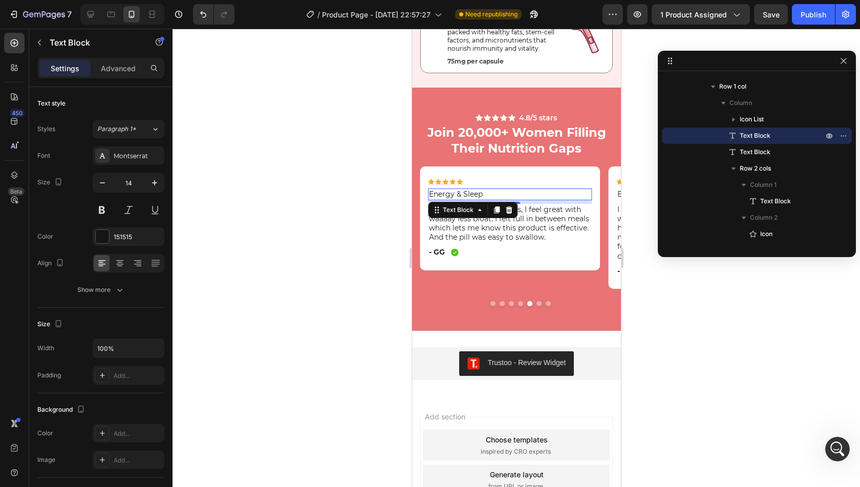
click at [517, 196] on p "Energy & Sleep" at bounding box center [510, 193] width 162 height 9
click at [517, 195] on p "Energy & Sleep" at bounding box center [510, 193] width 162 height 9
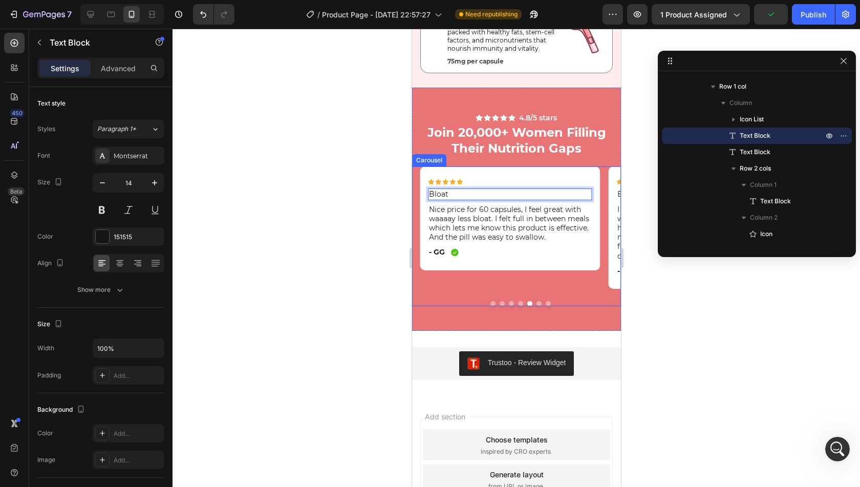
click at [536, 302] on button "Dot" at bounding box center [538, 303] width 5 height 5
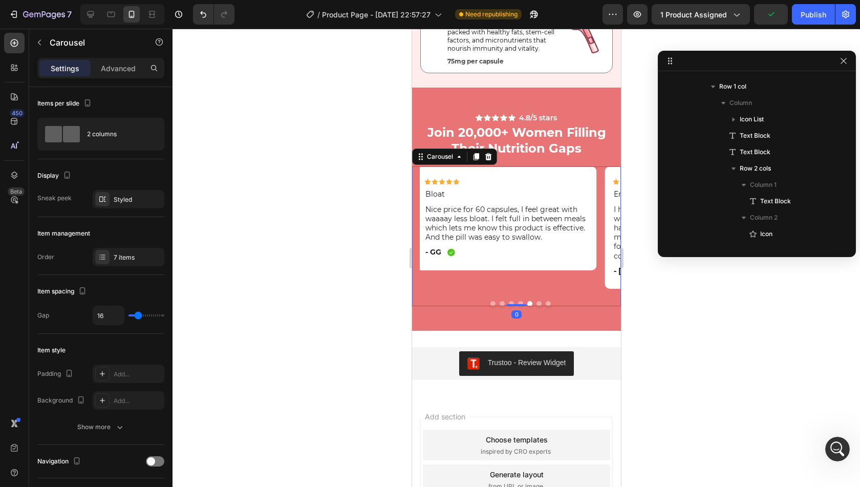
scroll to position [95, 0]
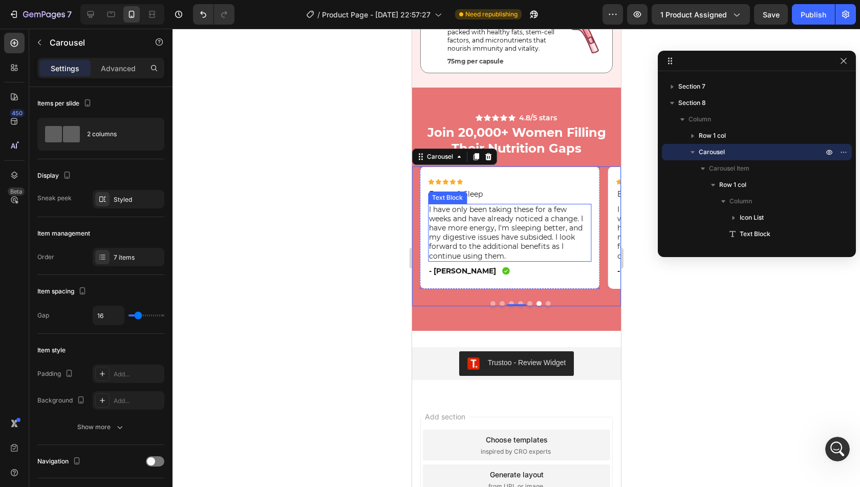
click at [464, 253] on p "I have only been taking these for a few weeks and have already noticed a change…" at bounding box center [510, 233] width 162 height 56
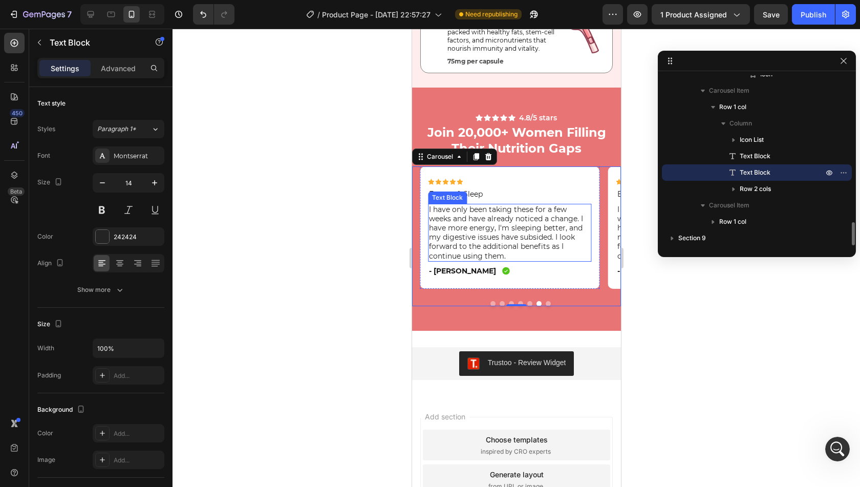
click at [464, 253] on p "I have only been taking these for a few weeks and have already noticed a change…" at bounding box center [510, 233] width 162 height 56
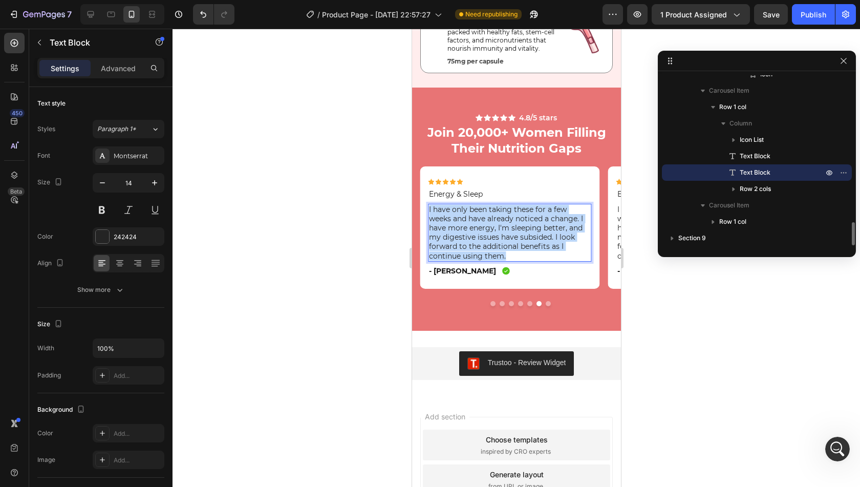
click at [464, 253] on p "I have only been taking these for a few weeks and have already noticed a change…" at bounding box center [510, 233] width 162 height 56
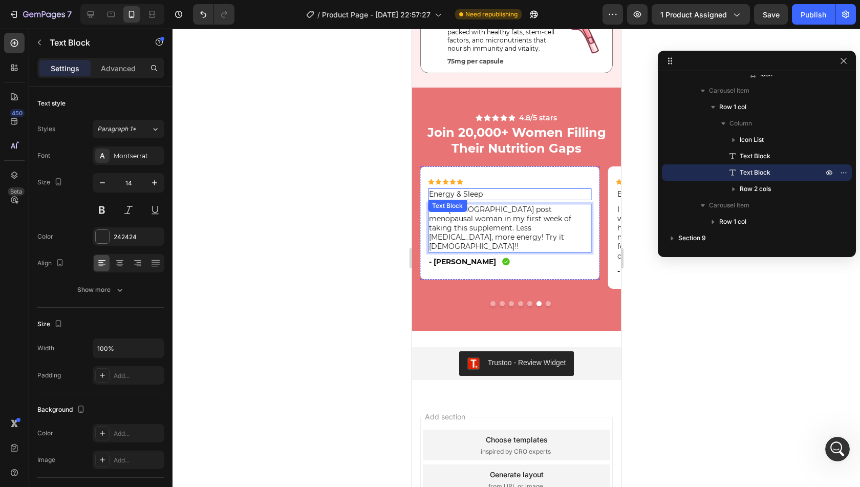
click at [460, 191] on p "Energy & Sleep" at bounding box center [510, 193] width 162 height 9
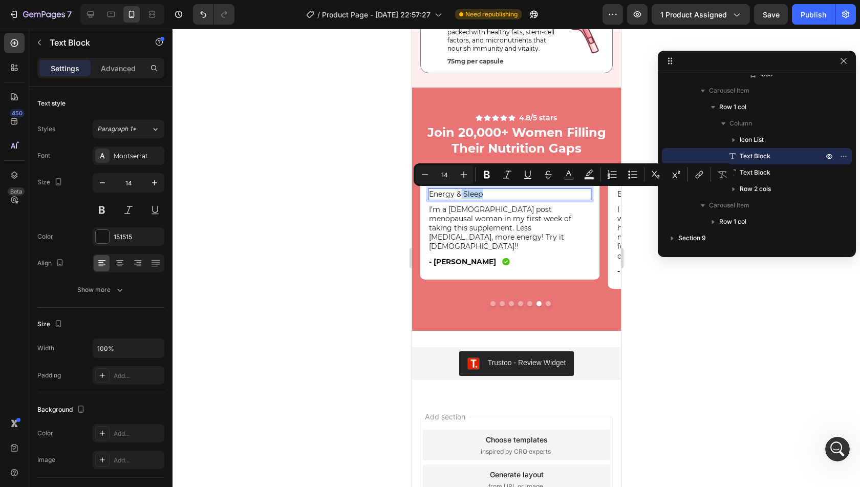
drag, startPoint x: 484, startPoint y: 191, endPoint x: 460, endPoint y: 196, distance: 24.0
click at [460, 196] on p "Energy & Sleep" at bounding box center [510, 193] width 162 height 9
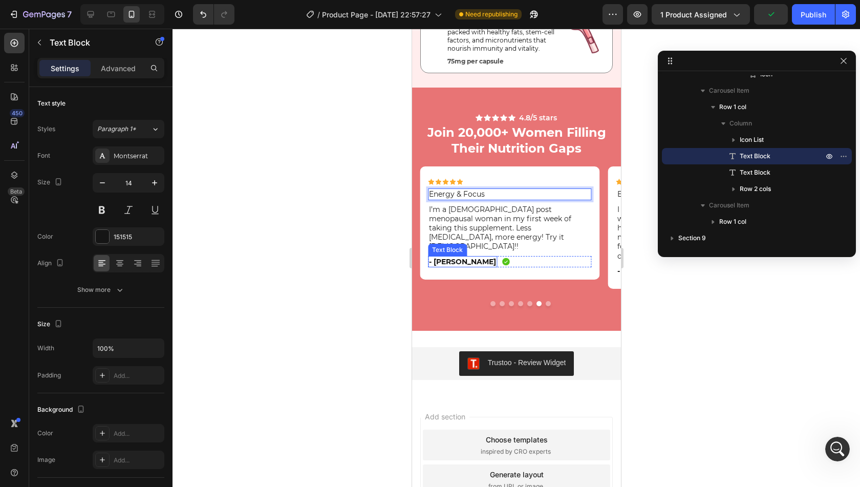
click at [435, 257] on p "- [PERSON_NAME]" at bounding box center [462, 261] width 67 height 9
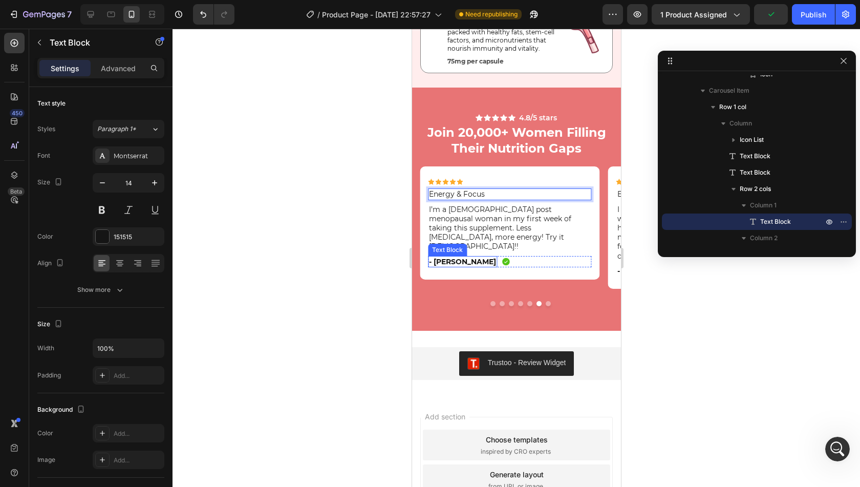
click at [435, 257] on p "- [PERSON_NAME]" at bounding box center [462, 261] width 67 height 9
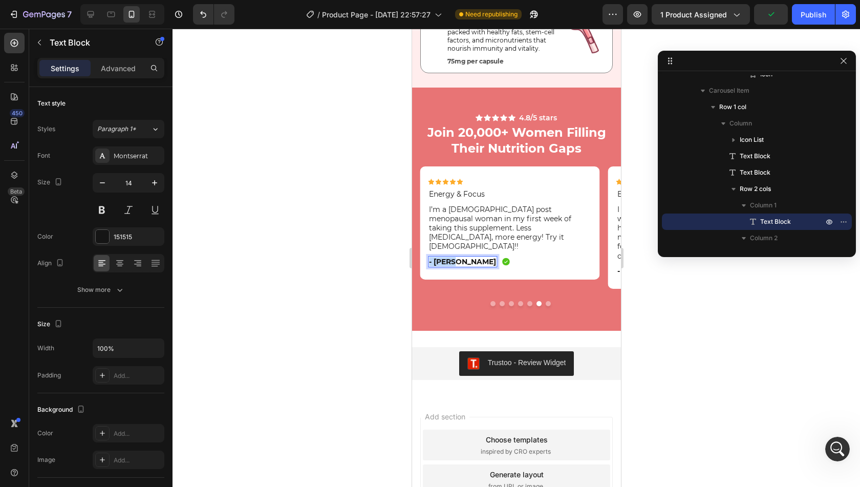
click at [435, 257] on p "- [PERSON_NAME]" at bounding box center [462, 261] width 67 height 9
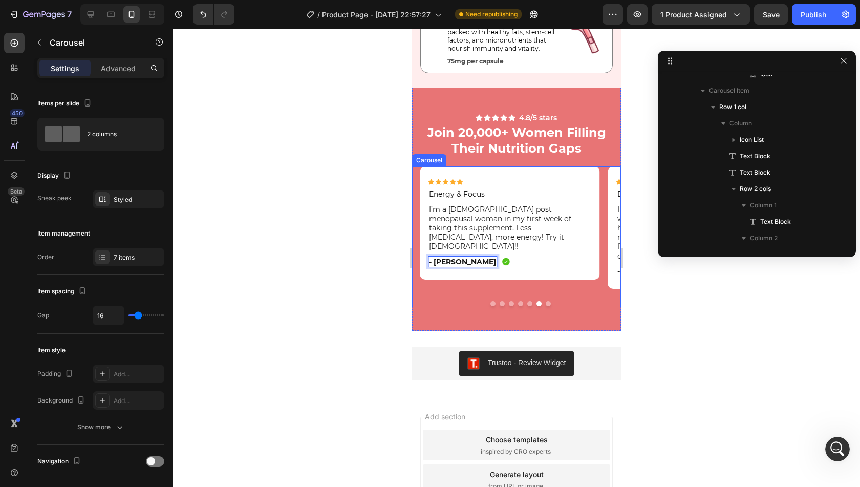
click at [545, 301] on button "Dot" at bounding box center [547, 303] width 5 height 5
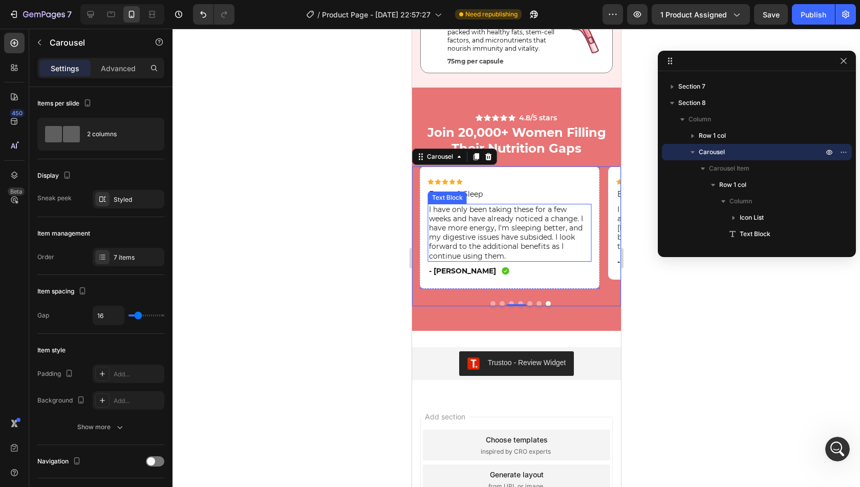
click at [475, 235] on p "I have only been taking these for a few weeks and have already noticed a change…" at bounding box center [510, 233] width 162 height 56
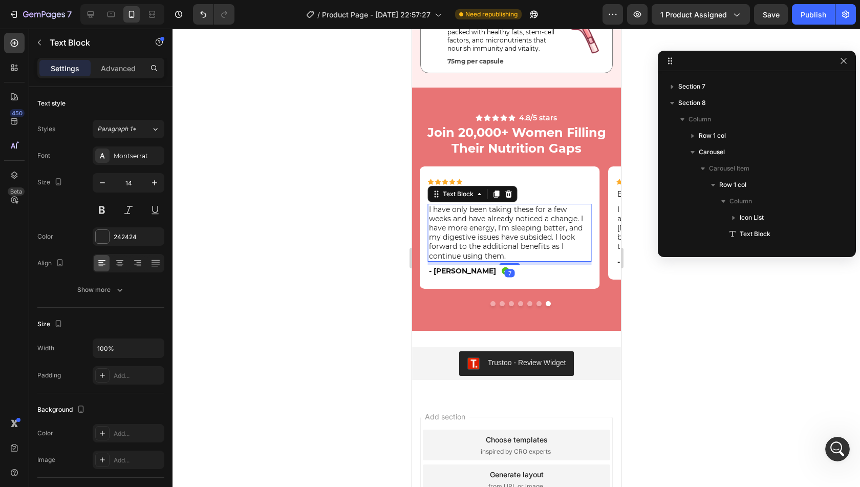
scroll to position [1222, 0]
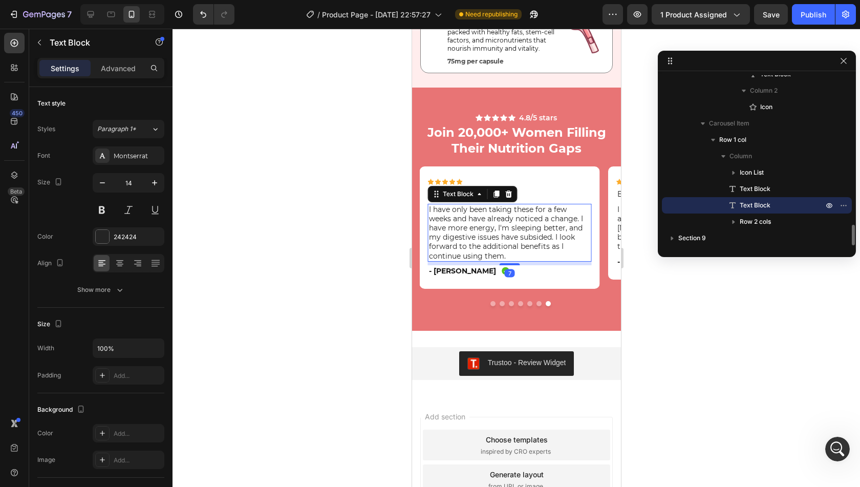
click at [475, 235] on p "I have only been taking these for a few weeks and have already noticed a change…" at bounding box center [510, 233] width 162 height 56
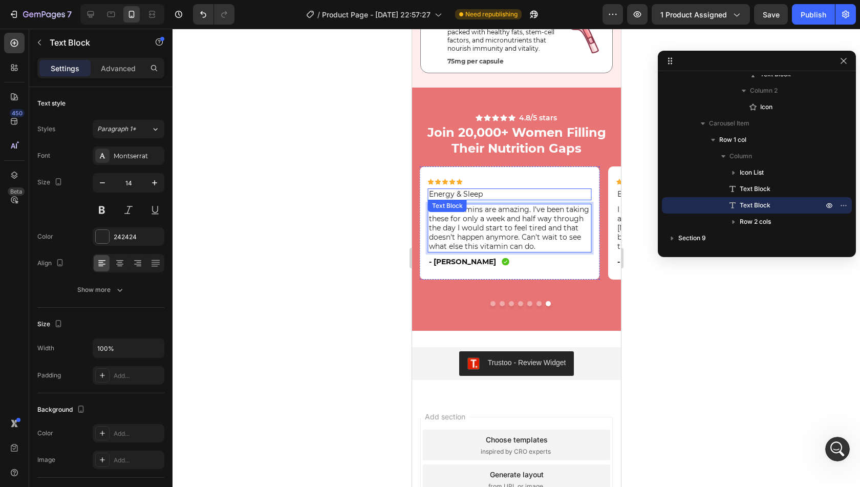
click at [447, 197] on p "Energy & Sleep" at bounding box center [510, 193] width 162 height 9
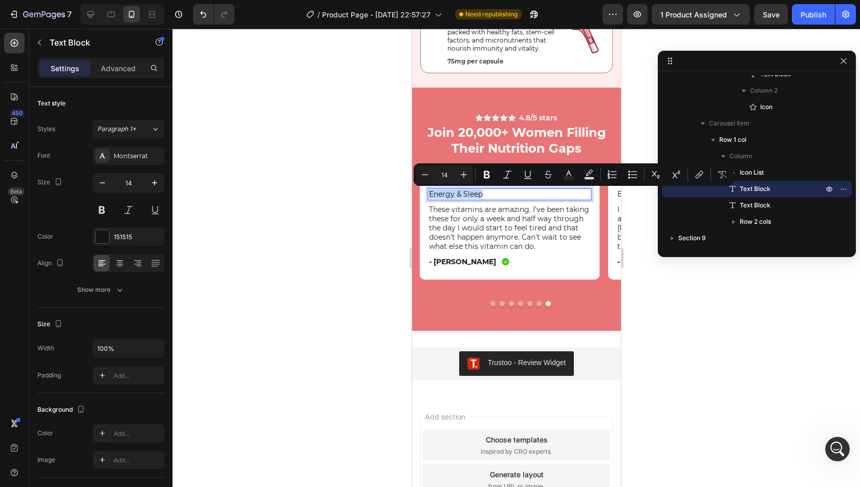
click at [447, 197] on p "Energy & Sleep" at bounding box center [510, 193] width 162 height 9
click at [484, 193] on p "Energy & Sleep" at bounding box center [510, 193] width 162 height 9
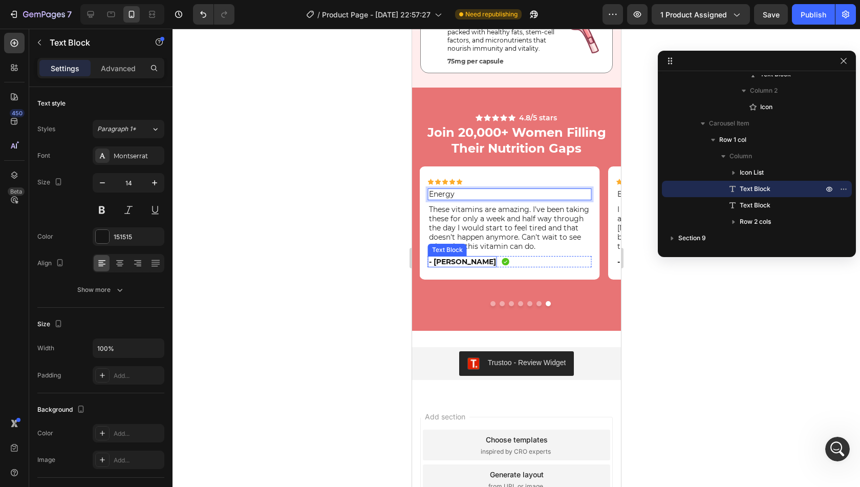
click at [440, 262] on p "- [PERSON_NAME]" at bounding box center [462, 261] width 67 height 9
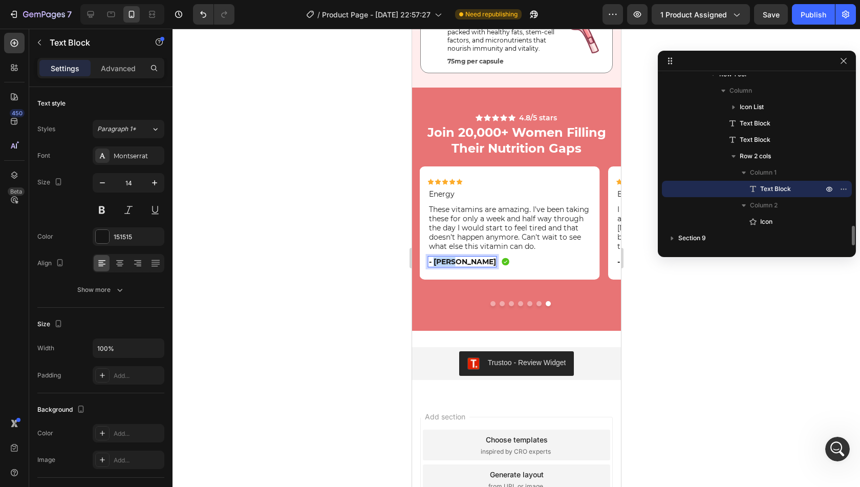
click at [440, 262] on p "- [PERSON_NAME]" at bounding box center [462, 261] width 67 height 9
click at [570, 292] on div "Icon Icon Icon Icon Icon Icon List Bloat & Vitality Text Block I have been taki…" at bounding box center [516, 236] width 209 height 140
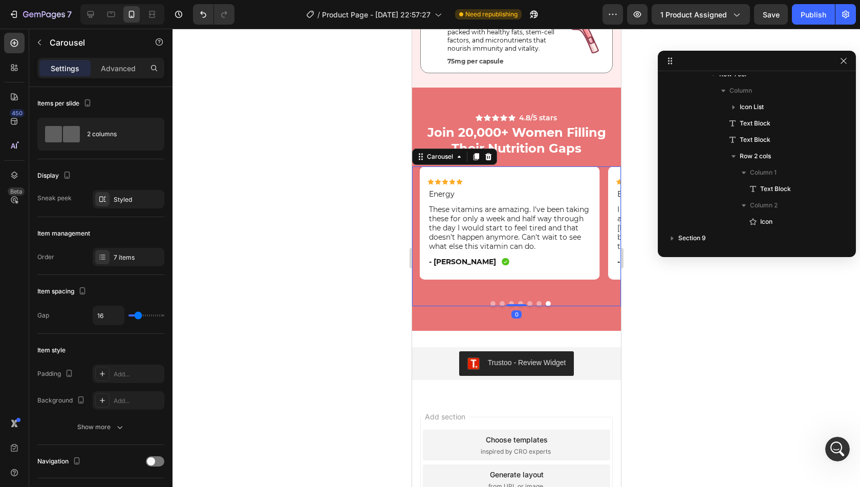
scroll to position [95, 0]
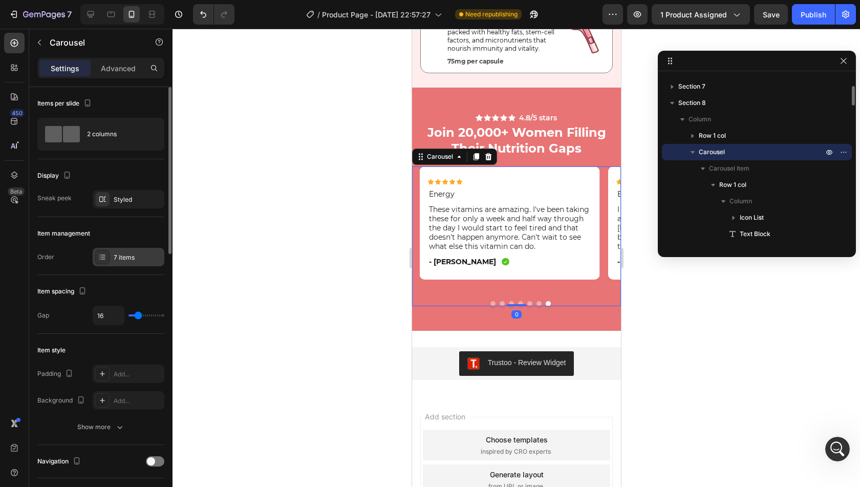
click at [128, 258] on div "7 items" at bounding box center [138, 257] width 48 height 9
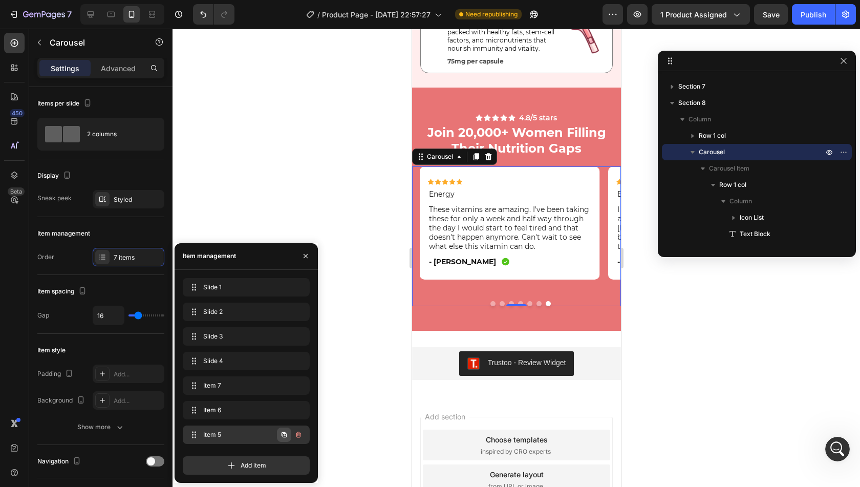
click at [284, 435] on icon "button" at bounding box center [284, 435] width 8 height 8
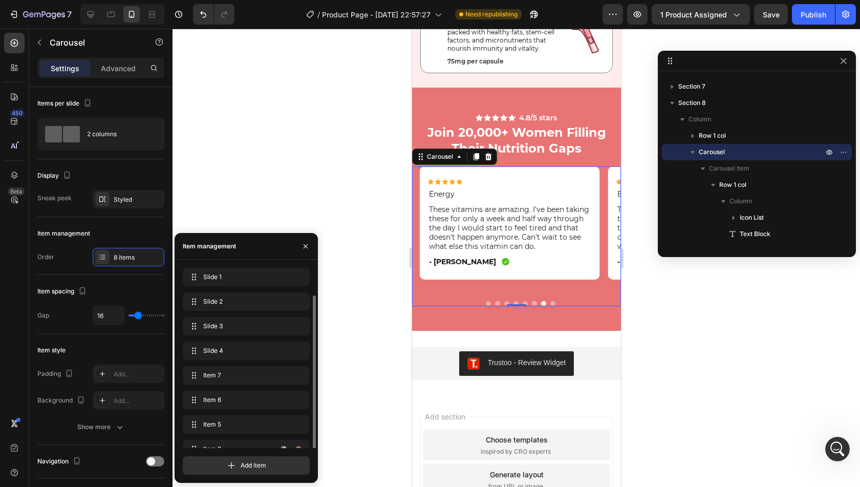
scroll to position [14, 0]
click at [284, 435] on icon "button" at bounding box center [284, 435] width 8 height 8
click at [258, 416] on div "Item 8 Item 8" at bounding box center [232, 410] width 90 height 14
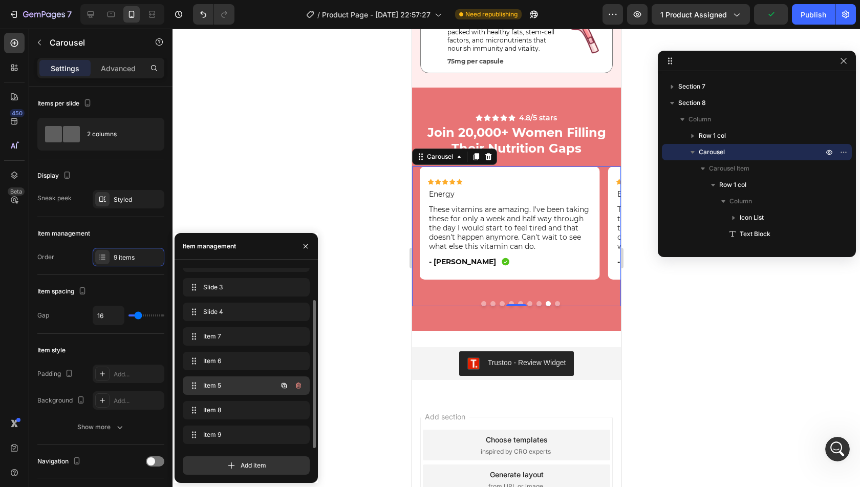
click at [252, 389] on span "Item 5" at bounding box center [232, 385] width 58 height 9
click at [252, 411] on span "Item 8" at bounding box center [232, 410] width 58 height 9
click at [247, 376] on div "Item 6 Item 6" at bounding box center [246, 387] width 127 height 23
click at [247, 361] on span "Item 6" at bounding box center [232, 360] width 58 height 9
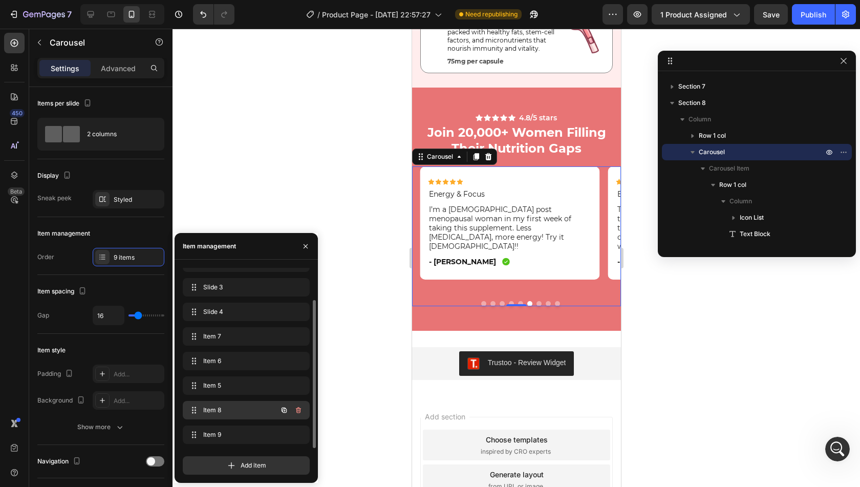
scroll to position [2753, 0]
click at [250, 414] on span "Item 8" at bounding box center [239, 410] width 76 height 9
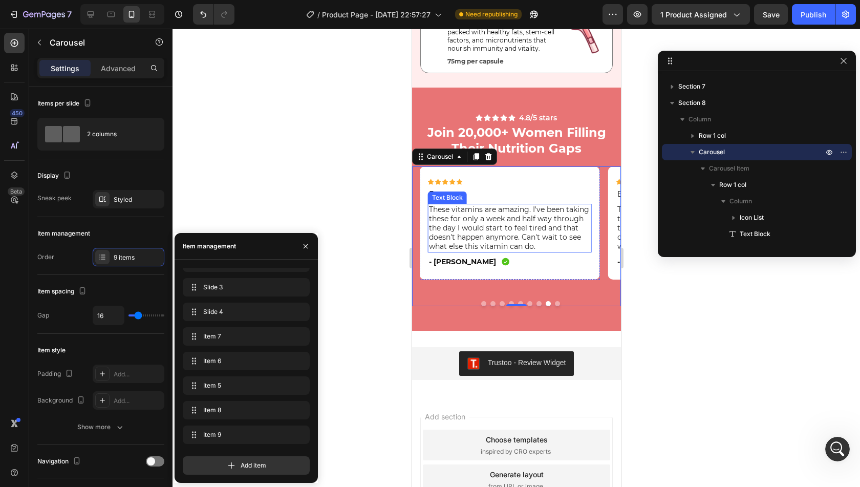
click at [463, 214] on p "These vitamins are amazing. I've been taking these for only a week and half way…" at bounding box center [510, 228] width 162 height 47
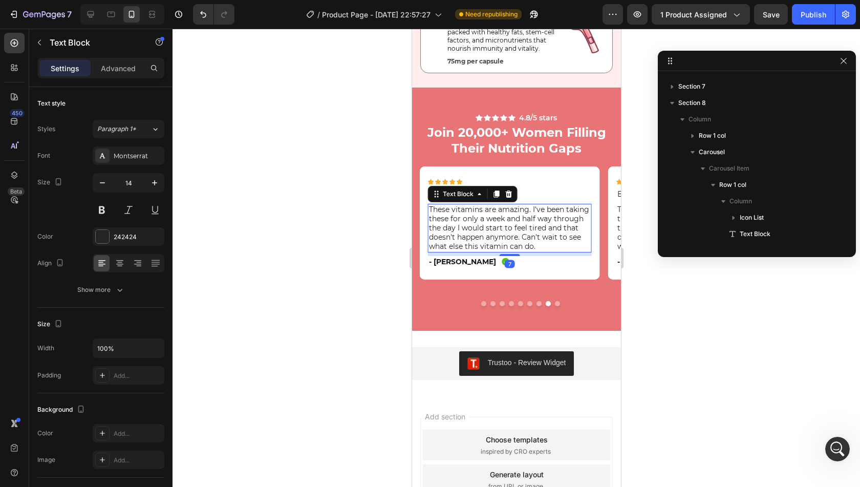
scroll to position [1435, 0]
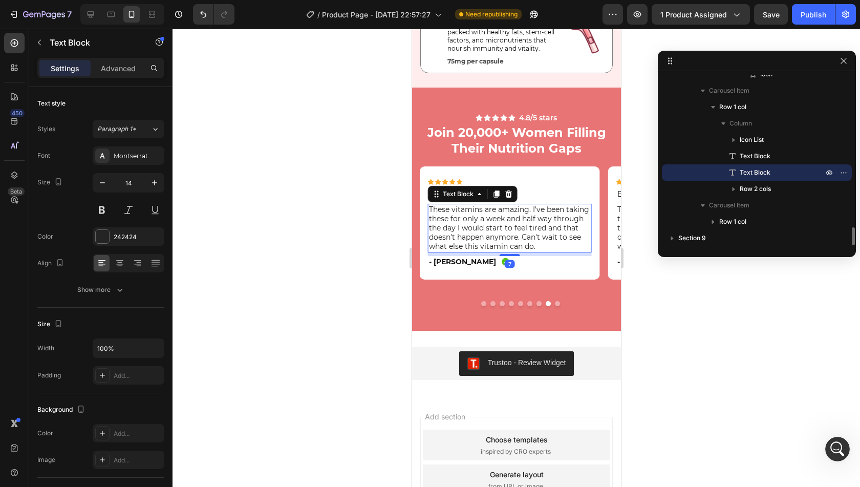
click at [463, 214] on p "These vitamins are amazing. I've been taking these for only a week and half way…" at bounding box center [510, 228] width 162 height 47
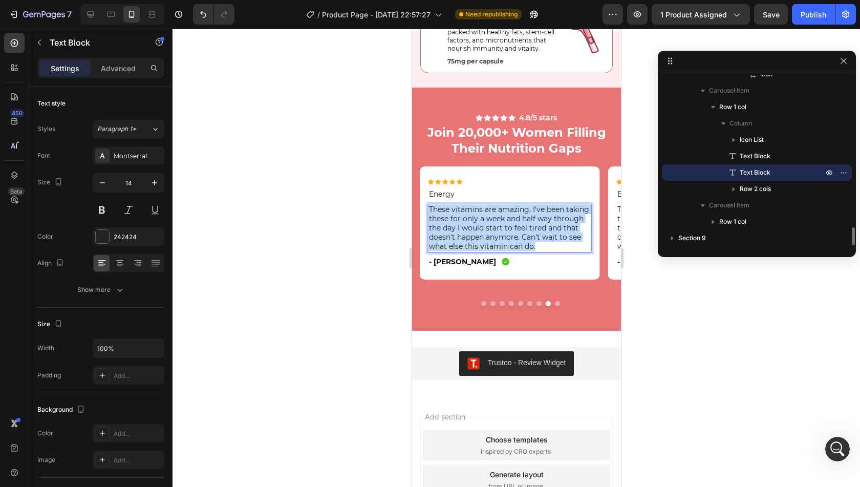
click at [463, 214] on p "These vitamins are amazing. I've been taking these for only a week and half way…" at bounding box center [510, 228] width 162 height 47
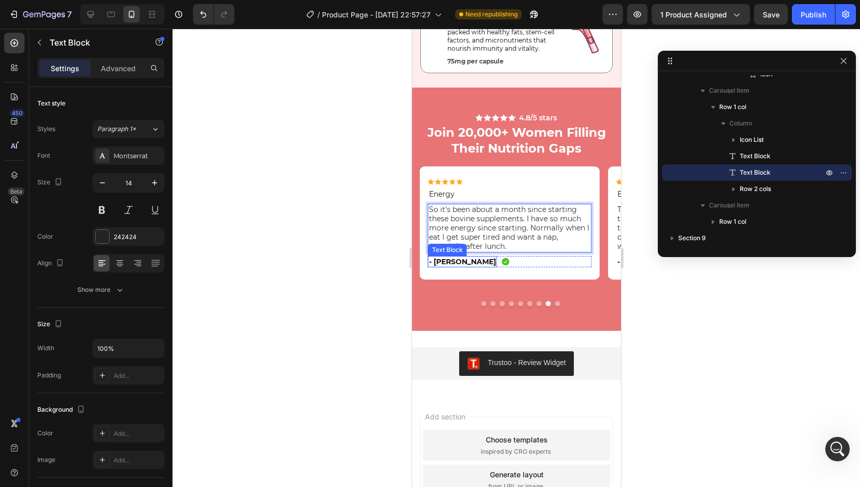
click at [453, 264] on p "- [PERSON_NAME]" at bounding box center [462, 261] width 67 height 9
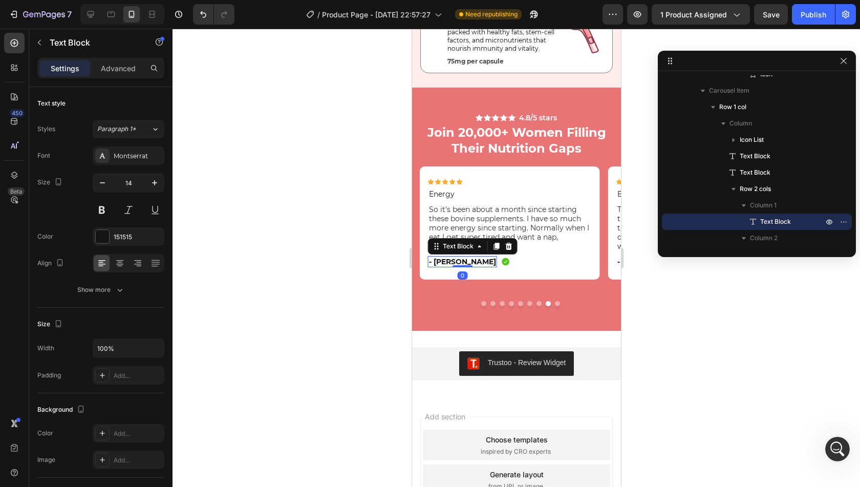
click at [453, 264] on p "- [PERSON_NAME]" at bounding box center [462, 261] width 67 height 9
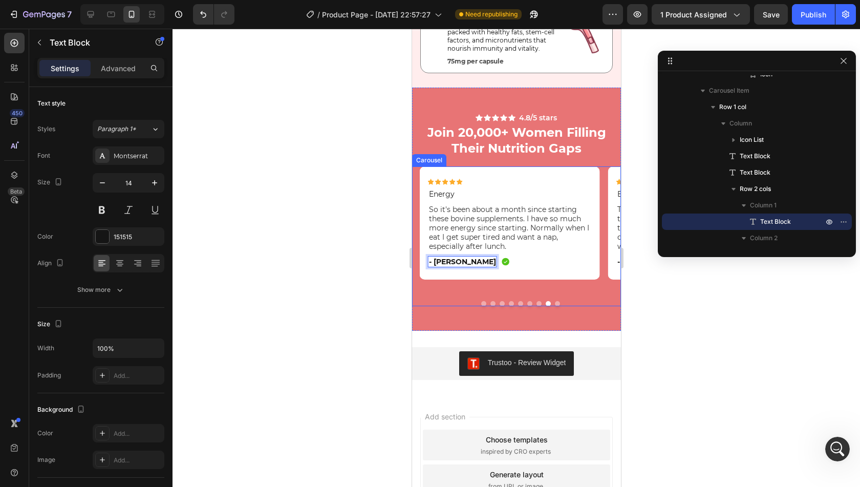
click at [555, 303] on button "Dot" at bounding box center [557, 303] width 5 height 5
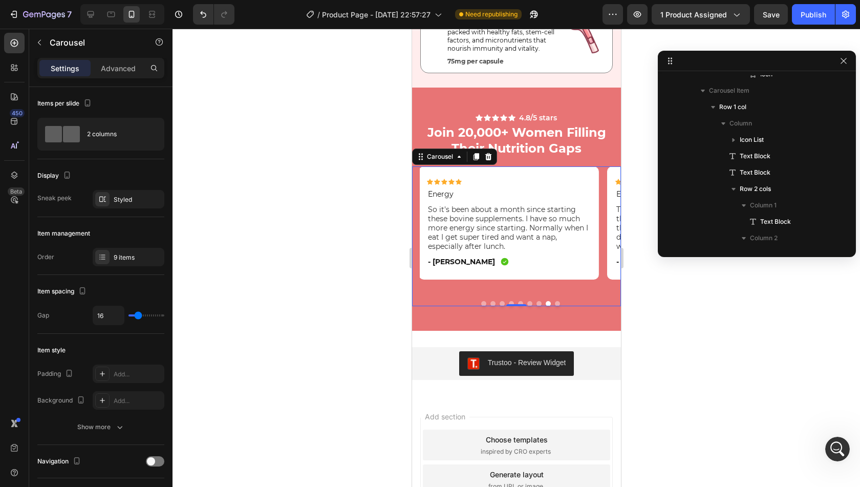
scroll to position [95, 0]
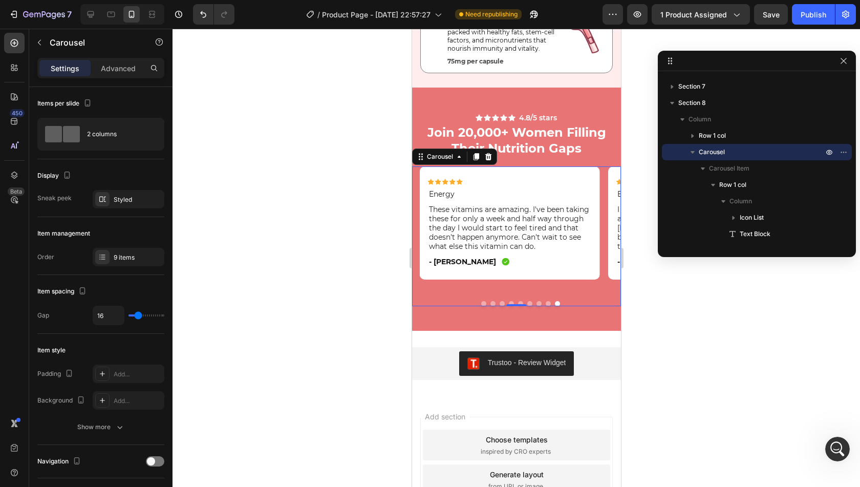
click at [545, 305] on button "Dot" at bounding box center [547, 303] width 5 height 5
click at [555, 304] on button "Dot" at bounding box center [557, 303] width 5 height 5
click at [476, 226] on p "These vitamins are amazing. I've been taking these for only a week and half way…" at bounding box center [510, 228] width 162 height 47
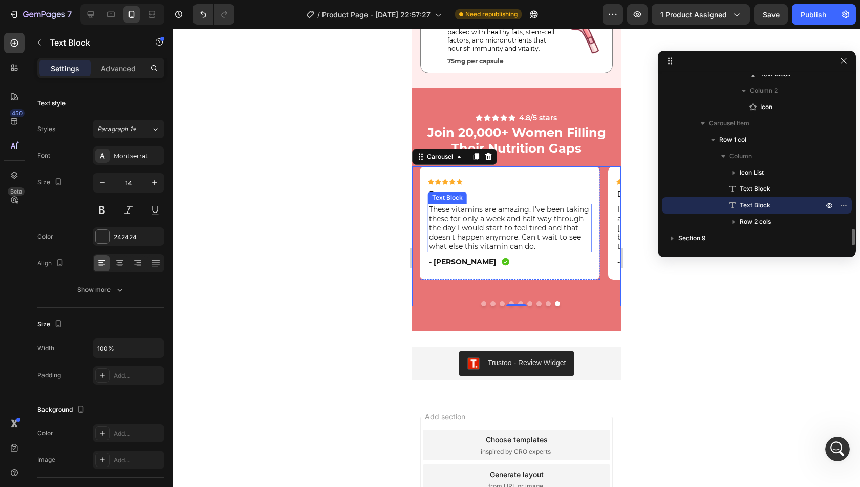
click at [476, 226] on p "These vitamins are amazing. I've been taking these for only a week and half way…" at bounding box center [510, 228] width 162 height 47
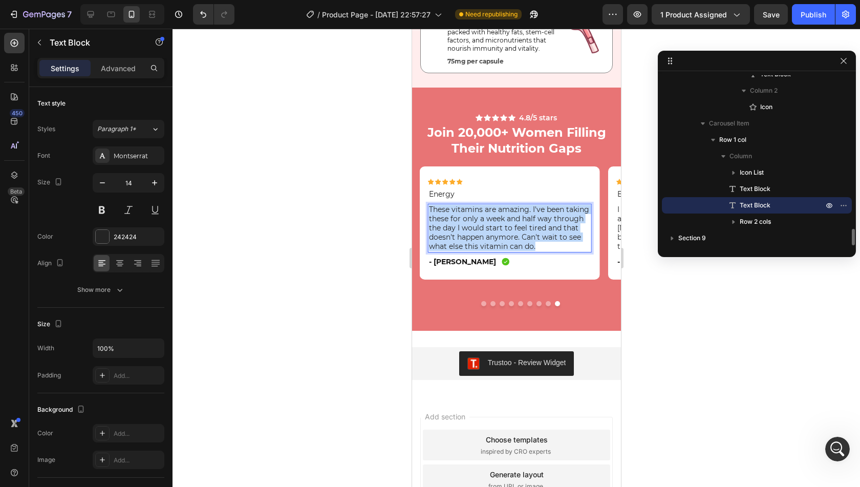
click at [476, 226] on p "These vitamins are amazing. I've been taking these for only a week and half way…" at bounding box center [510, 228] width 162 height 47
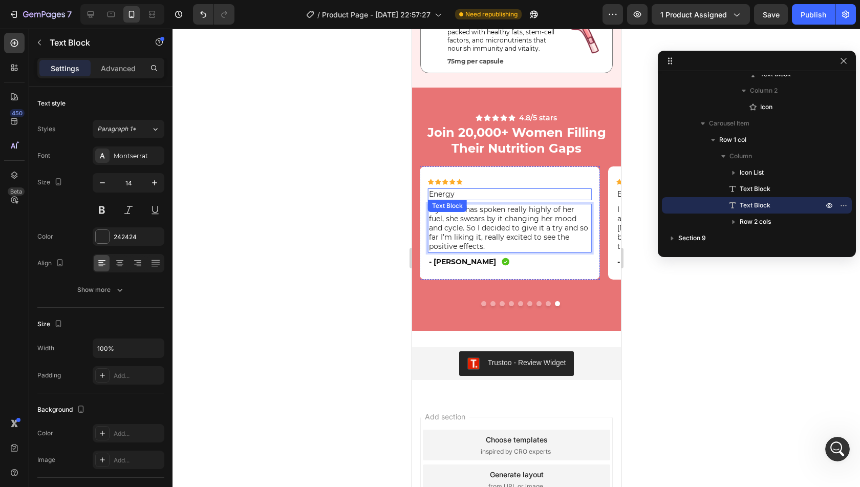
click at [445, 197] on p "Energy" at bounding box center [510, 193] width 162 height 9
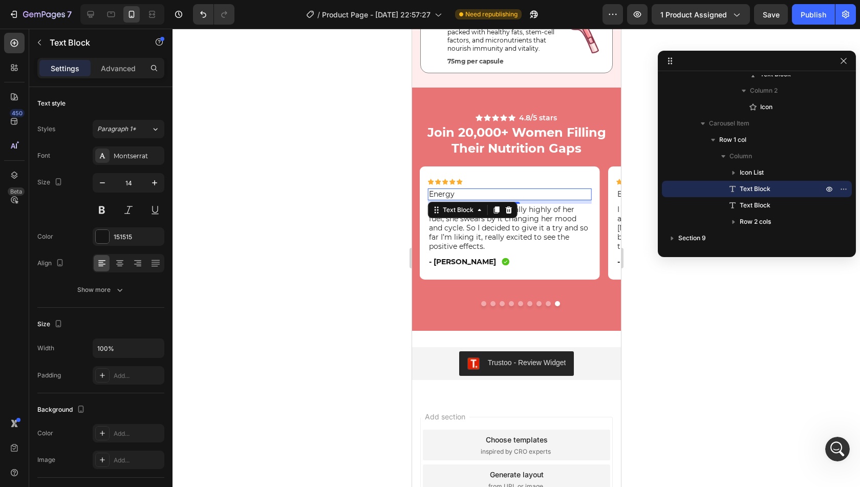
click at [445, 197] on p "Energy" at bounding box center [510, 193] width 162 height 9
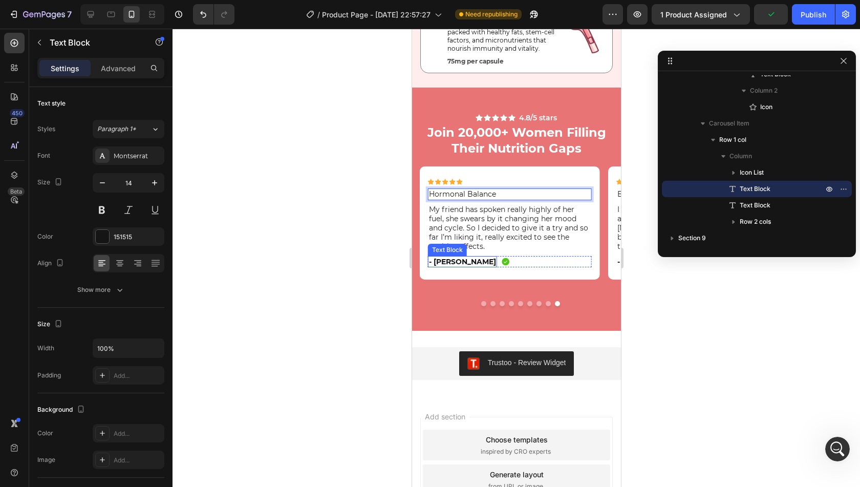
click at [459, 263] on p "- [PERSON_NAME]" at bounding box center [462, 261] width 67 height 9
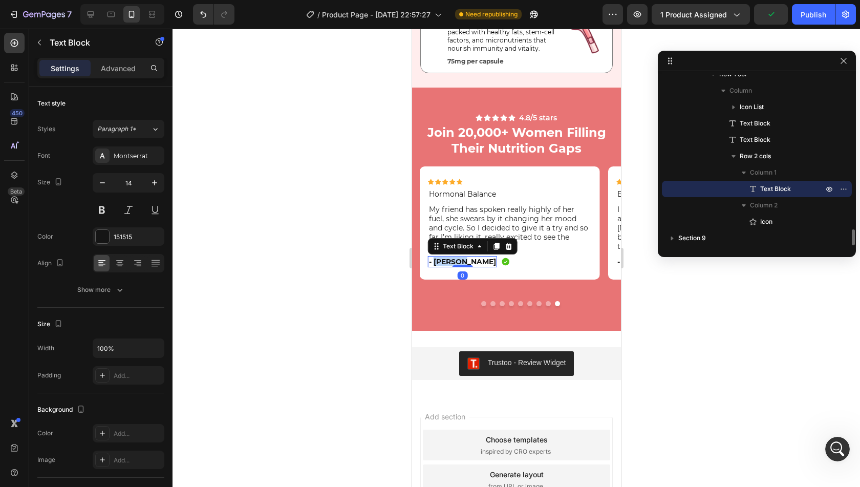
click at [459, 263] on p "- [PERSON_NAME]" at bounding box center [462, 261] width 67 height 9
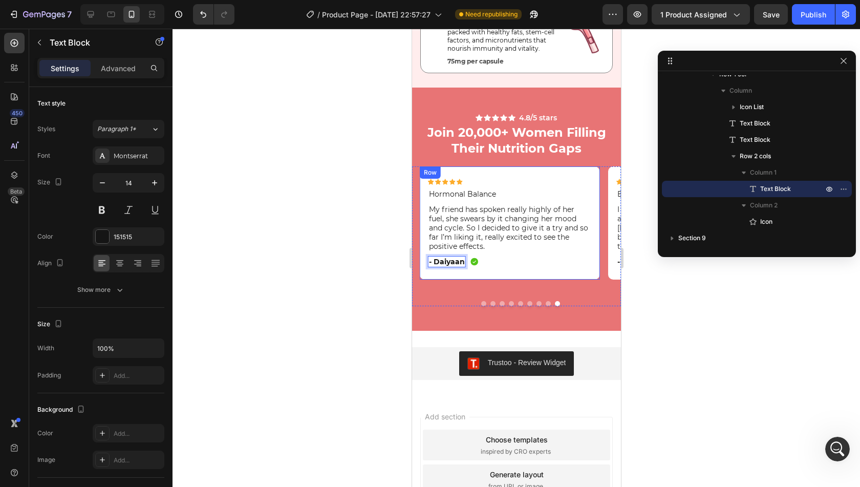
click at [493, 270] on div "Icon Icon Icon Icon Icon Icon List Hormonal Balance Text Block My friend has sp…" at bounding box center [510, 227] width 164 height 96
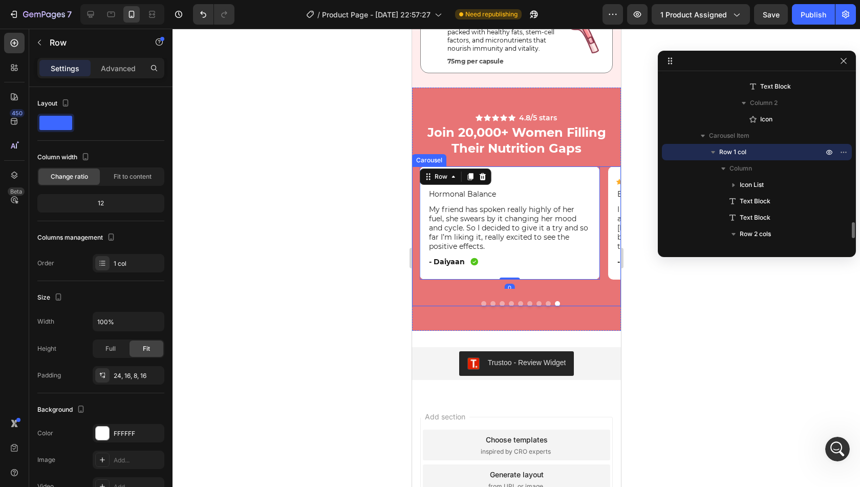
click at [543, 288] on div "Icon Icon Icon Icon Icon Icon List Hormonal Balance Text Block My friend has sp…" at bounding box center [509, 227] width 180 height 122
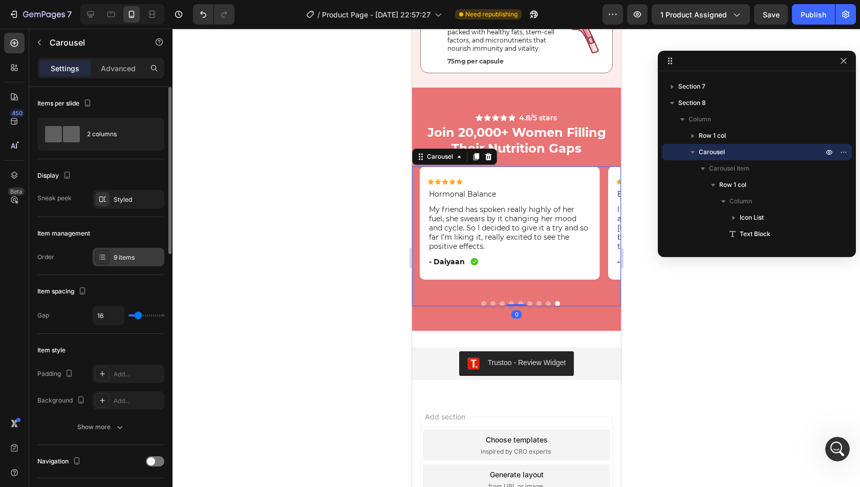
click at [122, 256] on div "9 items" at bounding box center [138, 257] width 48 height 9
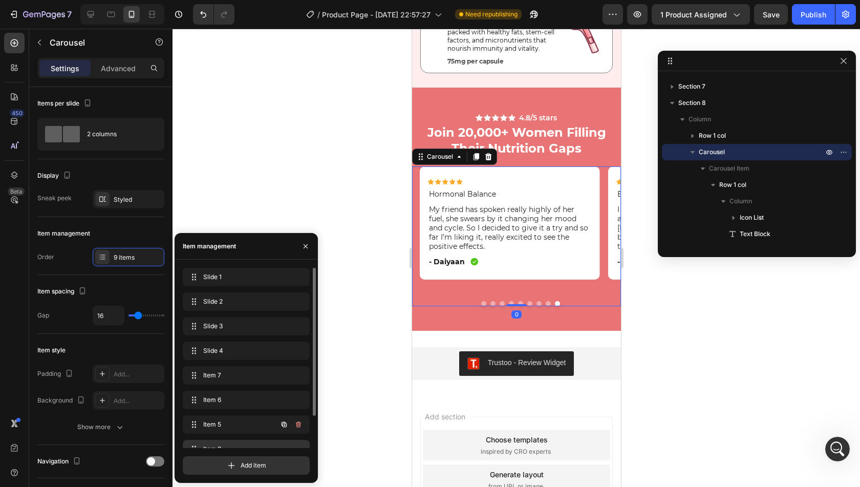
scroll to position [39, 0]
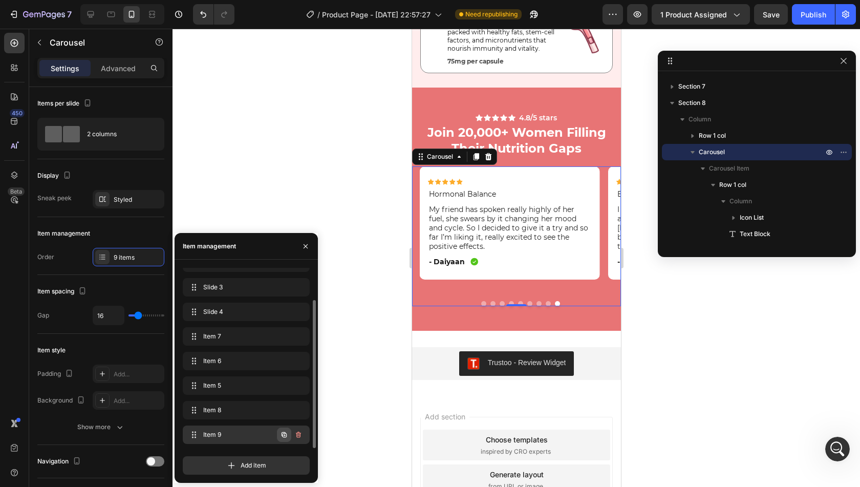
click at [285, 440] on button "button" at bounding box center [284, 435] width 14 height 14
click at [283, 436] on icon "button" at bounding box center [284, 435] width 8 height 8
click at [259, 411] on span "Item 10" at bounding box center [239, 410] width 76 height 9
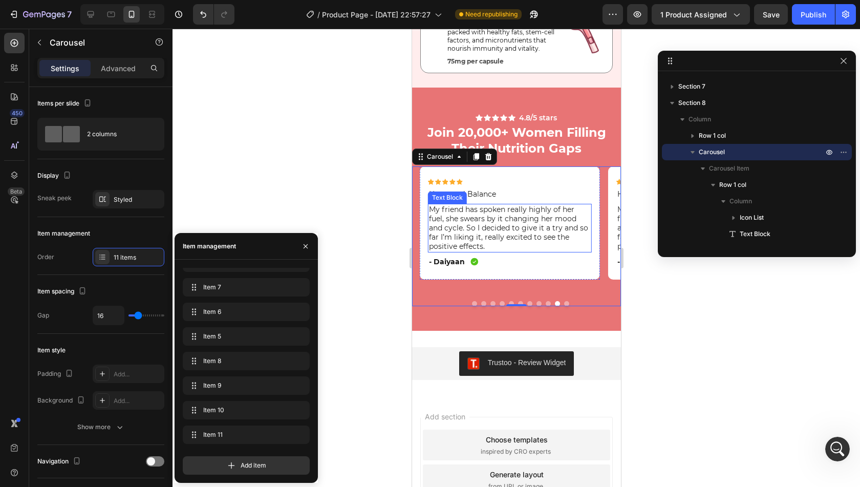
click at [477, 229] on p "My friend has spoken really highly of her fuel, she swears by it changing her m…" at bounding box center [510, 228] width 162 height 47
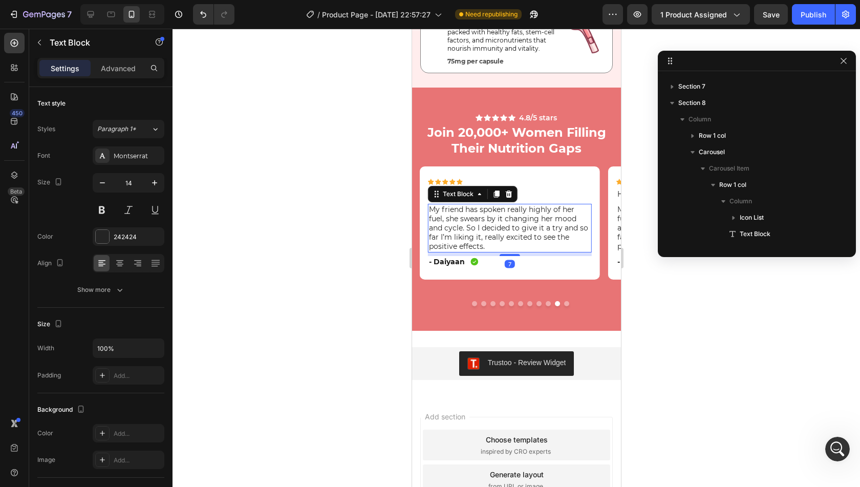
scroll to position [1795, 0]
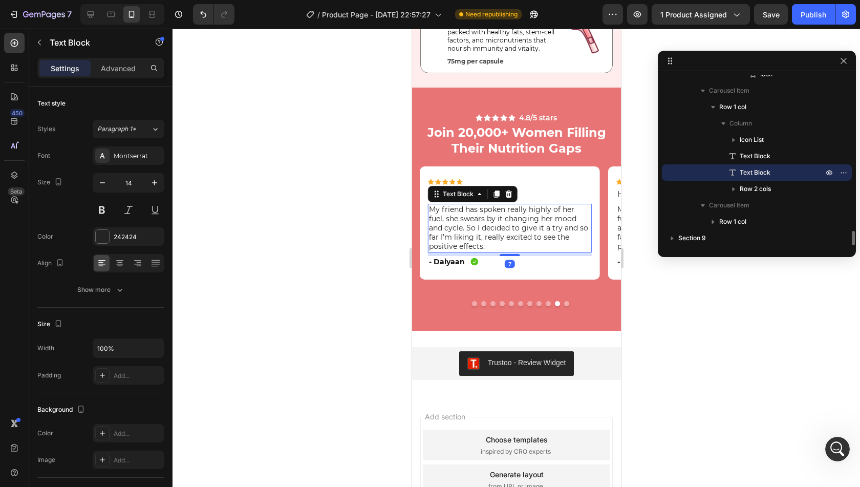
click at [477, 229] on p "My friend has spoken really highly of her fuel, she swears by it changing her m…" at bounding box center [510, 228] width 162 height 47
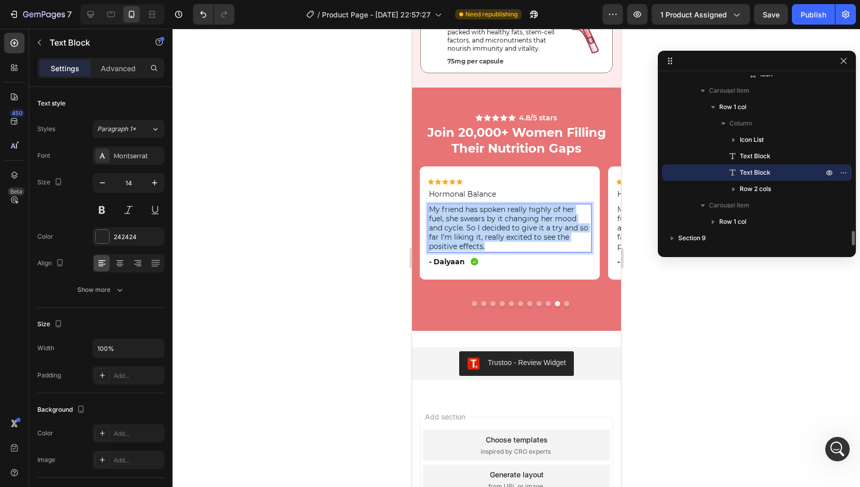
click at [477, 229] on p "My friend has spoken really highly of her fuel, she swears by it changing her m…" at bounding box center [510, 228] width 162 height 47
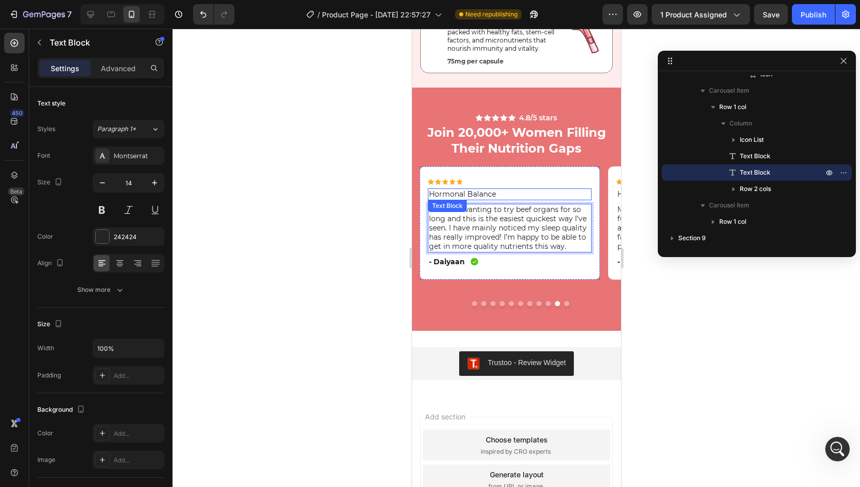
click at [455, 195] on p "Hormonal Balance" at bounding box center [510, 193] width 162 height 9
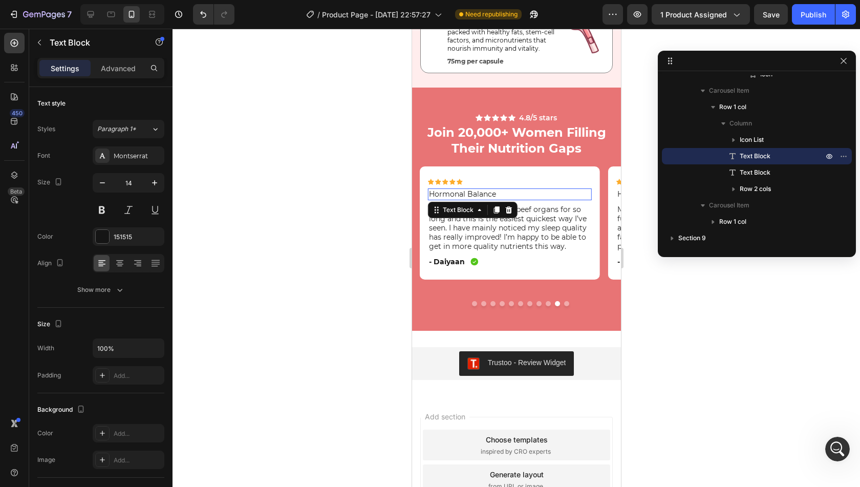
click at [455, 195] on p "Hormonal Balance" at bounding box center [510, 193] width 162 height 9
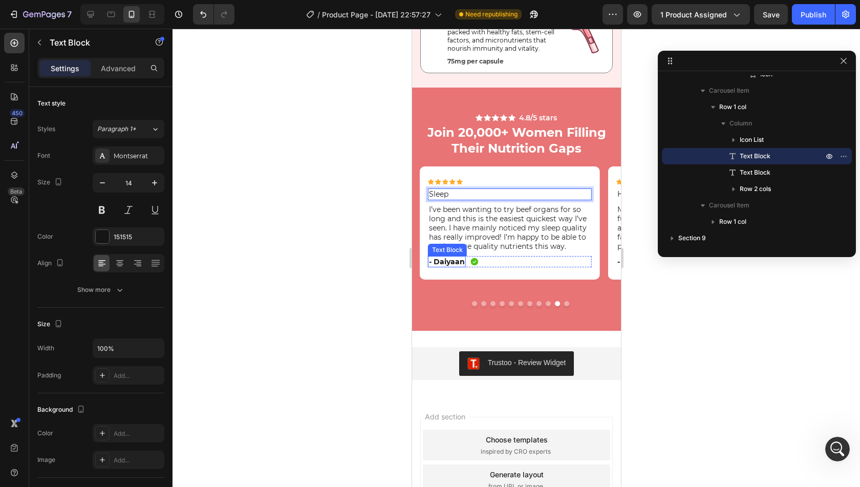
click at [447, 262] on p "- Daiyaan" at bounding box center [447, 261] width 36 height 9
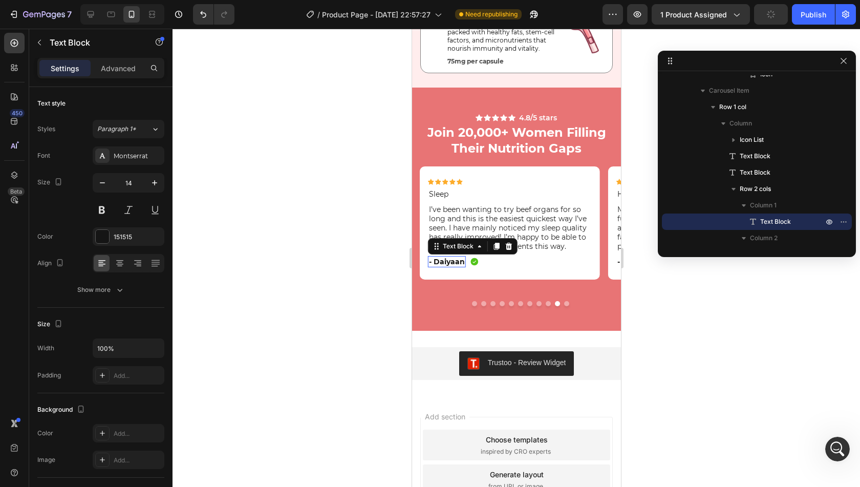
click at [447, 262] on p "- Daiyaan" at bounding box center [447, 261] width 36 height 9
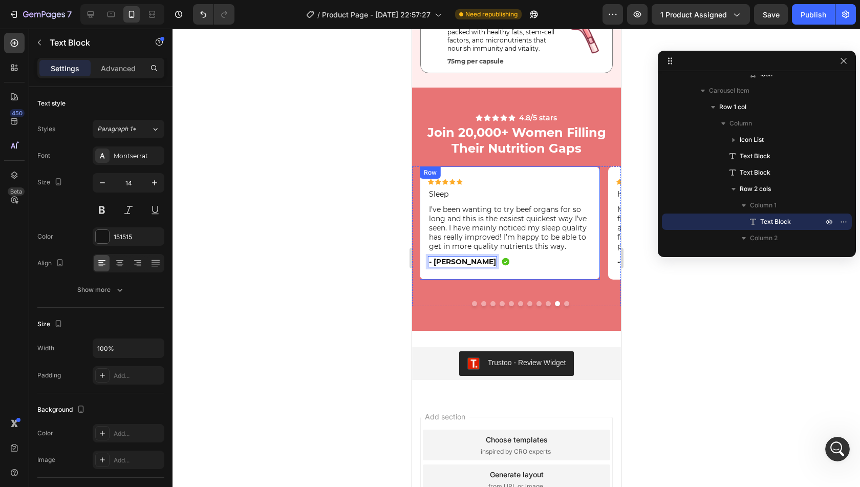
click at [467, 268] on div "Icon Icon Icon Icon Icon Icon List Sleep Text Block I’ve been wanting to try be…" at bounding box center [510, 227] width 164 height 96
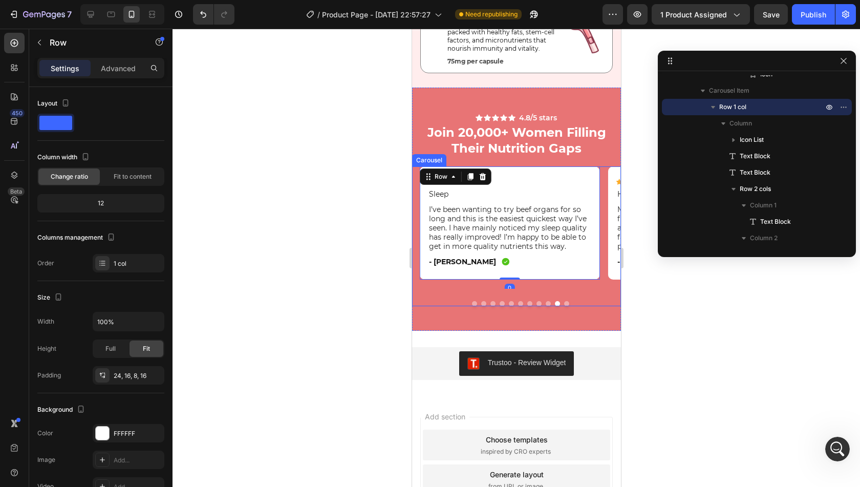
click at [564, 303] on button "Dot" at bounding box center [566, 303] width 5 height 5
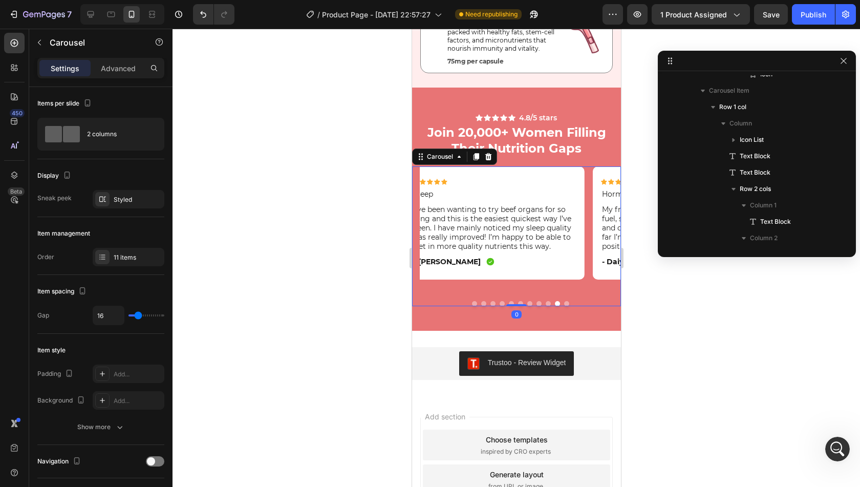
scroll to position [95, 0]
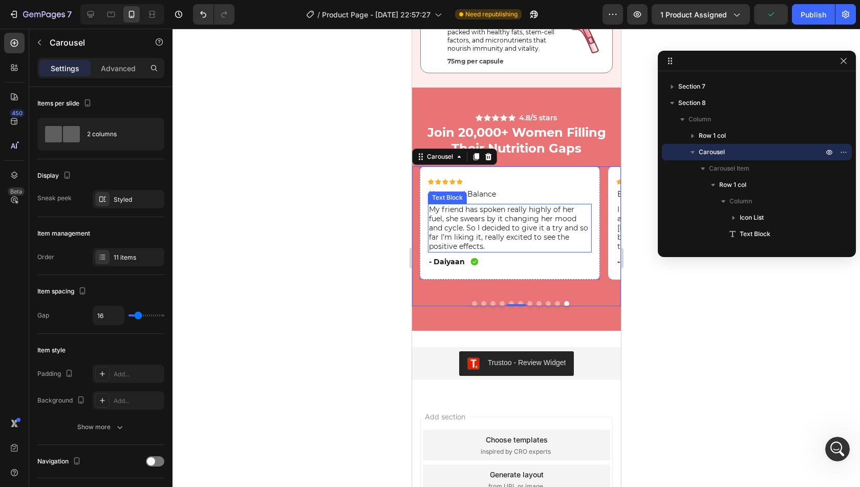
click at [486, 228] on p "My friend has spoken really highly of her fuel, she swears by it changing her m…" at bounding box center [510, 228] width 162 height 47
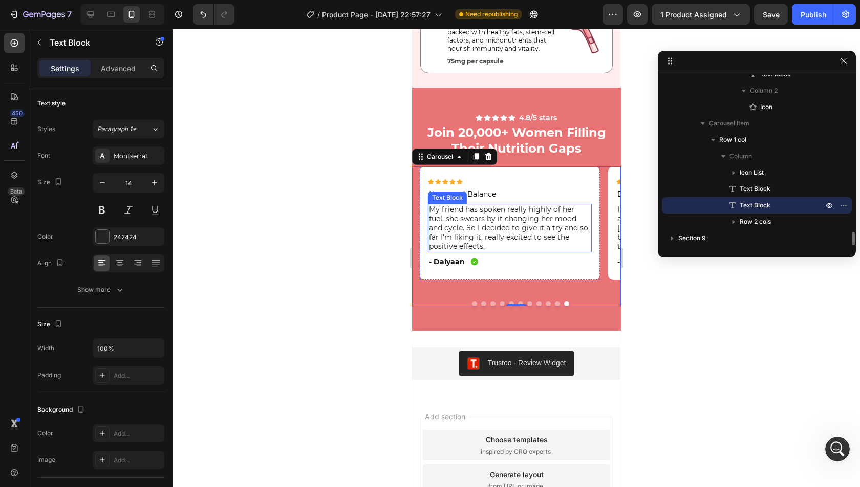
click at [486, 228] on p "My friend has spoken really highly of her fuel, she swears by it changing her m…" at bounding box center [510, 228] width 162 height 47
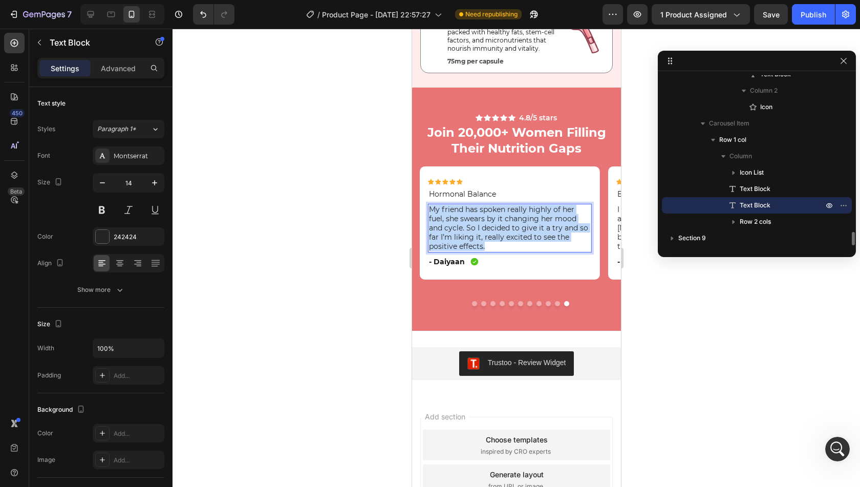
click at [486, 228] on p "My friend has spoken really highly of her fuel, she swears by it changing her m…" at bounding box center [510, 228] width 162 height 47
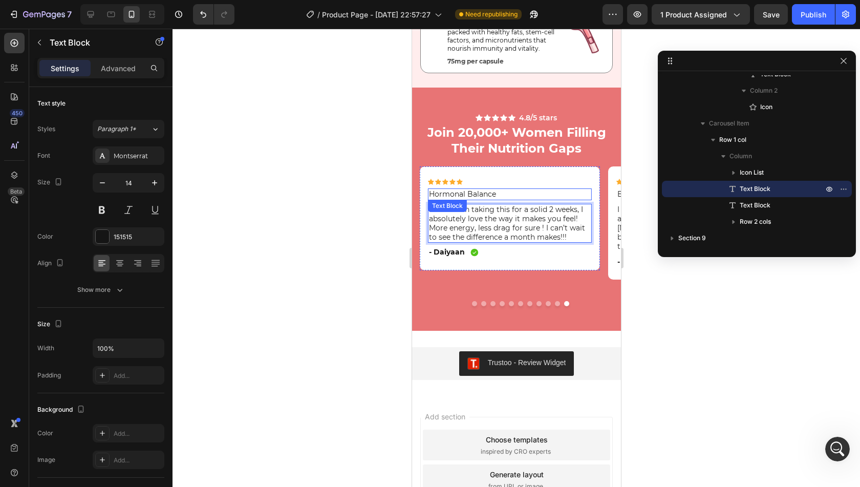
click at [477, 193] on p "Hormonal Balance" at bounding box center [510, 193] width 162 height 9
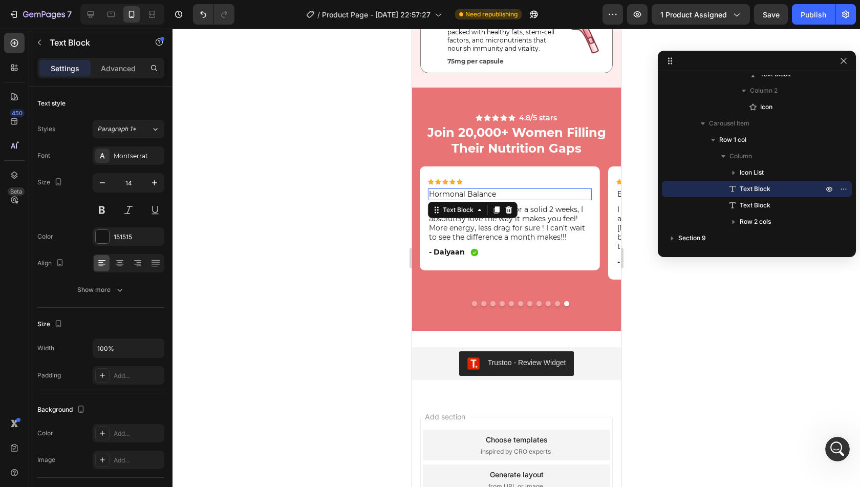
click at [477, 192] on p "Hormonal Balance" at bounding box center [510, 193] width 162 height 9
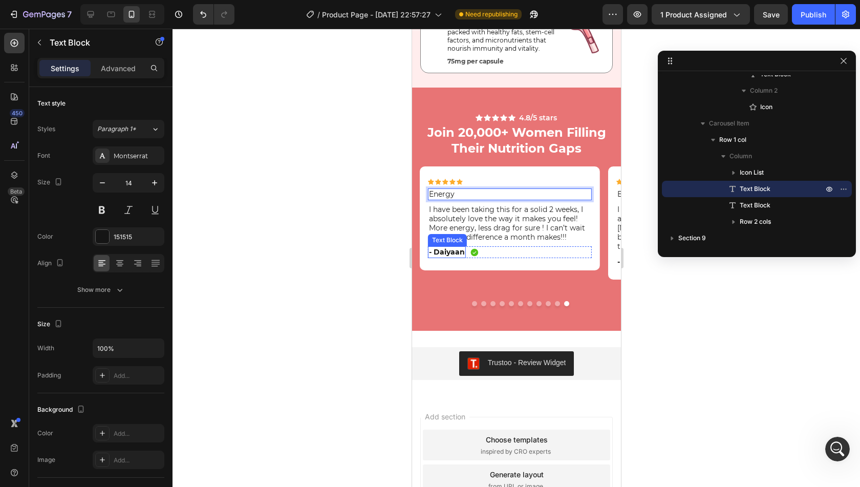
scroll to position [2008, 0]
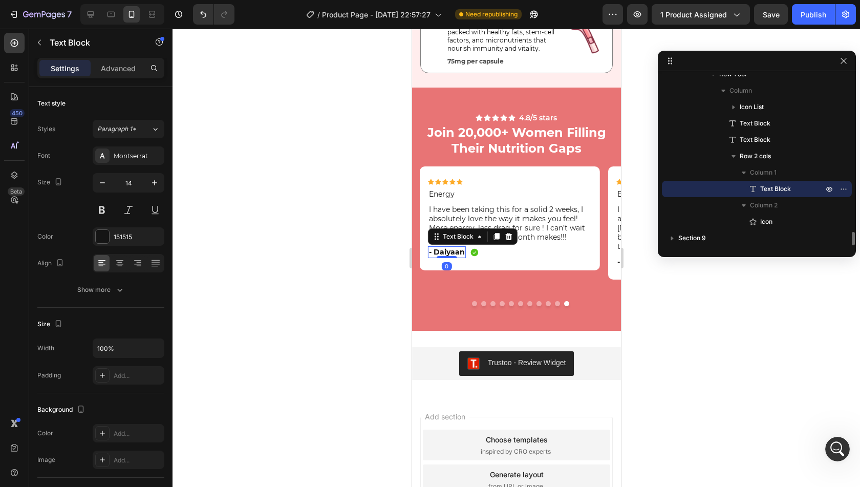
click at [445, 252] on p "- Daiyaan" at bounding box center [447, 251] width 36 height 9
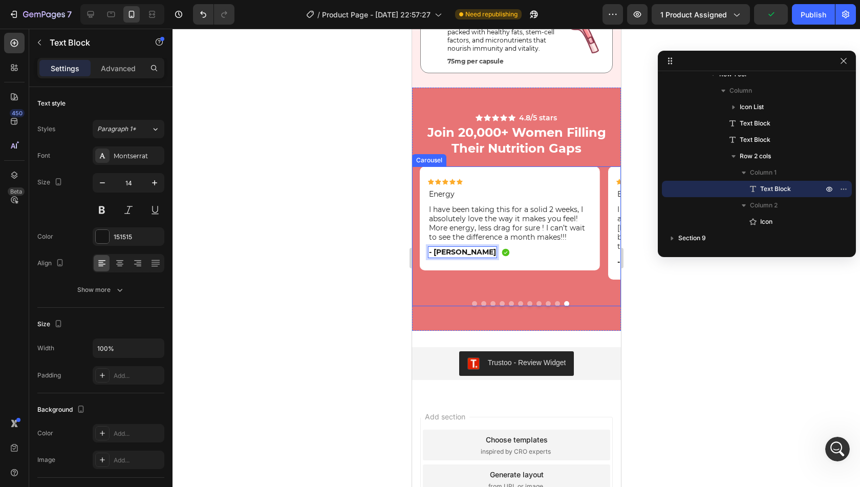
click at [454, 284] on div "Icon Icon Icon Icon Icon Icon List Energy Text Block I have been taking this fo…" at bounding box center [509, 227] width 180 height 122
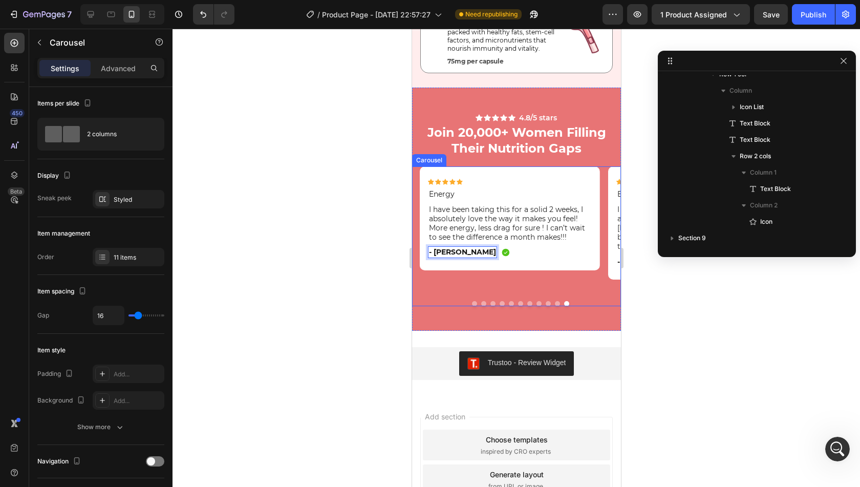
scroll to position [95, 0]
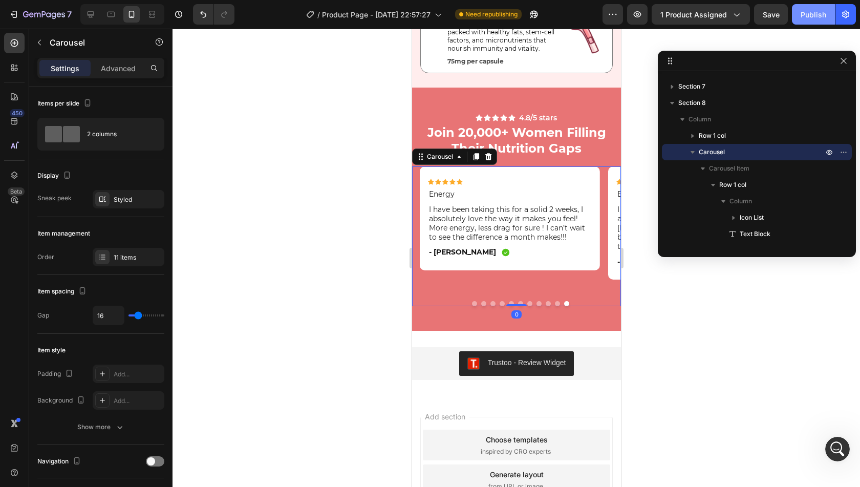
click at [812, 18] on div "Publish" at bounding box center [814, 14] width 26 height 11
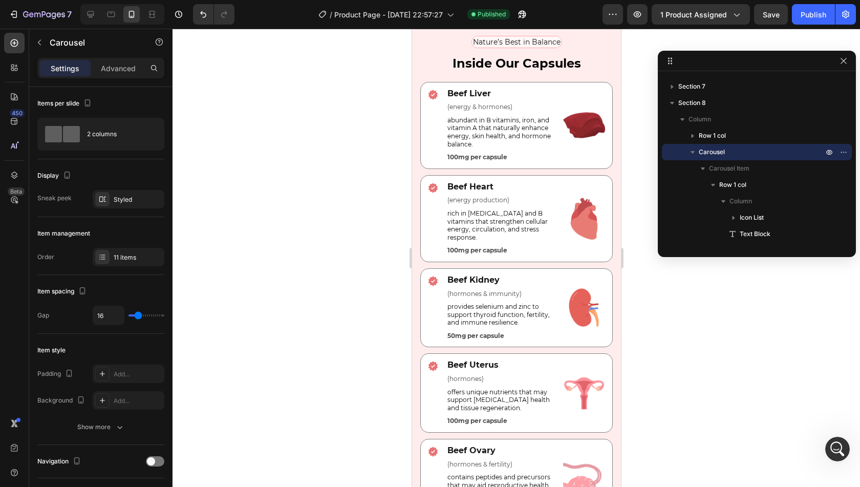
scroll to position [2934, 0]
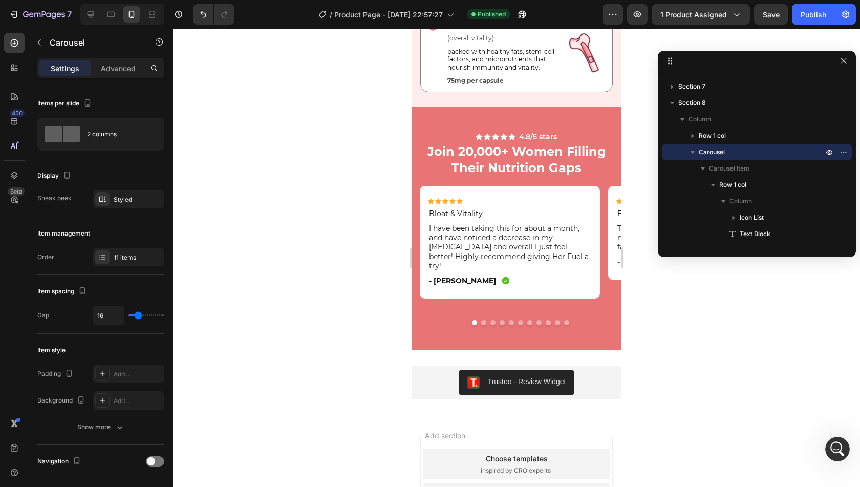
click at [604, 262] on div "Icon Icon Icon Icon Icon Icon List Bloat & Vitality Text Block I have been taki…" at bounding box center [519, 247] width 201 height 122
click at [592, 292] on div "Icon Icon Icon Icon Icon Icon List Bloat & Vitality Text Block I have been taki…" at bounding box center [509, 247] width 180 height 122
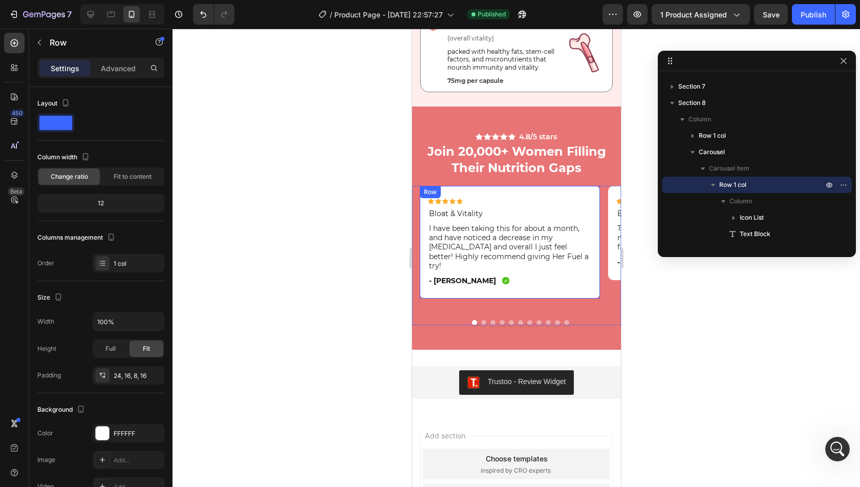
click at [599, 284] on div "Icon Icon Icon Icon Icon Icon List Bloat & Vitality Text Block I have been taki…" at bounding box center [509, 242] width 180 height 113
click at [481, 321] on button "Dot" at bounding box center [483, 322] width 5 height 5
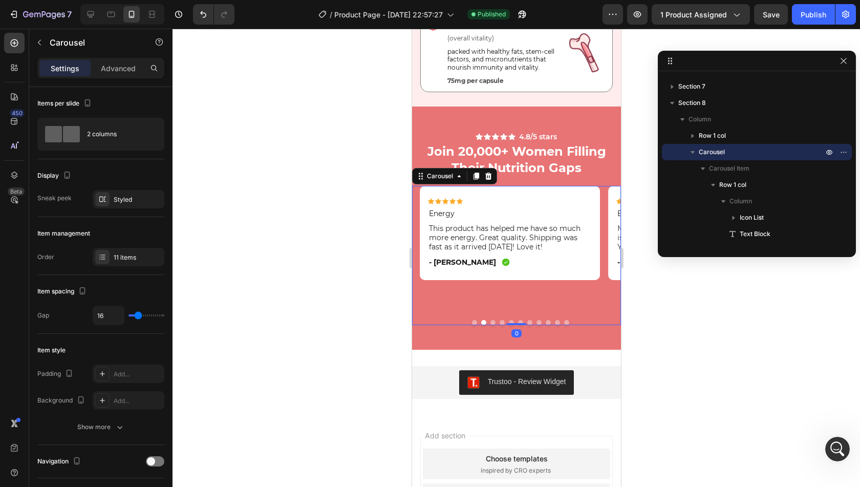
click at [490, 322] on button "Dot" at bounding box center [492, 322] width 5 height 5
click at [499, 322] on button "Dot" at bounding box center [501, 322] width 5 height 5
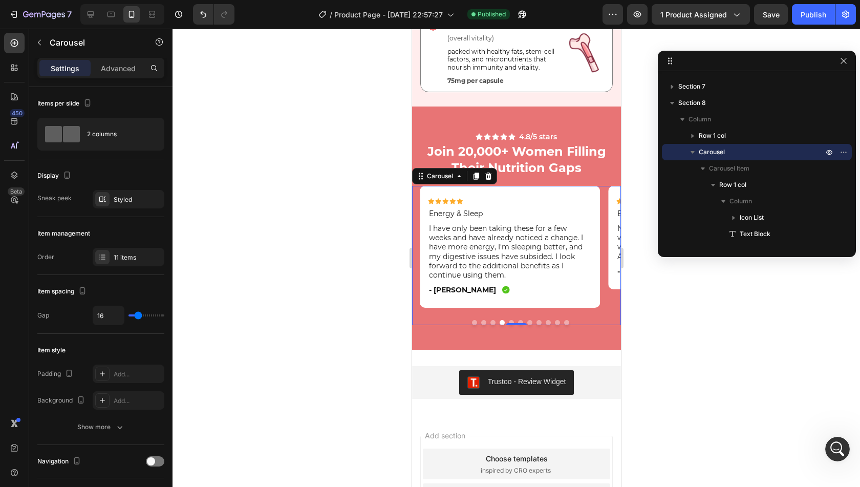
click at [472, 322] on button "Dot" at bounding box center [474, 322] width 5 height 5
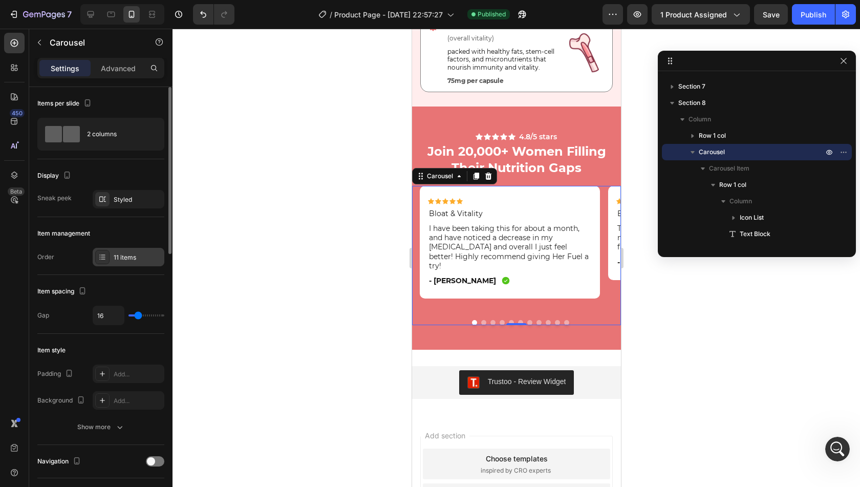
click at [134, 255] on div "11 items" at bounding box center [138, 257] width 48 height 9
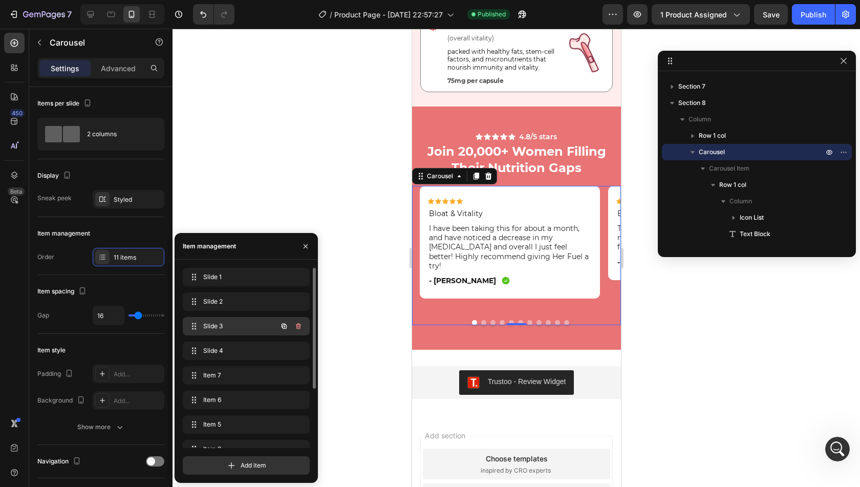
click at [204, 329] on span "Slide 3" at bounding box center [232, 326] width 58 height 9
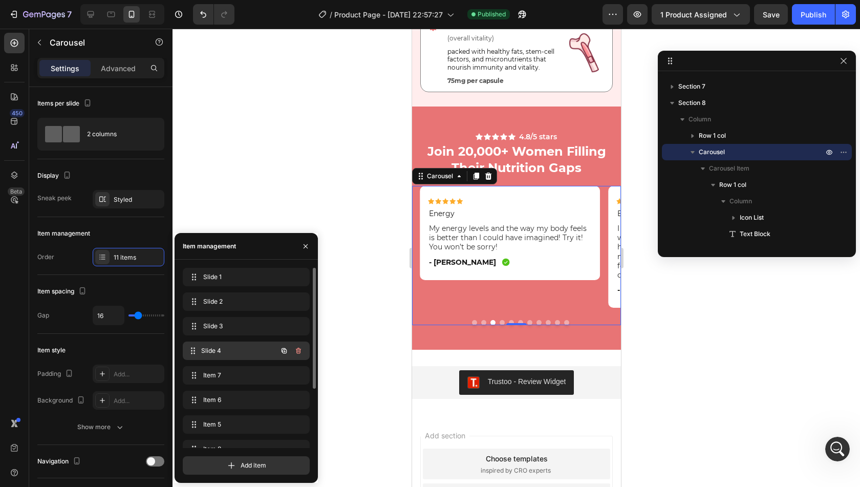
click at [205, 350] on span "Slide 4" at bounding box center [239, 350] width 76 height 9
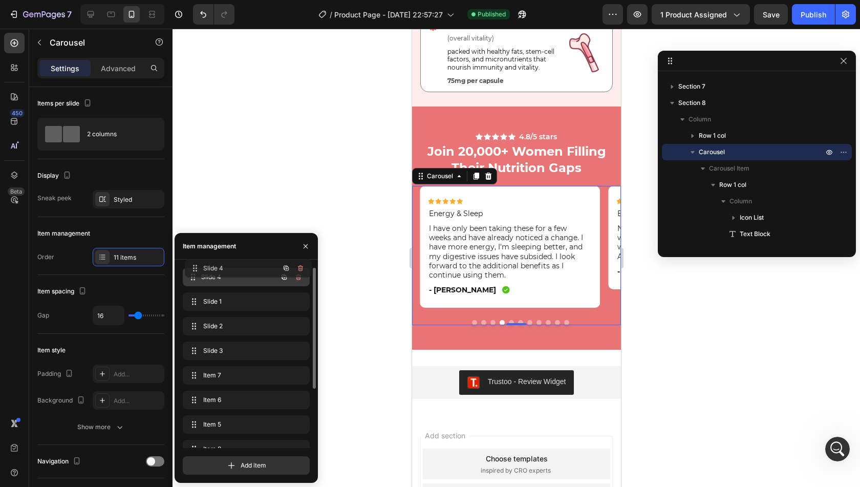
drag, startPoint x: 190, startPoint y: 352, endPoint x: 193, endPoint y: 269, distance: 82.5
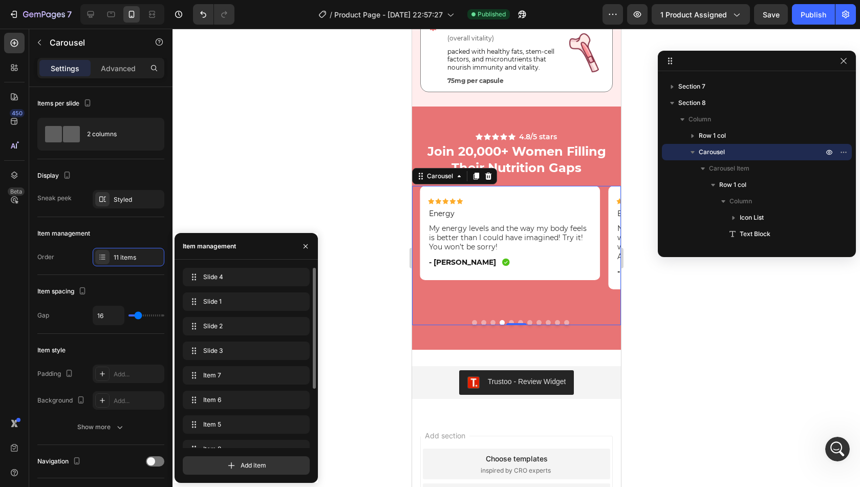
click at [467, 324] on div at bounding box center [519, 322] width 201 height 5
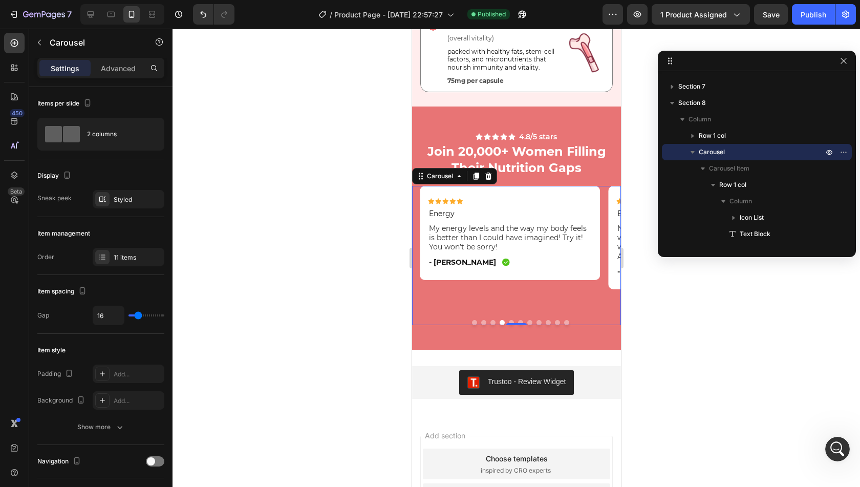
click at [472, 324] on button "Dot" at bounding box center [474, 322] width 5 height 5
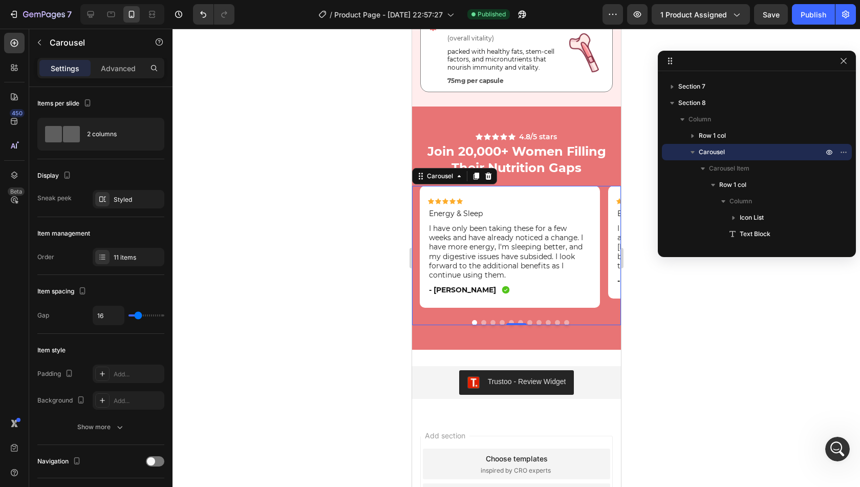
click at [481, 322] on button "Dot" at bounding box center [483, 322] width 5 height 5
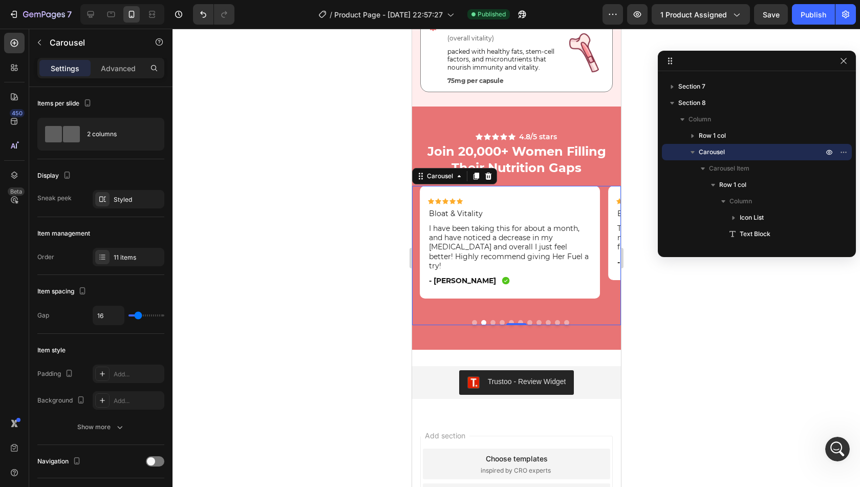
click at [490, 321] on button "Dot" at bounding box center [492, 322] width 5 height 5
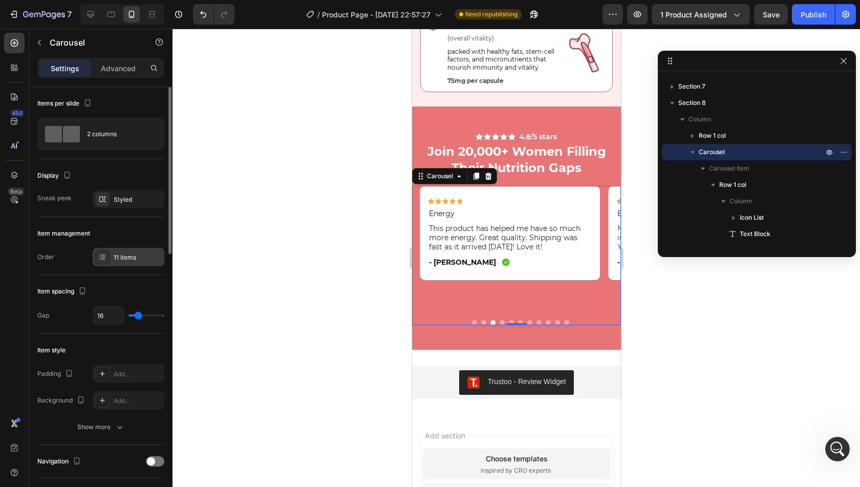
click at [123, 253] on div "11 items" at bounding box center [138, 257] width 48 height 9
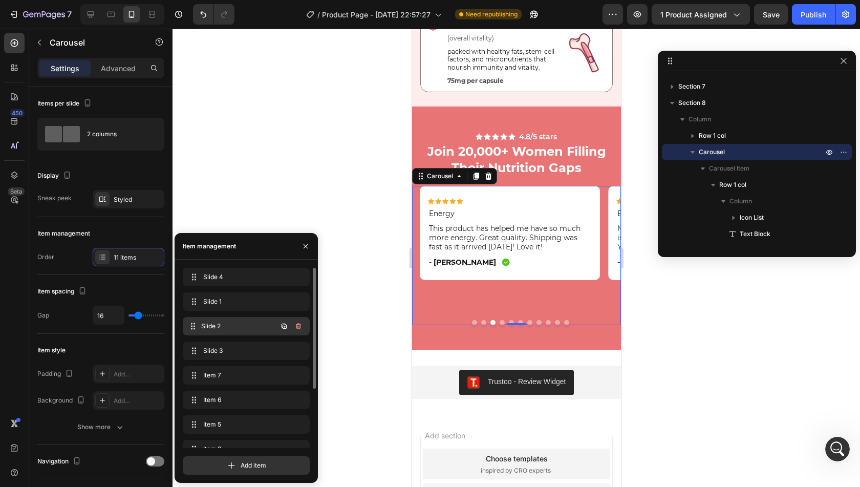
click at [207, 323] on span "Slide 2" at bounding box center [239, 326] width 76 height 9
drag, startPoint x: 207, startPoint y: 323, endPoint x: 209, endPoint y: 291, distance: 31.3
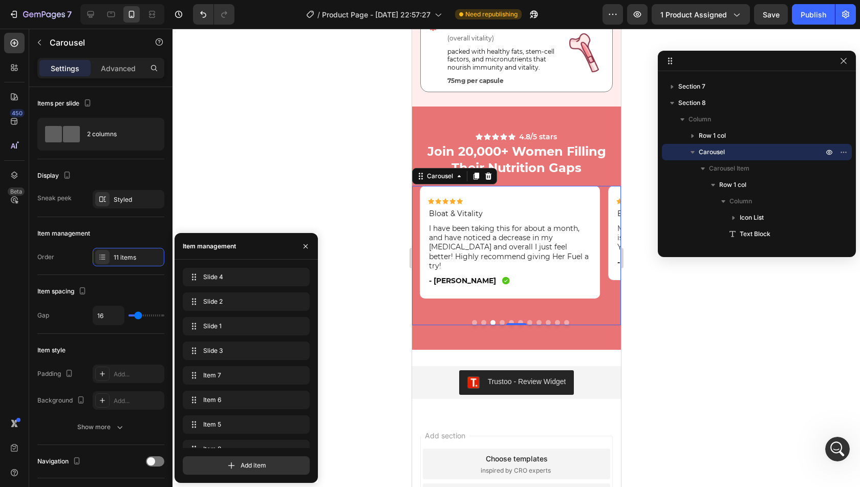
click at [518, 308] on div "Icon Icon Icon Icon Icon Icon List Bloat & Vitality Text Block I have been taki…" at bounding box center [509, 247] width 180 height 122
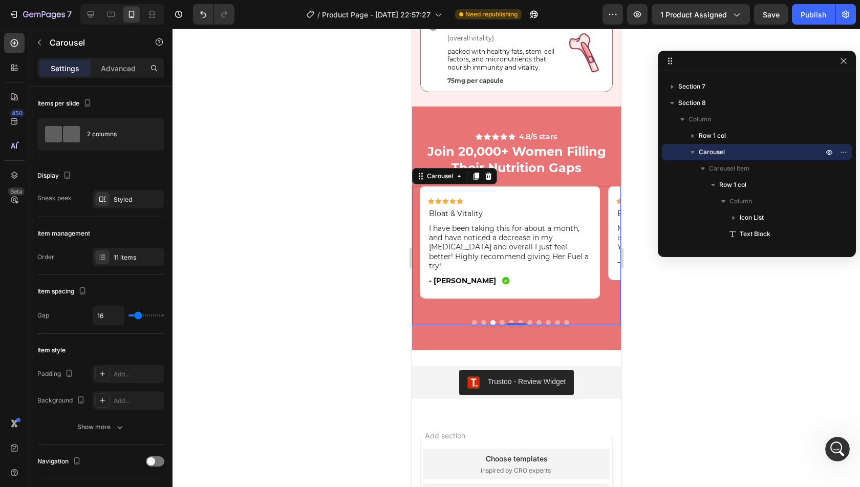
click at [472, 322] on button "Dot" at bounding box center [474, 322] width 5 height 5
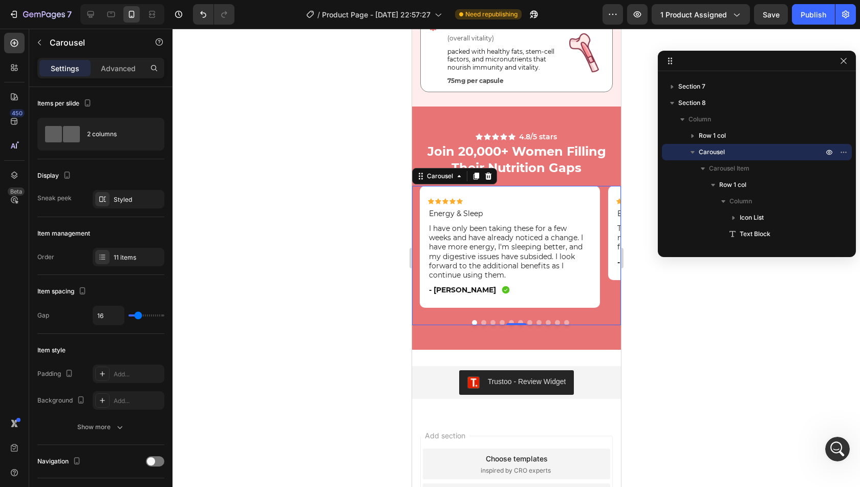
click at [481, 323] on button "Dot" at bounding box center [483, 322] width 5 height 5
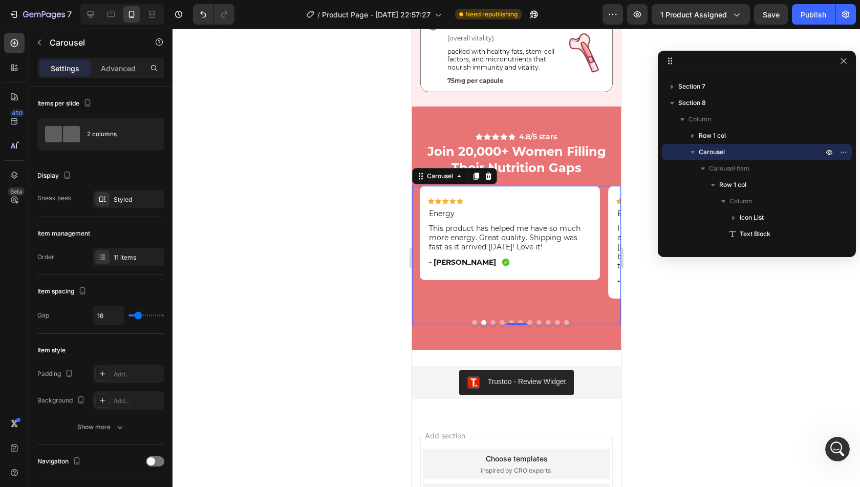
click at [486, 320] on div at bounding box center [519, 322] width 201 height 5
click at [490, 323] on button "Dot" at bounding box center [492, 322] width 5 height 5
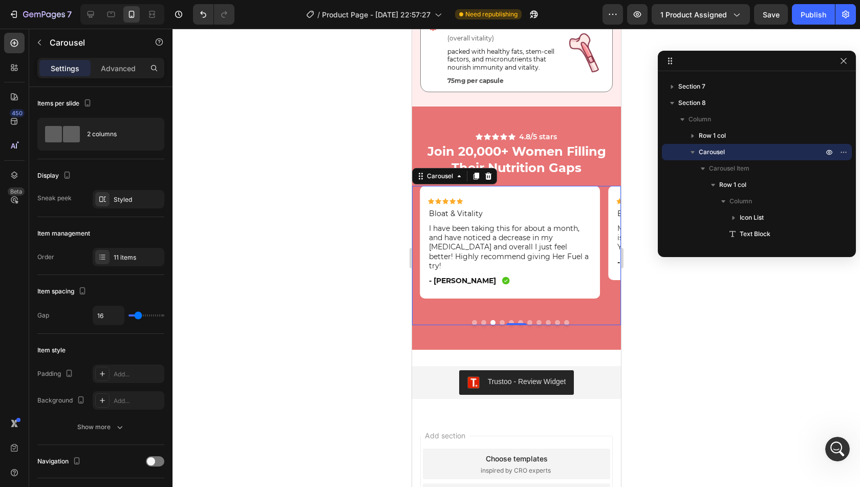
click at [499, 323] on button "Dot" at bounding box center [501, 322] width 5 height 5
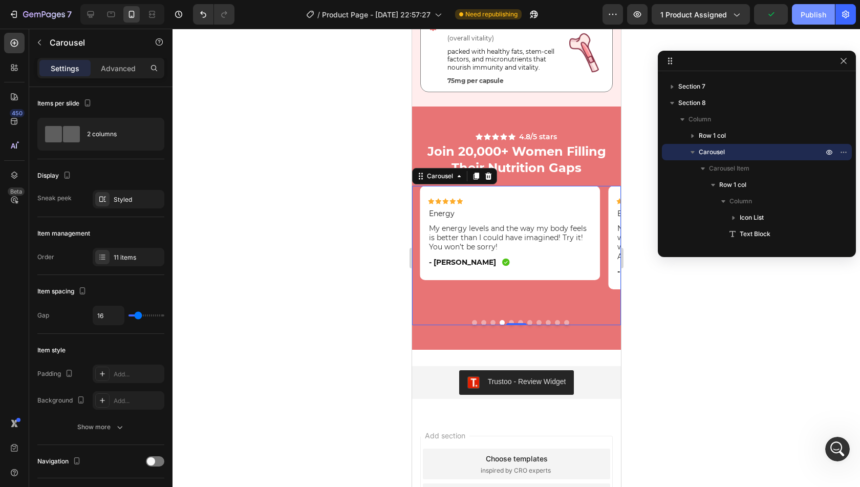
click at [808, 9] on div "Publish" at bounding box center [814, 14] width 26 height 11
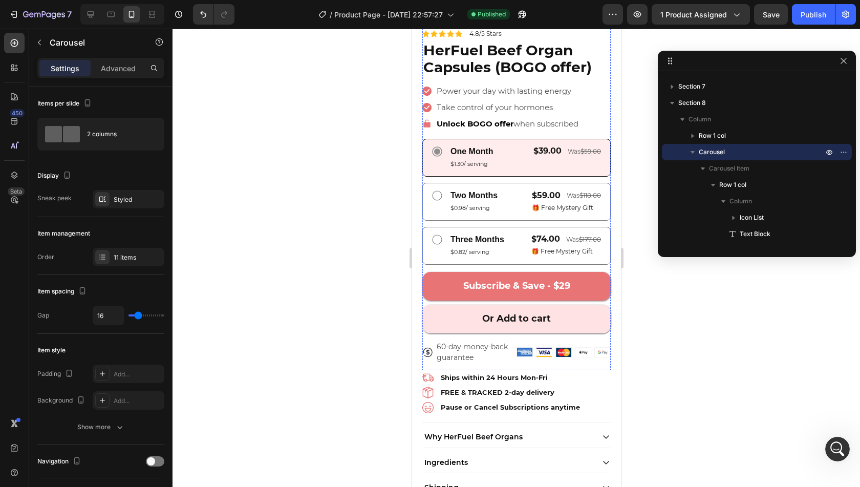
scroll to position [307, 0]
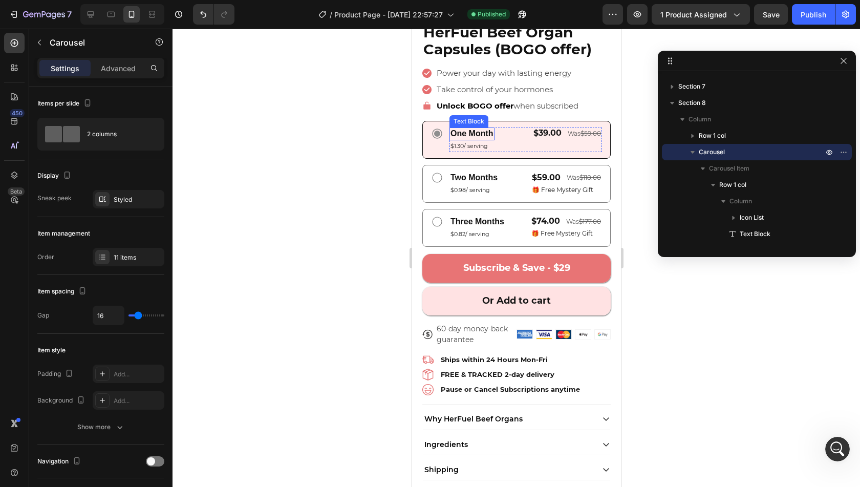
click at [486, 129] on p "One Month" at bounding box center [471, 134] width 43 height 11
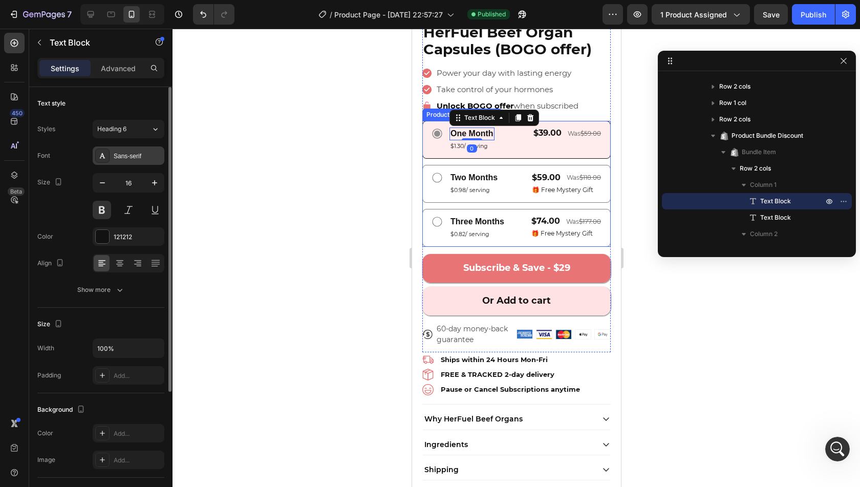
click at [122, 154] on div "Sans-serif" at bounding box center [138, 156] width 48 height 9
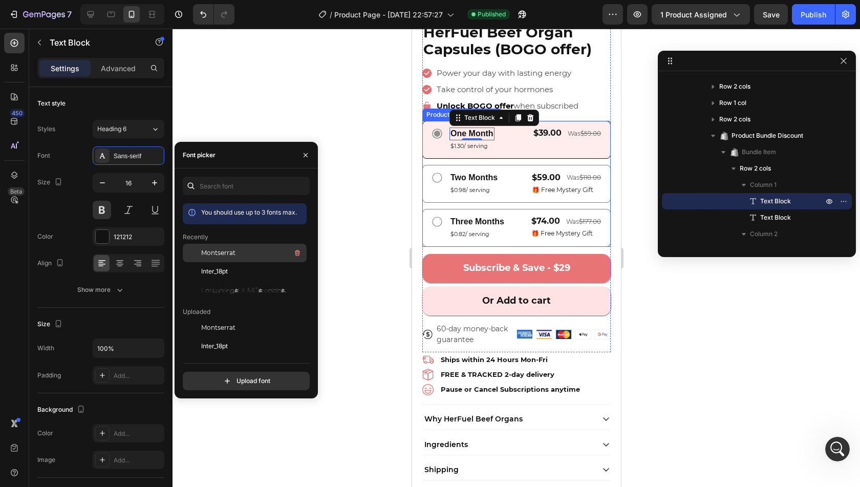
click at [215, 252] on span "Montserrat" at bounding box center [218, 252] width 34 height 9
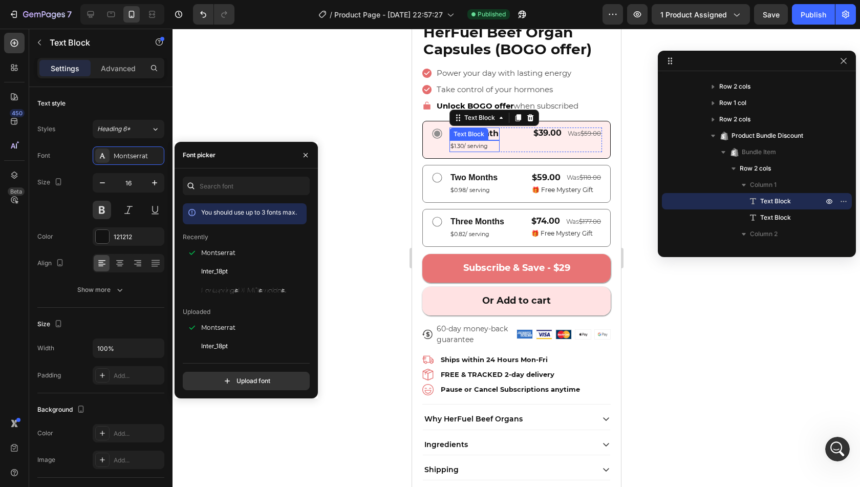
click at [467, 142] on span "$1.30/ serving" at bounding box center [468, 145] width 37 height 7
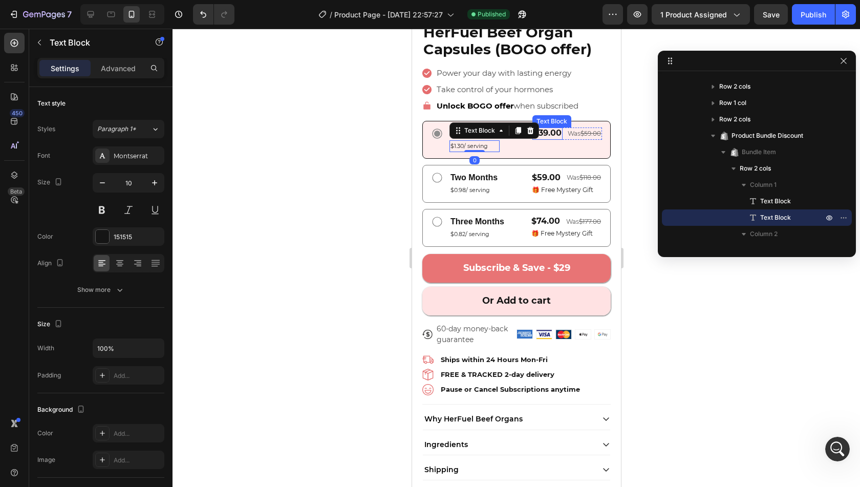
click at [546, 128] on span "$39.00" at bounding box center [547, 133] width 28 height 10
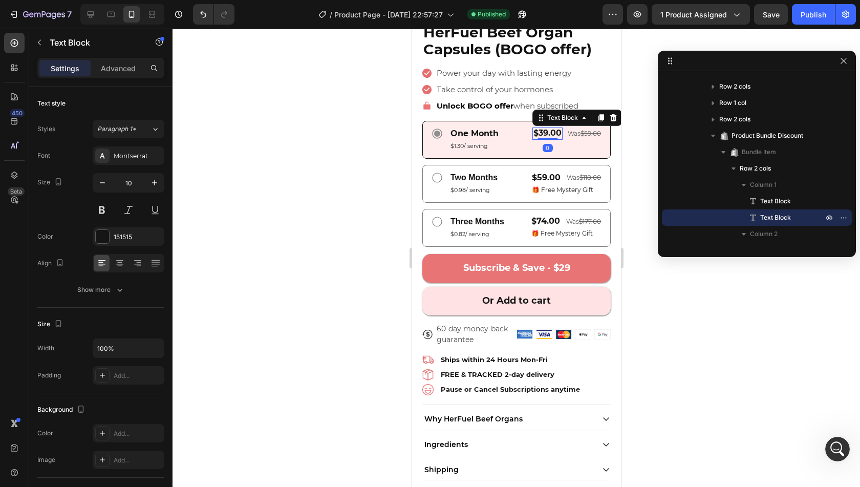
scroll to position [226, 0]
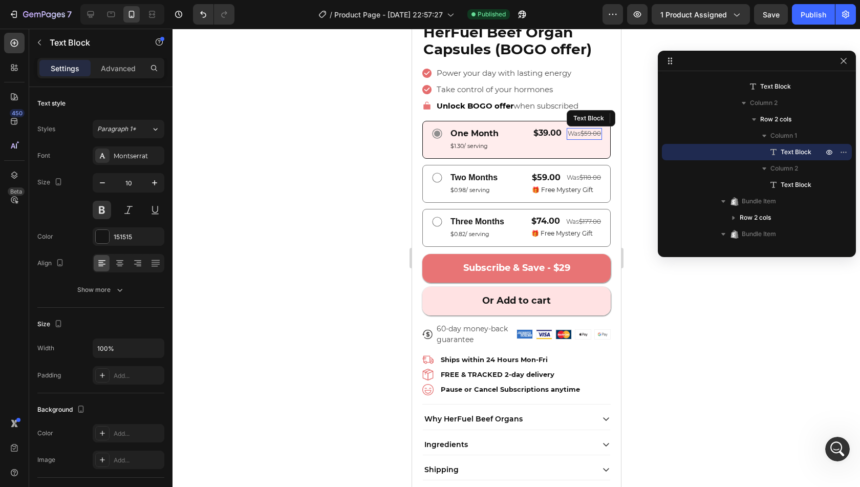
click at [567, 130] on span "was $59.00" at bounding box center [583, 134] width 33 height 8
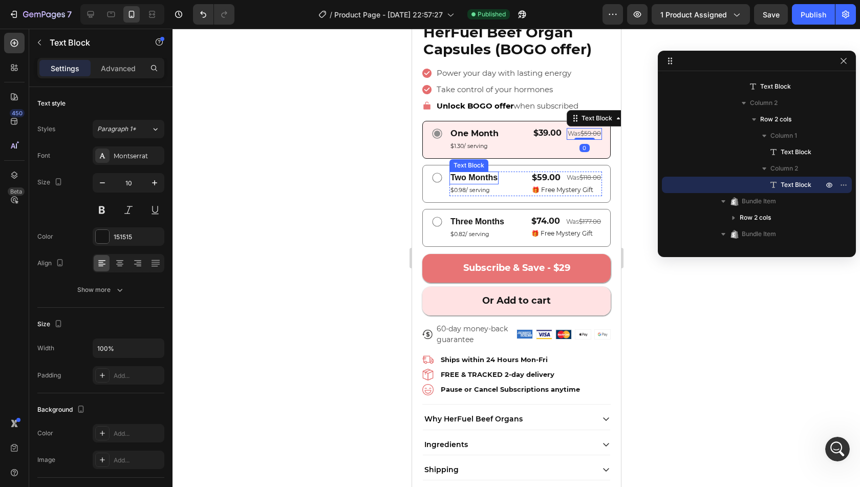
click at [491, 173] on p "Two Months" at bounding box center [473, 178] width 47 height 11
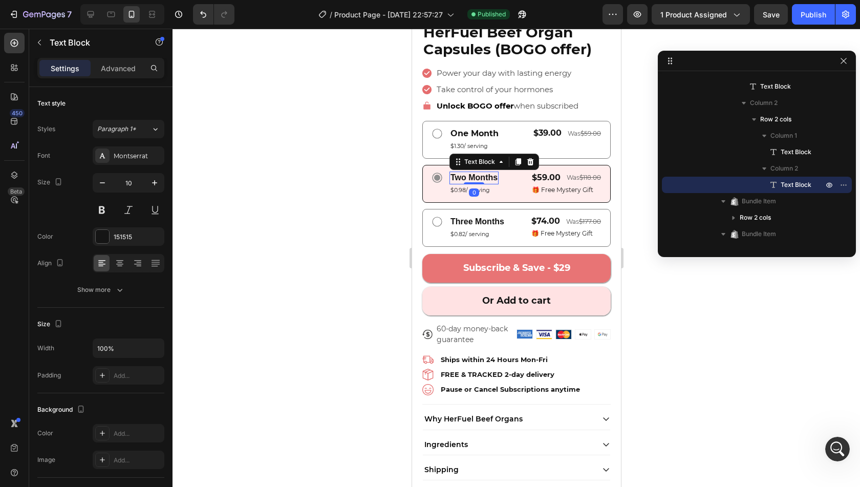
scroll to position [325, 0]
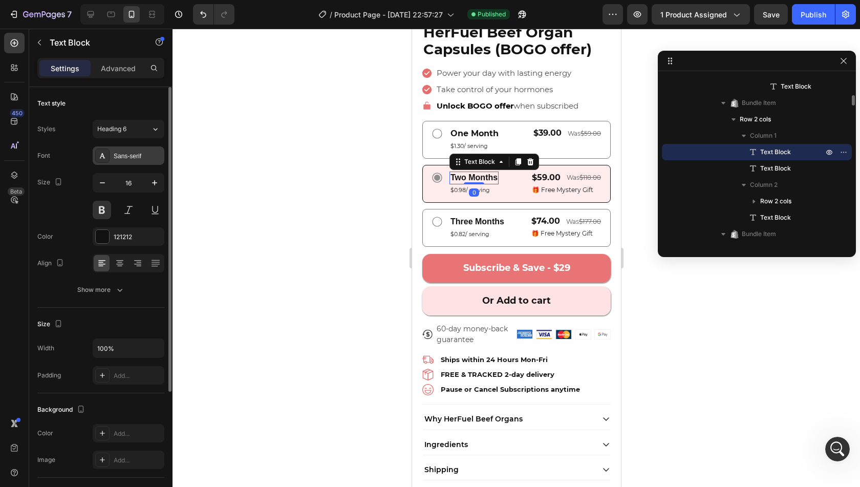
click at [139, 153] on div "Sans-serif" at bounding box center [138, 156] width 48 height 9
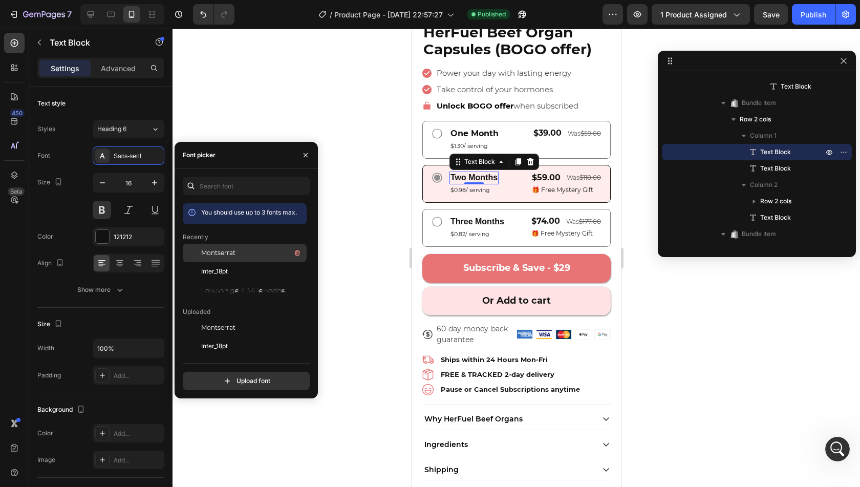
click at [204, 254] on span "Montserrat" at bounding box center [218, 252] width 34 height 9
click at [467, 217] on p "Three Months" at bounding box center [477, 222] width 54 height 11
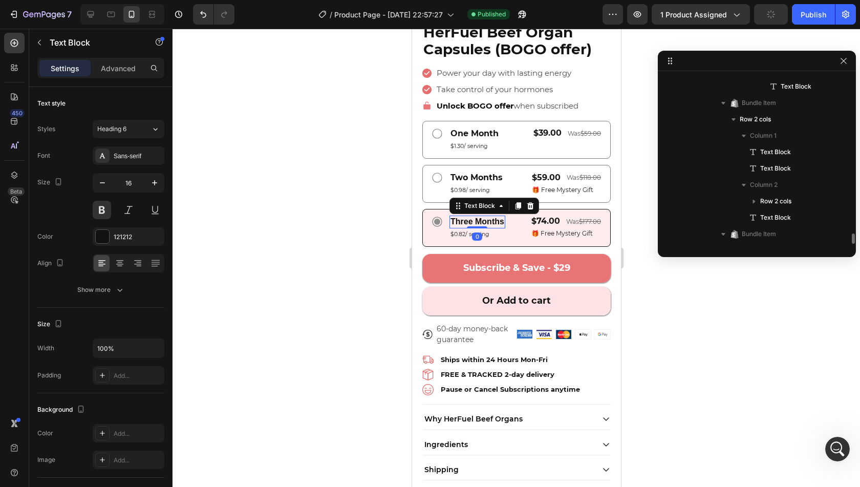
scroll to position [456, 0]
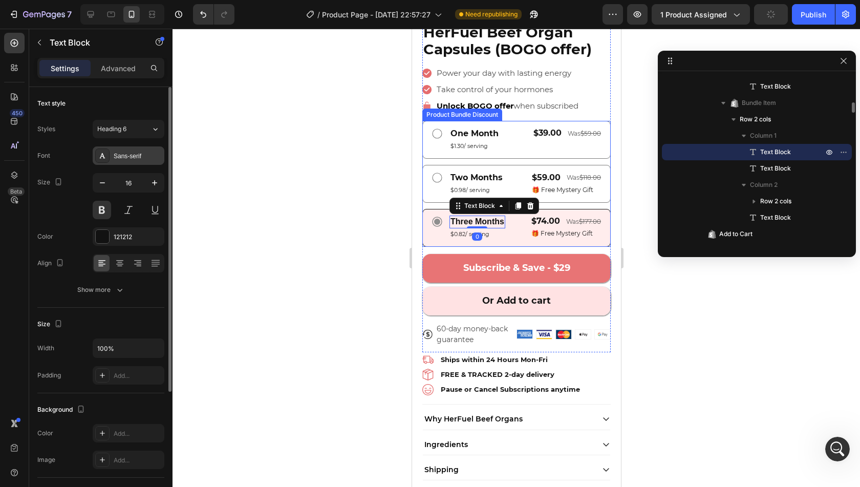
click at [120, 152] on div "Sans-serif" at bounding box center [138, 156] width 48 height 9
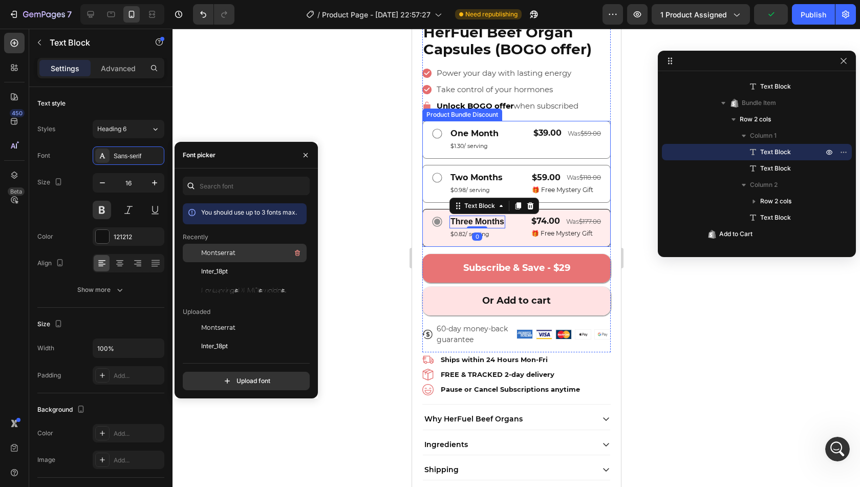
click at [205, 252] on span "Montserrat" at bounding box center [218, 252] width 34 height 9
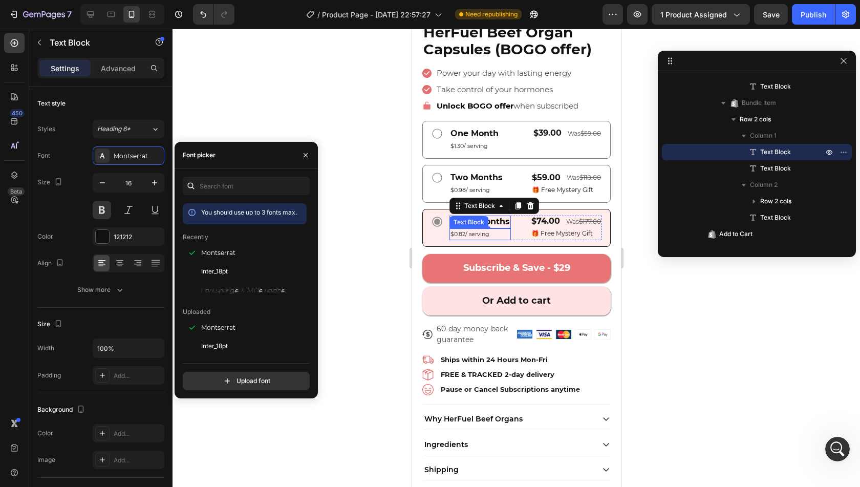
click at [494, 229] on p "$0.82/ serving" at bounding box center [479, 234] width 59 height 10
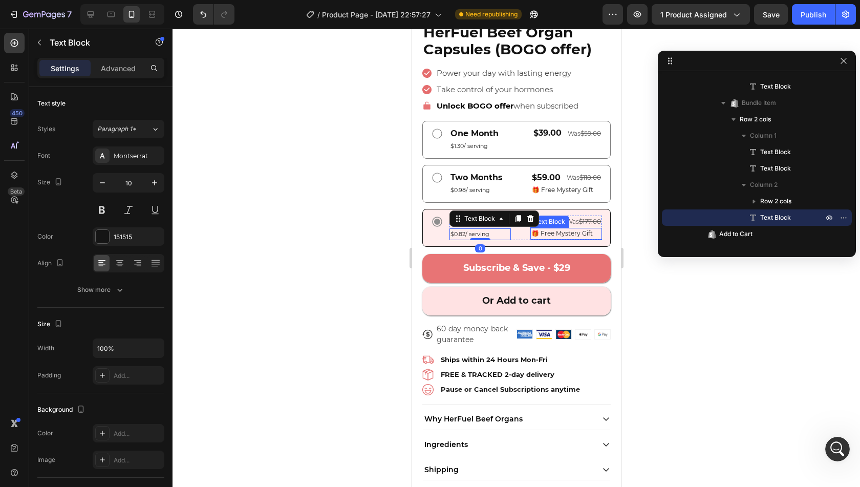
click at [568, 229] on span "🎁 Free Mystery Gift" at bounding box center [561, 233] width 61 height 8
click at [691, 284] on div at bounding box center [517, 258] width 688 height 458
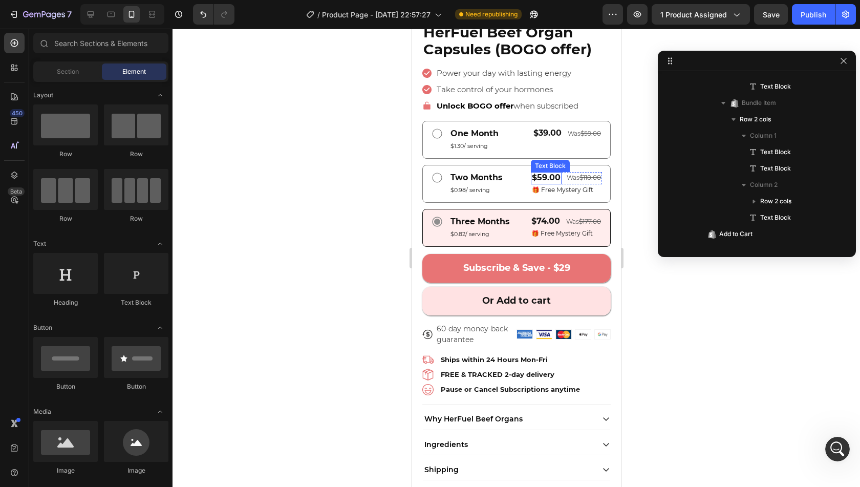
click at [536, 173] on span "$59.00" at bounding box center [545, 178] width 29 height 10
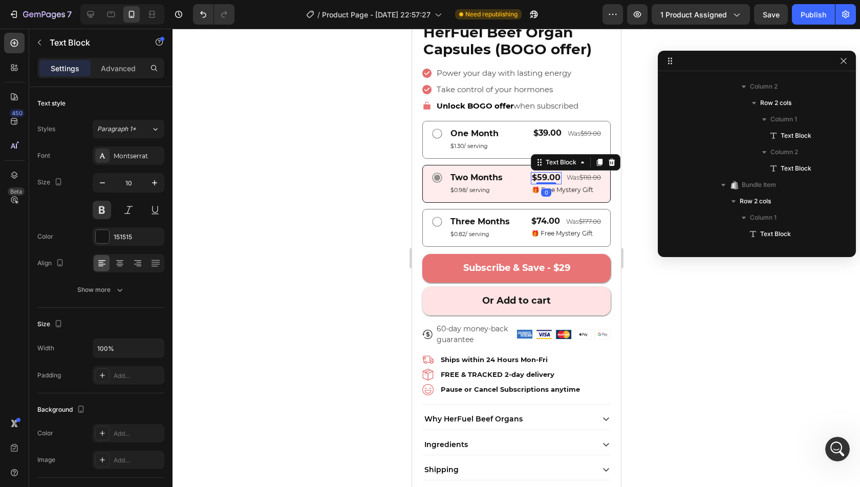
scroll to position [620, 0]
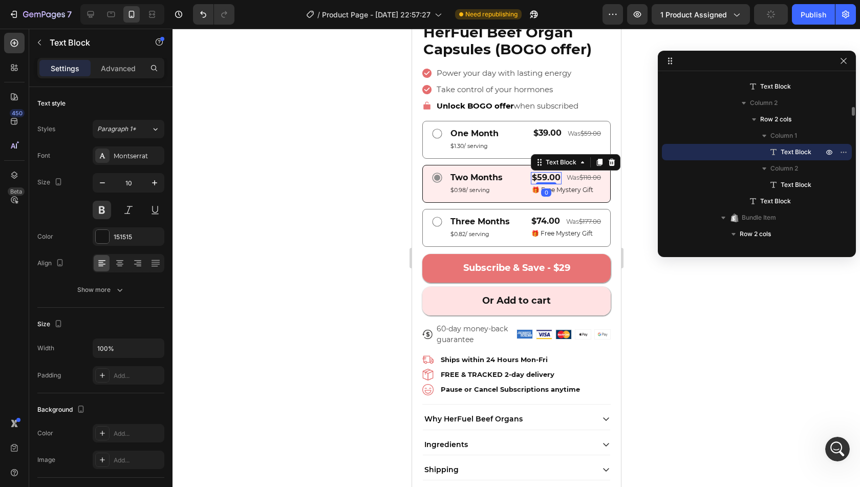
click at [537, 173] on span "$59.00" at bounding box center [545, 178] width 29 height 10
click at [536, 216] on span "$74.00" at bounding box center [545, 221] width 29 height 10
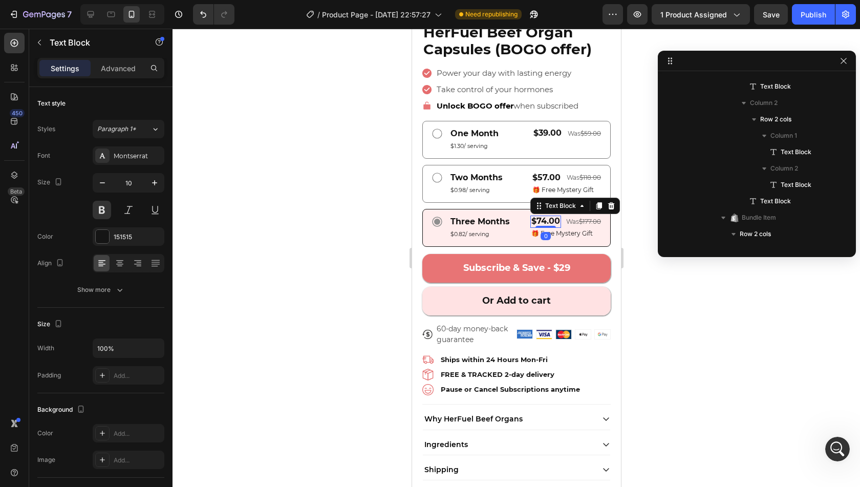
scroll to position [816, 0]
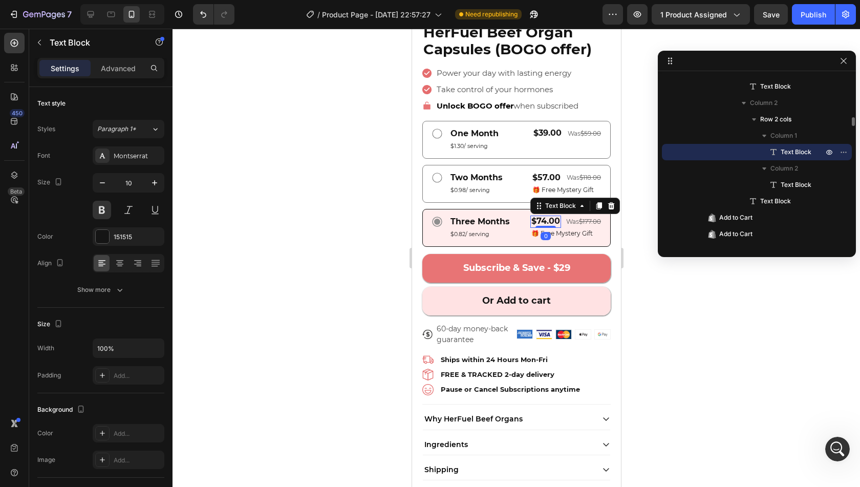
click at [536, 216] on span "$74.00" at bounding box center [545, 221] width 29 height 10
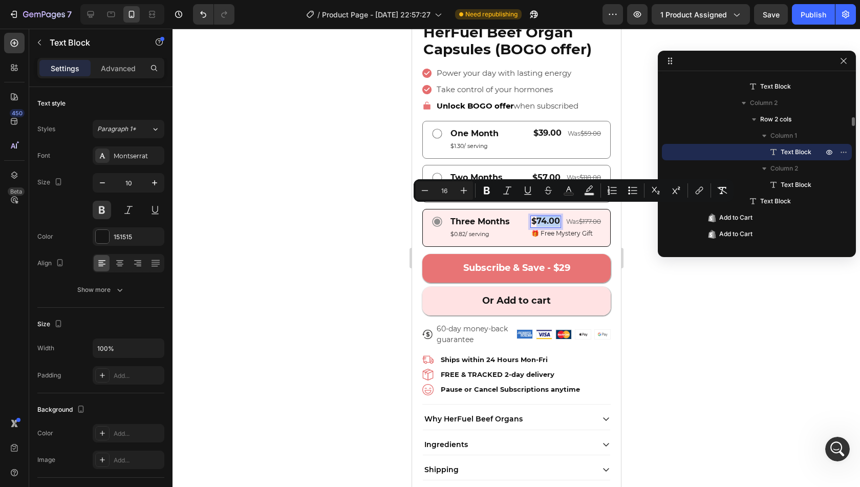
click at [536, 216] on span "$74.00" at bounding box center [545, 221] width 29 height 10
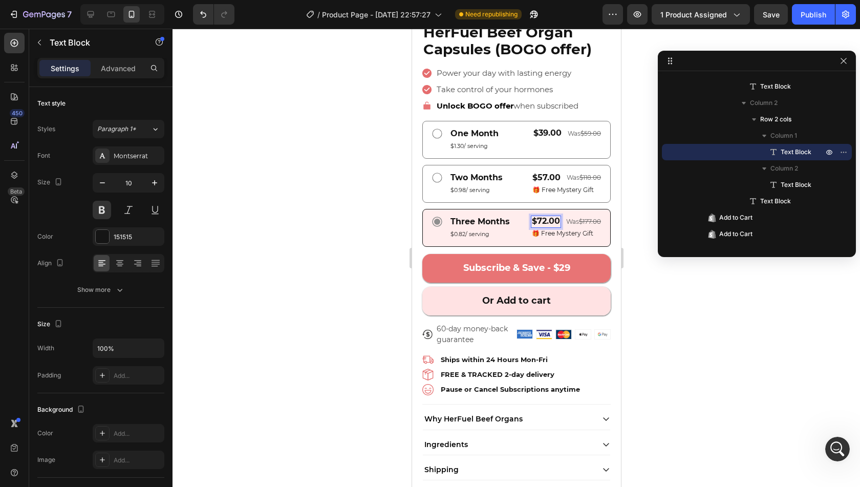
click at [659, 280] on div at bounding box center [517, 258] width 688 height 458
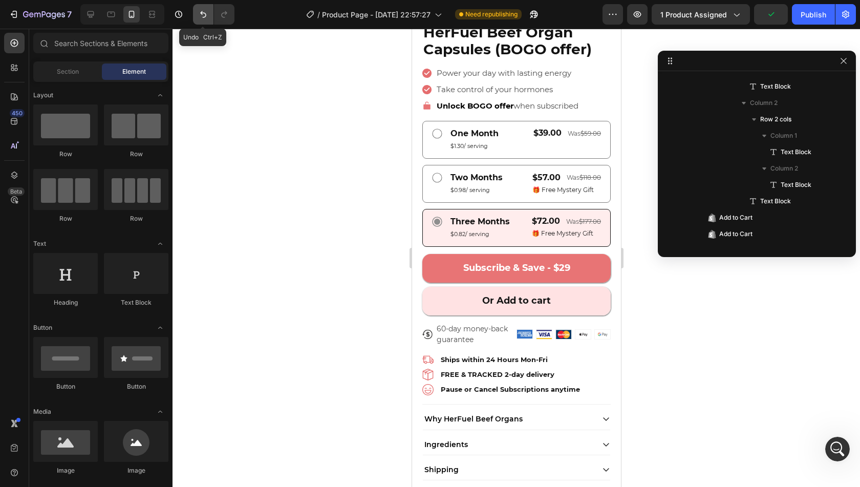
click at [197, 17] on button "Undo/Redo" at bounding box center [203, 14] width 20 height 20
click at [223, 19] on icon "Undo/Redo" at bounding box center [224, 14] width 10 height 10
click at [575, 217] on p "Was $177.00" at bounding box center [583, 222] width 35 height 10
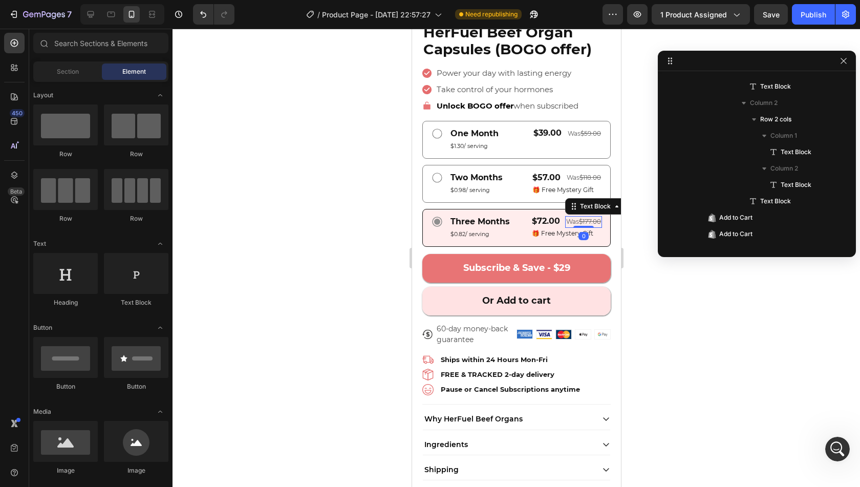
scroll to position [1177, 0]
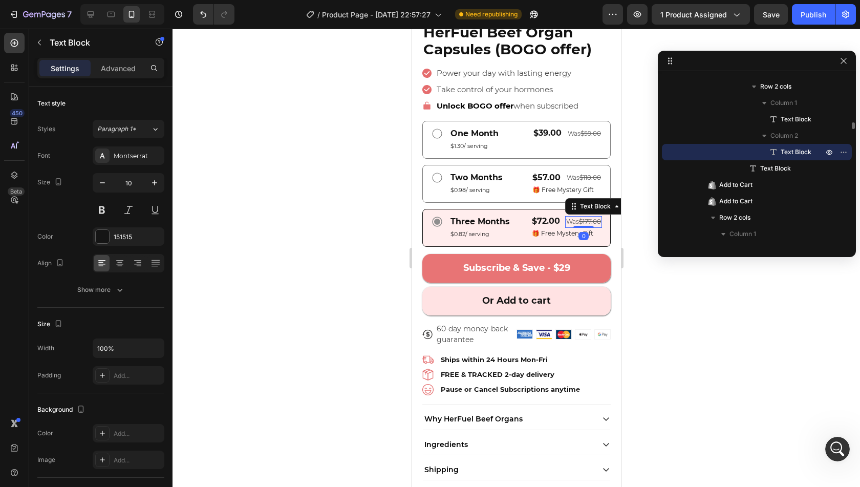
click at [580, 218] on s "$177.00" at bounding box center [590, 222] width 22 height 8
click at [535, 173] on span "$57.00" at bounding box center [546, 178] width 28 height 10
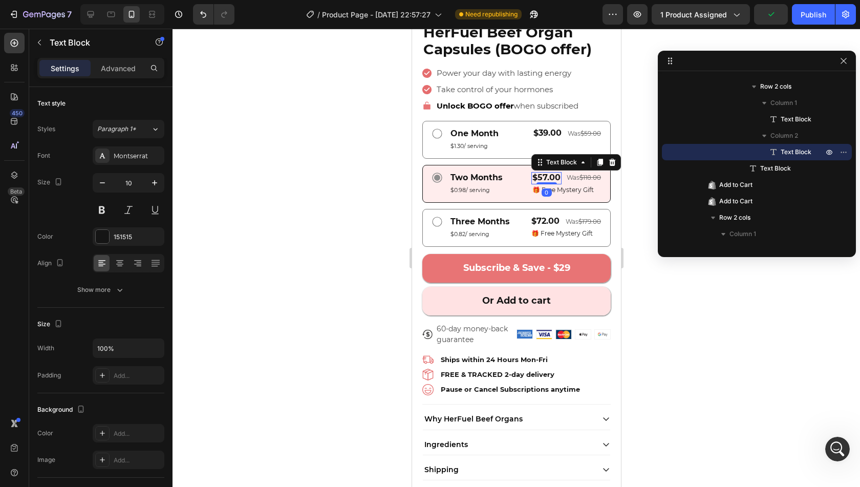
scroll to position [947, 0]
click at [590, 174] on s "$118.00" at bounding box center [590, 178] width 22 height 8
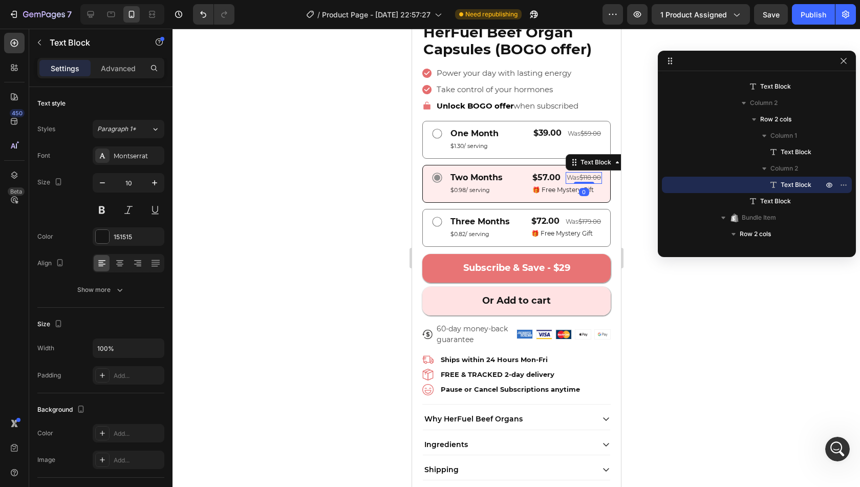
click at [587, 174] on s "$118.00" at bounding box center [590, 178] width 22 height 8
click at [583, 174] on s "$118.00" at bounding box center [590, 178] width 22 height 8
click at [585, 218] on s "$179.00" at bounding box center [589, 222] width 23 height 8
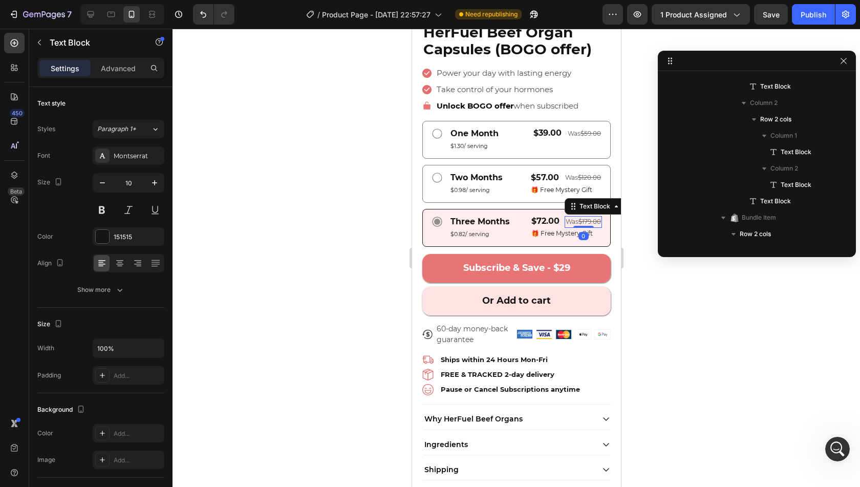
scroll to position [1177, 0]
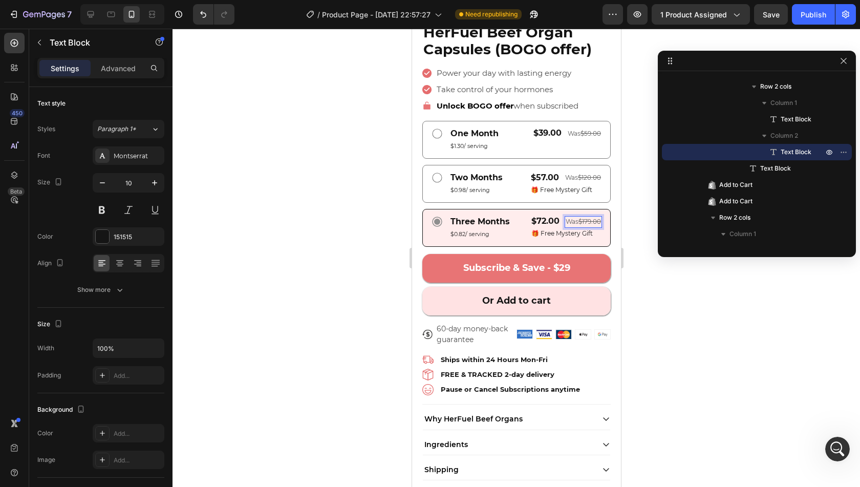
click at [584, 218] on s "$179.00" at bounding box center [589, 222] width 23 height 8
drag, startPoint x: 584, startPoint y: 212, endPoint x: 592, endPoint y: 212, distance: 8.2
click at [592, 218] on s "$179.00" at bounding box center [589, 222] width 23 height 8
click at [585, 174] on s "$120.00" at bounding box center [589, 178] width 23 height 8
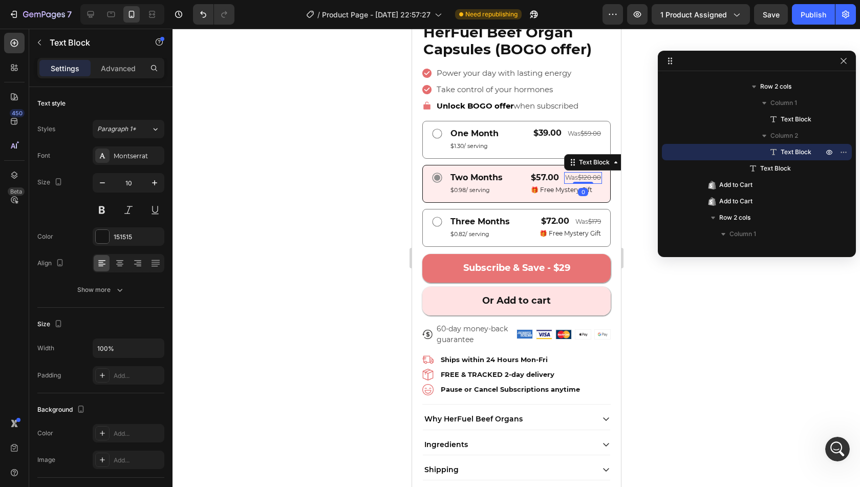
scroll to position [980, 0]
click at [585, 174] on s "$120.00" at bounding box center [589, 178] width 23 height 8
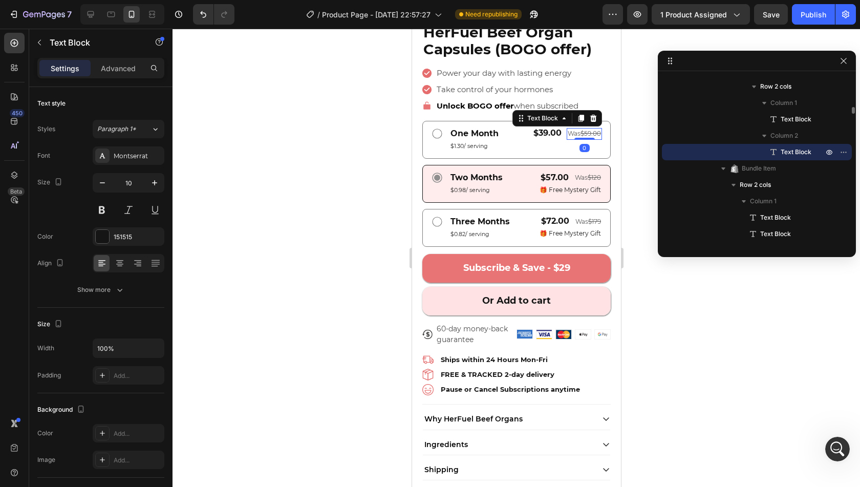
scroll to position [306, 0]
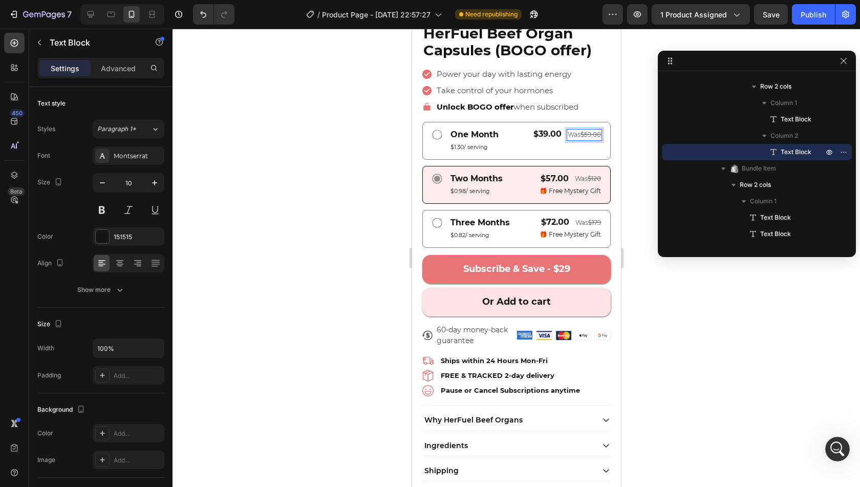
click at [588, 131] on s "$59.00" at bounding box center [590, 135] width 20 height 8
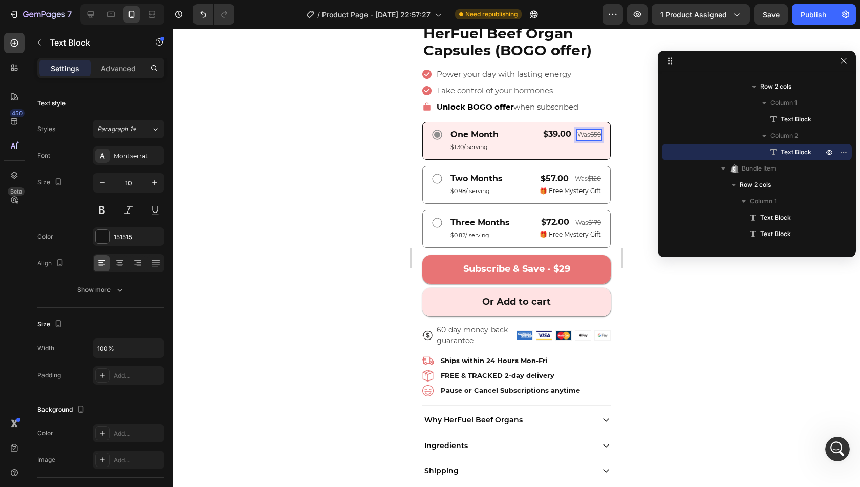
click at [637, 176] on div at bounding box center [517, 258] width 688 height 458
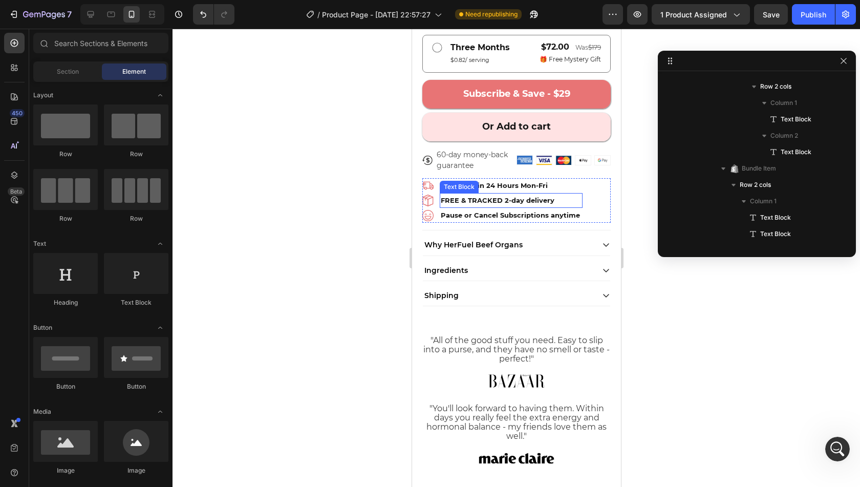
scroll to position [511, 0]
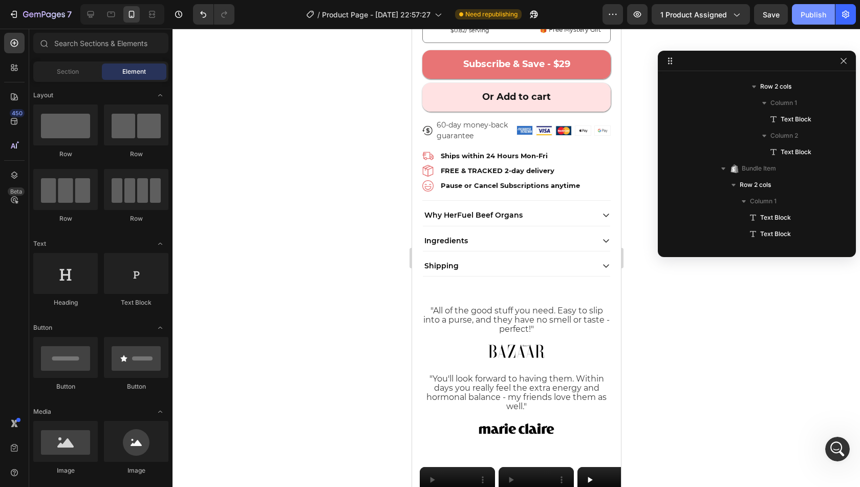
click at [817, 12] on div "Publish" at bounding box center [814, 14] width 26 height 11
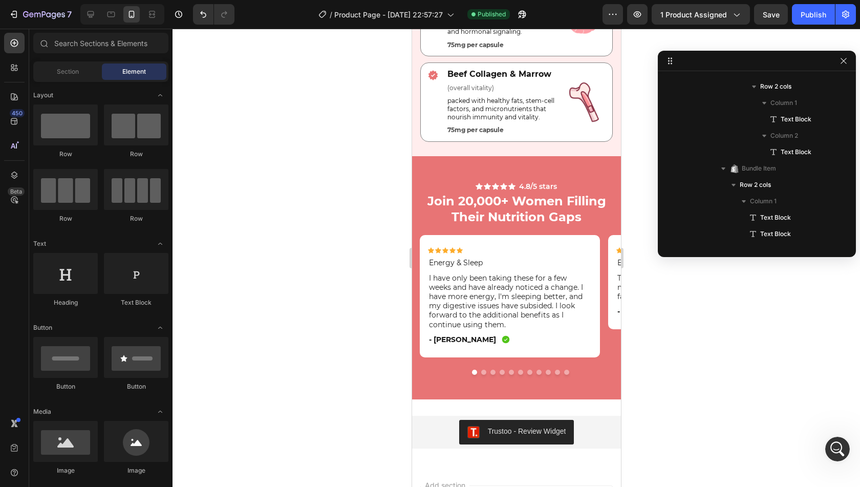
scroll to position [3071, 0]
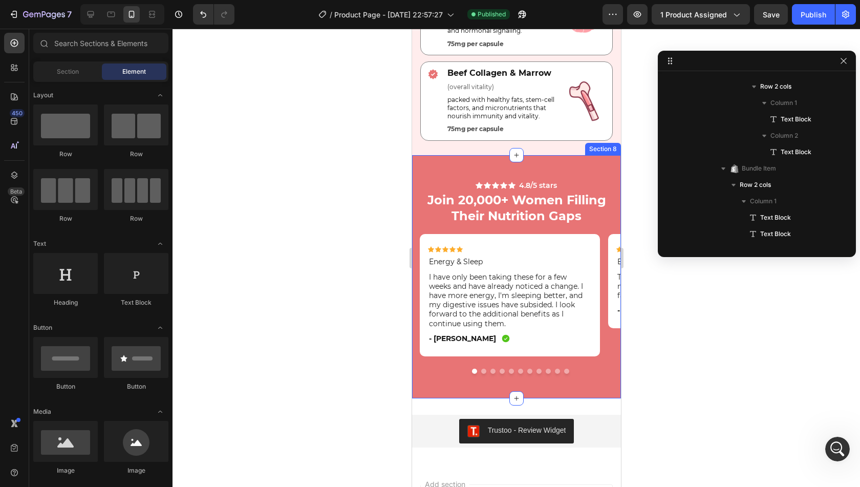
click at [606, 161] on div "Icon Icon Icon Icon Icon Icon List 4.8/5 stars Text Block Row Join 20,000+ Wome…" at bounding box center [516, 276] width 209 height 243
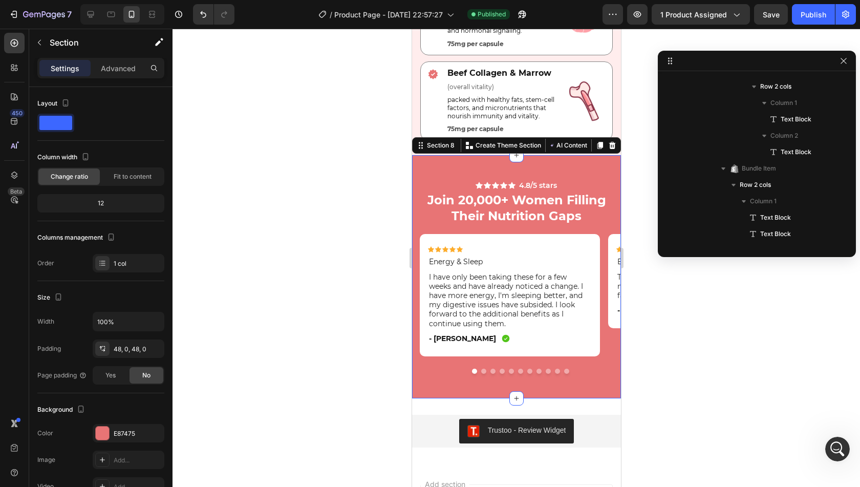
scroll to position [2110, 0]
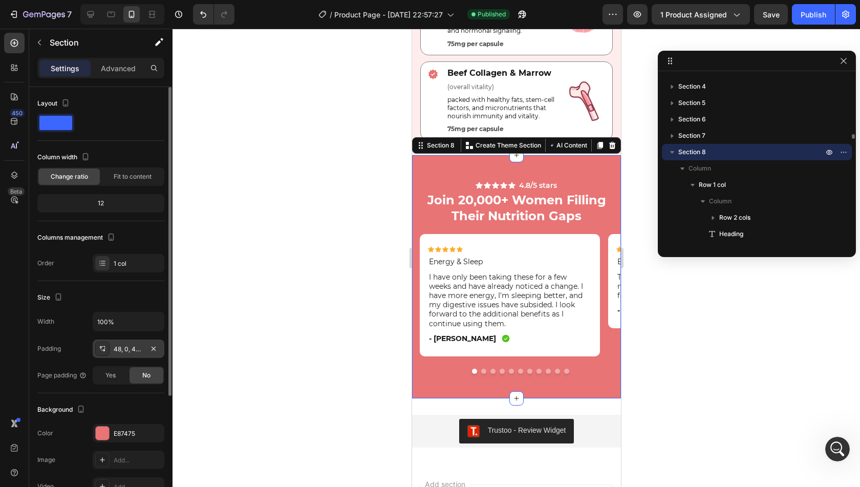
click at [137, 349] on div "48, 0, 48, 0" at bounding box center [129, 349] width 30 height 9
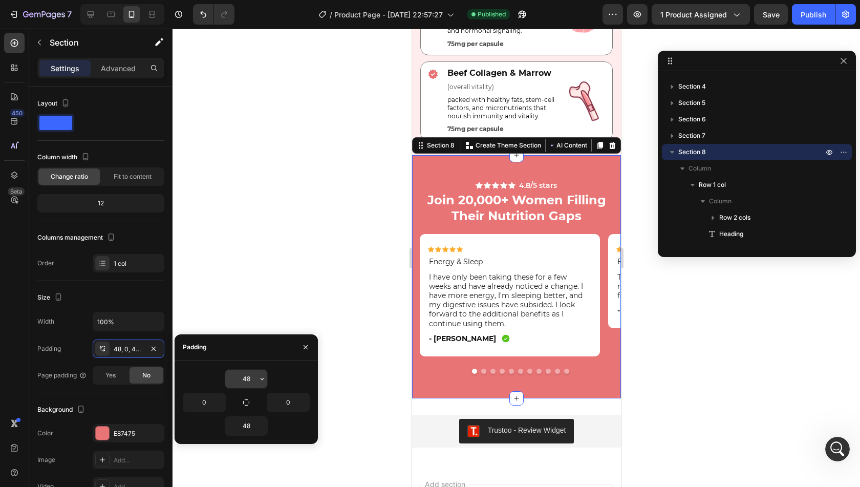
click at [244, 375] on input "48" at bounding box center [246, 379] width 42 height 18
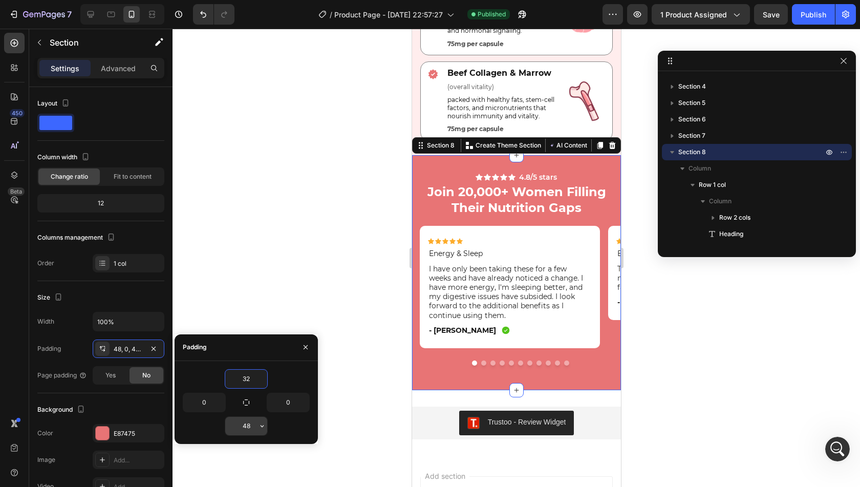
type input "32"
click at [252, 429] on input "48" at bounding box center [246, 426] width 42 height 18
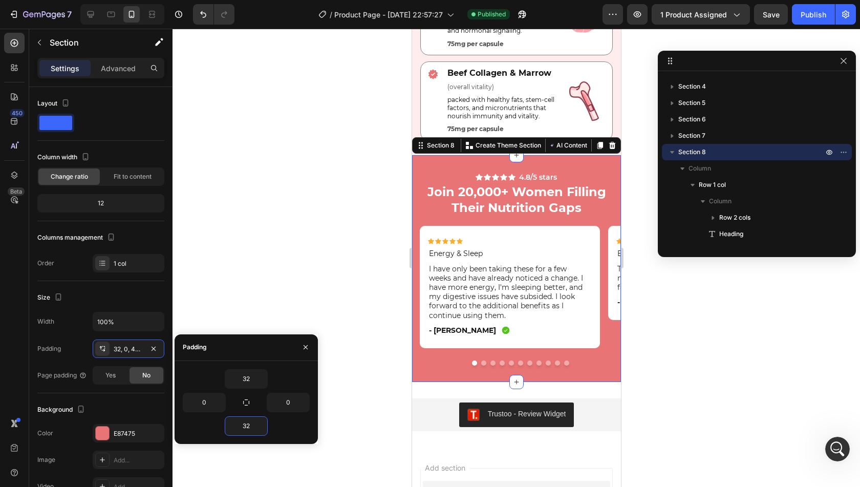
type input "32"
click at [288, 421] on div "32" at bounding box center [246, 425] width 127 height 19
click at [573, 388] on div "Trustoo - Review Widget Trustoo Section 9" at bounding box center [516, 415] width 209 height 66
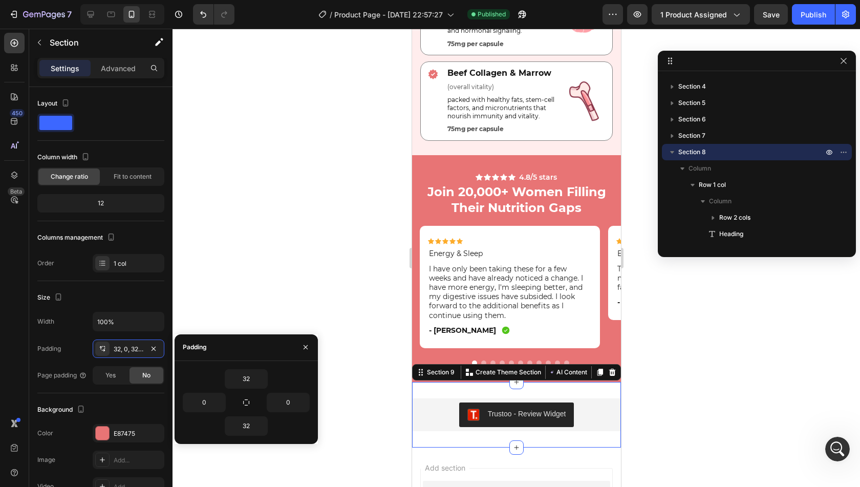
scroll to position [5957, 0]
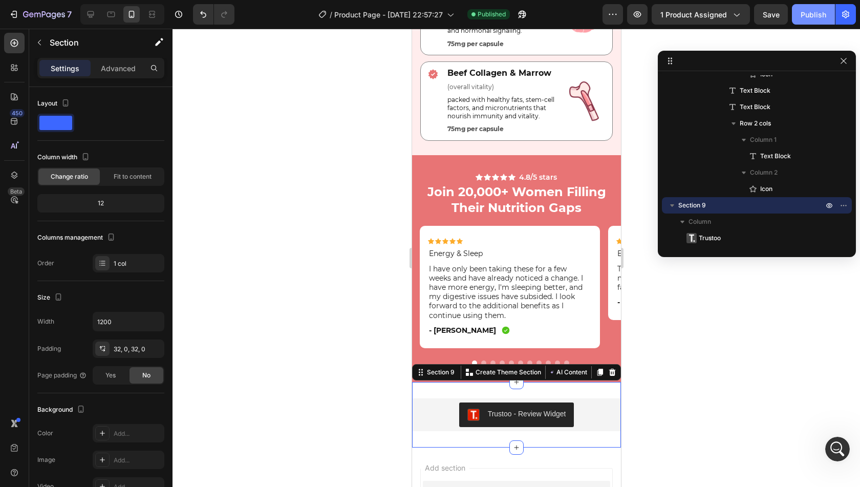
click at [818, 14] on div "Publish" at bounding box center [814, 14] width 26 height 11
